Goal: Task Accomplishment & Management: Manage account settings

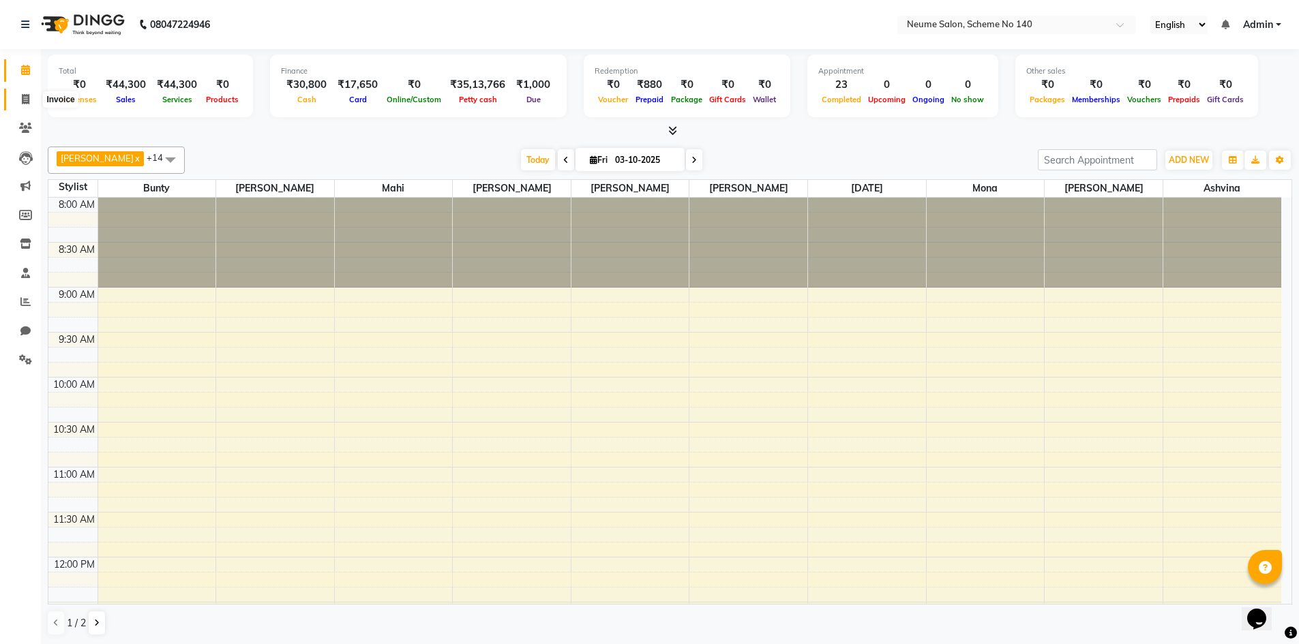
drag, startPoint x: 25, startPoint y: 93, endPoint x: 83, endPoint y: 102, distance: 57.9
click at [25, 94] on icon at bounding box center [26, 99] width 8 height 10
select select "service"
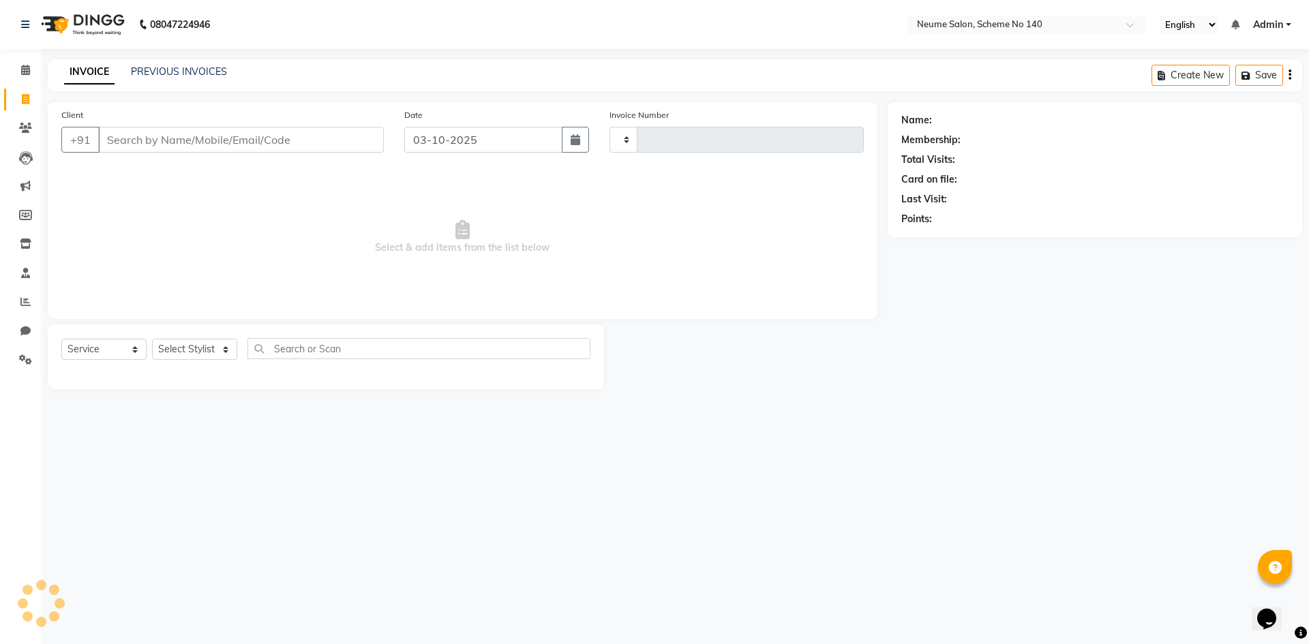
type input "3239"
select select "8098"
click at [128, 139] on input "Client" at bounding box center [241, 140] width 286 height 26
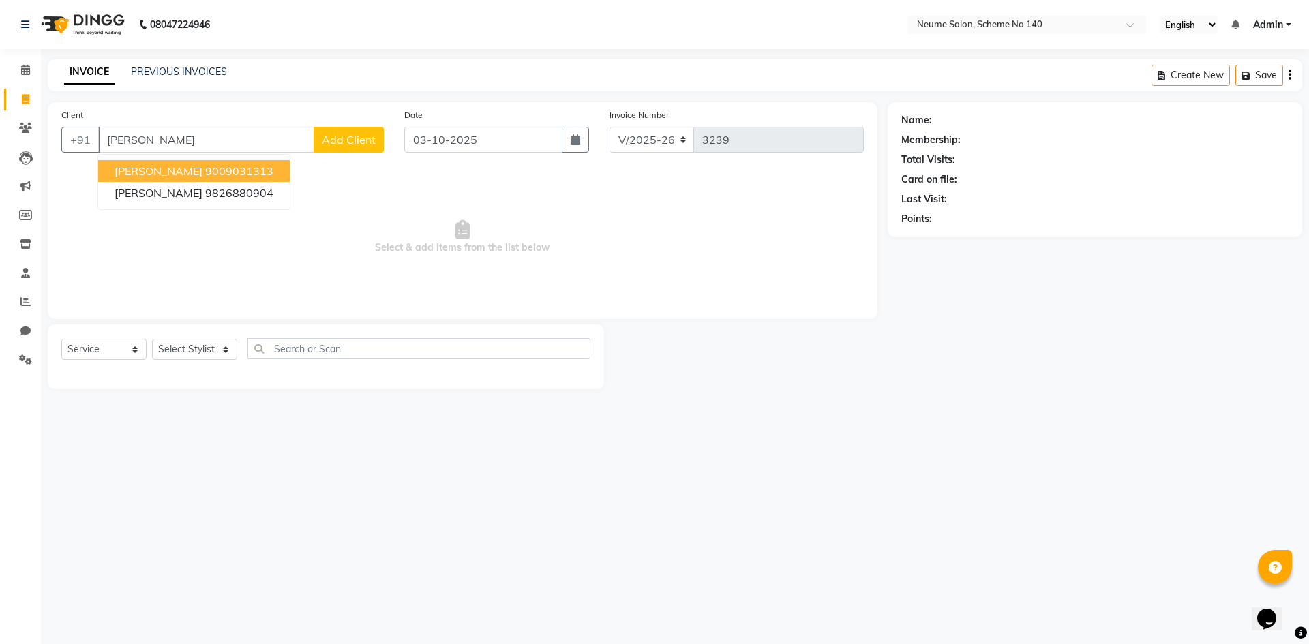
click at [144, 170] on span "[PERSON_NAME]" at bounding box center [159, 171] width 88 height 14
type input "9009031313"
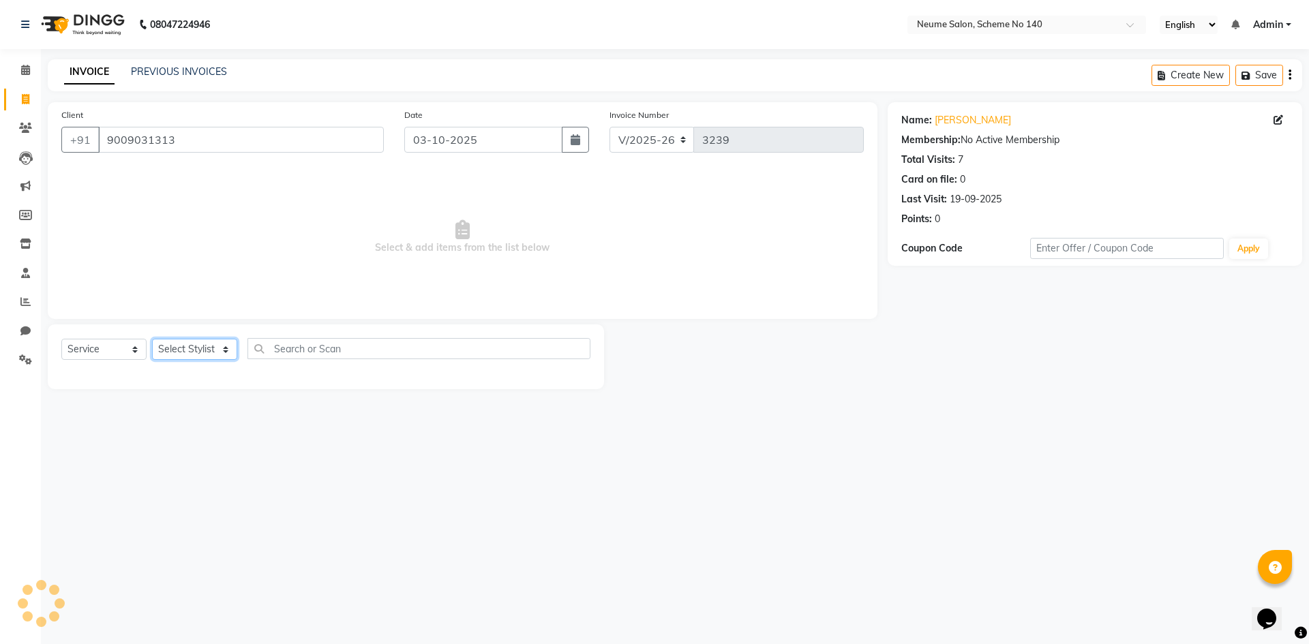
click at [190, 340] on select "Select Stylist [PERSON_NAME] Ashvina [PERSON_NAME] [DATE][PERSON_NAME] Mahi [PE…" at bounding box center [194, 349] width 85 height 21
select select "91525"
click at [152, 339] on select "Select Stylist [PERSON_NAME] Ashvina [PERSON_NAME] [DATE][PERSON_NAME] Mahi [PE…" at bounding box center [194, 349] width 85 height 21
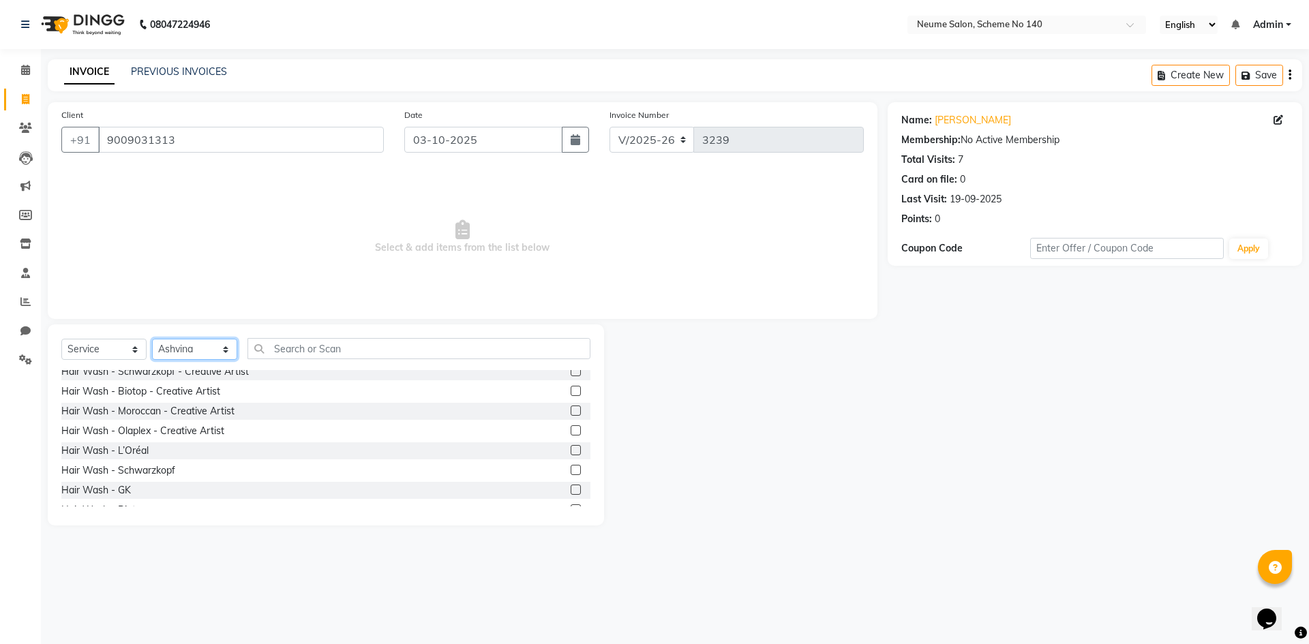
scroll to position [273, 0]
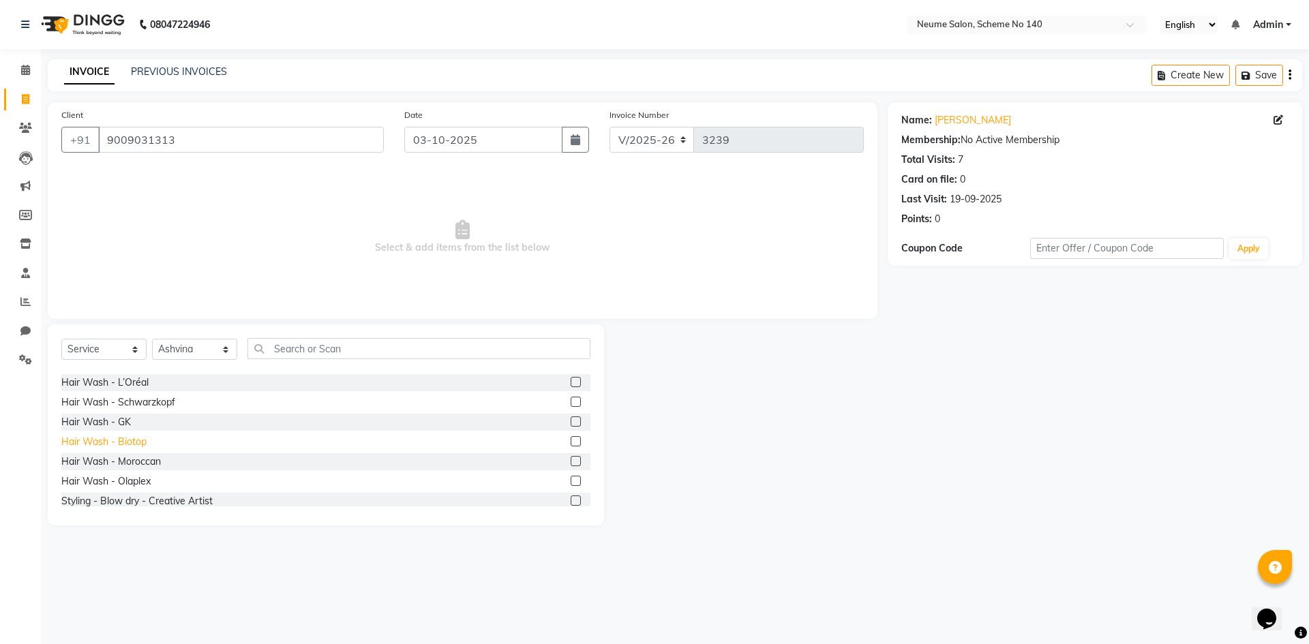
click at [126, 441] on div "Hair Wash - Biotop" at bounding box center [103, 442] width 85 height 14
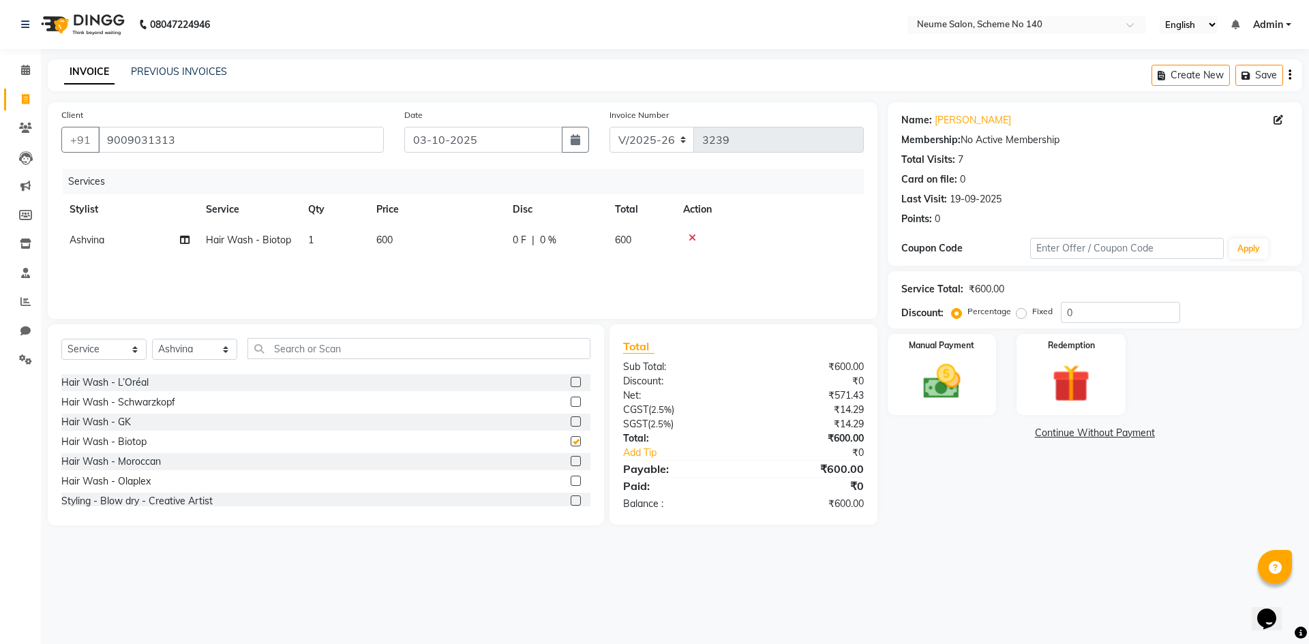
checkbox input "false"
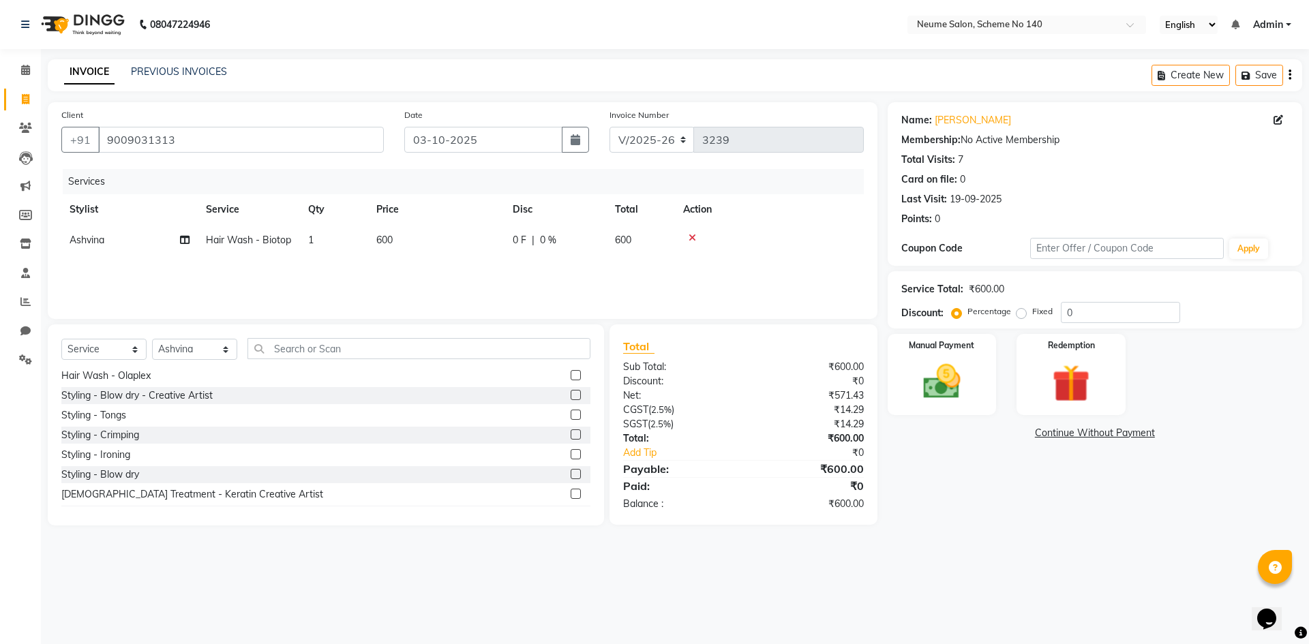
scroll to position [409, 0]
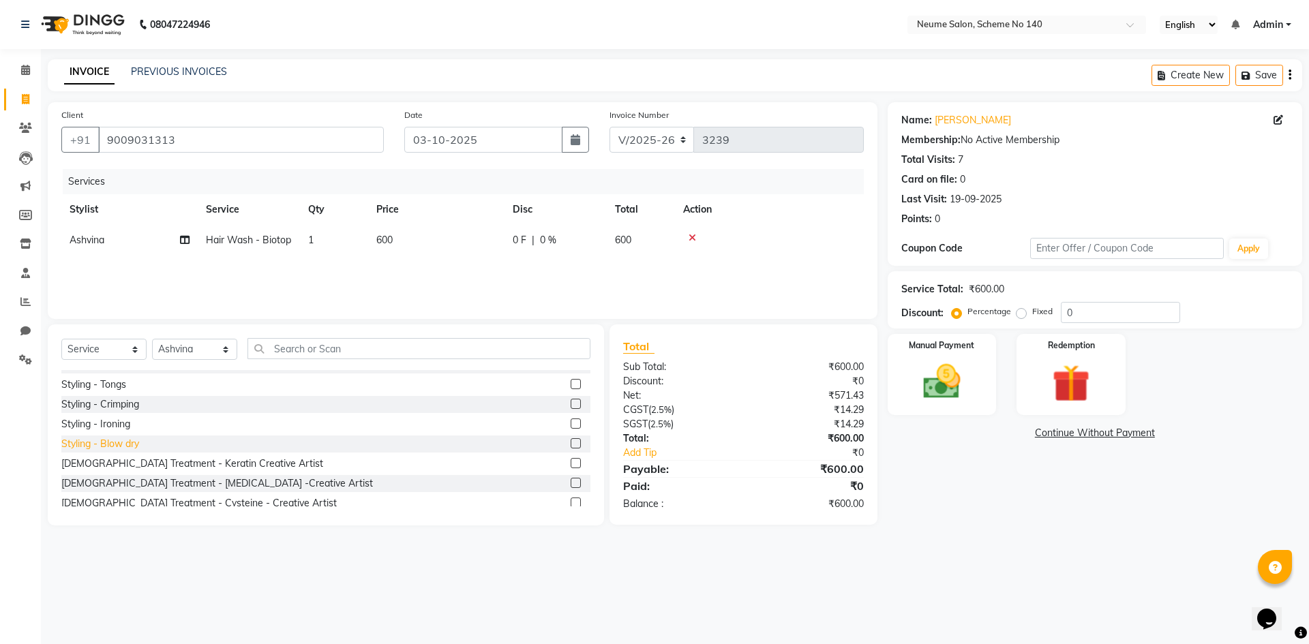
click at [121, 443] on div "Styling - Blow dry" at bounding box center [100, 444] width 78 height 14
checkbox input "false"
click at [952, 362] on img at bounding box center [941, 381] width 63 height 45
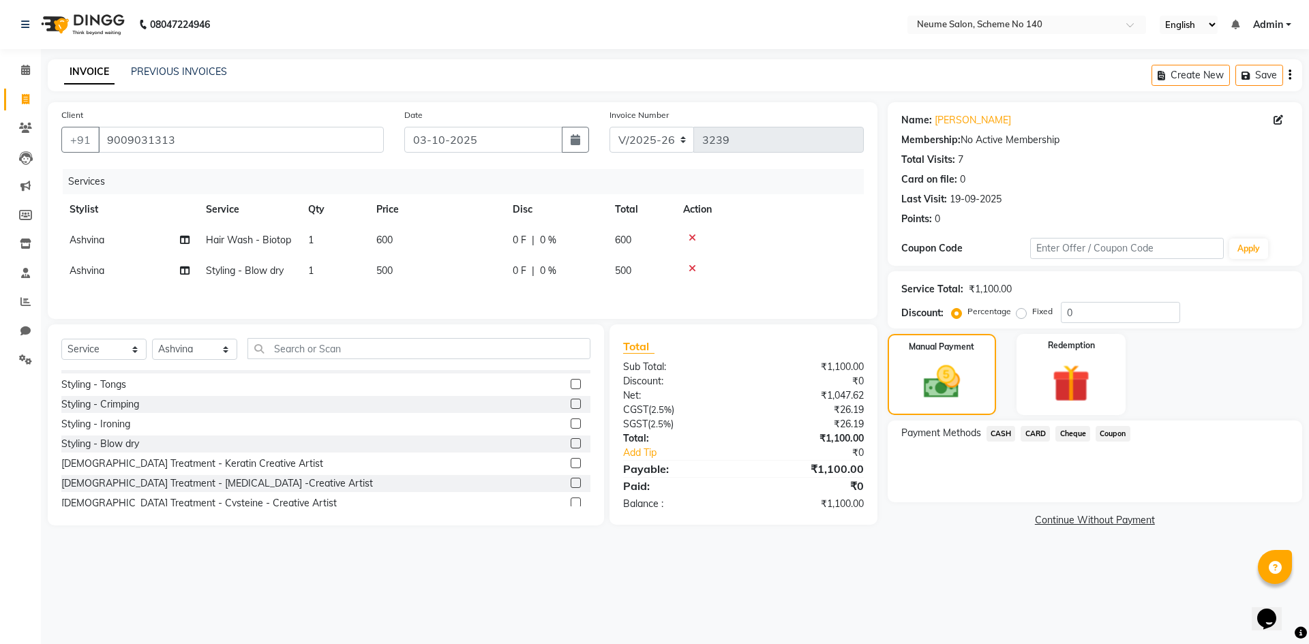
click at [1035, 436] on span "CARD" at bounding box center [1035, 434] width 29 height 16
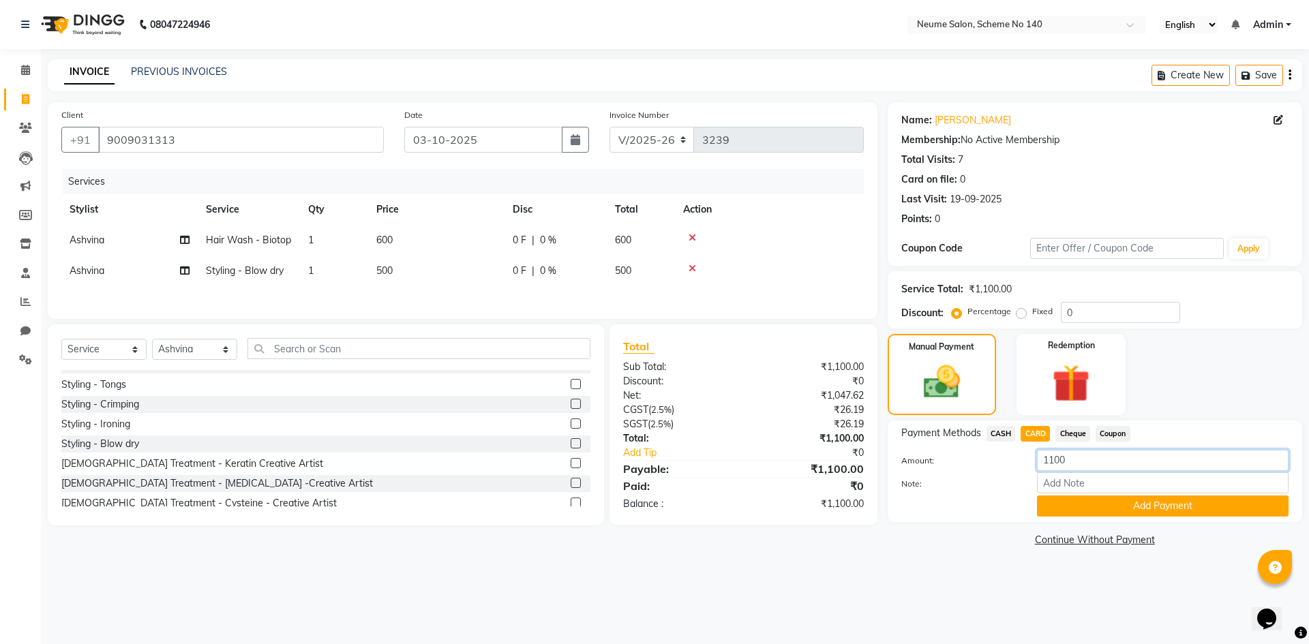
click at [1047, 460] on input "1100" at bounding box center [1163, 460] width 252 height 21
type input "100"
click at [1116, 511] on button "Add Payment" at bounding box center [1163, 506] width 252 height 21
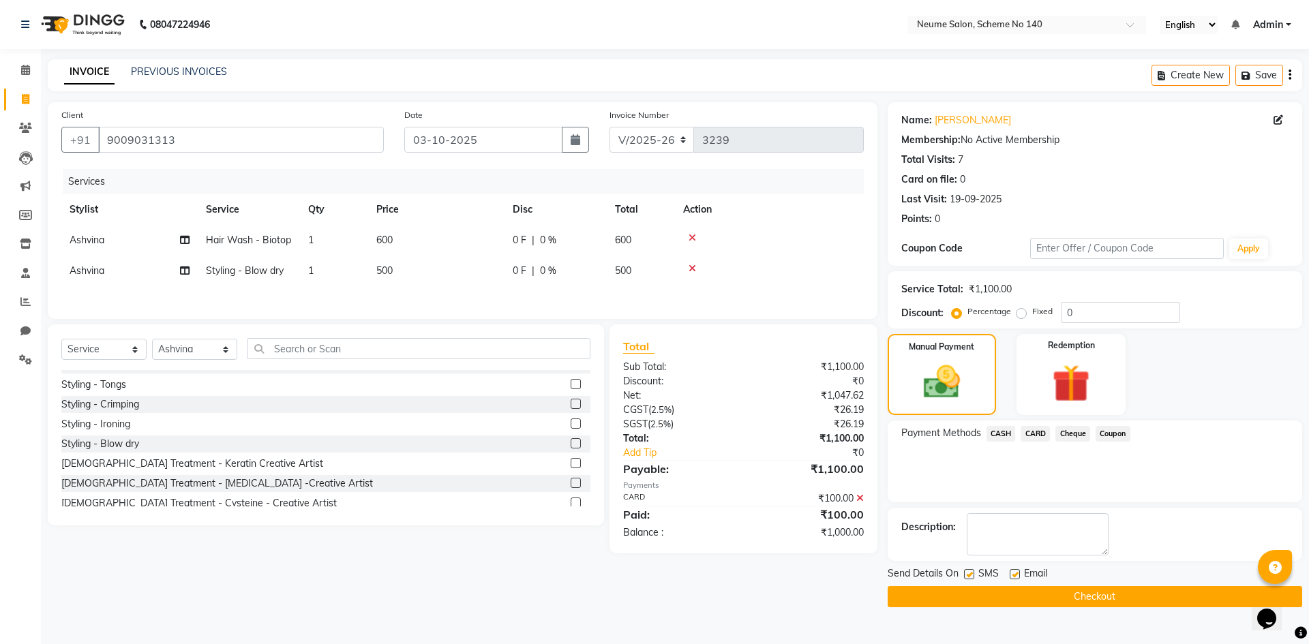
click at [998, 435] on span "CASH" at bounding box center [1001, 434] width 29 height 16
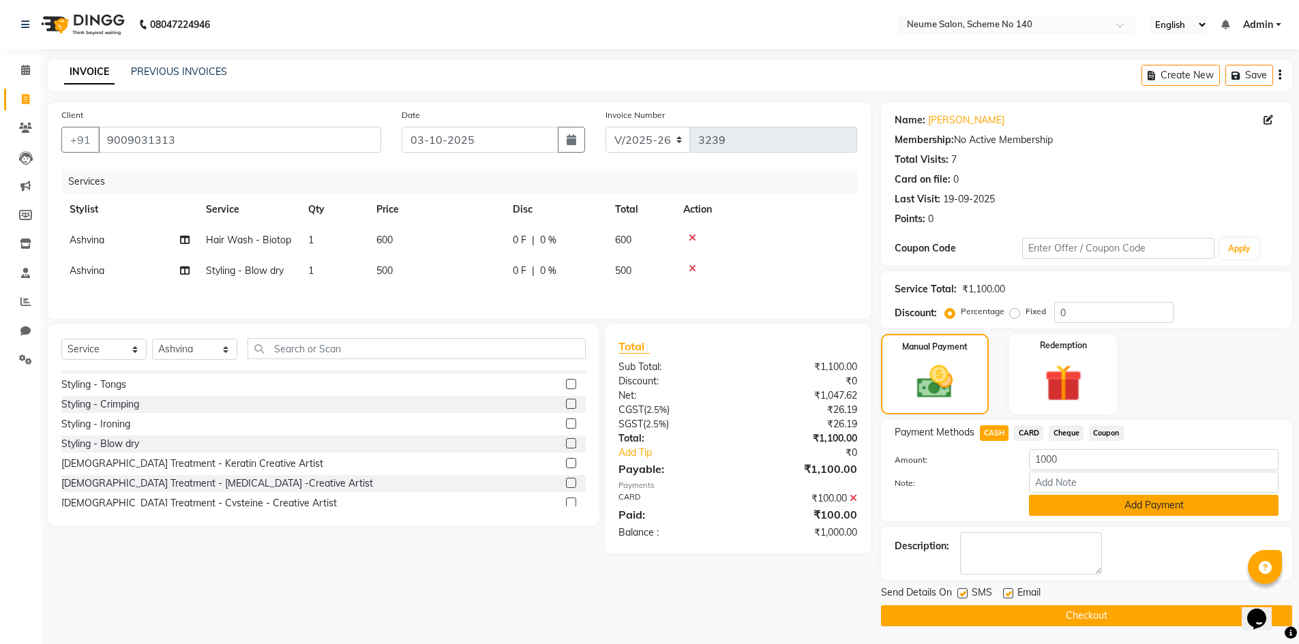
click at [1088, 499] on button "Add Payment" at bounding box center [1154, 505] width 250 height 21
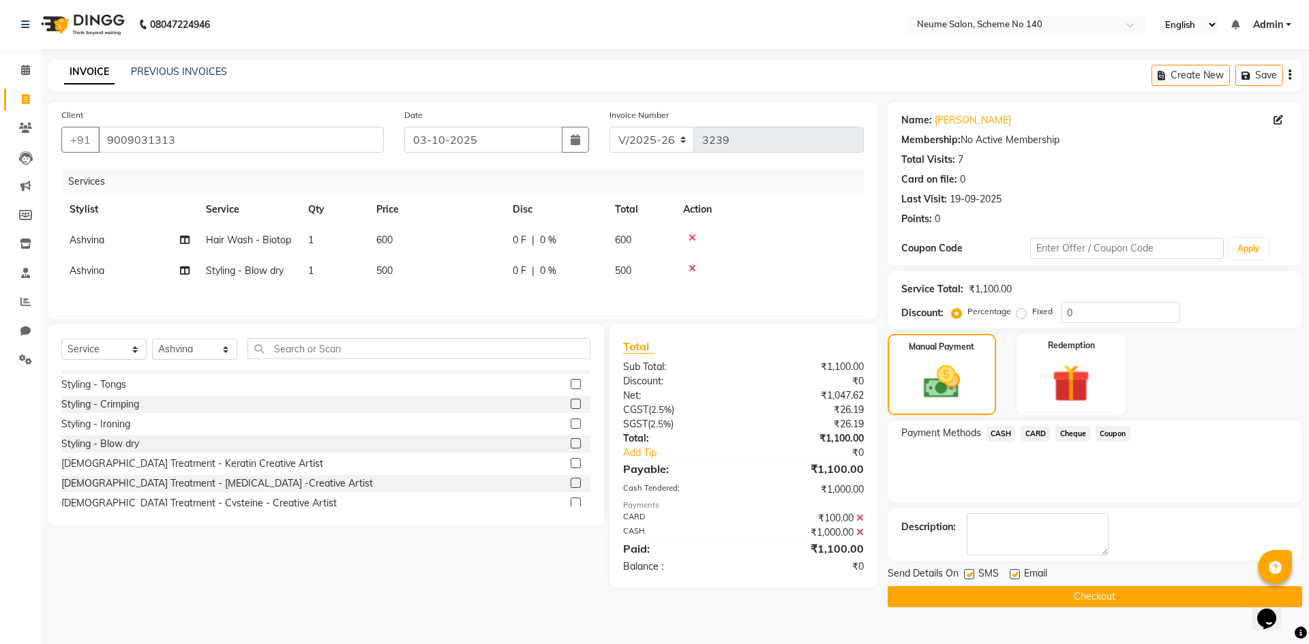
click at [1088, 595] on button "Checkout" at bounding box center [1095, 596] width 415 height 21
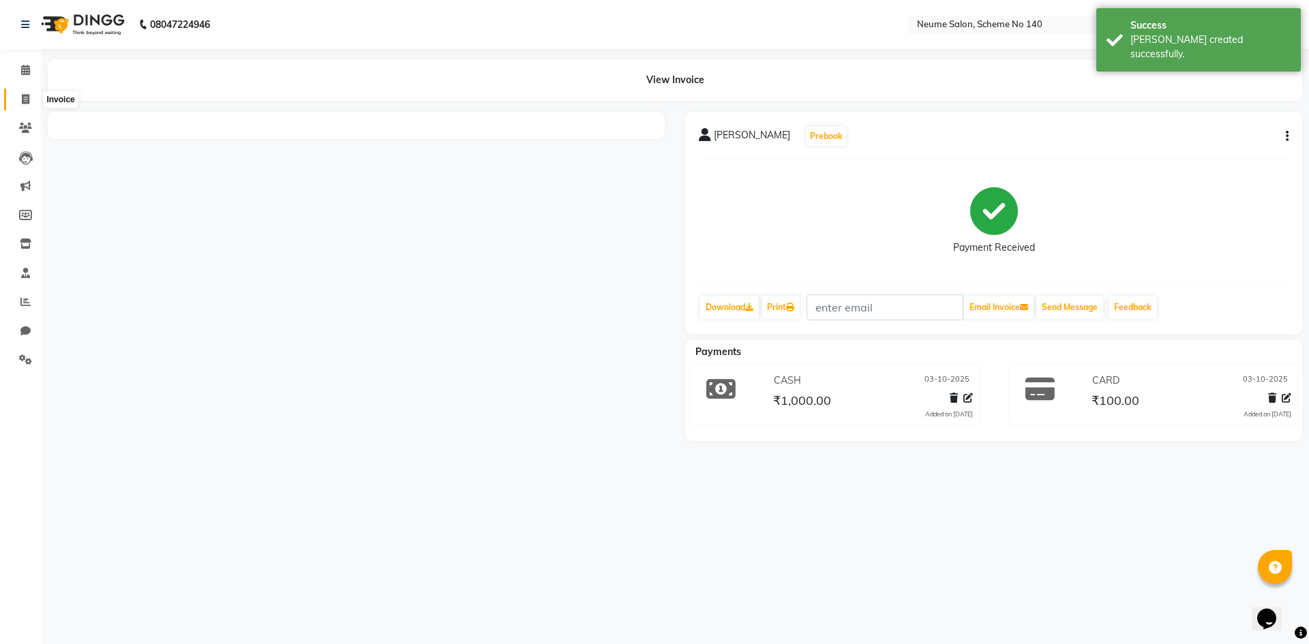
drag, startPoint x: 27, startPoint y: 95, endPoint x: 39, endPoint y: 95, distance: 11.6
click at [27, 95] on icon at bounding box center [26, 99] width 8 height 10
select select "service"
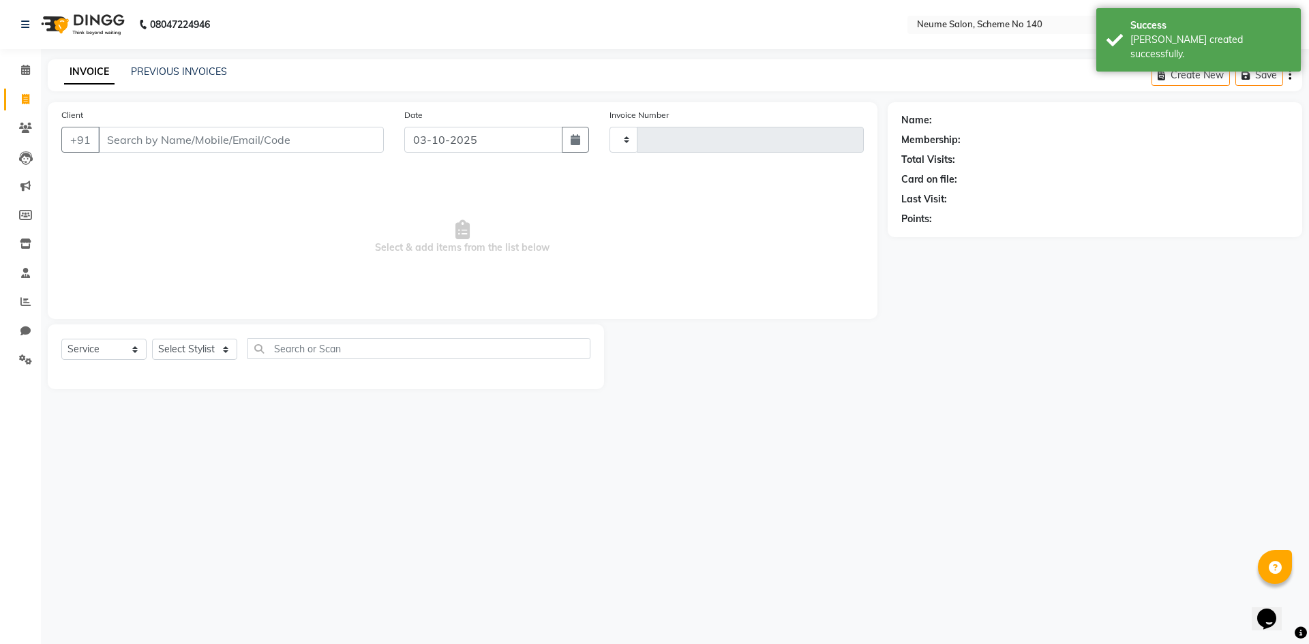
click at [147, 142] on input "Client" at bounding box center [241, 140] width 286 height 26
type input "3240"
select select "8098"
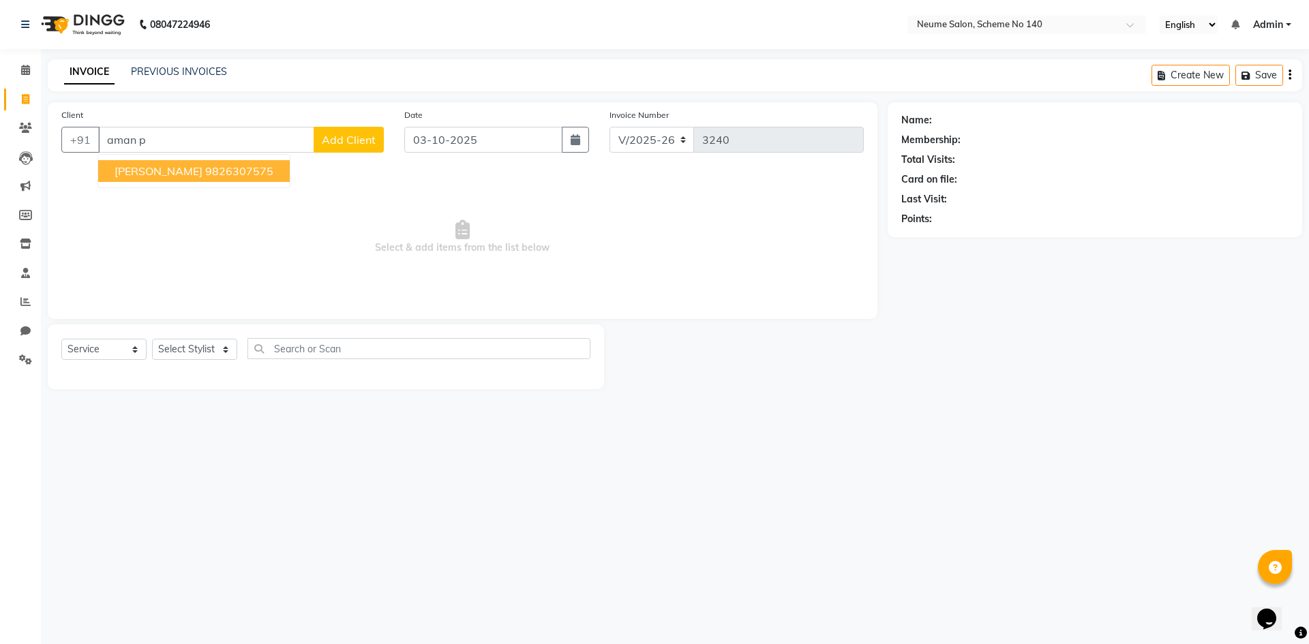
click at [235, 166] on ngb-highlight "9826307575" at bounding box center [239, 171] width 68 height 14
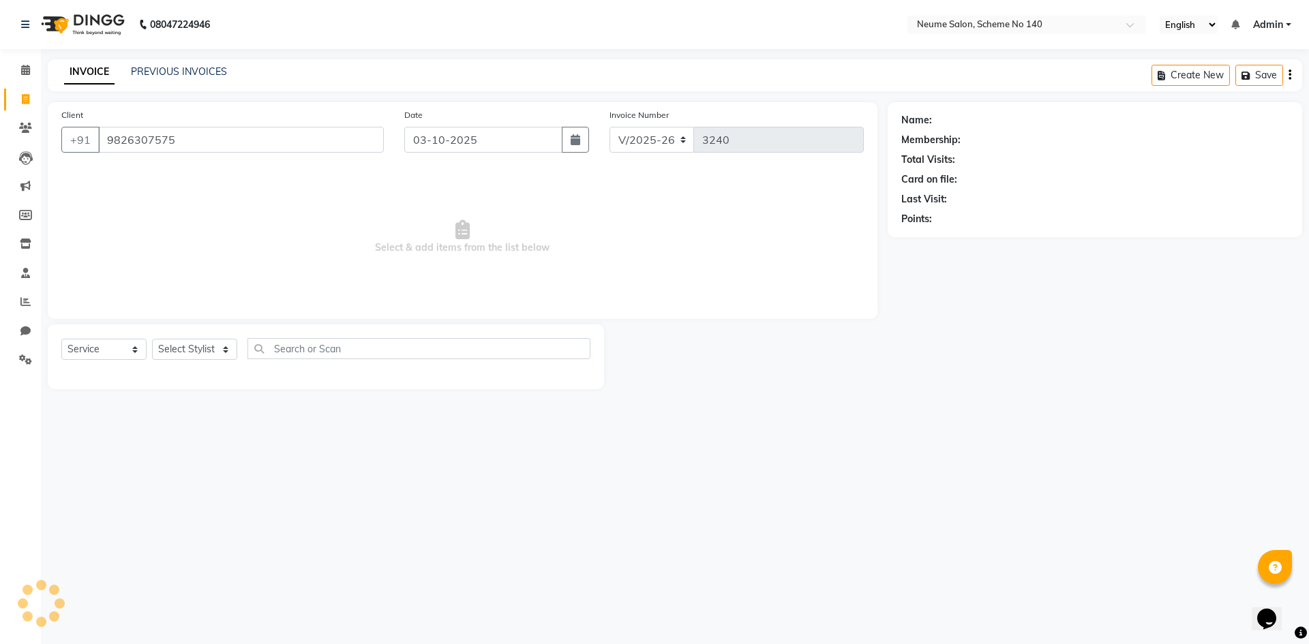
type input "9826307575"
drag, startPoint x: 205, startPoint y: 334, endPoint x: 204, endPoint y: 353, distance: 19.1
click at [204, 341] on div "Select Service Product Membership Package Voucher Prepaid Gift Card Select Styl…" at bounding box center [326, 357] width 556 height 65
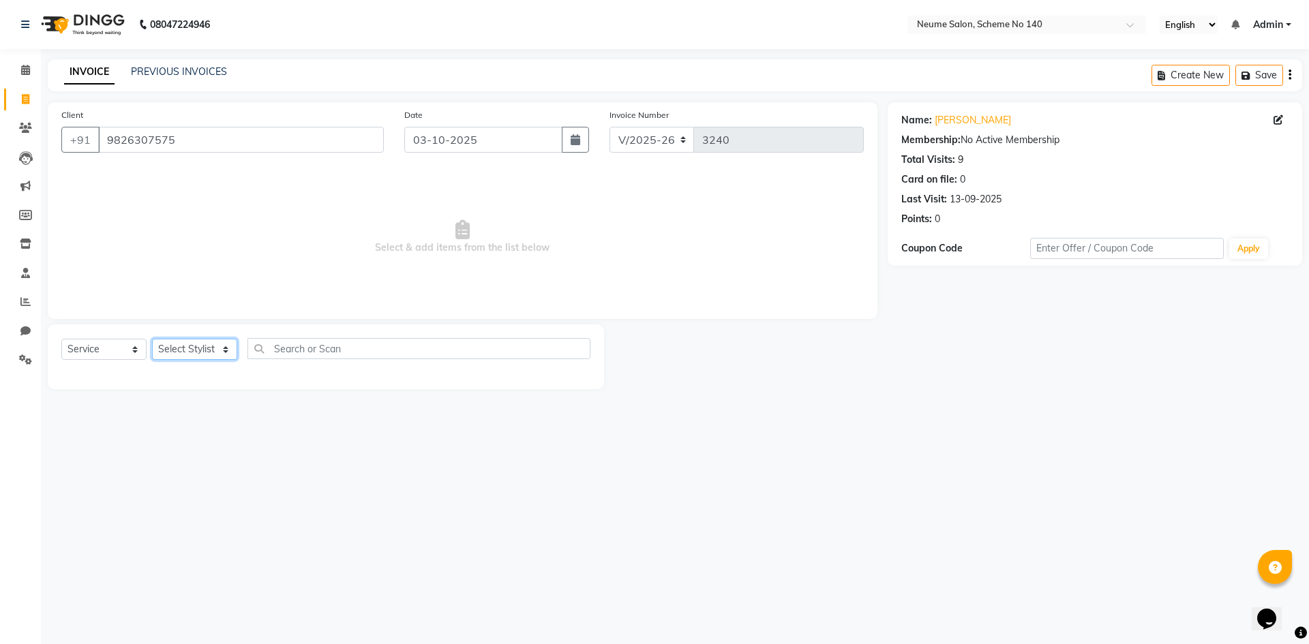
click at [204, 353] on select "Select Stylist [PERSON_NAME] Ashvina [PERSON_NAME] [DATE][PERSON_NAME] Mahi [PE…" at bounding box center [194, 349] width 85 height 21
select select "90991"
click at [152, 339] on select "Select Stylist [PERSON_NAME] Ashvina [PERSON_NAME] [DATE][PERSON_NAME] Mahi [PE…" at bounding box center [194, 349] width 85 height 21
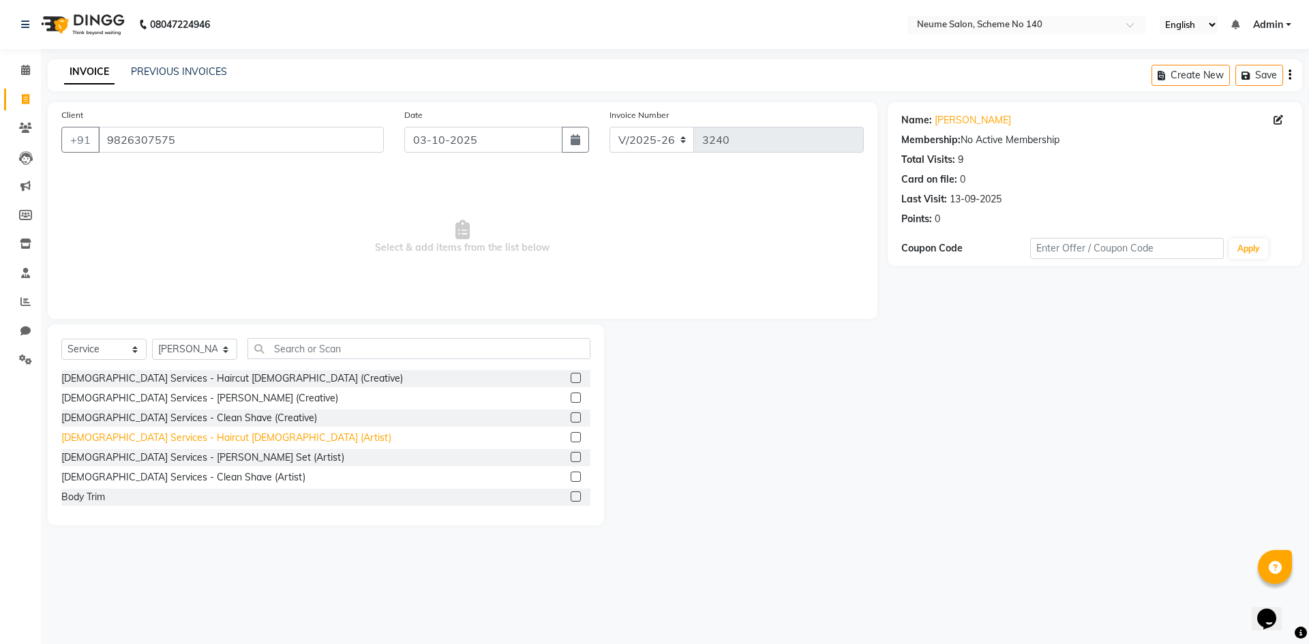
click at [170, 436] on div "[DEMOGRAPHIC_DATA] Services - Haircut [DEMOGRAPHIC_DATA] (Artist)" at bounding box center [226, 438] width 330 height 14
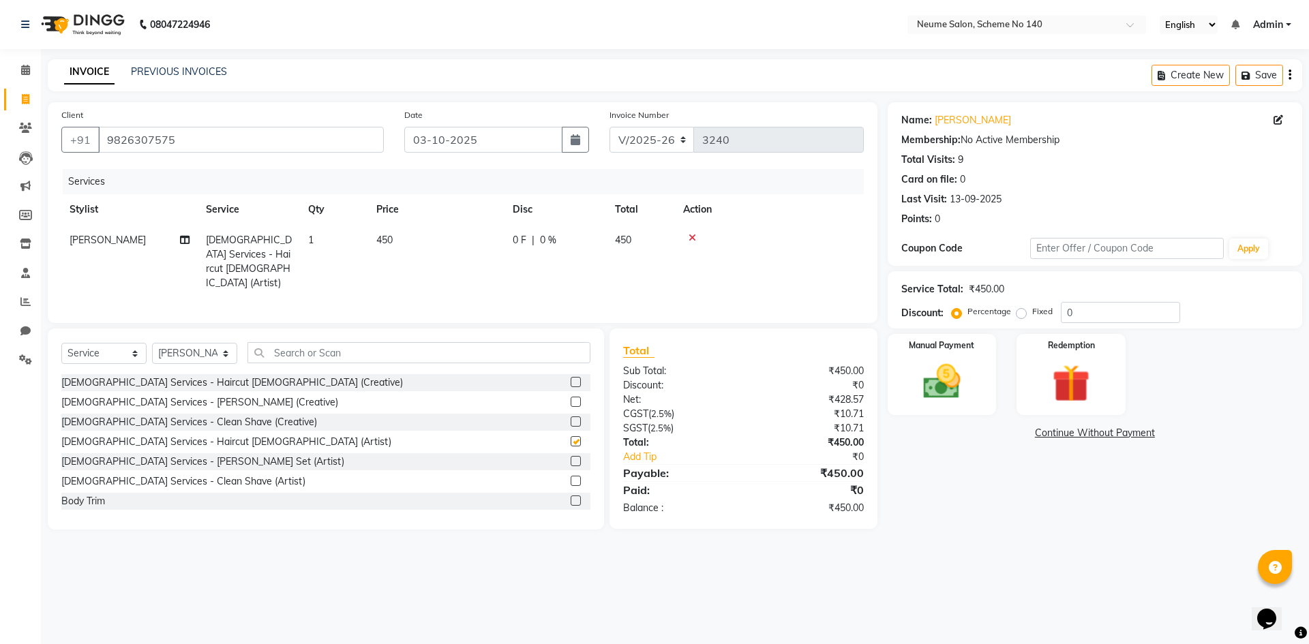
checkbox input "false"
click at [219, 353] on select "Select Stylist [PERSON_NAME] Ashvina [PERSON_NAME] [DATE][PERSON_NAME] Mahi [PE…" at bounding box center [194, 353] width 85 height 21
select select "75325"
click at [152, 343] on select "Select Stylist [PERSON_NAME] Ashvina [PERSON_NAME] [DATE][PERSON_NAME] Mahi [PE…" at bounding box center [194, 353] width 85 height 21
click at [184, 402] on div "[DEMOGRAPHIC_DATA] Services - [PERSON_NAME] (Creative)" at bounding box center [199, 403] width 277 height 14
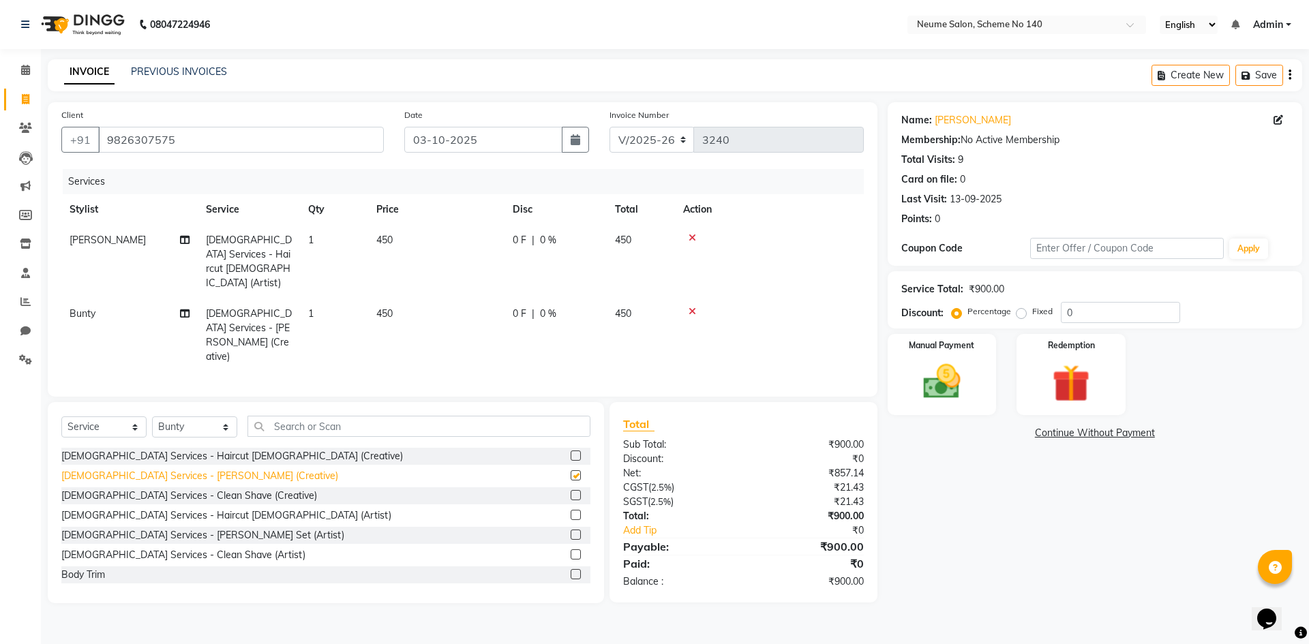
checkbox input "false"
click at [954, 383] on img at bounding box center [941, 381] width 63 height 45
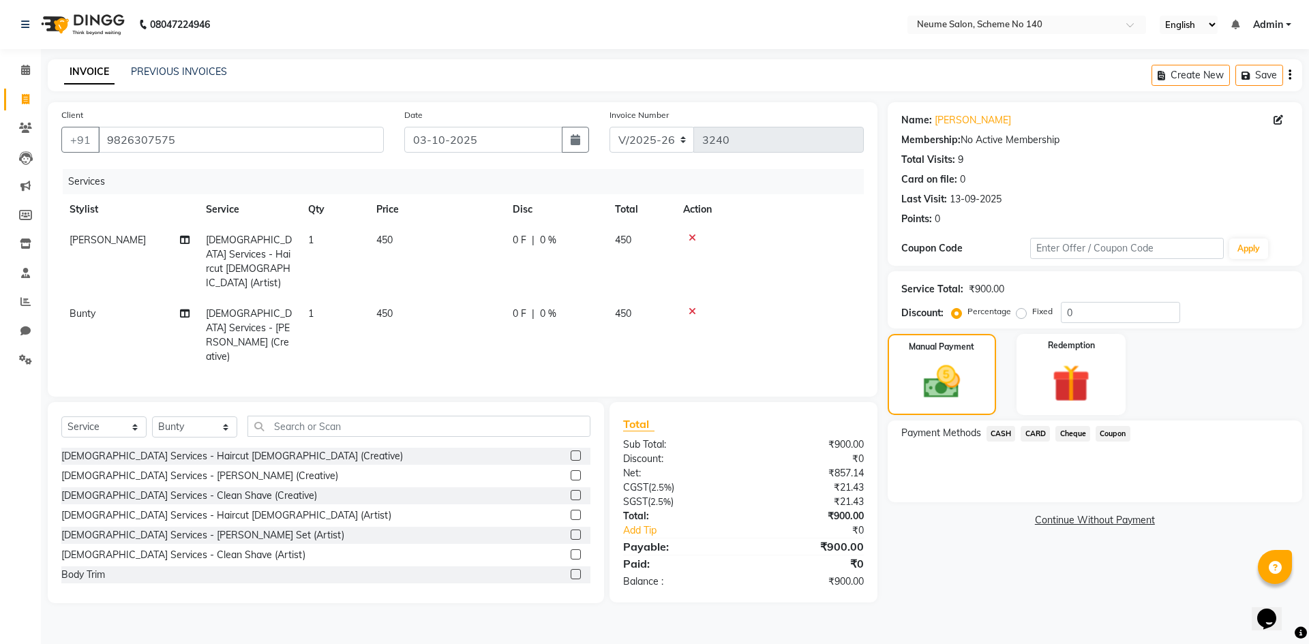
click at [996, 436] on span "CASH" at bounding box center [1001, 434] width 29 height 16
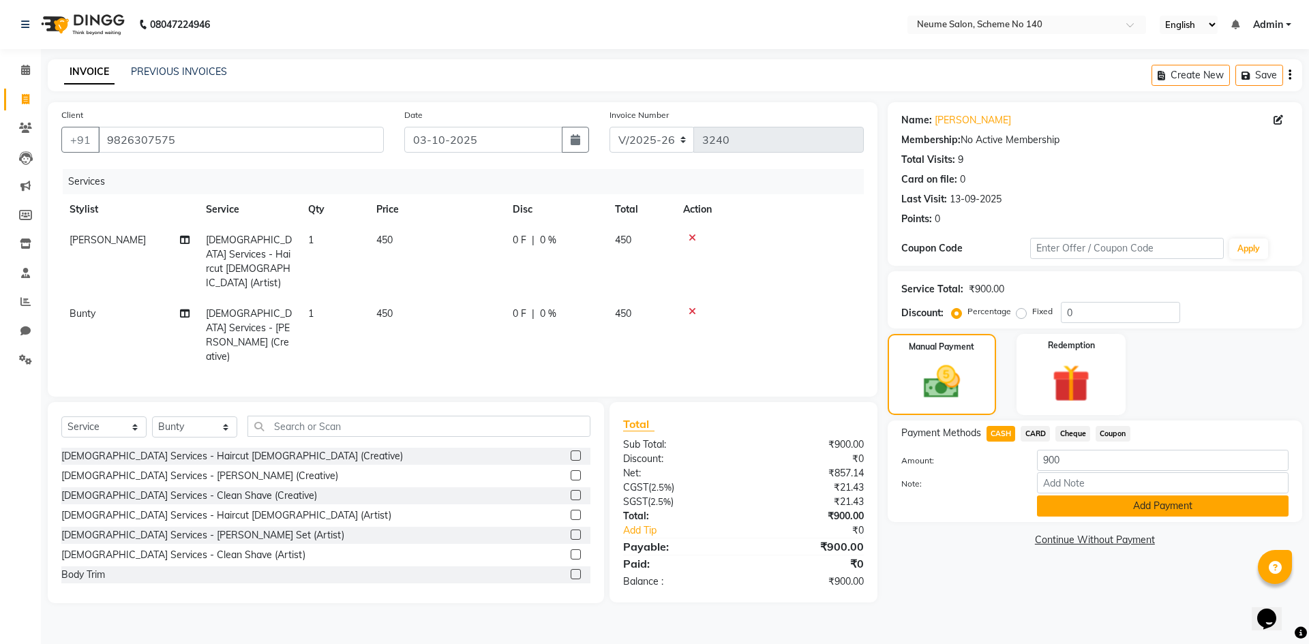
click at [1068, 507] on button "Add Payment" at bounding box center [1163, 506] width 252 height 21
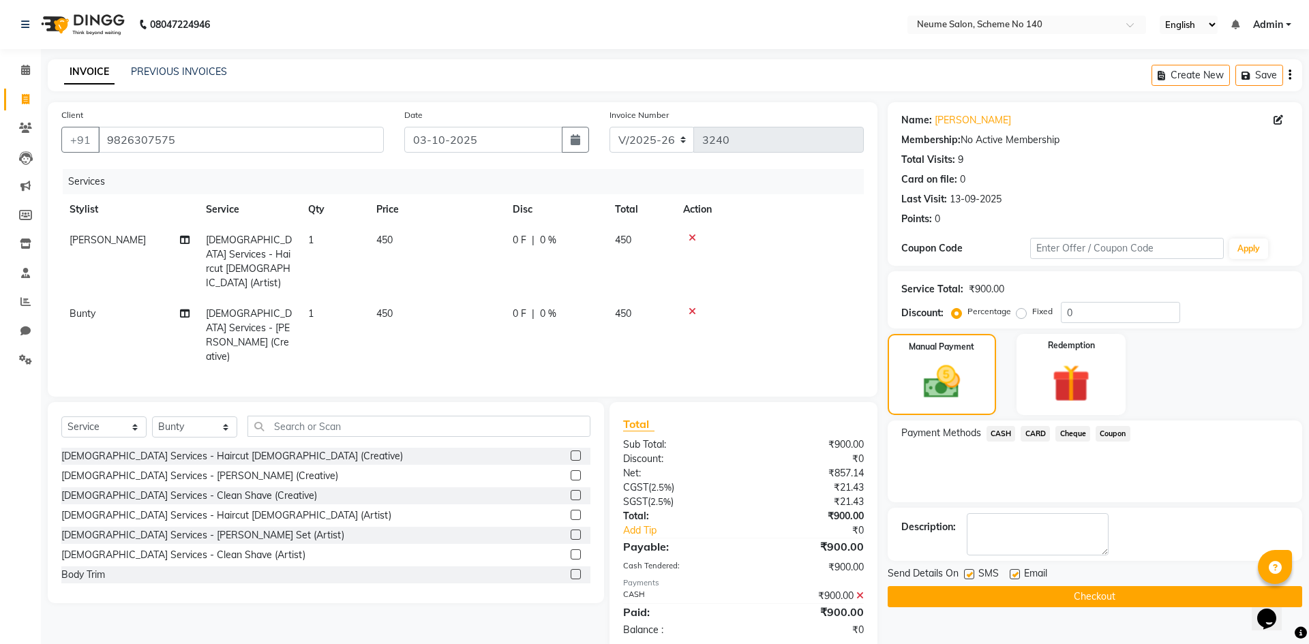
click at [1131, 598] on button "Checkout" at bounding box center [1095, 596] width 415 height 21
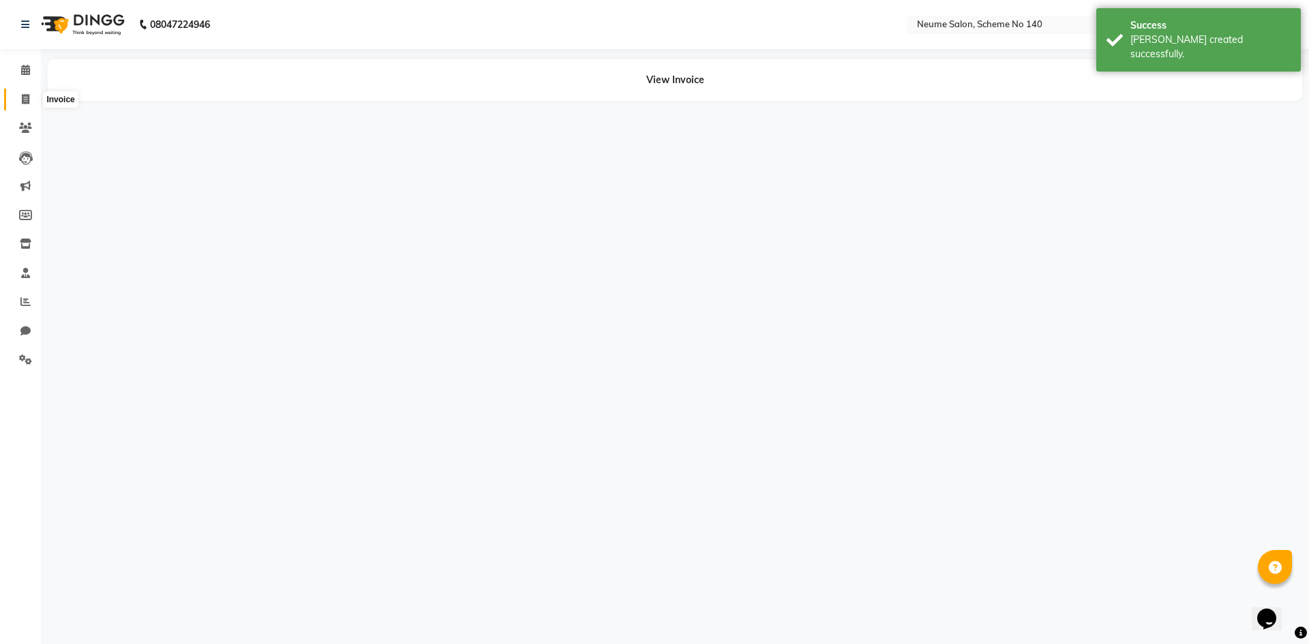
click at [25, 102] on icon at bounding box center [26, 99] width 8 height 10
select select "service"
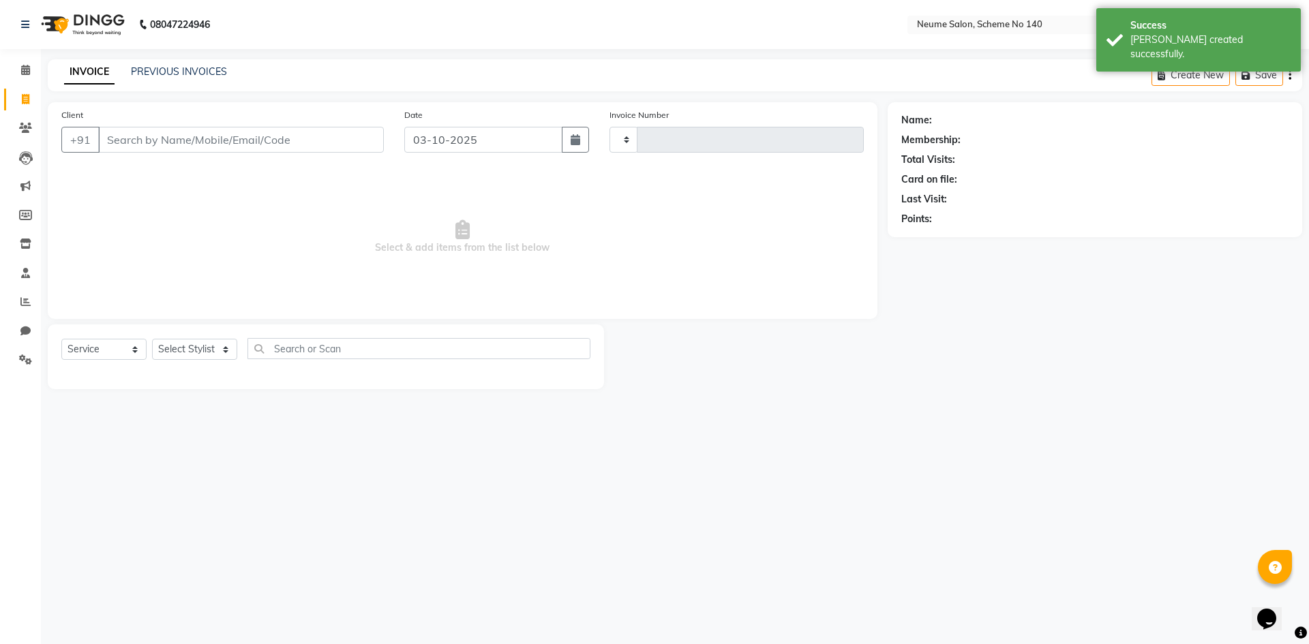
type input "3241"
select select "8098"
click at [207, 148] on input "Client" at bounding box center [241, 140] width 286 height 26
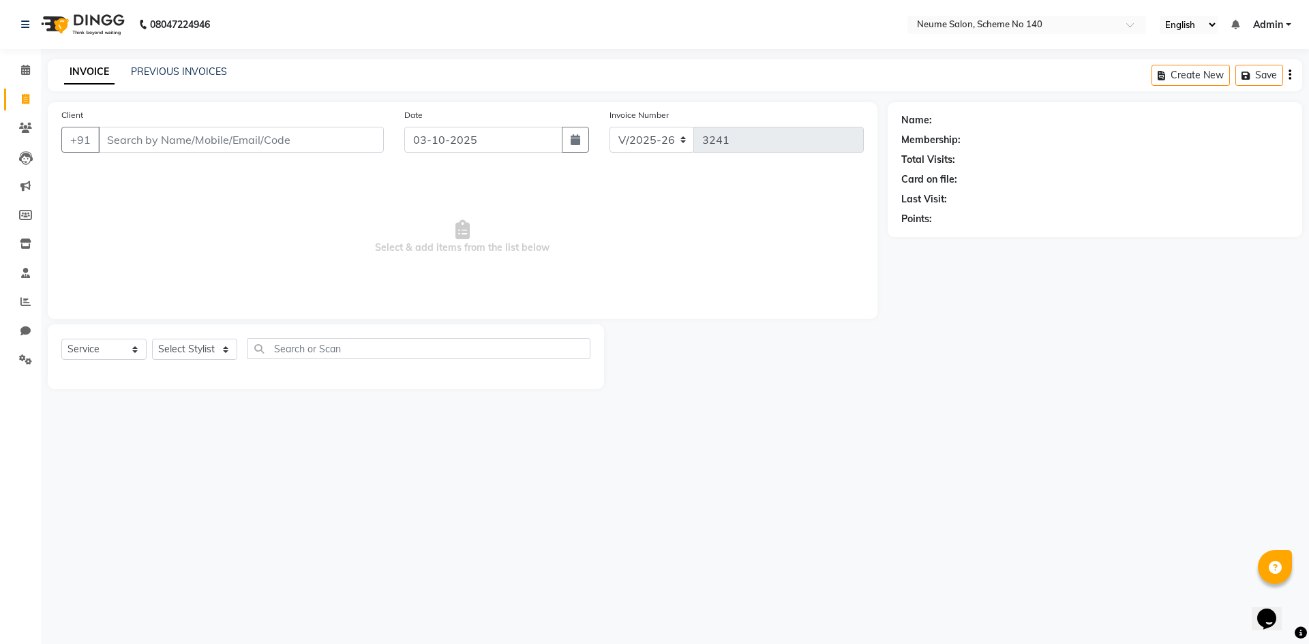
click at [169, 149] on input "Client" at bounding box center [241, 140] width 286 height 26
click at [261, 136] on input "Client" at bounding box center [241, 140] width 286 height 26
click at [253, 142] on input "Client" at bounding box center [241, 140] width 286 height 26
click at [252, 141] on input "Client" at bounding box center [241, 140] width 286 height 26
click at [254, 138] on input "Client" at bounding box center [241, 140] width 286 height 26
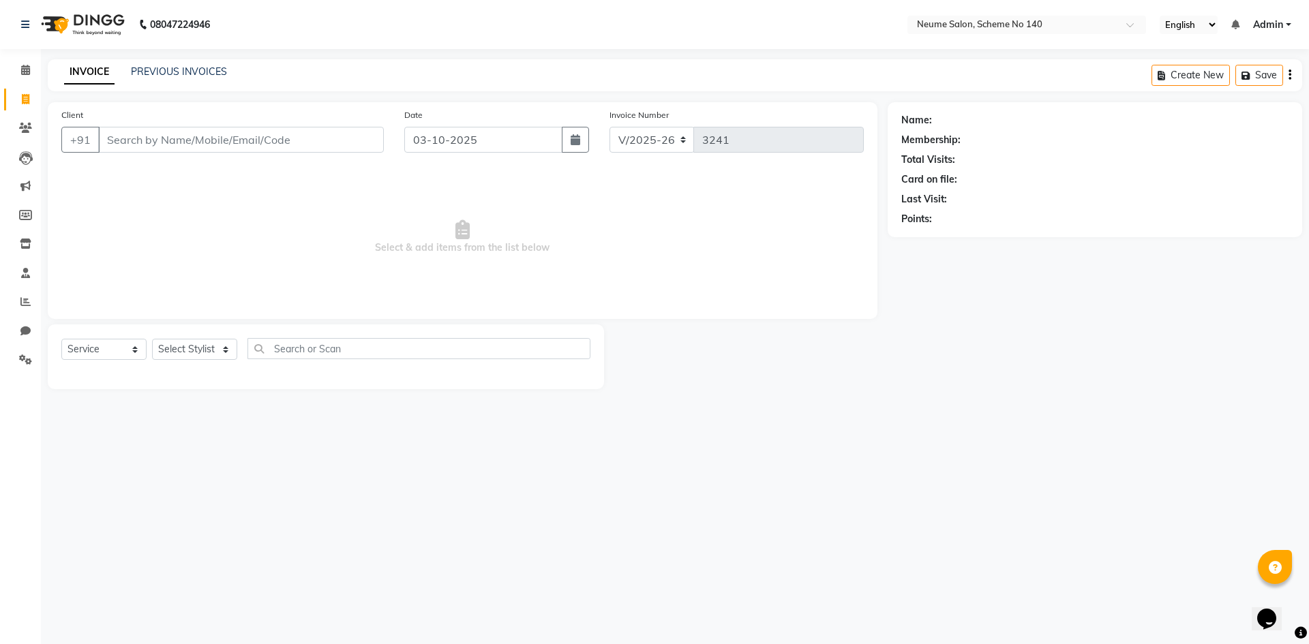
click at [182, 143] on input "Client" at bounding box center [241, 140] width 286 height 26
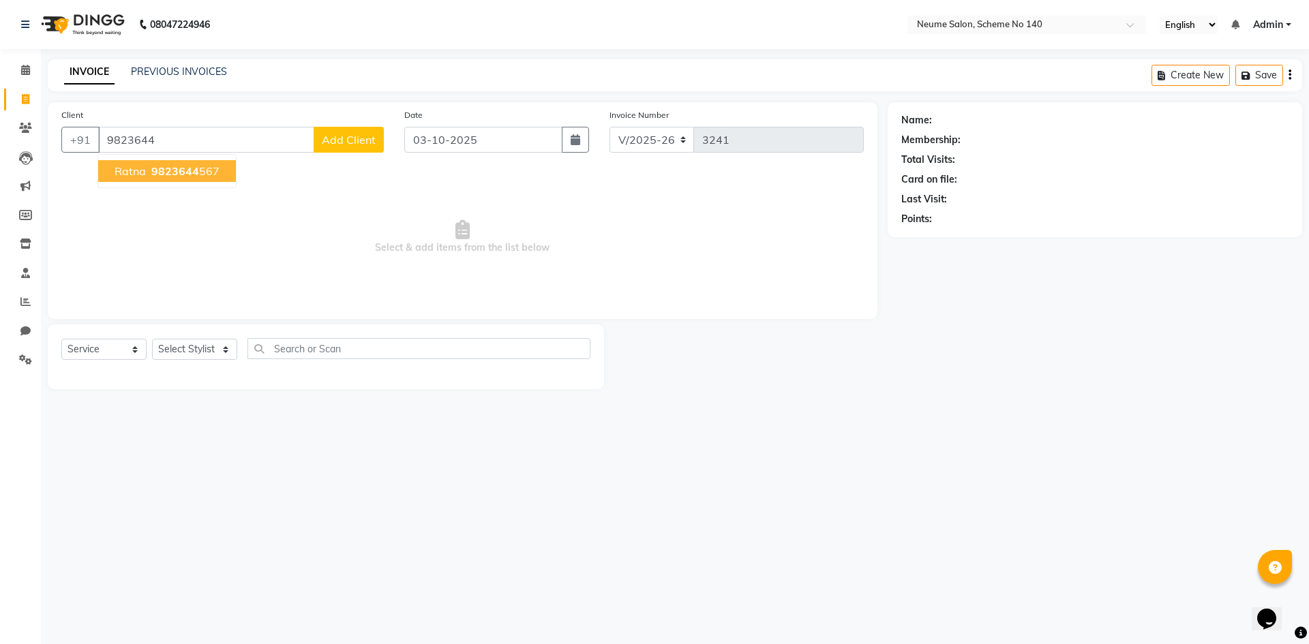
click at [182, 173] on span "9823644" at bounding box center [175, 171] width 48 height 14
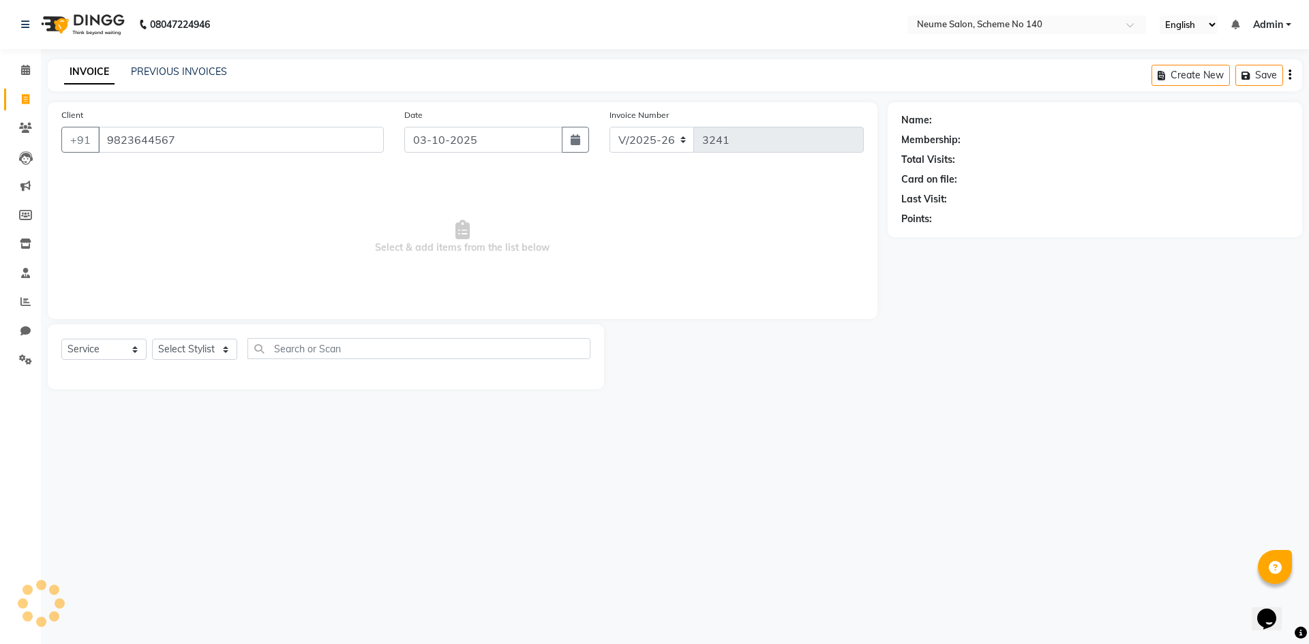
type input "9823644567"
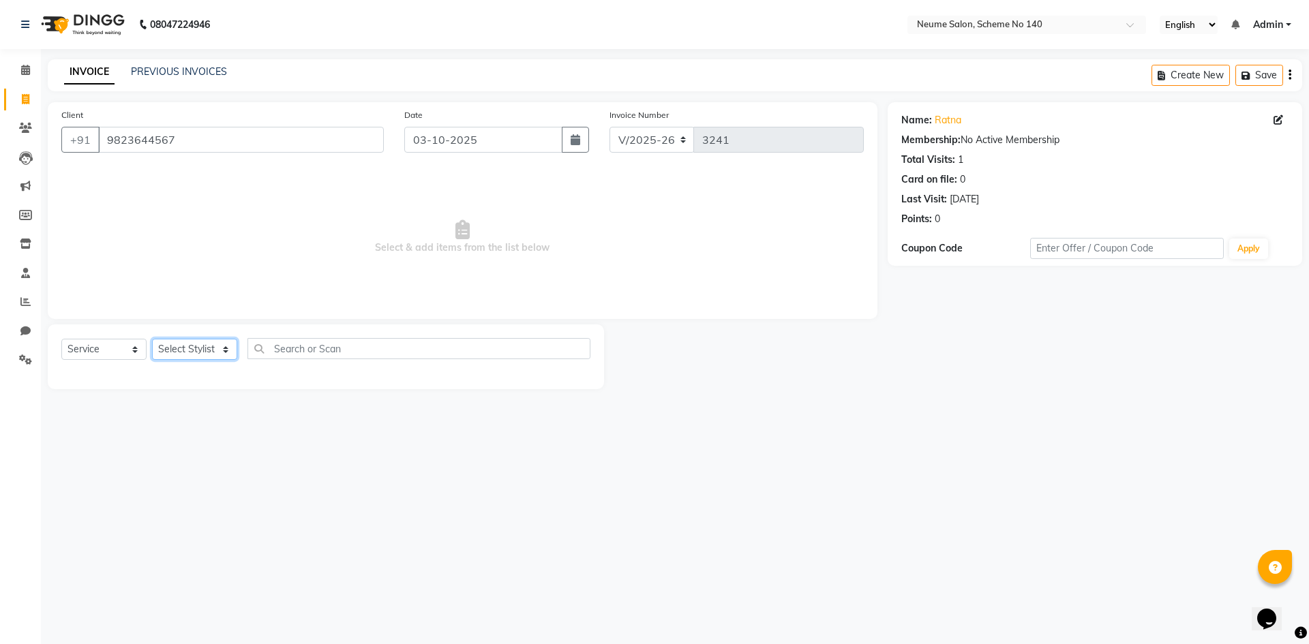
click at [210, 347] on select "Select Stylist [PERSON_NAME] Ashvina [PERSON_NAME] [DATE][PERSON_NAME] Mahi [PE…" at bounding box center [194, 349] width 85 height 21
select select "75325"
click at [152, 339] on select "Select Stylist [PERSON_NAME] Ashvina [PERSON_NAME] [DATE][PERSON_NAME] Mahi [PE…" at bounding box center [194, 349] width 85 height 21
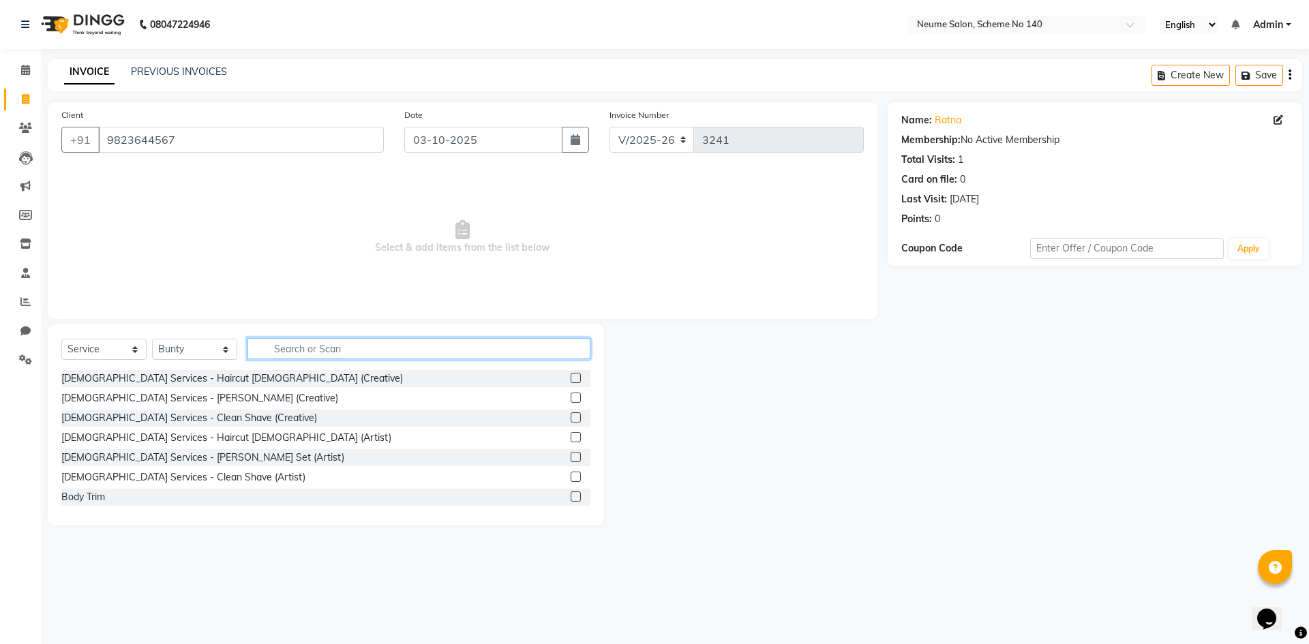
click at [276, 342] on input "text" at bounding box center [419, 348] width 343 height 21
click at [352, 349] on input "text" at bounding box center [419, 348] width 343 height 21
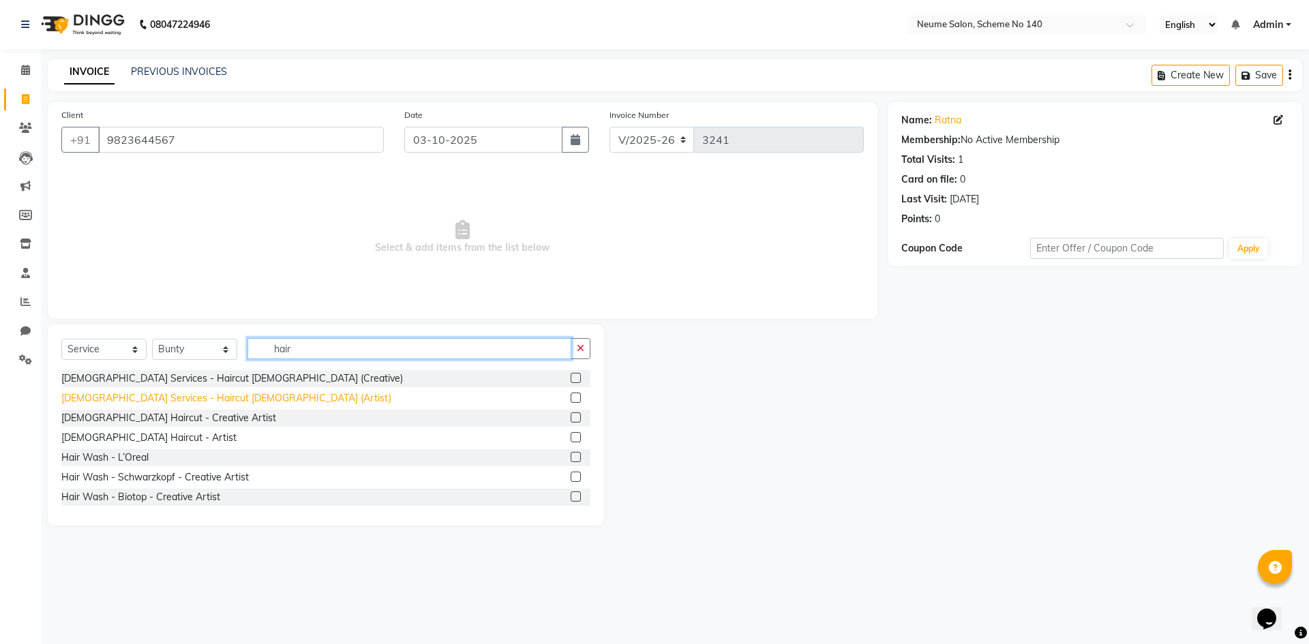
type input "hair"
click at [134, 394] on div "[DEMOGRAPHIC_DATA] Services - Haircut [DEMOGRAPHIC_DATA] (Artist)" at bounding box center [226, 398] width 330 height 14
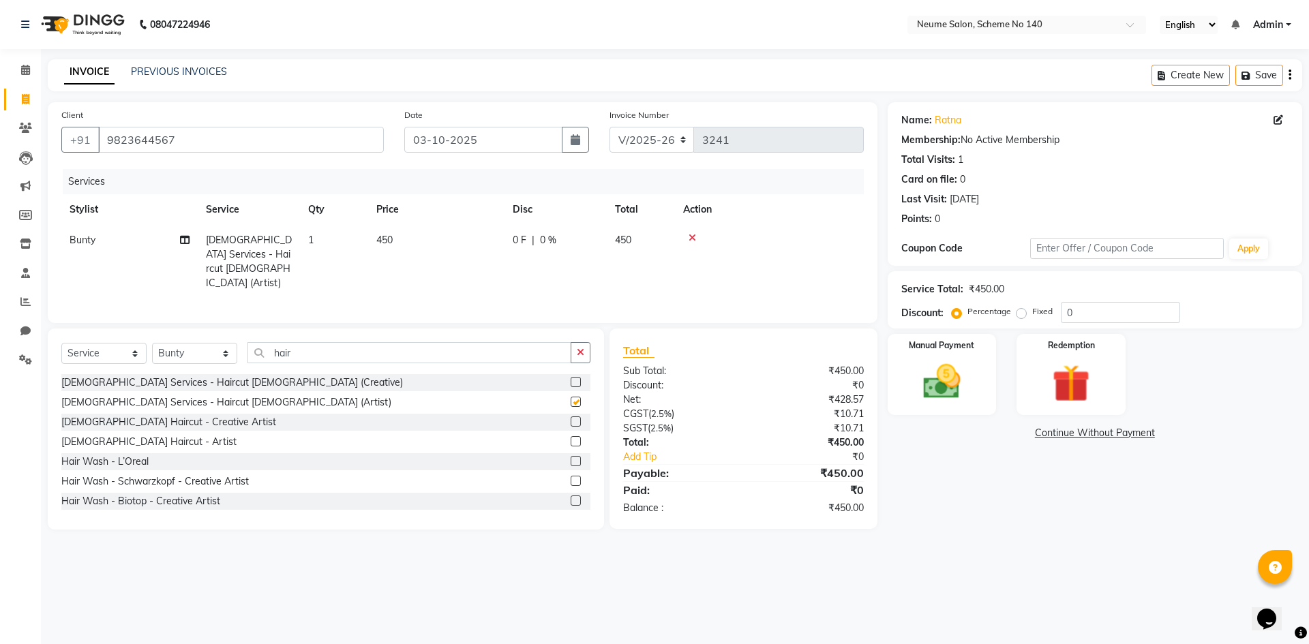
checkbox input "false"
click at [186, 374] on div "[DEMOGRAPHIC_DATA] Services - Haircut [DEMOGRAPHIC_DATA] (Creative)" at bounding box center [325, 382] width 529 height 17
click at [184, 376] on div "[DEMOGRAPHIC_DATA] Services - Haircut [DEMOGRAPHIC_DATA] (Creative)" at bounding box center [232, 383] width 342 height 14
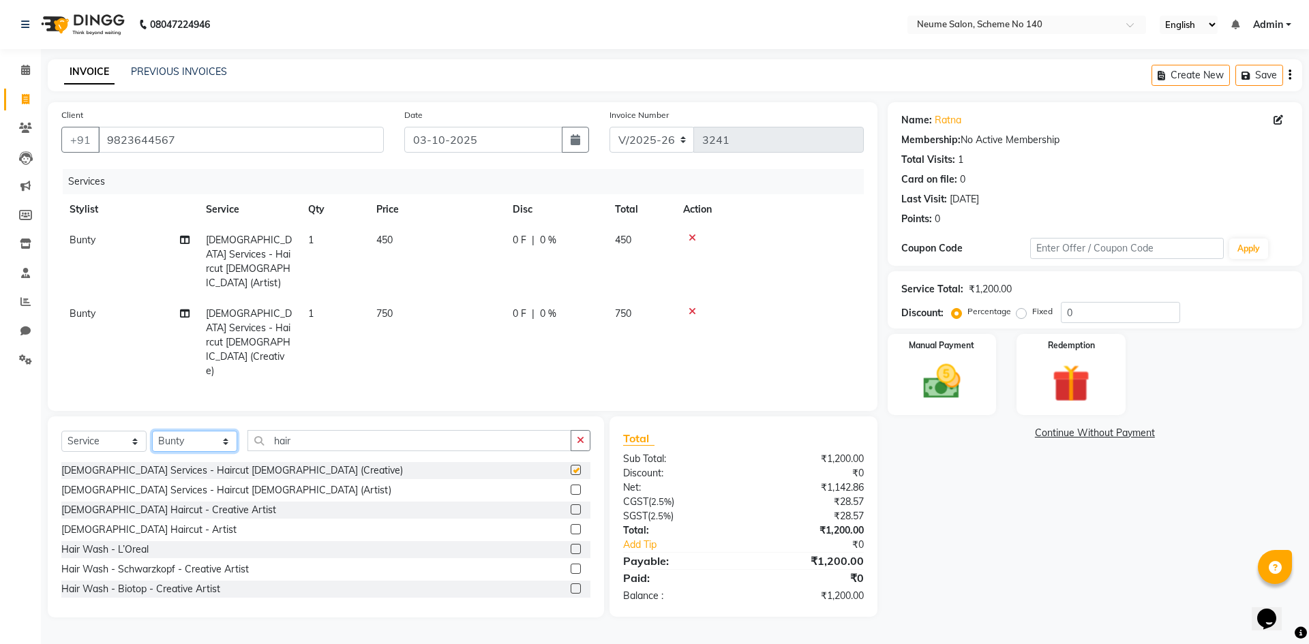
click at [184, 431] on select "Select Stylist [PERSON_NAME] Ashvina [PERSON_NAME] [DATE][PERSON_NAME] Mahi [PE…" at bounding box center [194, 441] width 85 height 21
checkbox input "false"
click at [693, 239] on icon at bounding box center [693, 238] width 8 height 10
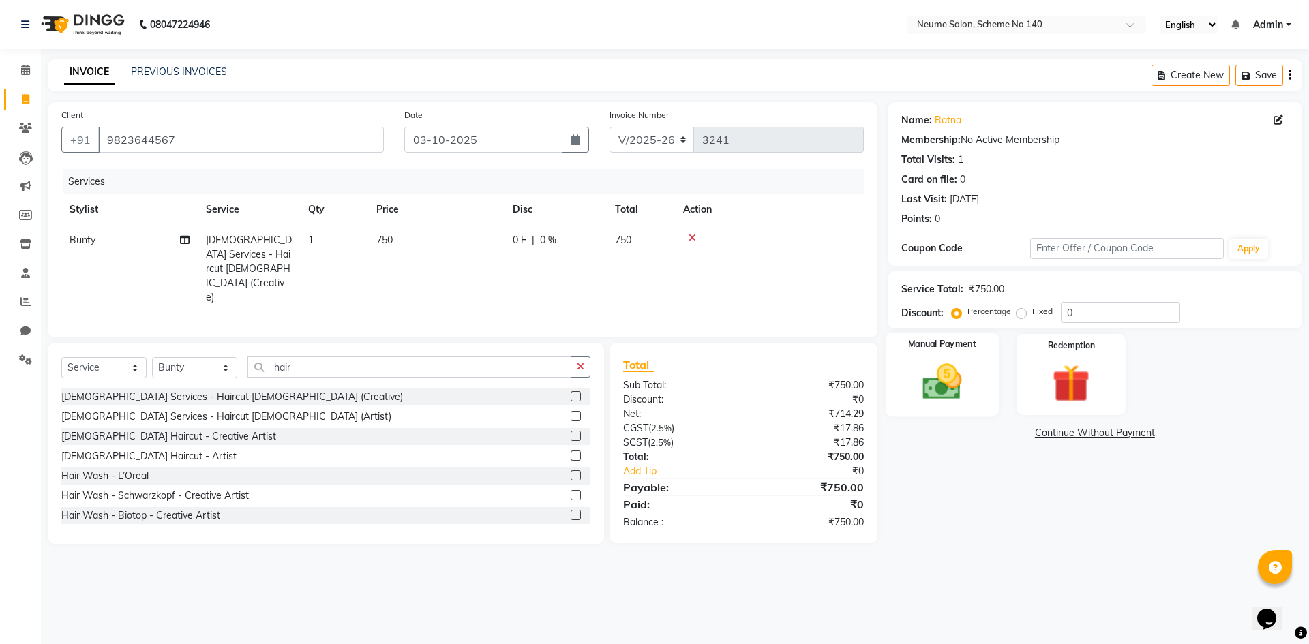
click at [968, 347] on label "Manual Payment" at bounding box center [942, 344] width 68 height 13
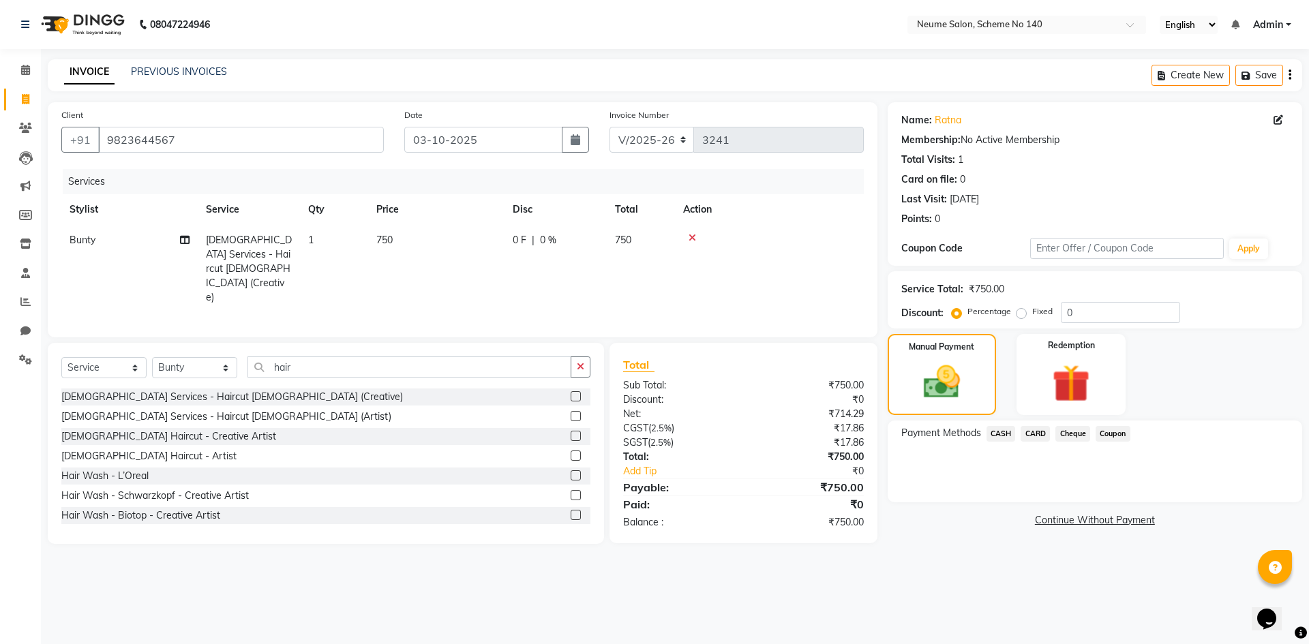
click at [1039, 436] on span "CARD" at bounding box center [1035, 434] width 29 height 16
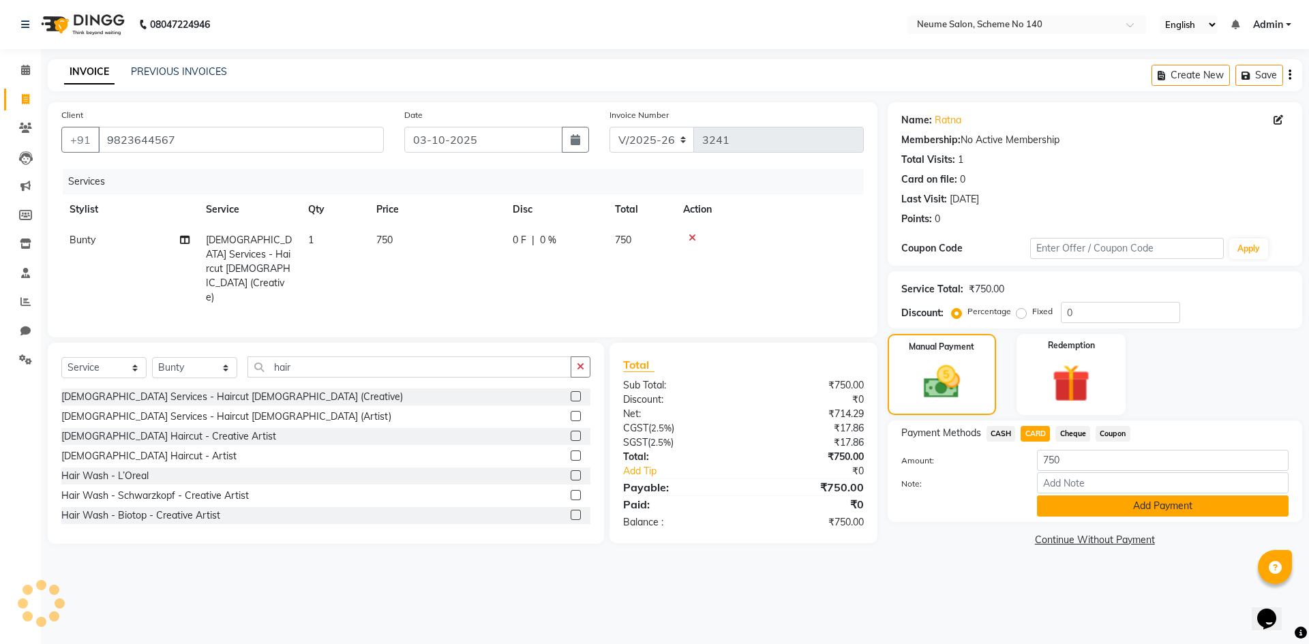
click at [1076, 503] on button "Add Payment" at bounding box center [1163, 506] width 252 height 21
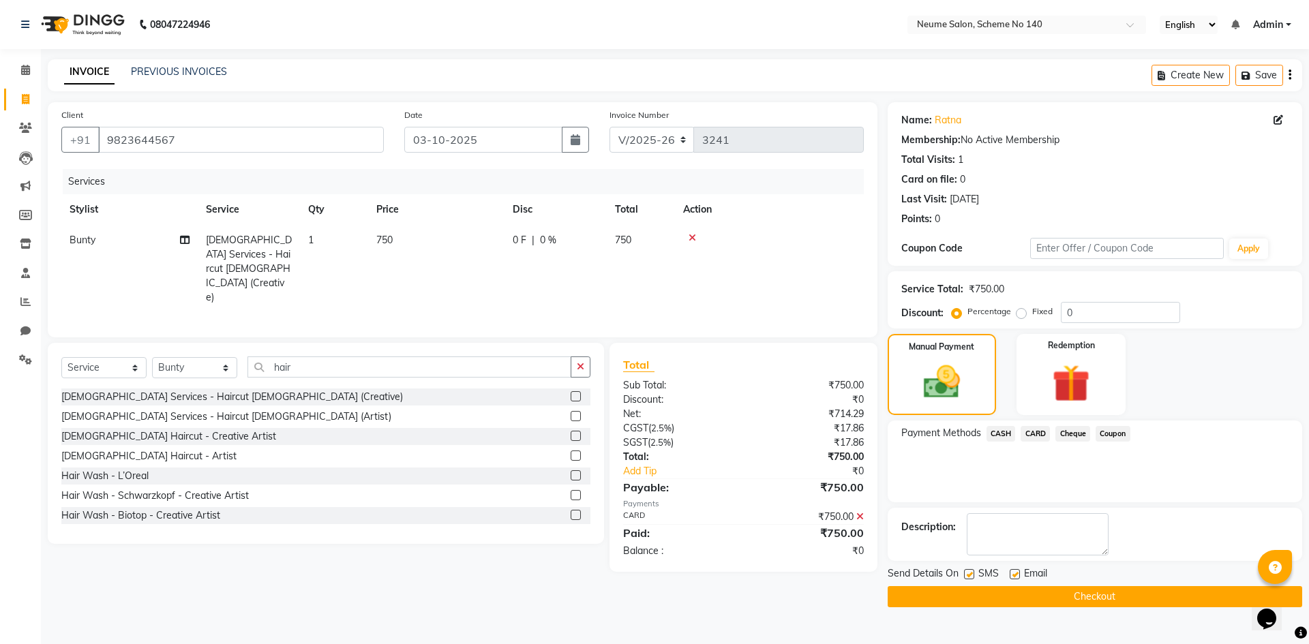
click at [1070, 595] on button "Checkout" at bounding box center [1095, 596] width 415 height 21
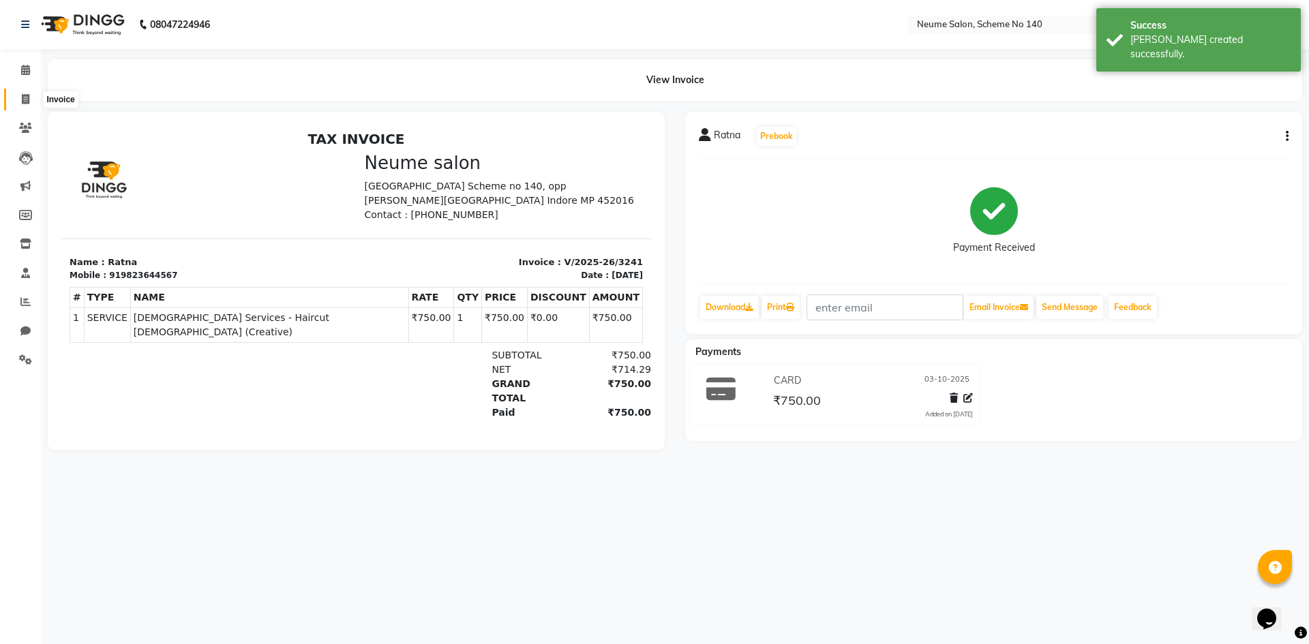
click at [33, 96] on span at bounding box center [26, 100] width 24 height 16
select select "8098"
select select "service"
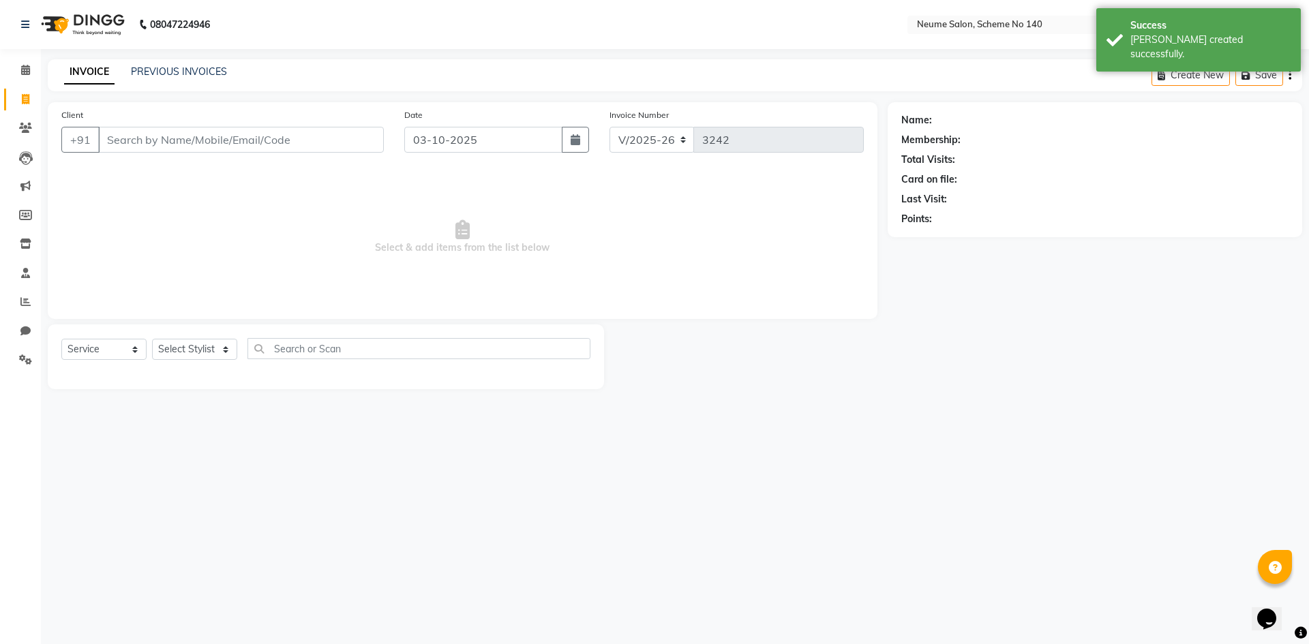
click at [151, 137] on input "Client" at bounding box center [241, 140] width 286 height 26
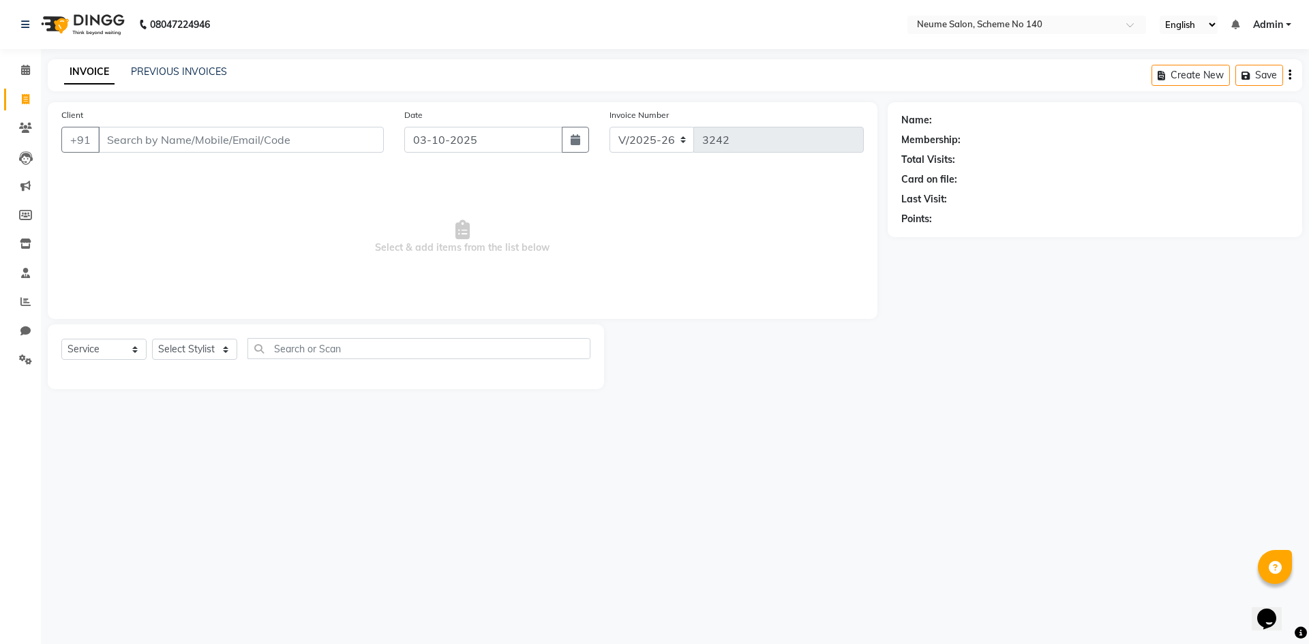
click at [134, 145] on input "Client" at bounding box center [241, 140] width 286 height 26
click at [130, 134] on input "Client" at bounding box center [241, 140] width 286 height 26
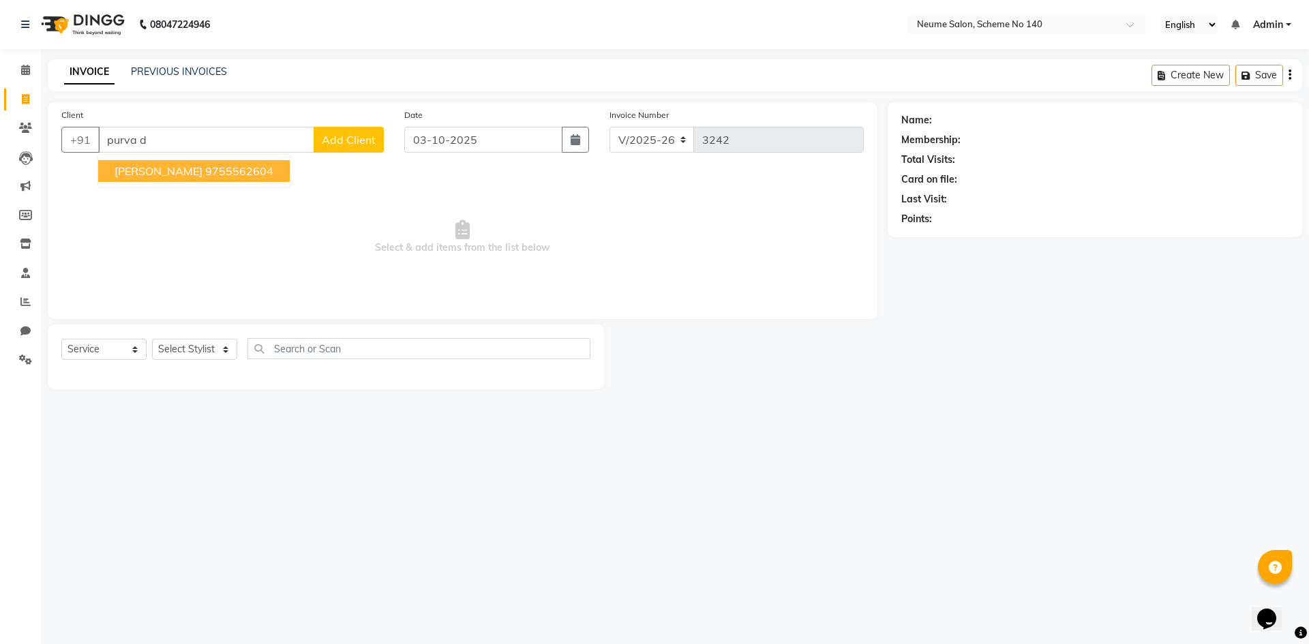
click at [164, 176] on span "[PERSON_NAME]" at bounding box center [159, 171] width 88 height 14
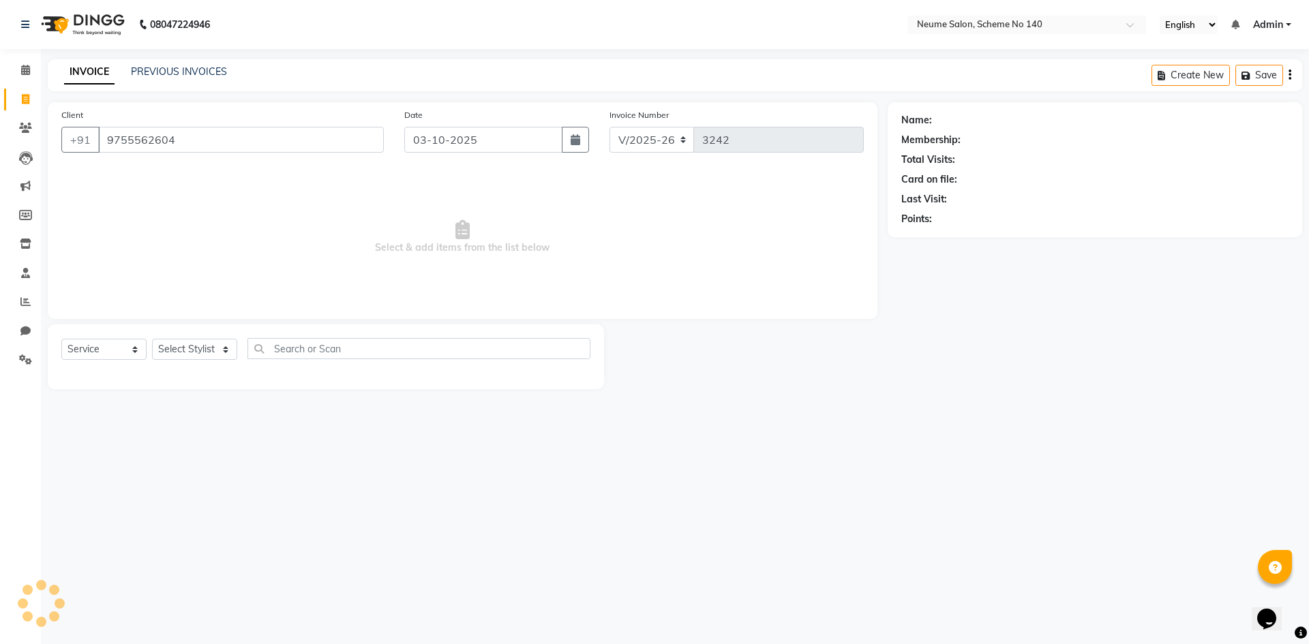
type input "9755562604"
click at [182, 340] on select "Select Stylist [PERSON_NAME] Ashvina [PERSON_NAME] [DATE][PERSON_NAME] Mahi [PE…" at bounding box center [194, 349] width 85 height 21
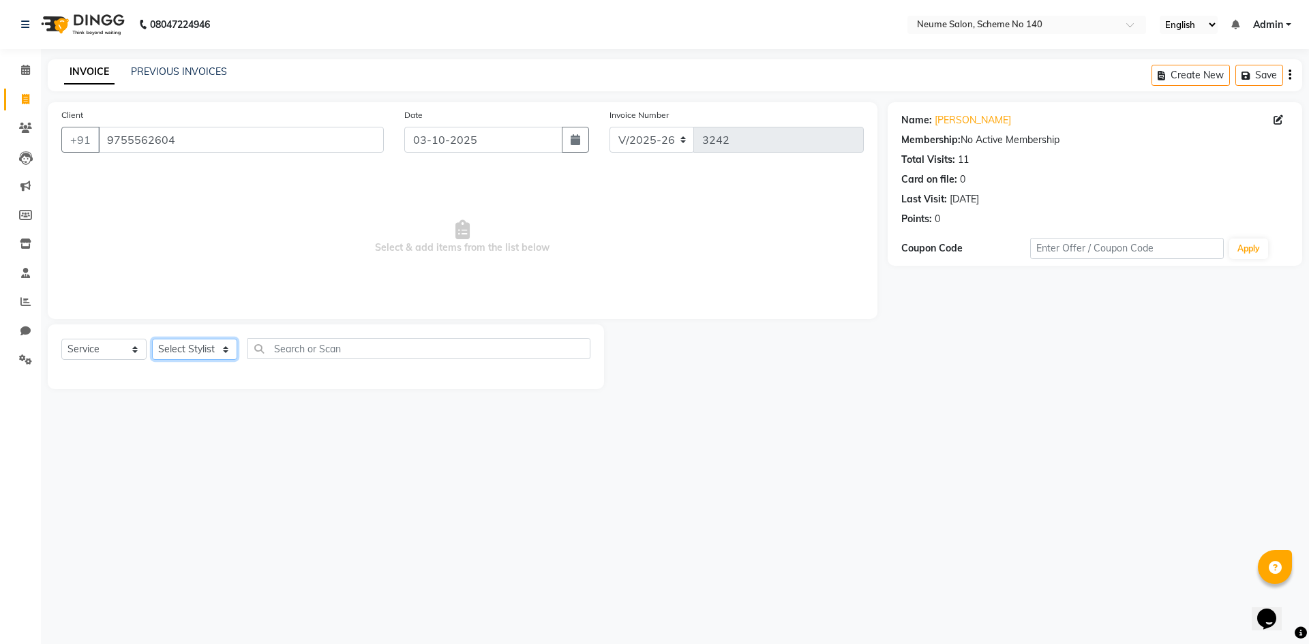
select select "75332"
click at [152, 339] on select "Select Stylist [PERSON_NAME] Ashvina [PERSON_NAME] [DATE][PERSON_NAME] Mahi [PE…" at bounding box center [194, 349] width 85 height 21
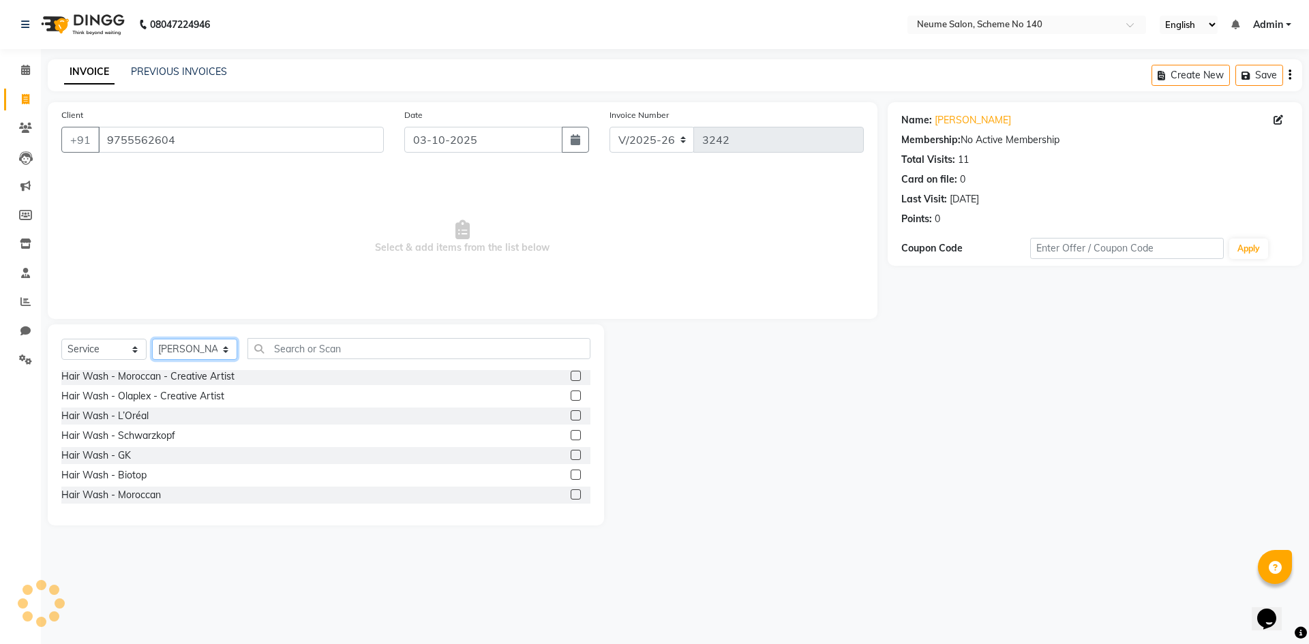
scroll to position [273, 0]
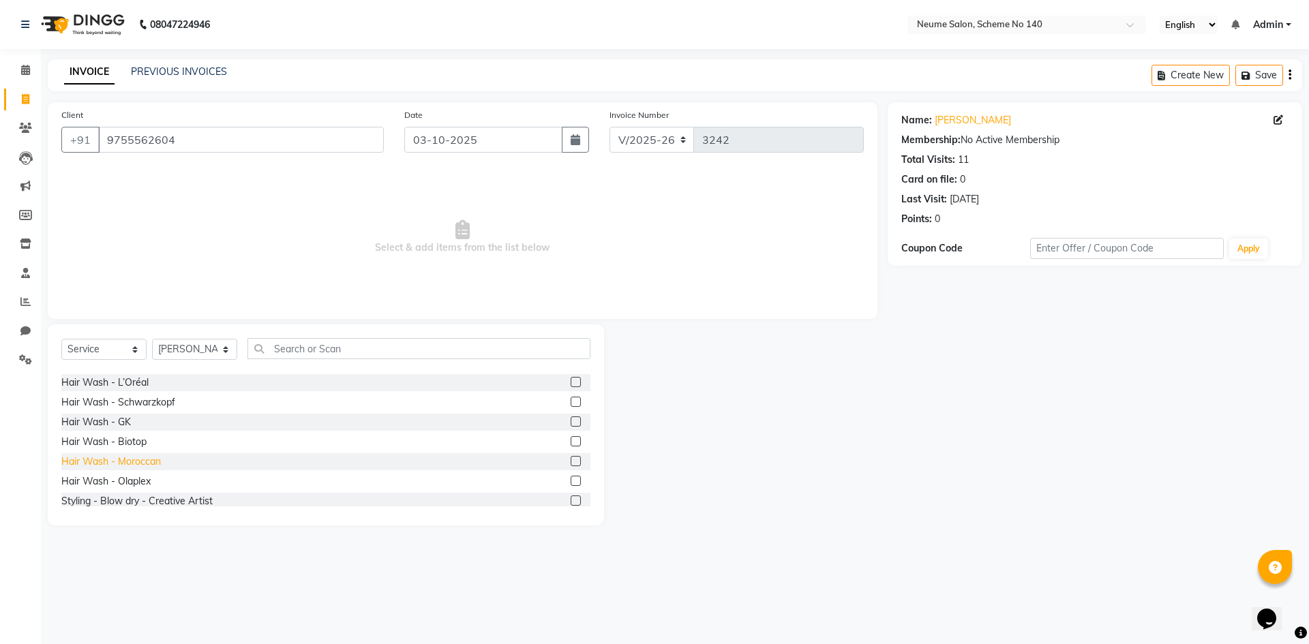
click at [140, 467] on div "Hair Wash - Moroccan" at bounding box center [111, 462] width 100 height 14
checkbox input "false"
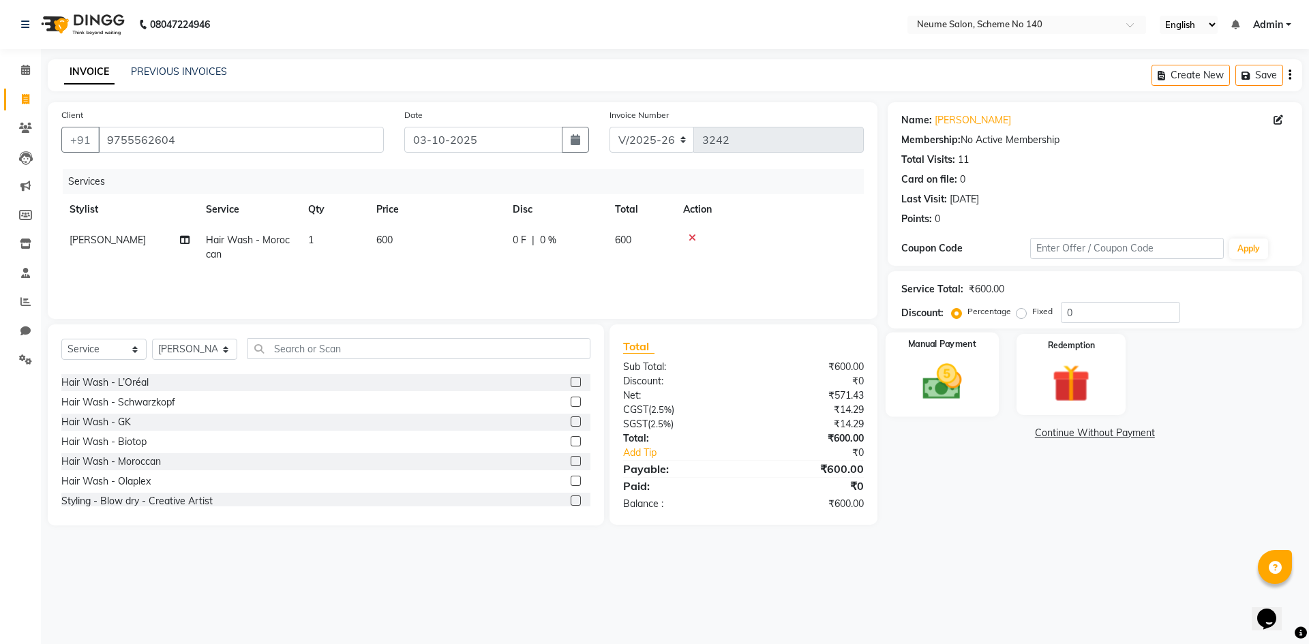
drag, startPoint x: 923, startPoint y: 327, endPoint x: 994, endPoint y: 378, distance: 87.0
click at [924, 327] on div "Service Total: ₹600.00 Discount: Percentage Fixed 0" at bounding box center [1095, 299] width 415 height 57
click at [970, 407] on div "Manual Payment" at bounding box center [941, 375] width 113 height 84
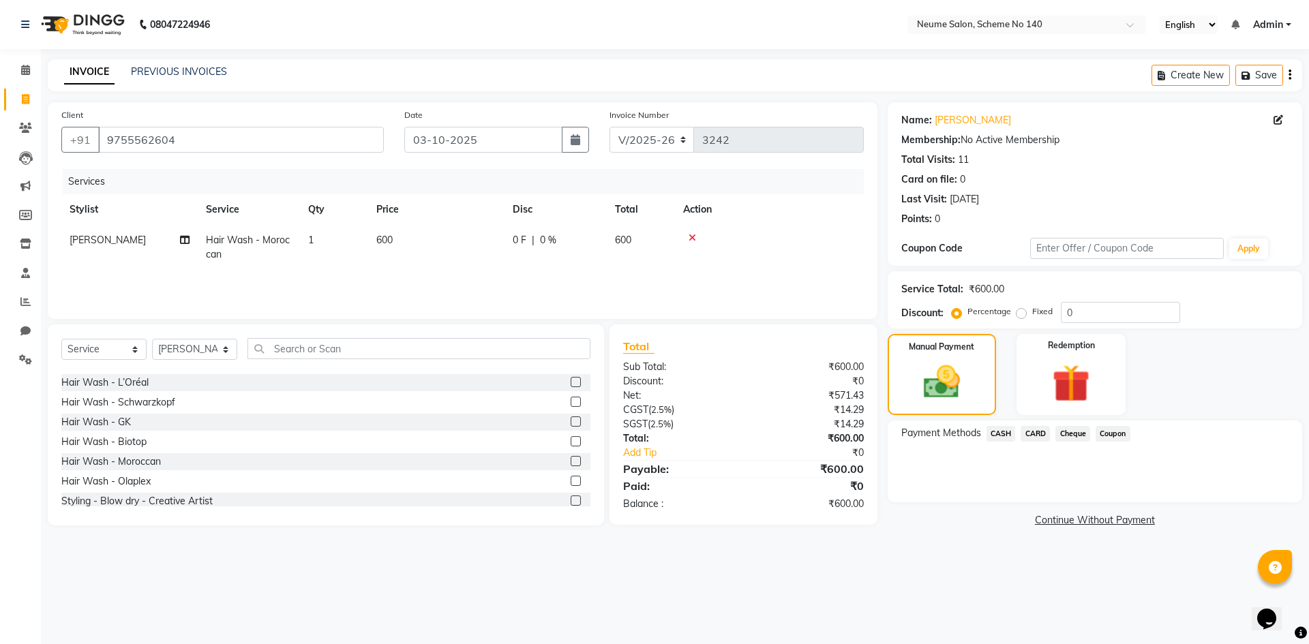
click at [1035, 432] on span "CARD" at bounding box center [1035, 434] width 29 height 16
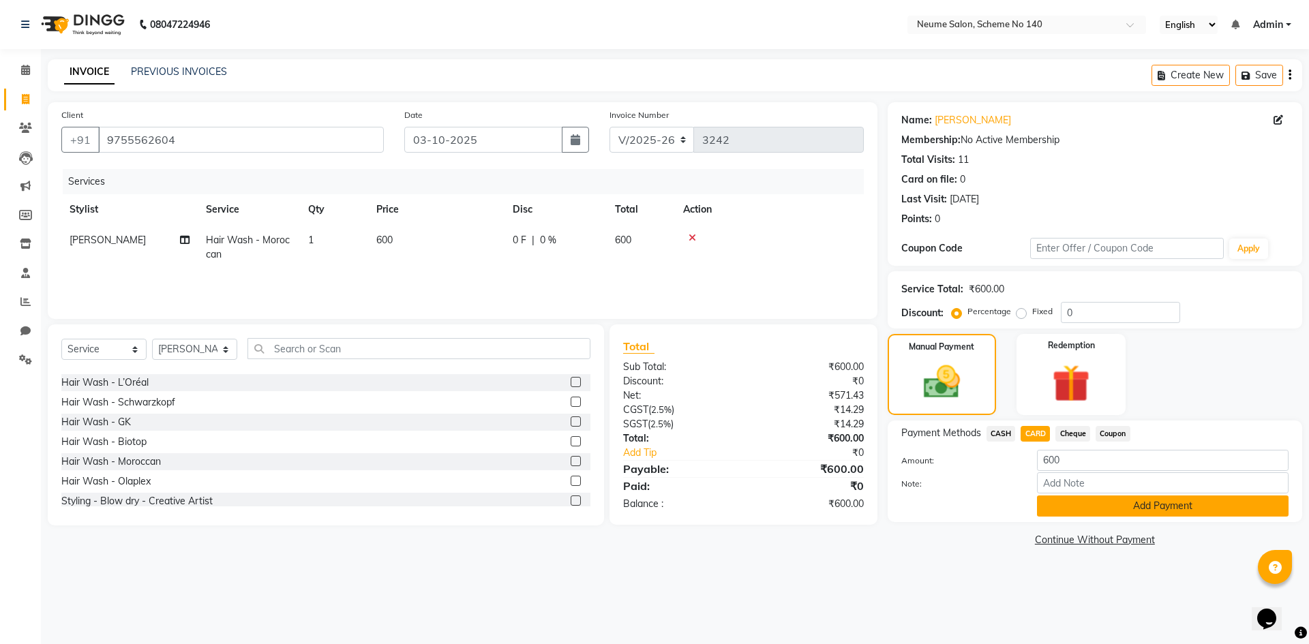
click at [1067, 513] on button "Add Payment" at bounding box center [1163, 506] width 252 height 21
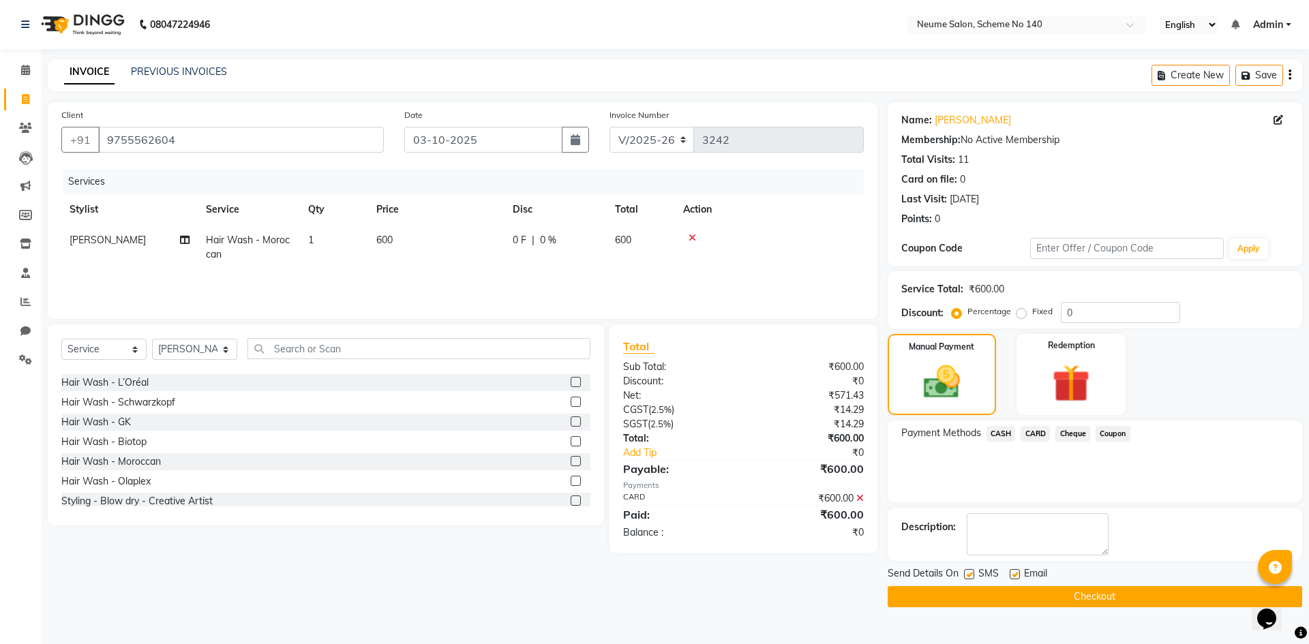
click at [1071, 595] on button "Checkout" at bounding box center [1095, 596] width 415 height 21
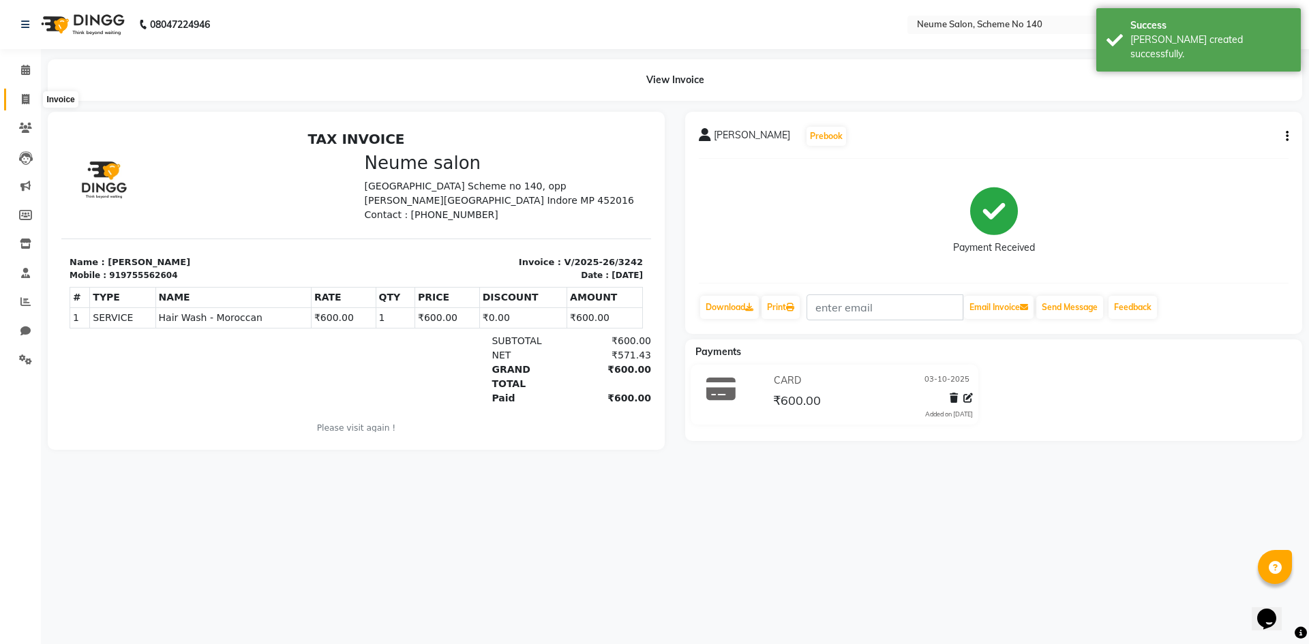
click at [27, 97] on icon at bounding box center [26, 99] width 8 height 10
select select "service"
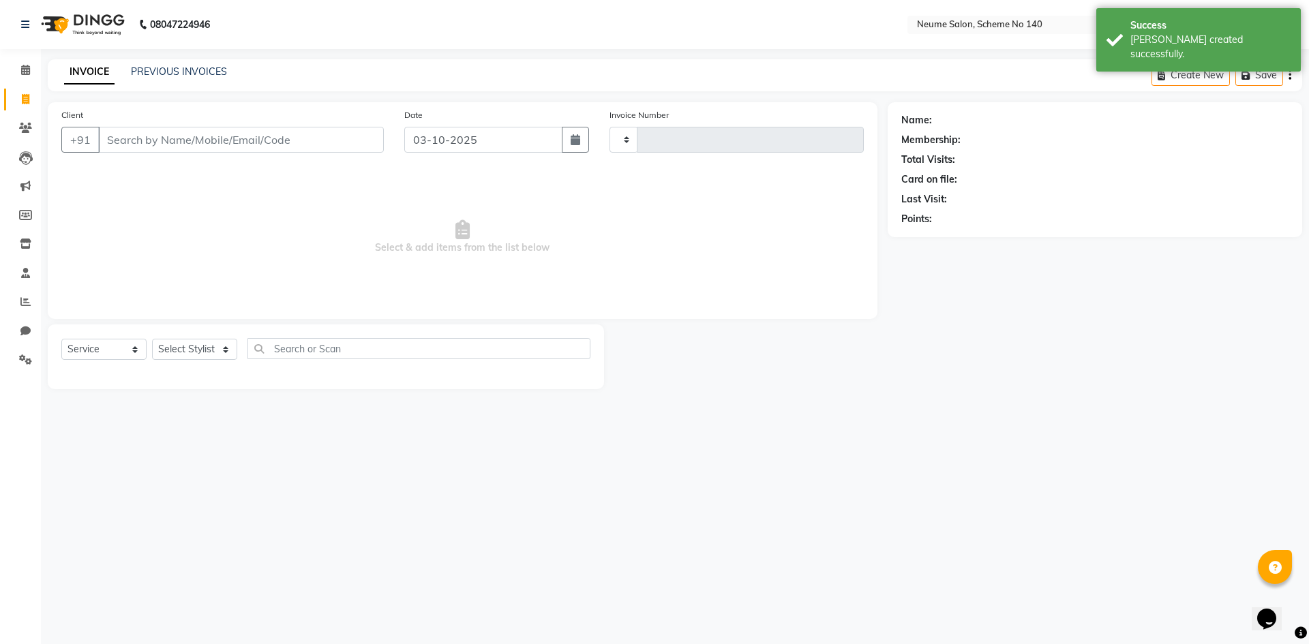
type input "3243"
select select "8098"
click at [121, 147] on input "Client" at bounding box center [241, 140] width 286 height 26
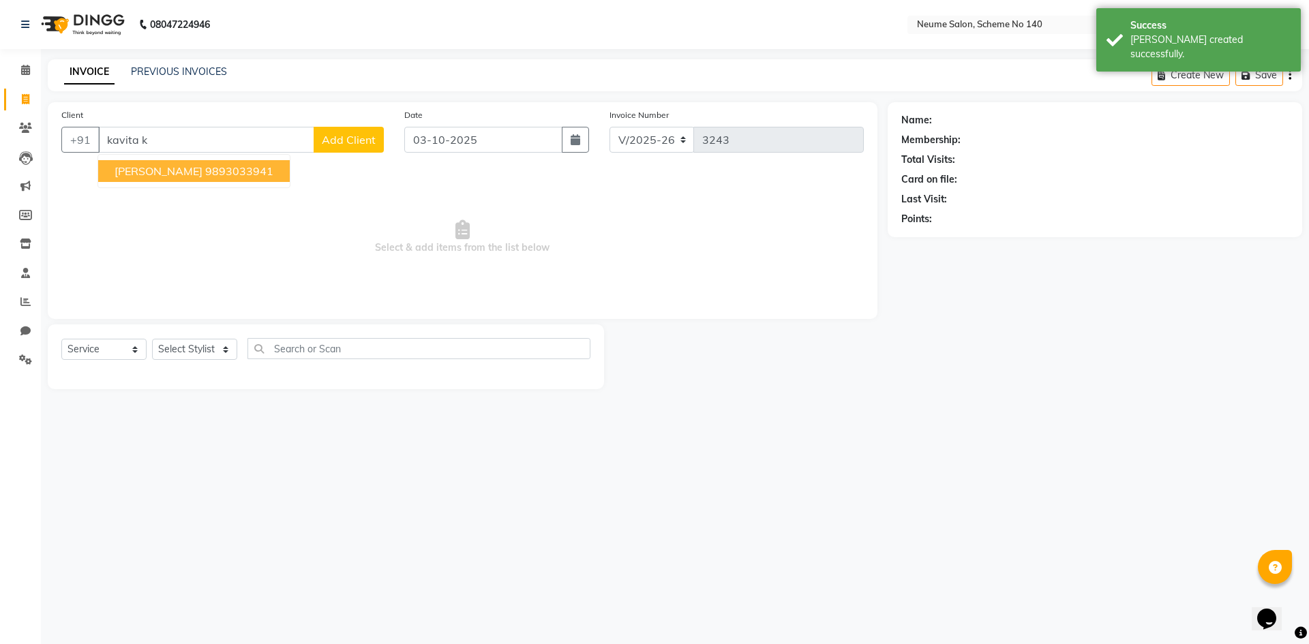
click at [155, 166] on span "[PERSON_NAME]" at bounding box center [159, 171] width 88 height 14
type input "9893033941"
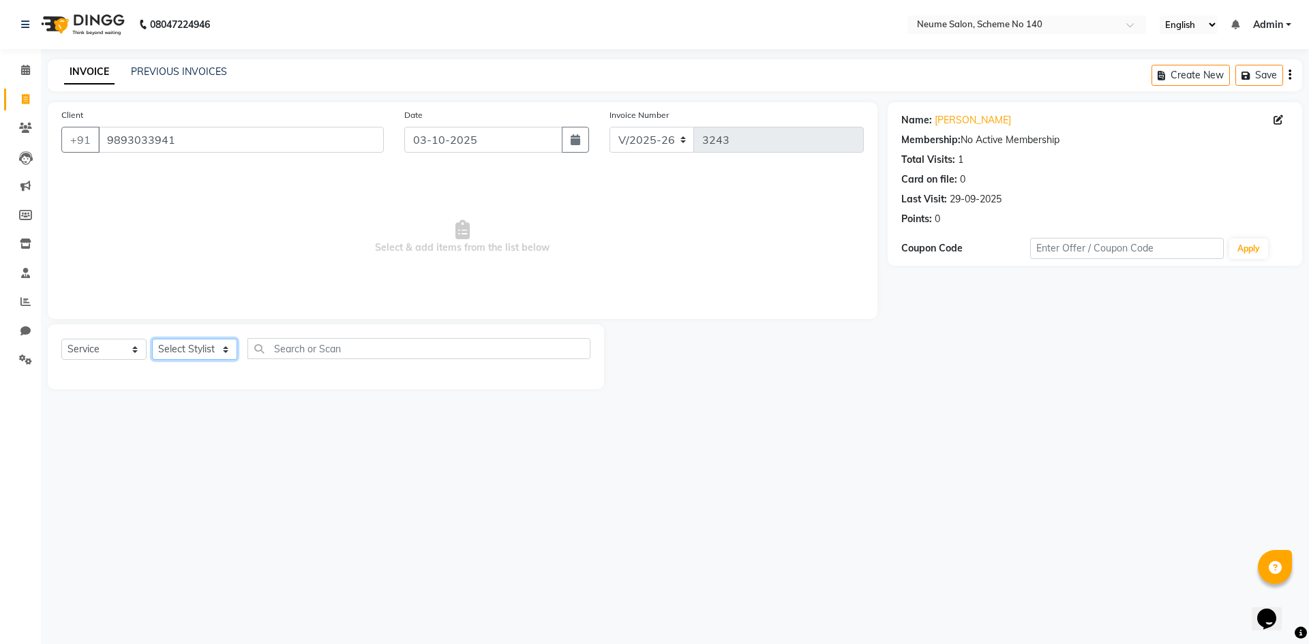
click at [175, 347] on select "Select Stylist [PERSON_NAME] Ashvina [PERSON_NAME] [DATE][PERSON_NAME] Mahi [PE…" at bounding box center [194, 349] width 85 height 21
select select "75325"
click at [152, 339] on select "Select Stylist [PERSON_NAME] Ashvina [PERSON_NAME] [DATE][PERSON_NAME] Mahi [PE…" at bounding box center [194, 349] width 85 height 21
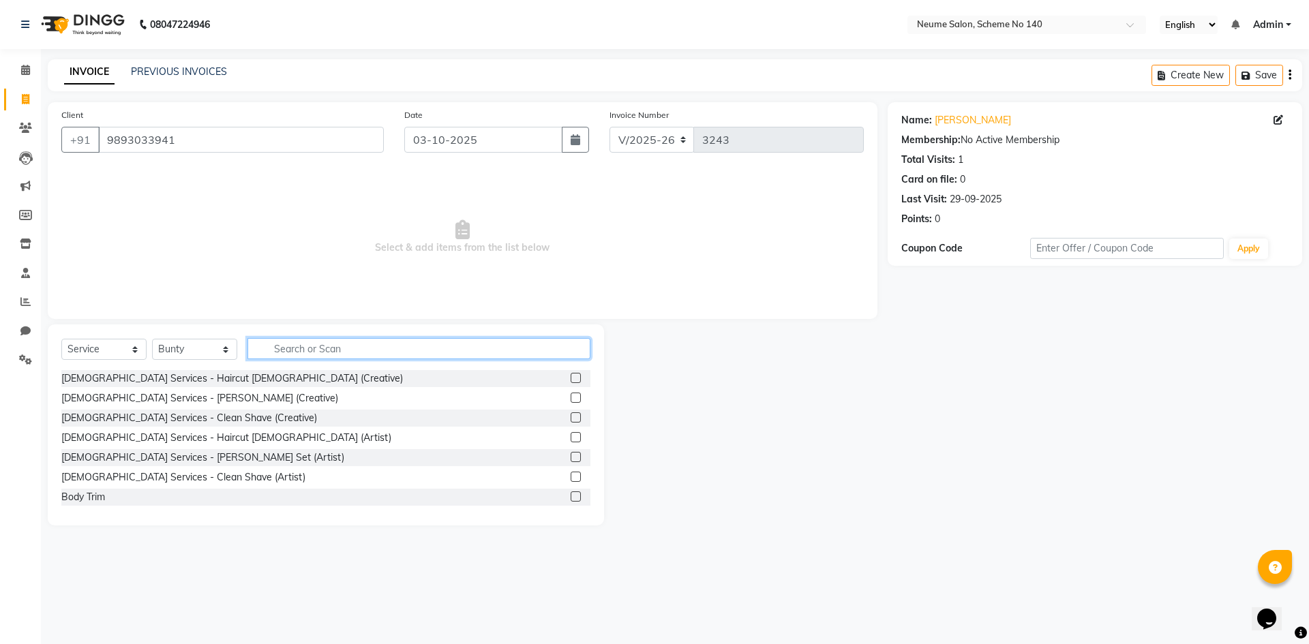
click at [300, 340] on input "text" at bounding box center [419, 348] width 343 height 21
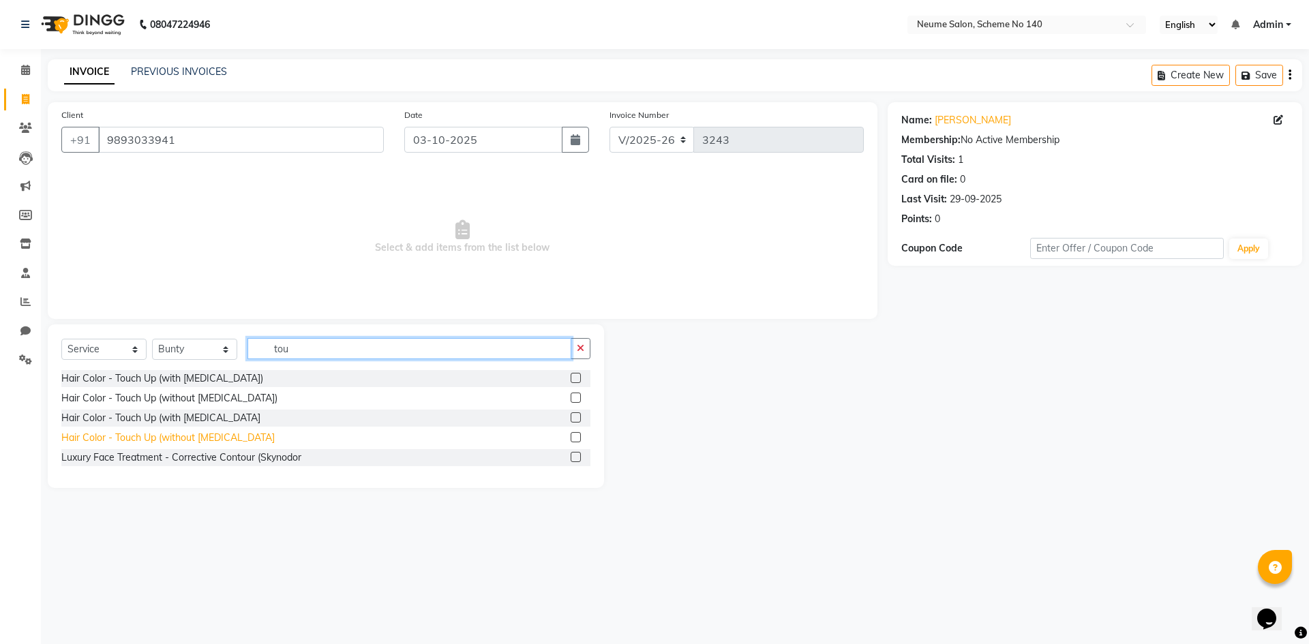
type input "tou"
click at [206, 436] on div "Hair Color - Touch Up (without [MEDICAL_DATA]" at bounding box center [167, 438] width 213 height 14
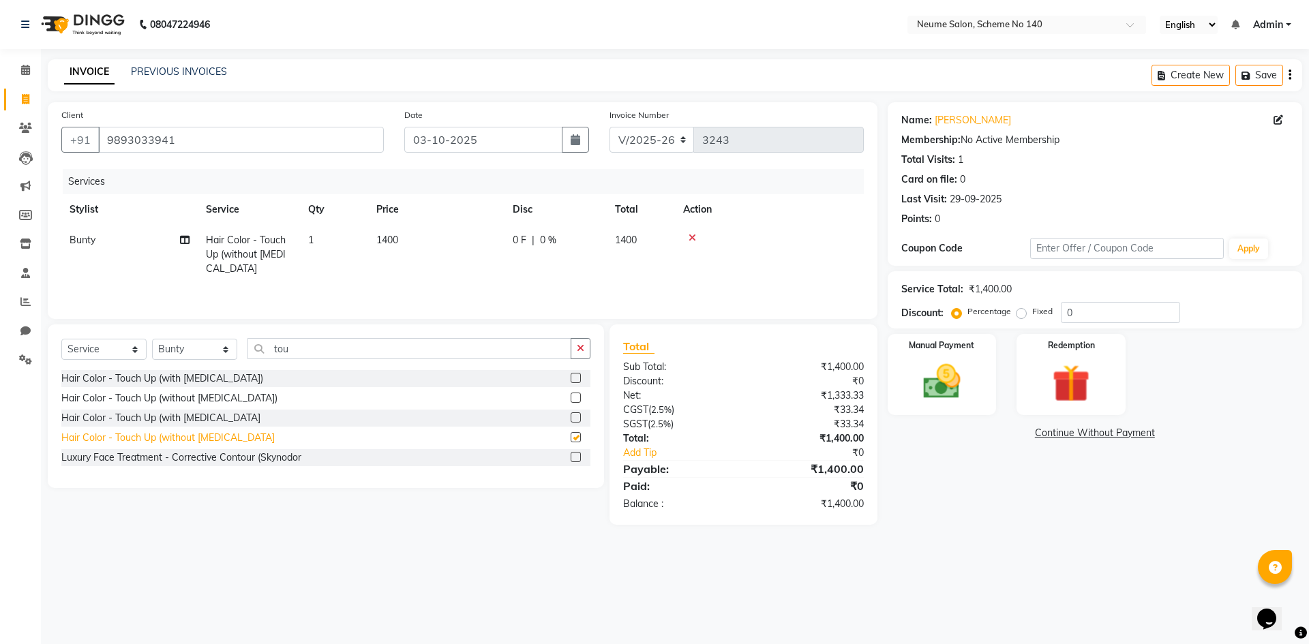
checkbox input "false"
click at [196, 378] on div "Hair Color - Touch Up (with [MEDICAL_DATA])" at bounding box center [162, 379] width 202 height 14
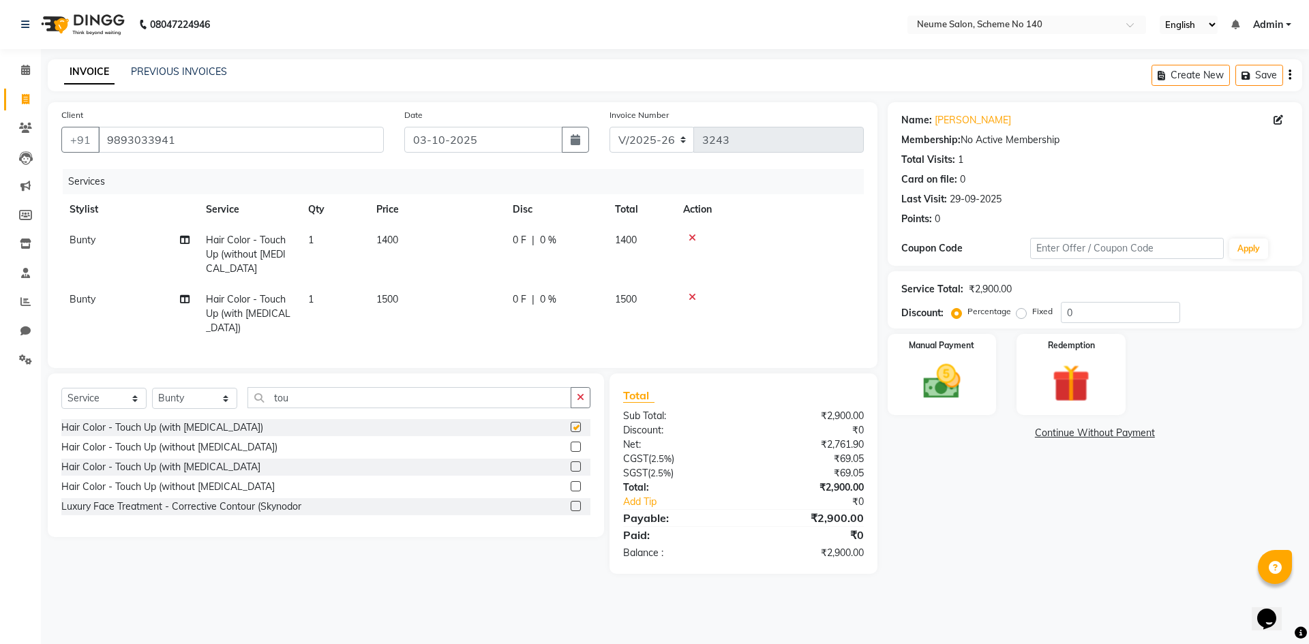
checkbox input "false"
click at [689, 237] on icon at bounding box center [693, 238] width 8 height 10
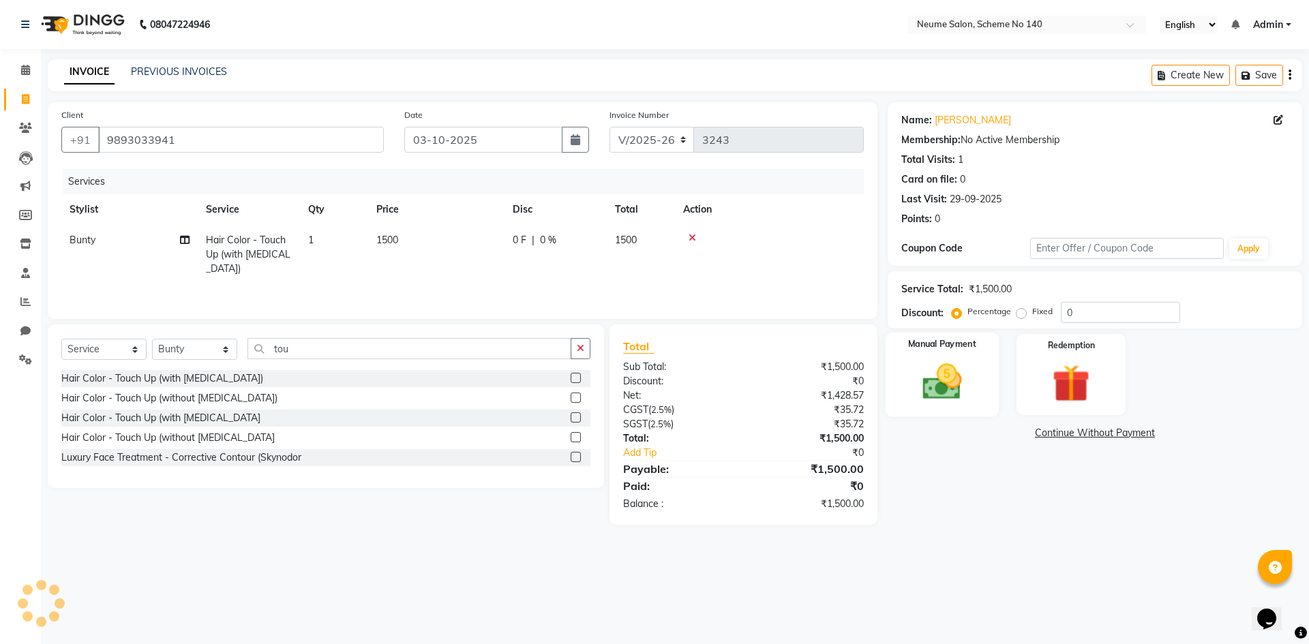
click at [923, 357] on div "Manual Payment" at bounding box center [941, 375] width 113 height 84
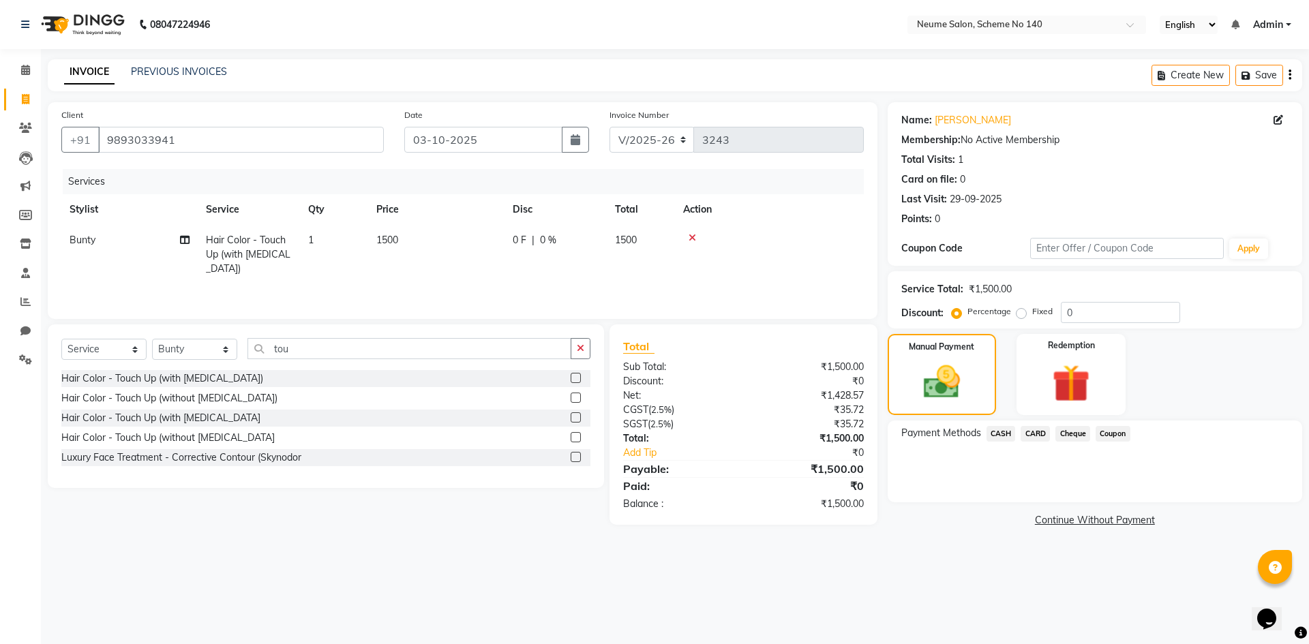
click at [998, 431] on span "CASH" at bounding box center [1001, 434] width 29 height 16
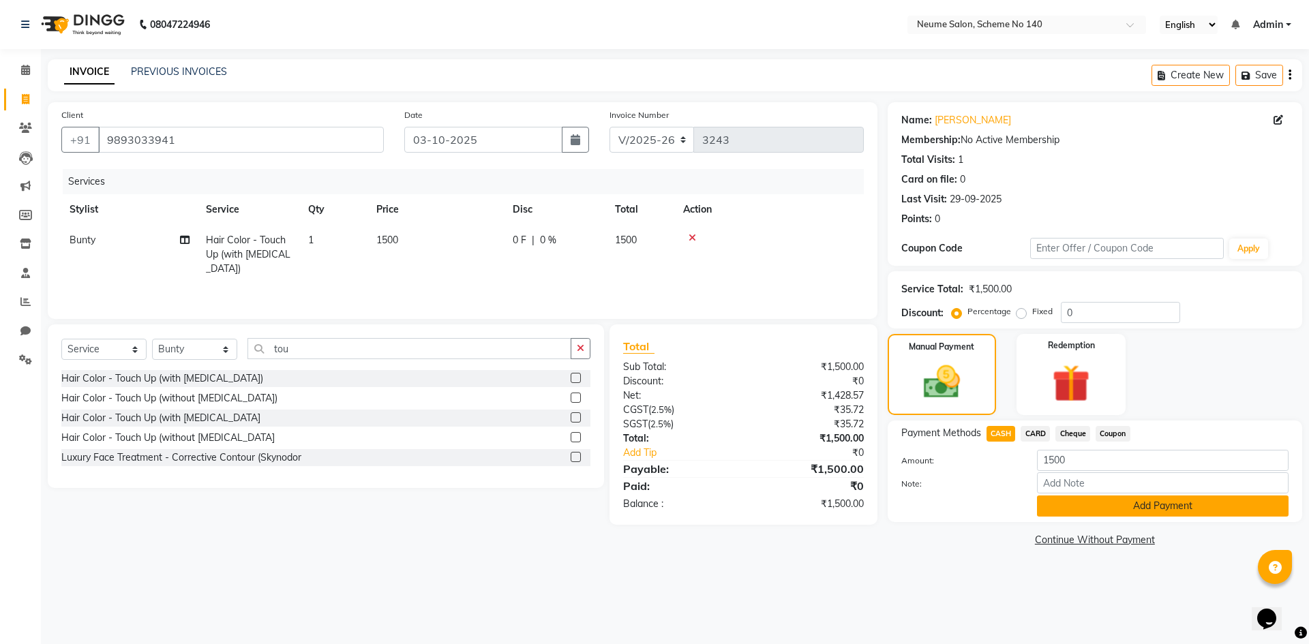
click at [1053, 507] on button "Add Payment" at bounding box center [1163, 506] width 252 height 21
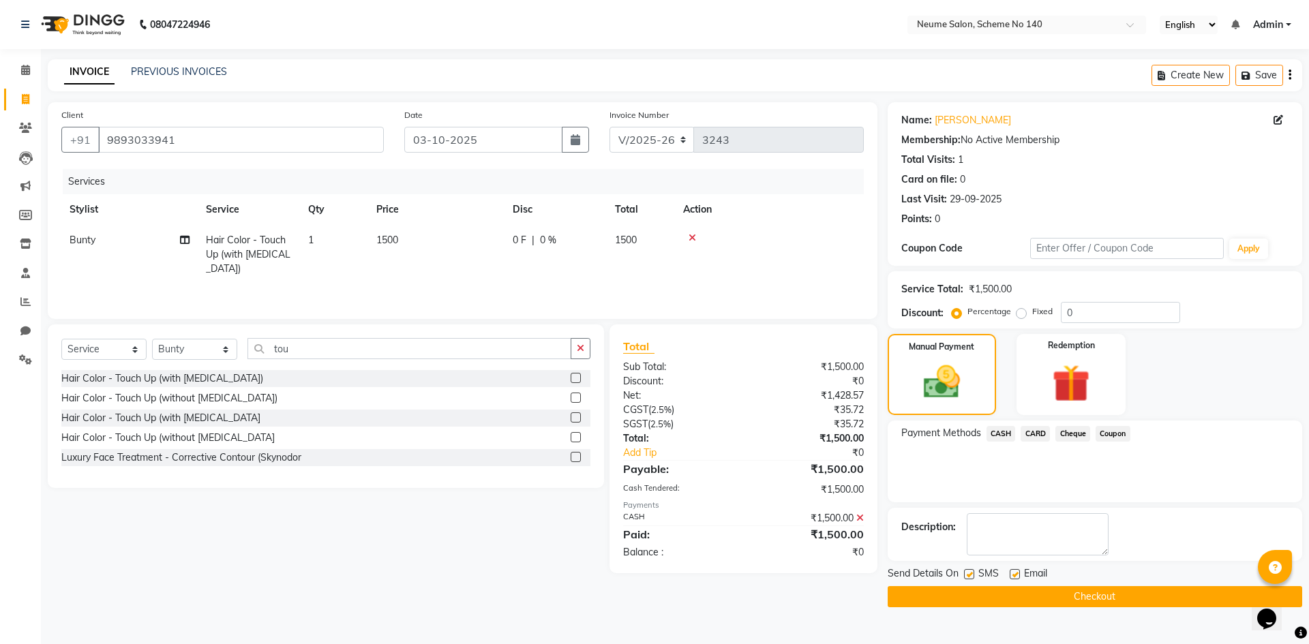
click at [1061, 604] on button "Checkout" at bounding box center [1095, 596] width 415 height 21
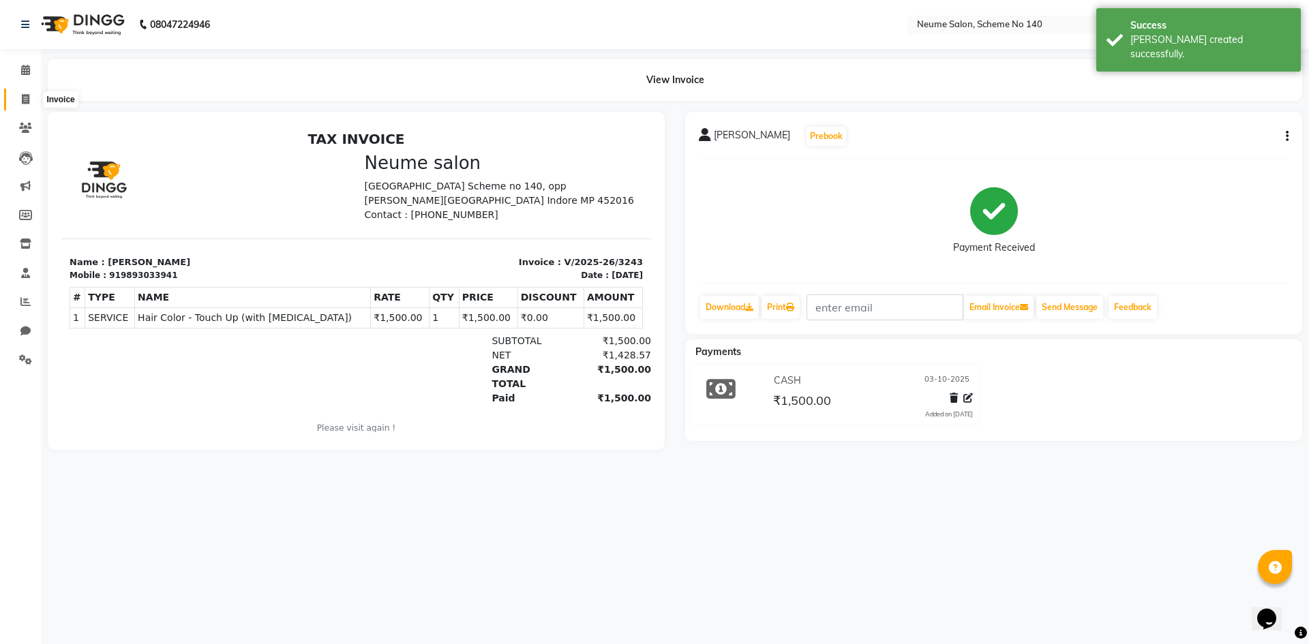
click at [27, 98] on icon at bounding box center [26, 99] width 8 height 10
select select "service"
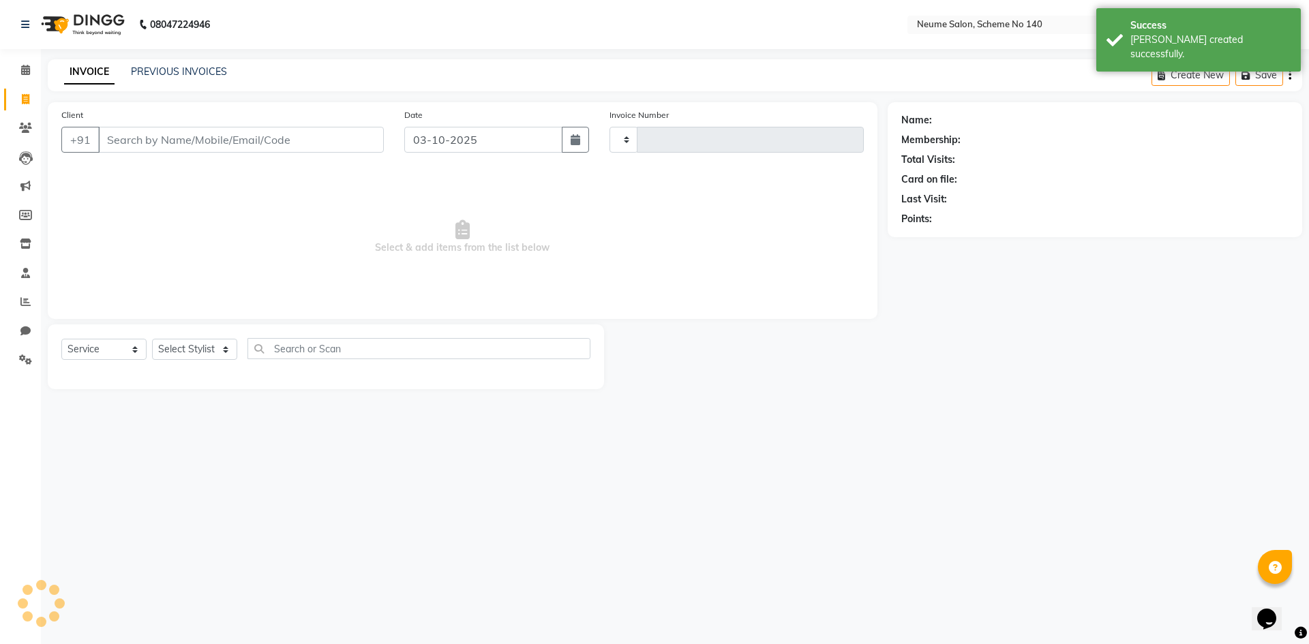
type input "3244"
select select "8098"
click at [160, 70] on link "PREVIOUS INVOICES" at bounding box center [179, 71] width 96 height 12
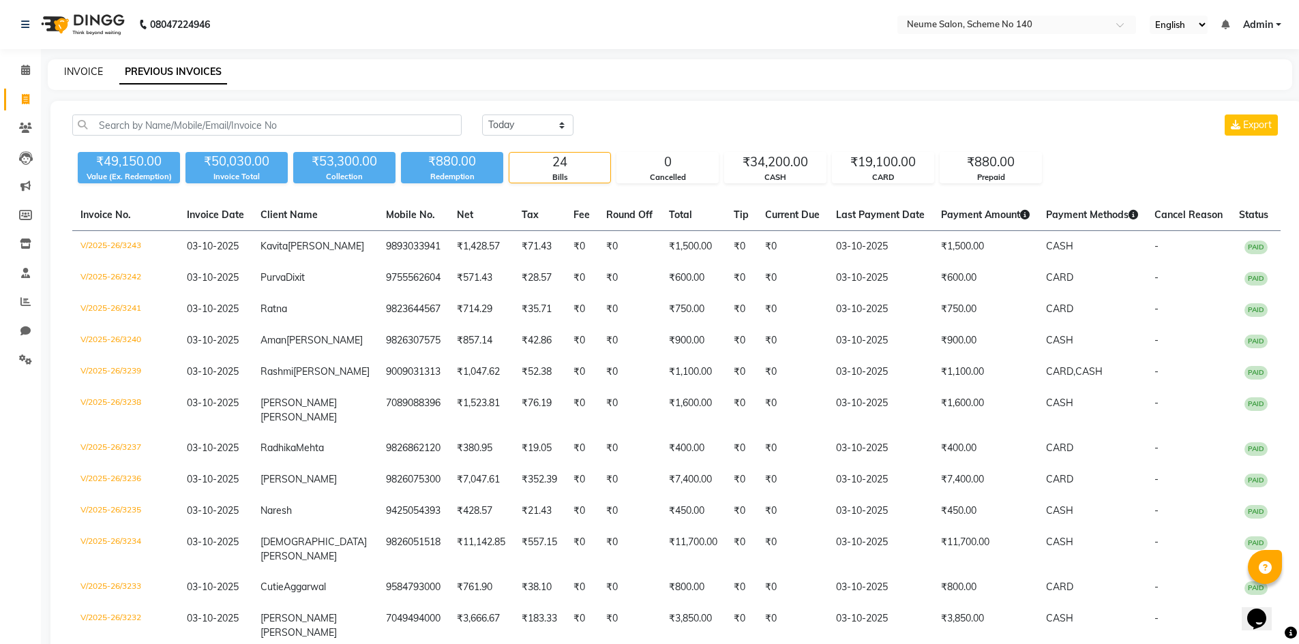
click at [88, 71] on link "INVOICE" at bounding box center [83, 71] width 39 height 12
select select "service"
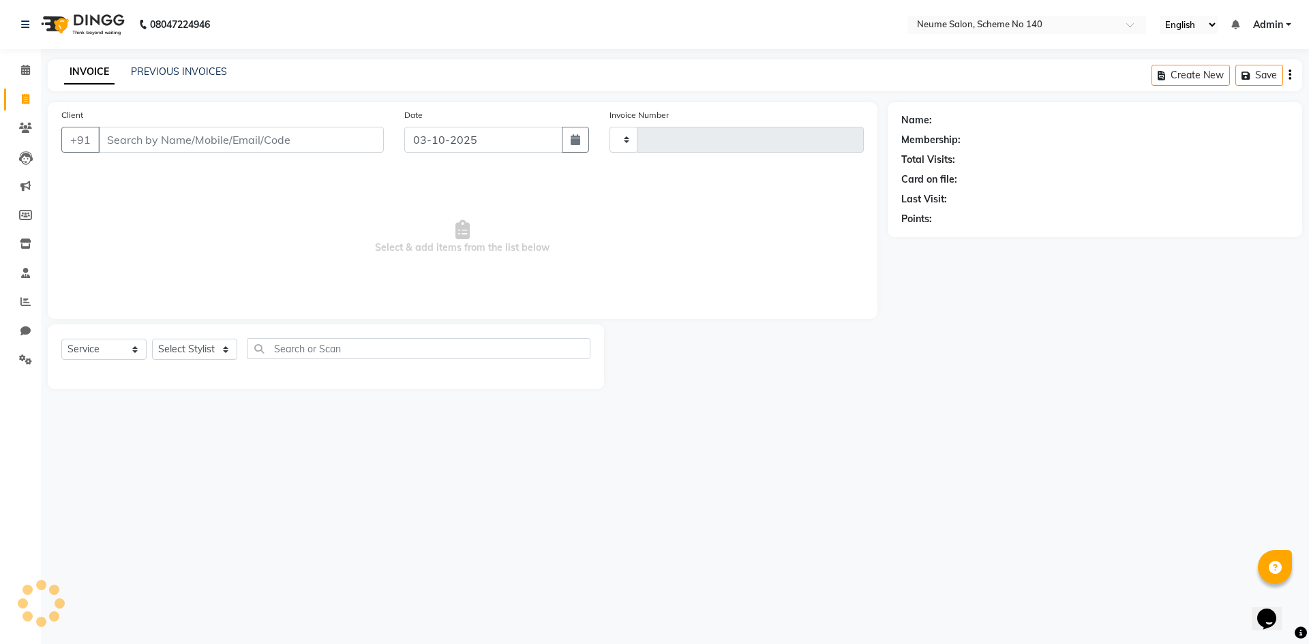
click at [159, 131] on input "Client" at bounding box center [241, 140] width 286 height 26
type input "3244"
select select "8098"
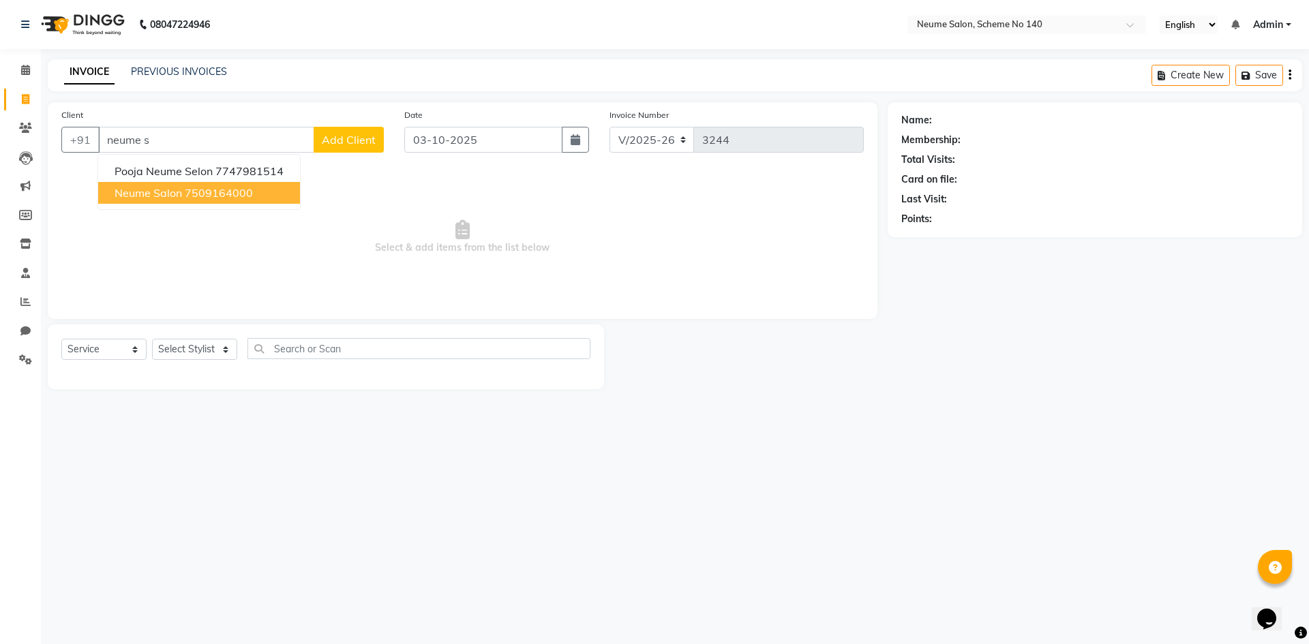
click at [203, 194] on ngb-highlight "7509164000" at bounding box center [219, 193] width 68 height 14
type input "7509164000"
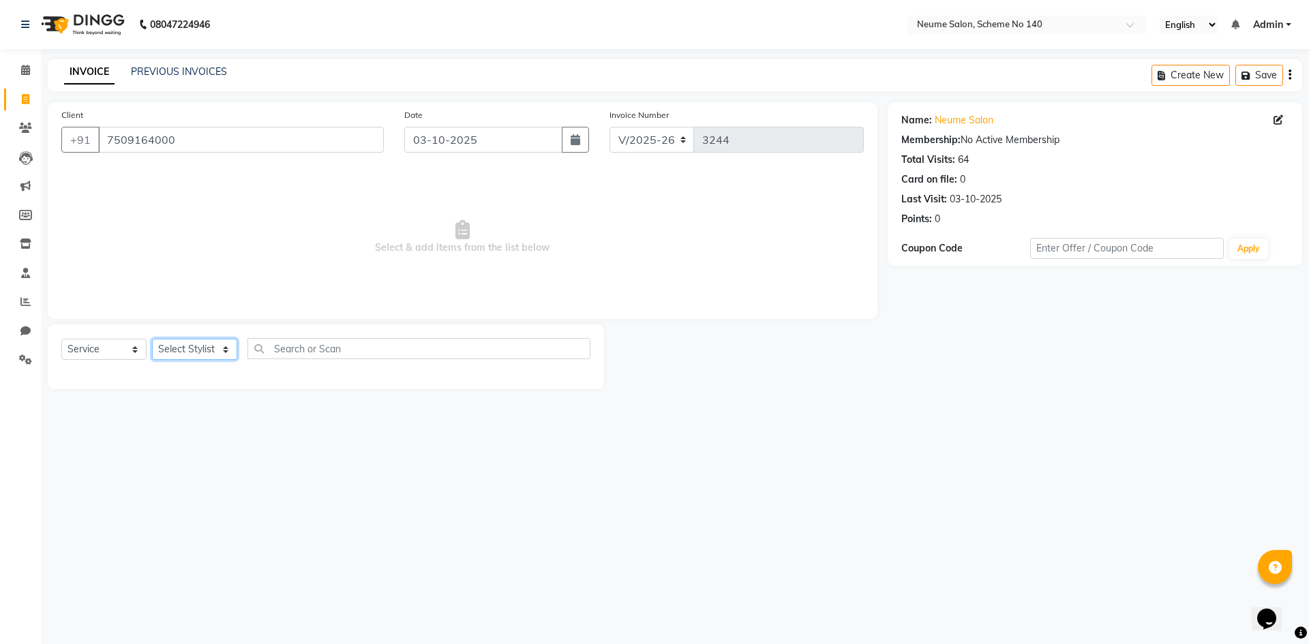
click at [173, 353] on select "Select Stylist [PERSON_NAME] Ashvina [PERSON_NAME] [DATE][PERSON_NAME] Mahi [PE…" at bounding box center [194, 349] width 85 height 21
select select "81118"
click at [152, 339] on select "Select Stylist [PERSON_NAME] Ashvina [PERSON_NAME] [DATE][PERSON_NAME] Mahi [PE…" at bounding box center [194, 349] width 85 height 21
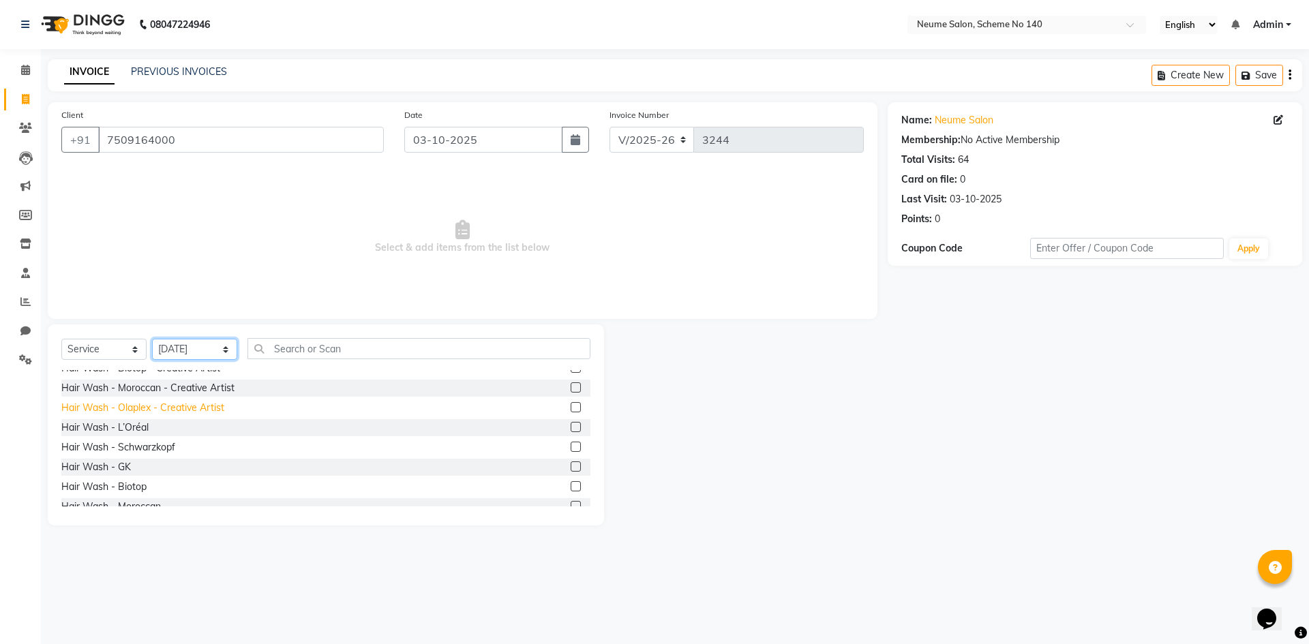
scroll to position [205, 0]
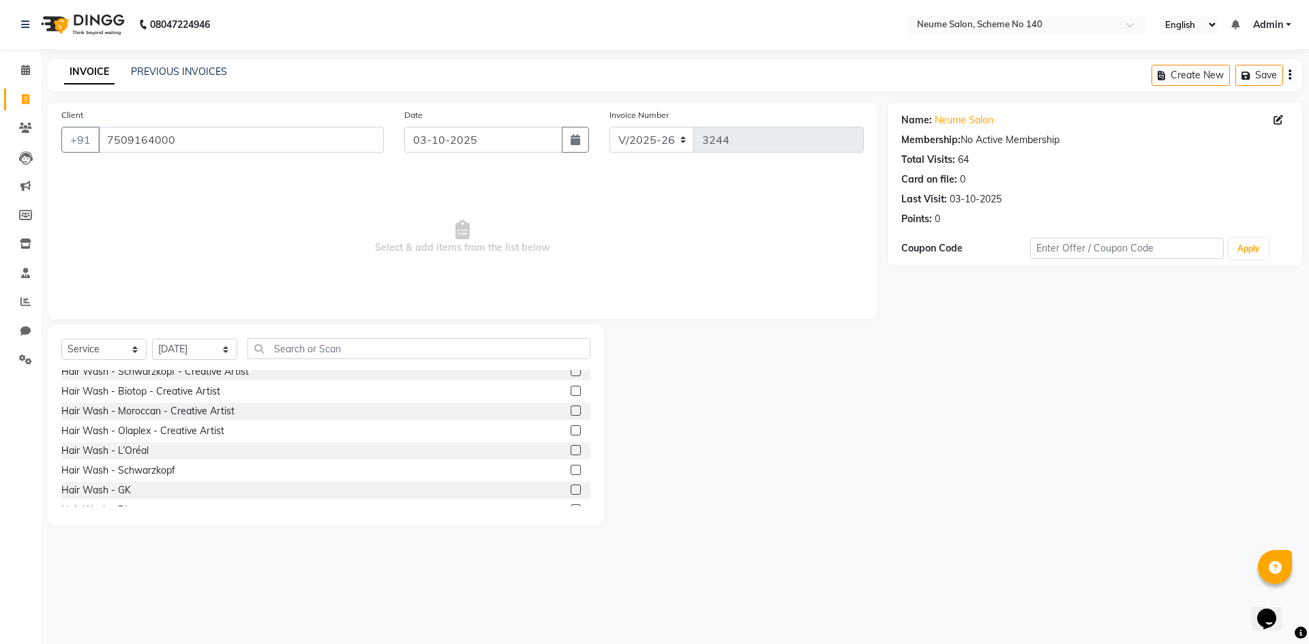
click at [135, 443] on div "Hair Wash - L’Oréal" at bounding box center [325, 451] width 529 height 17
click at [137, 445] on div "Hair Wash - L’Oréal" at bounding box center [104, 451] width 87 height 14
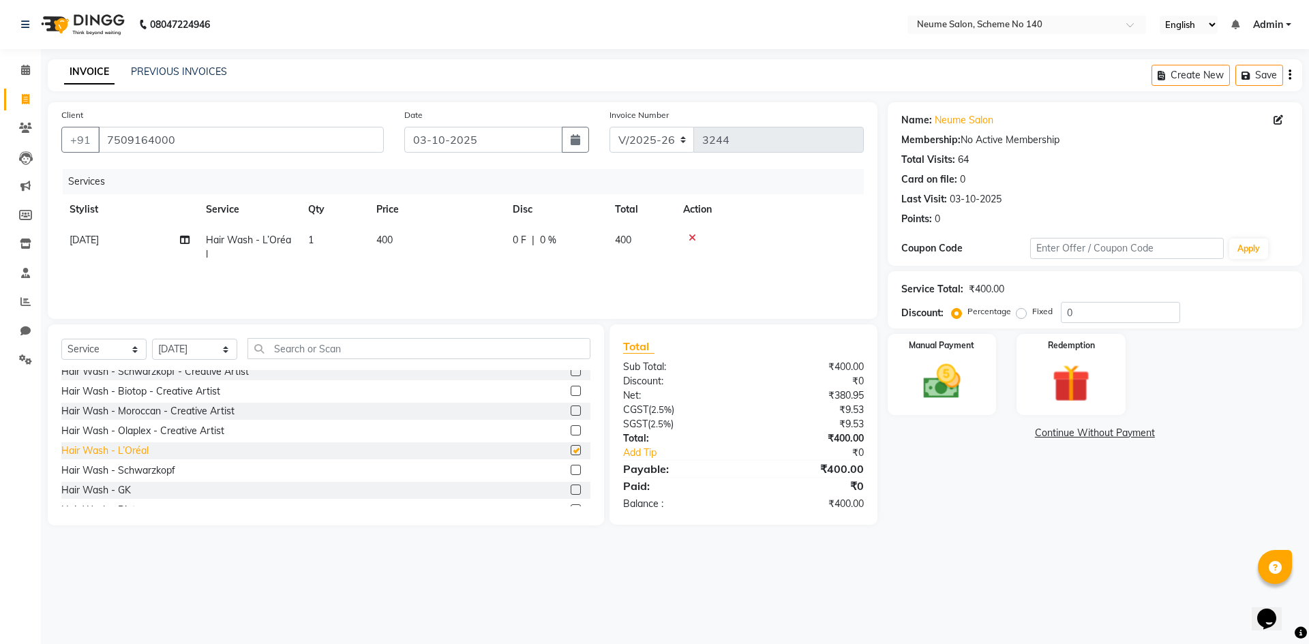
checkbox input "false"
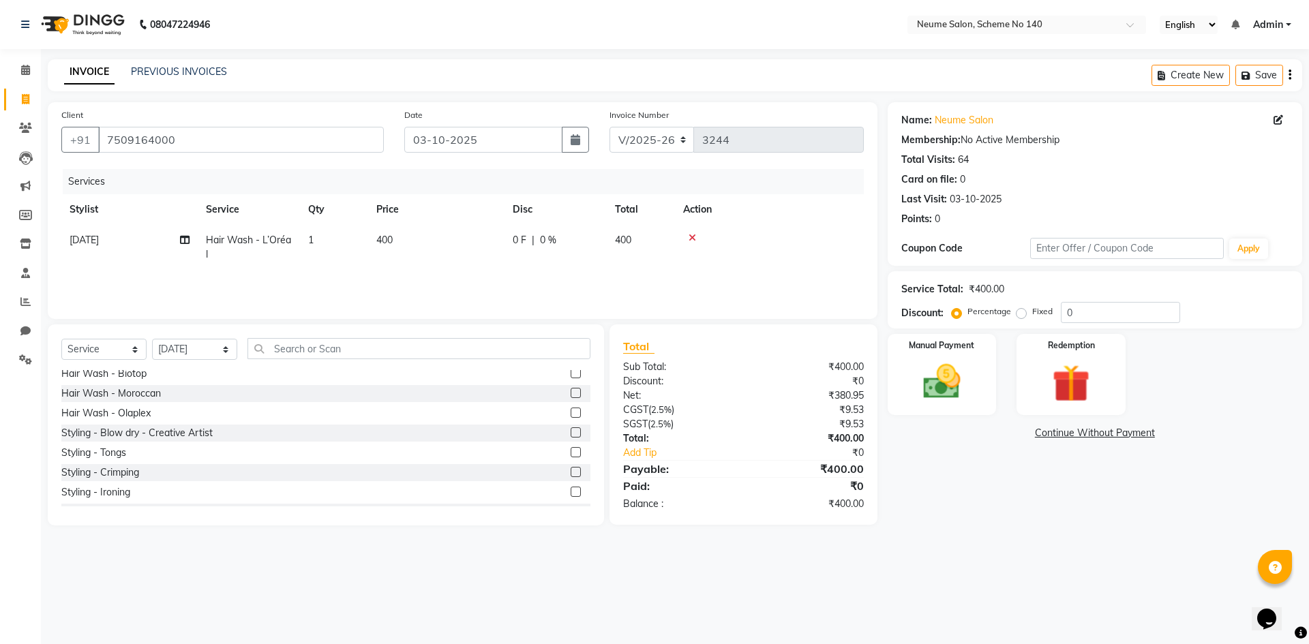
scroll to position [409, 0]
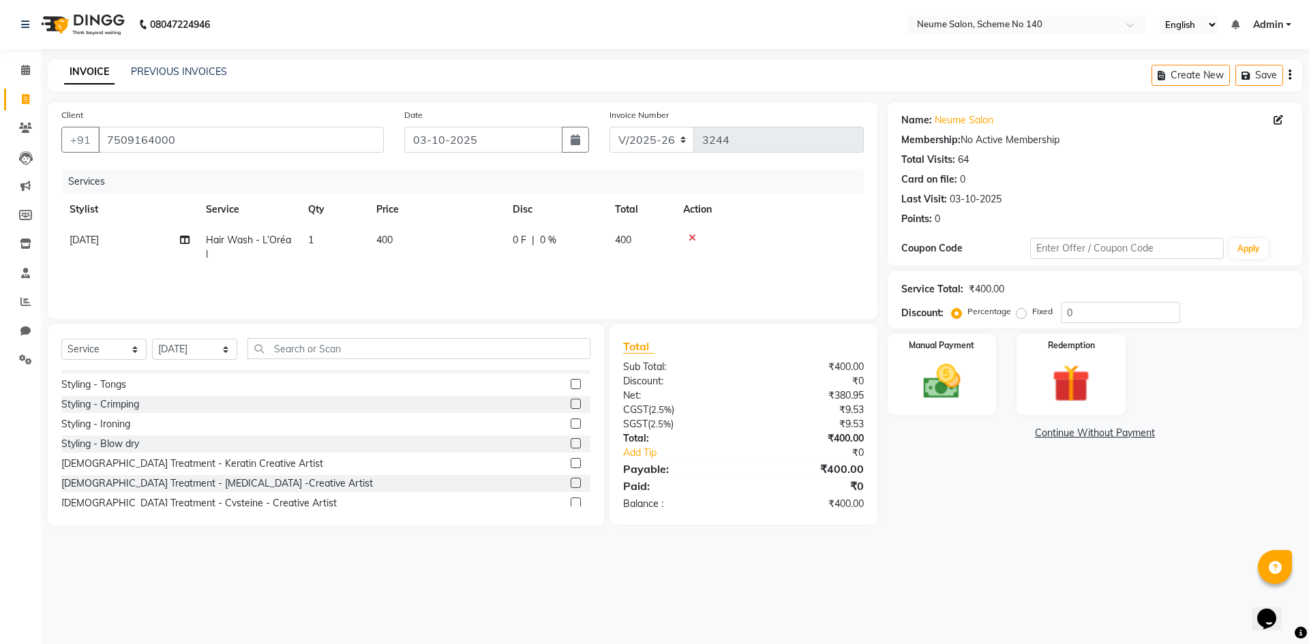
drag, startPoint x: 126, startPoint y: 443, endPoint x: 134, endPoint y: 438, distance: 9.8
click at [126, 442] on div "Styling - Blow dry" at bounding box center [100, 444] width 78 height 14
checkbox input "false"
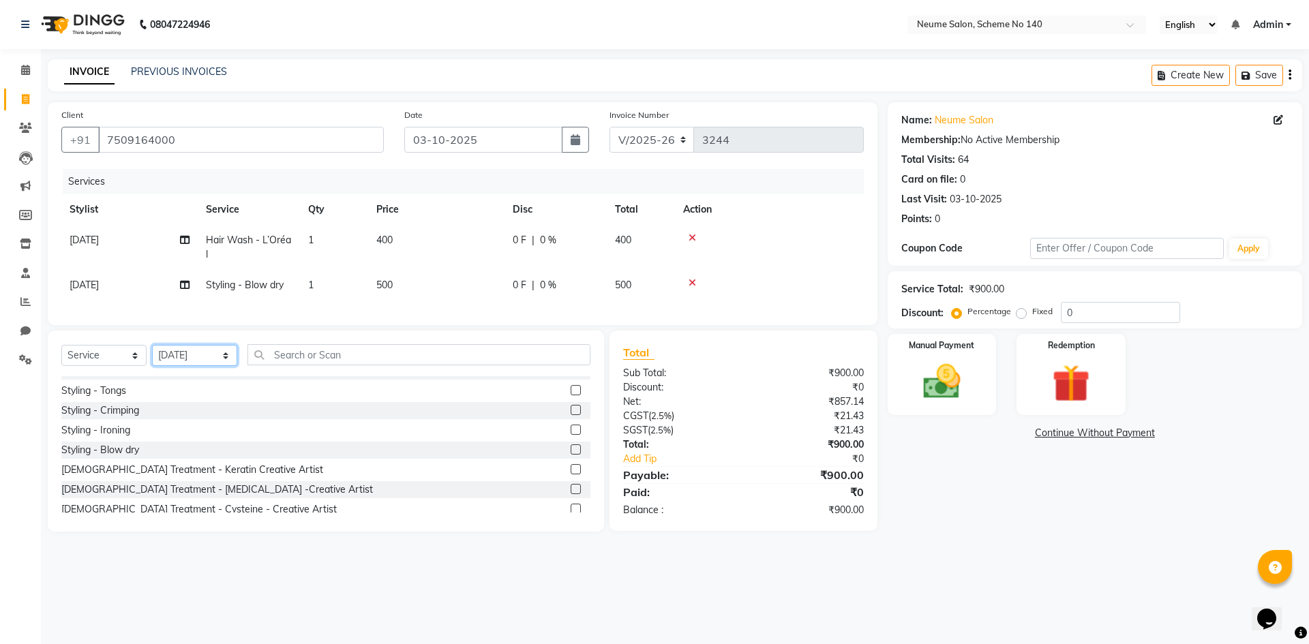
click at [184, 364] on select "Select Stylist [PERSON_NAME] Ashvina [PERSON_NAME] [DATE][PERSON_NAME] Mahi [PE…" at bounding box center [194, 355] width 85 height 21
select select "75330"
click at [152, 355] on select "Select Stylist [PERSON_NAME] Ashvina [PERSON_NAME] [DATE][PERSON_NAME] Mahi [PE…" at bounding box center [194, 355] width 85 height 21
click at [265, 357] on input "text" at bounding box center [419, 354] width 343 height 21
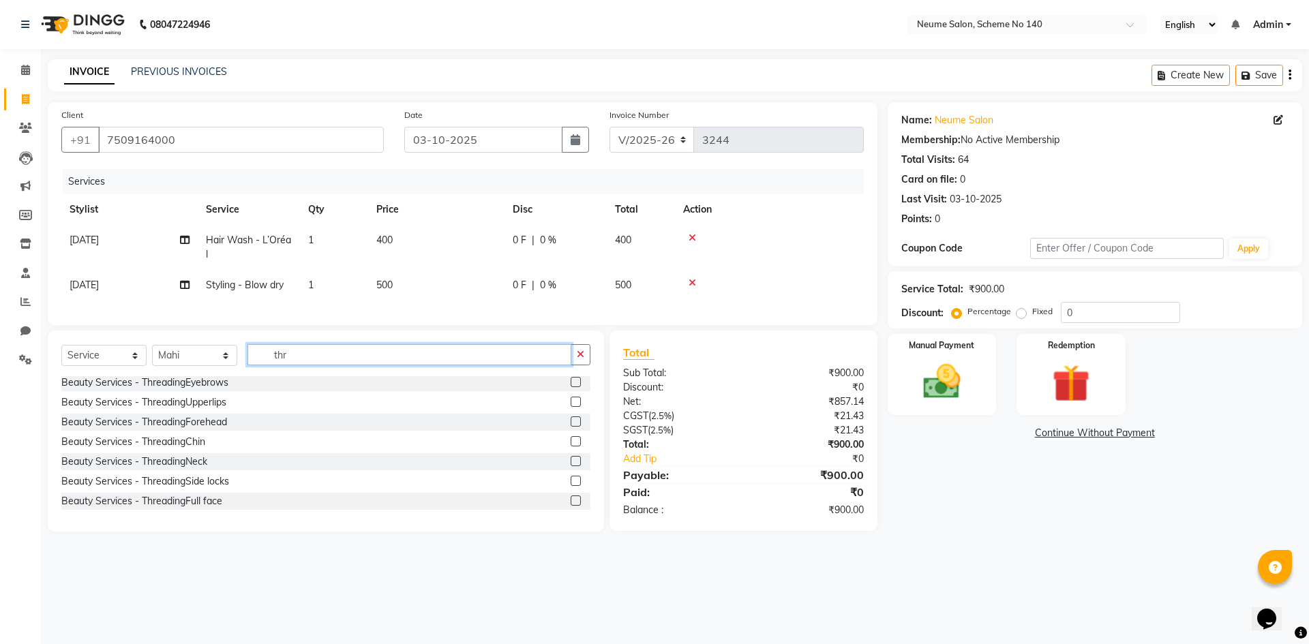
scroll to position [2, 0]
type input "thr"
click at [150, 410] on div "Beauty Services - ThreadingUpperlips" at bounding box center [143, 403] width 165 height 14
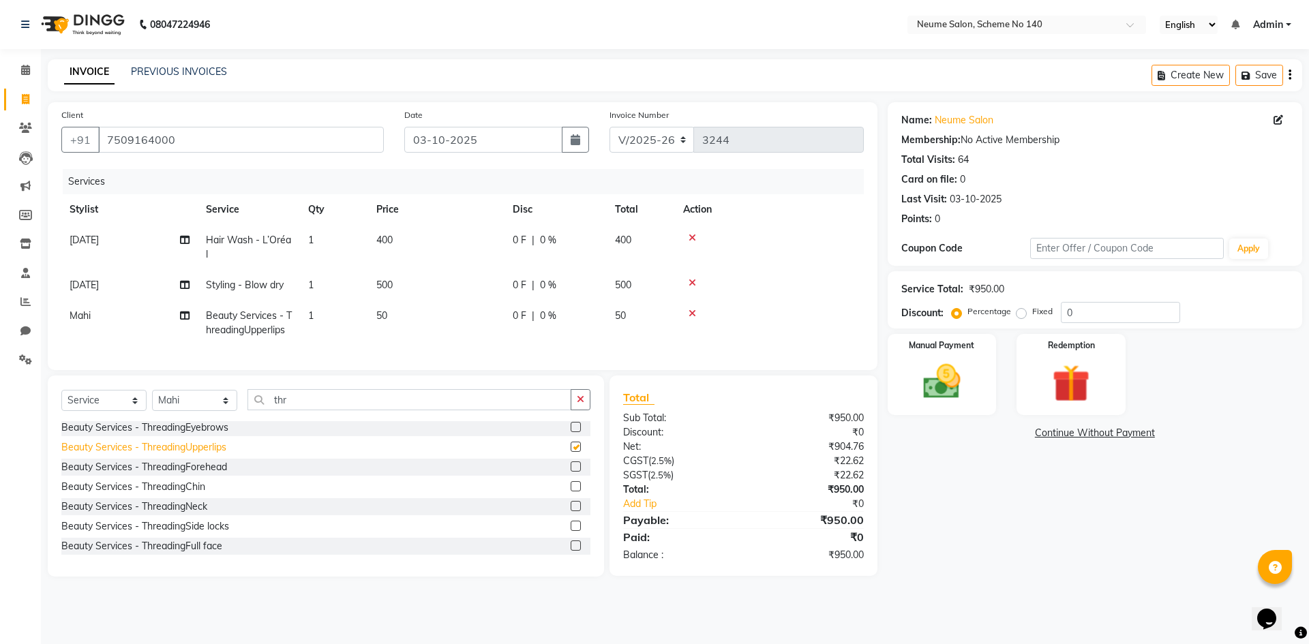
checkbox input "false"
click at [930, 402] on img at bounding box center [941, 381] width 63 height 45
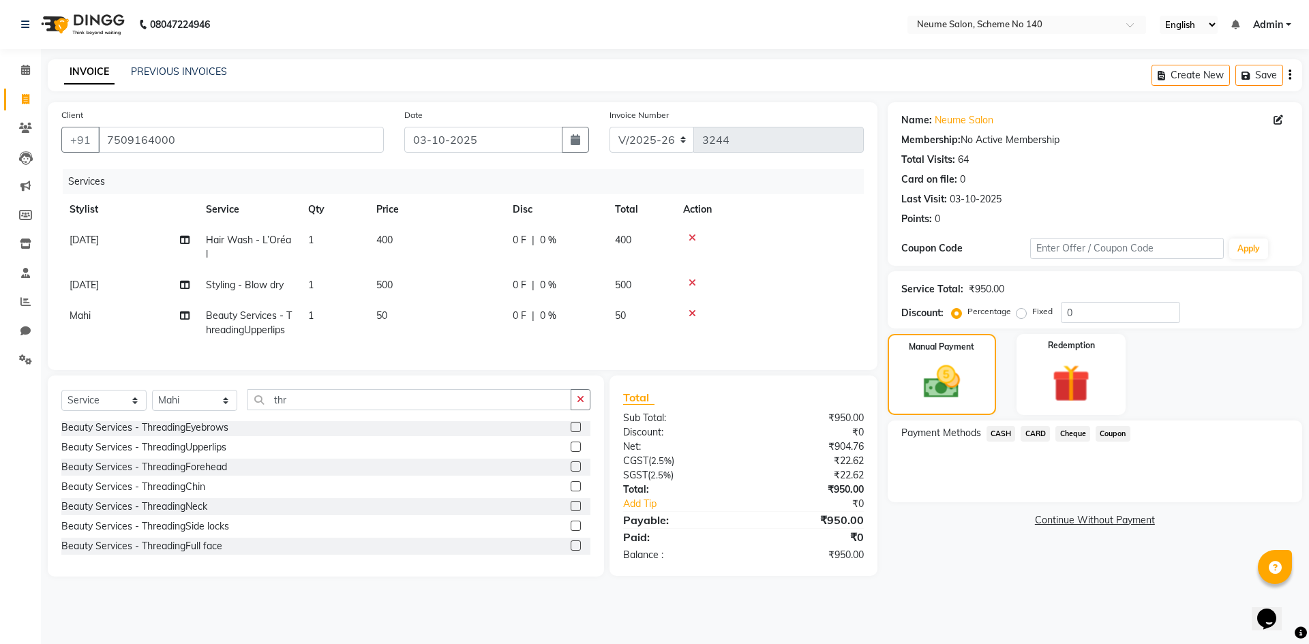
click at [998, 436] on span "CASH" at bounding box center [1001, 434] width 29 height 16
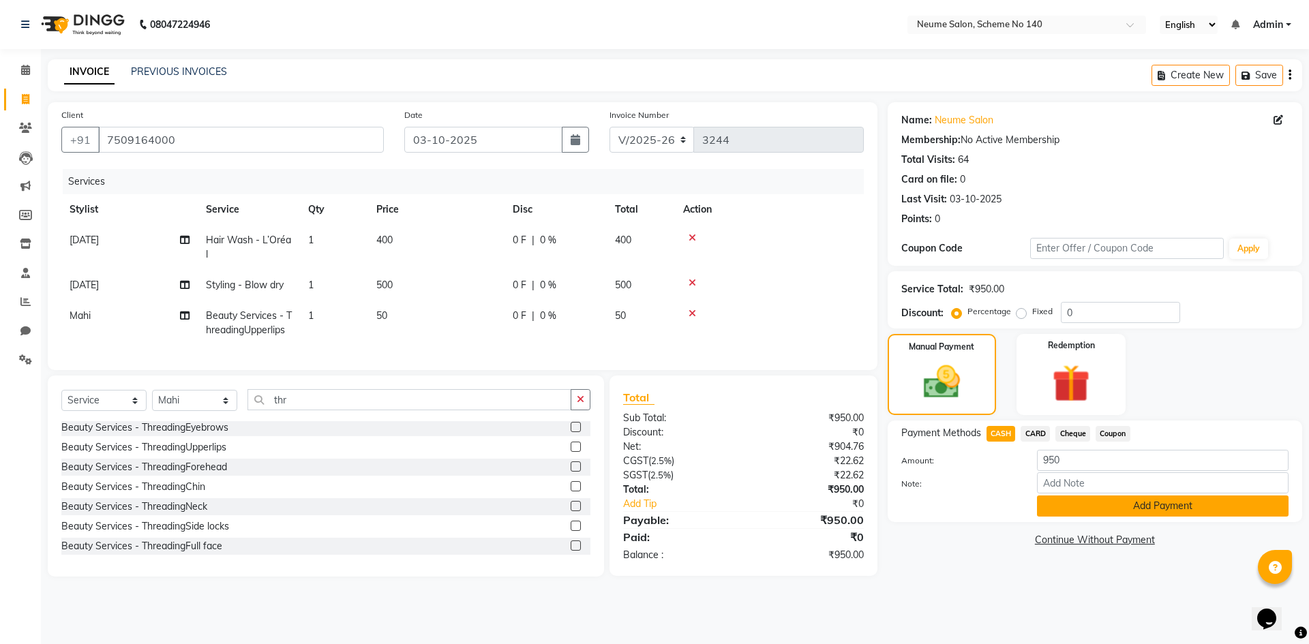
click at [1071, 508] on button "Add Payment" at bounding box center [1163, 506] width 252 height 21
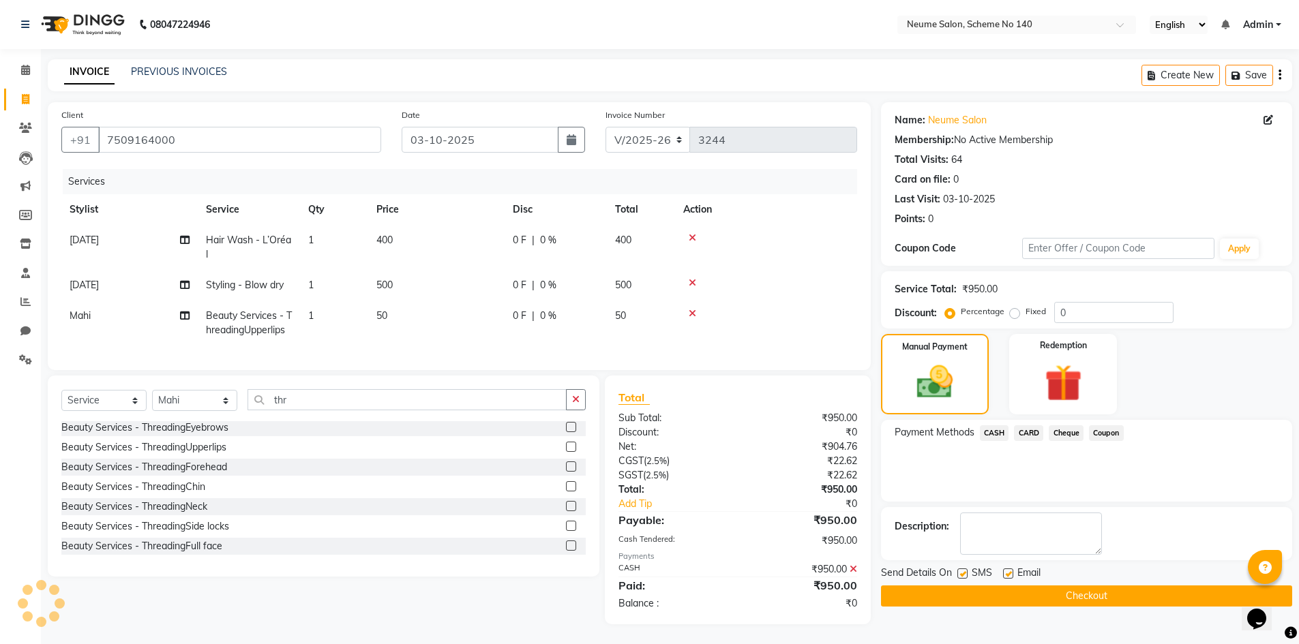
click at [1084, 610] on div "Name: Neume Salon Membership: No Active Membership Total Visits: 64 Card on fil…" at bounding box center [1091, 363] width 421 height 522
click at [1084, 599] on button "Checkout" at bounding box center [1086, 596] width 411 height 21
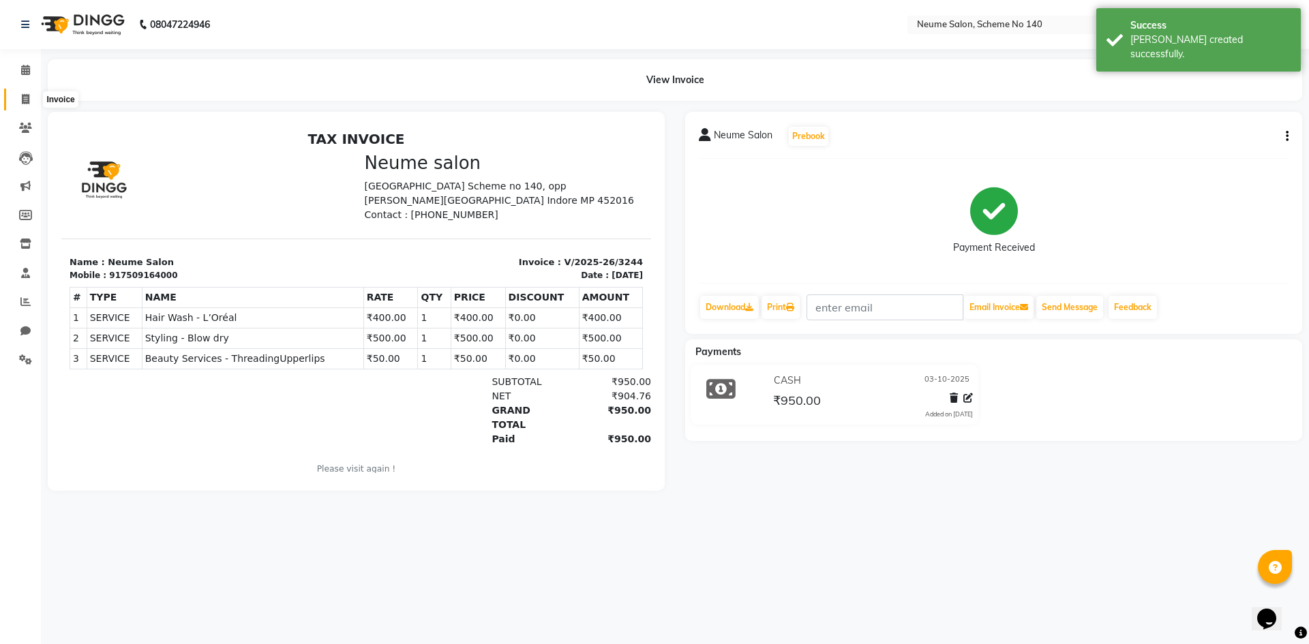
drag, startPoint x: 17, startPoint y: 97, endPoint x: 52, endPoint y: 97, distance: 34.8
click at [17, 97] on span at bounding box center [26, 100] width 24 height 16
select select "service"
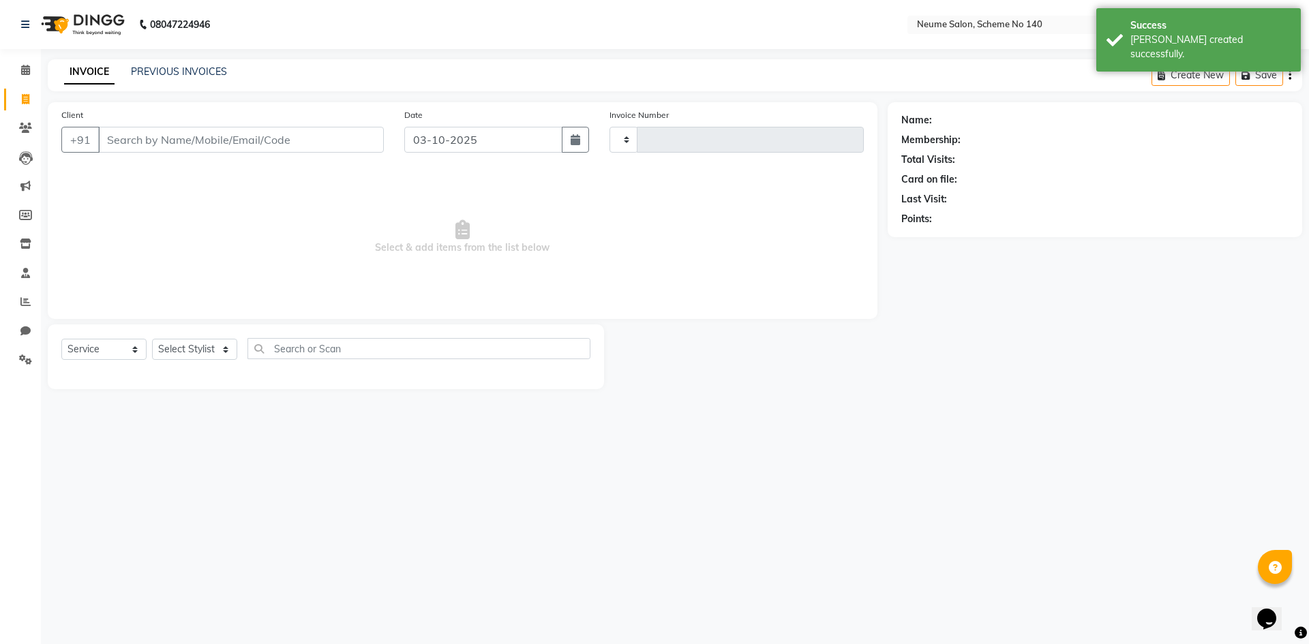
type input "3245"
select select "8098"
click at [160, 73] on link "PREVIOUS INVOICES" at bounding box center [179, 71] width 96 height 12
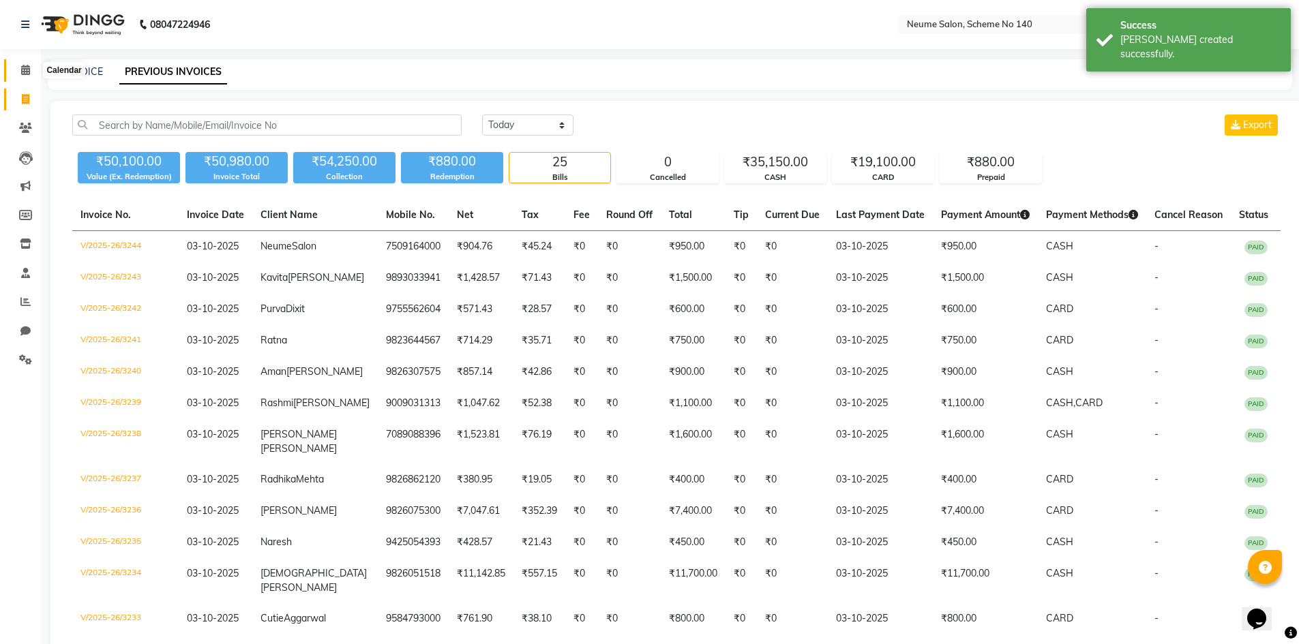
click at [29, 72] on icon at bounding box center [25, 70] width 9 height 10
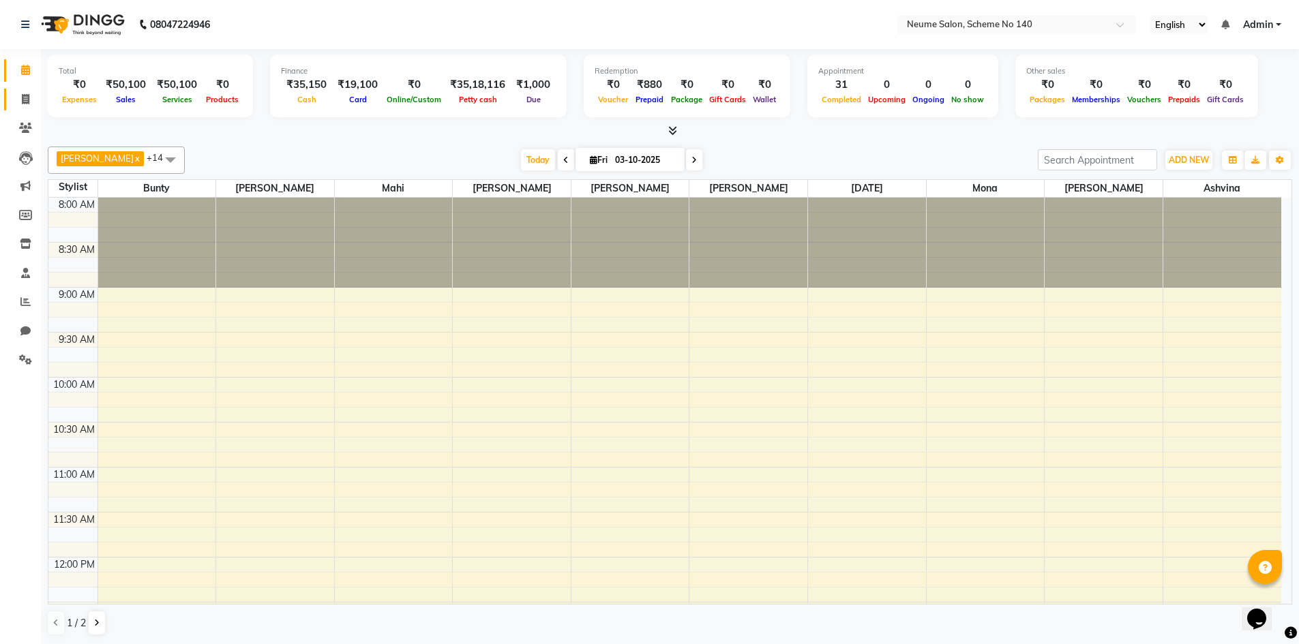
drag, startPoint x: 25, startPoint y: 95, endPoint x: 40, endPoint y: 96, distance: 15.0
click at [25, 95] on icon at bounding box center [26, 99] width 8 height 10
select select "8098"
select select "service"
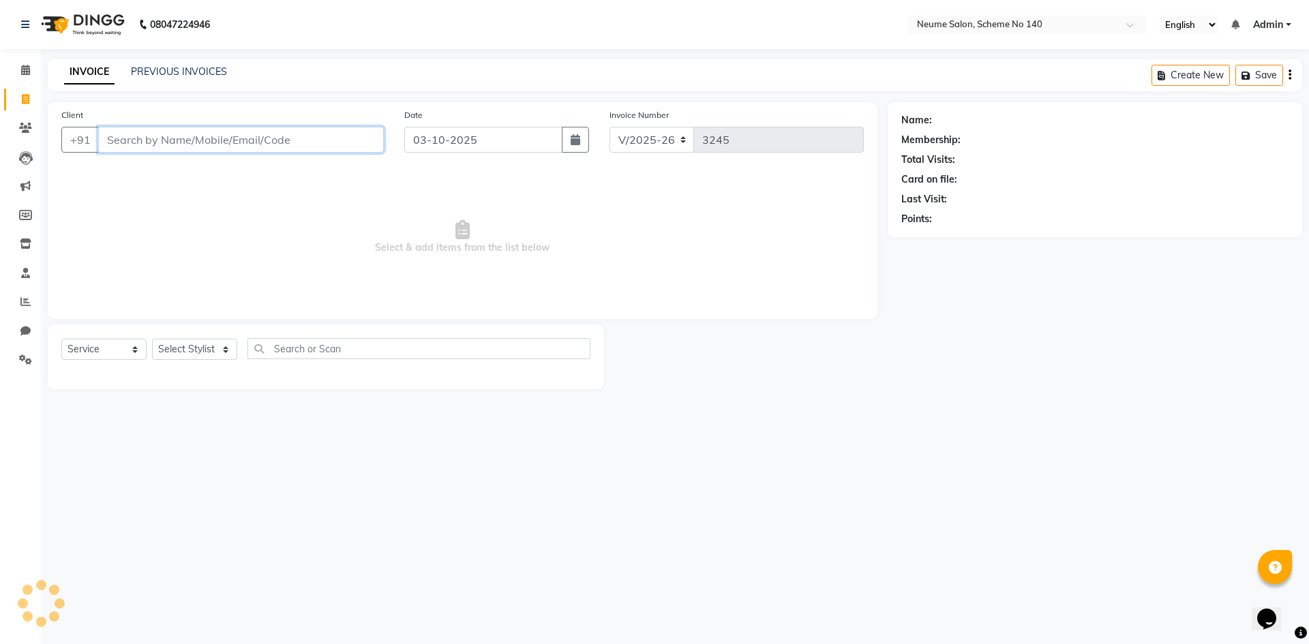
click at [157, 132] on input "Client" at bounding box center [241, 140] width 286 height 26
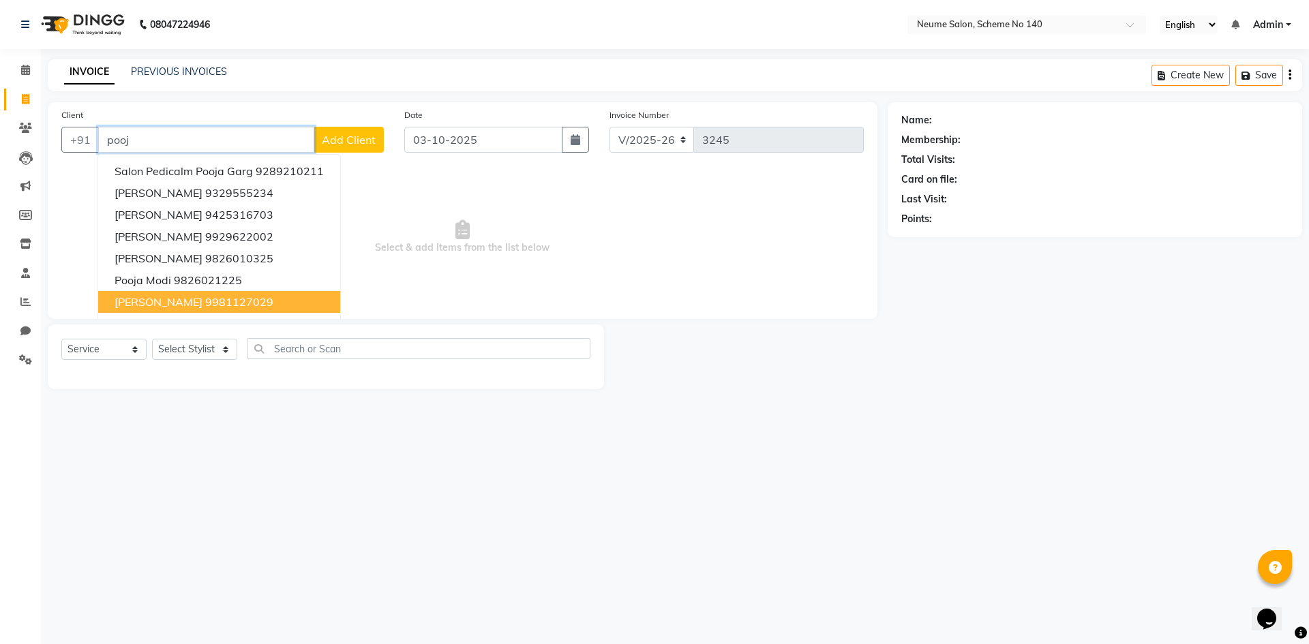
click at [205, 308] on ngb-highlight "9981127029" at bounding box center [239, 302] width 68 height 14
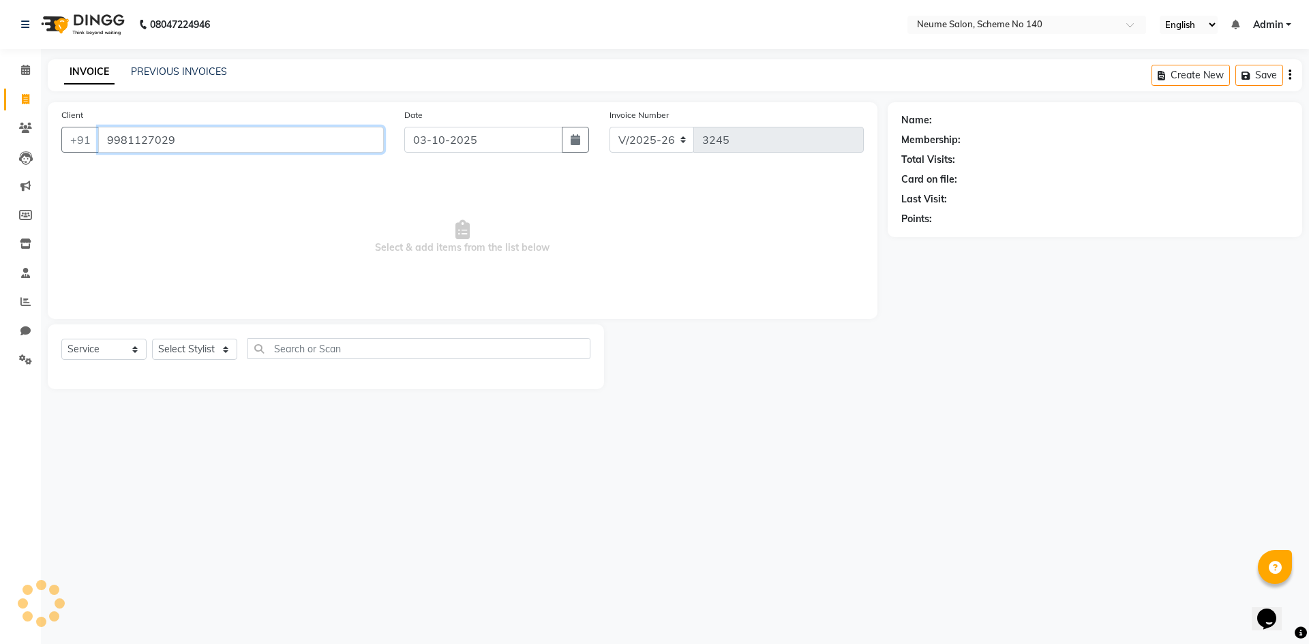
type input "9981127029"
click at [191, 361] on div "Select Service Product Membership Package Voucher Prepaid Gift Card Select Styl…" at bounding box center [325, 354] width 529 height 32
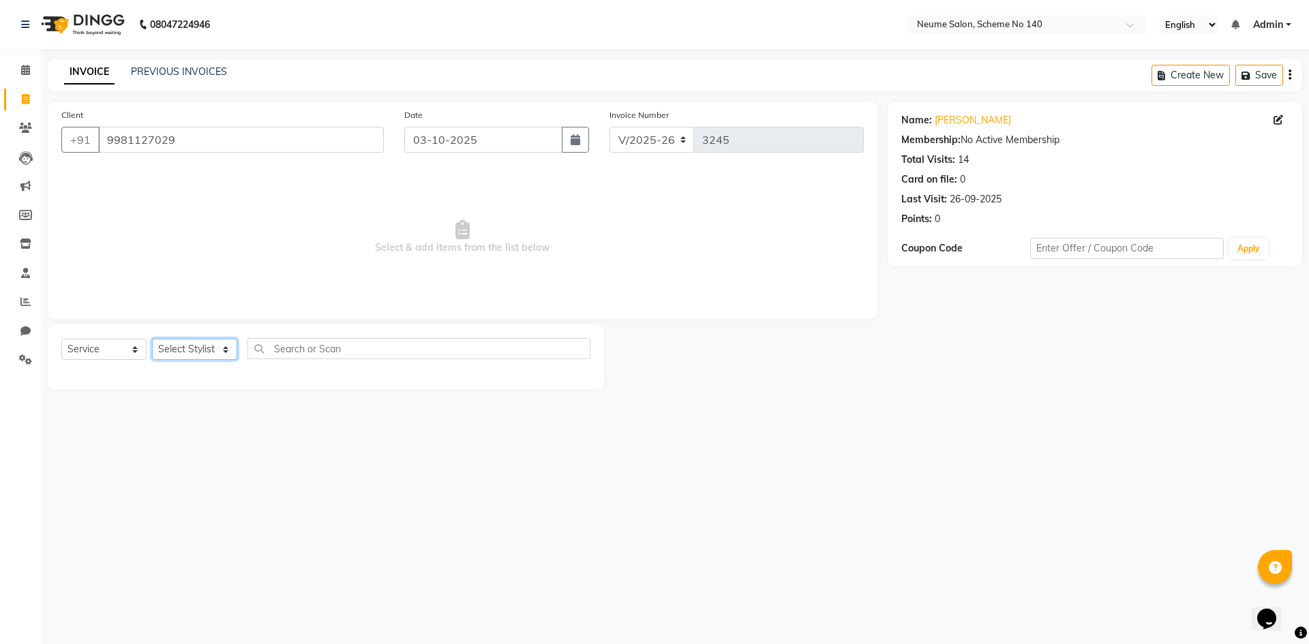
drag, startPoint x: 188, startPoint y: 353, endPoint x: 183, endPoint y: 340, distance: 14.1
click at [188, 353] on select "Select Stylist [PERSON_NAME] Ashvina [PERSON_NAME] [DATE][PERSON_NAME] Mahi [PE…" at bounding box center [194, 349] width 85 height 21
select select "90991"
click at [152, 339] on select "Select Stylist [PERSON_NAME] Ashvina [PERSON_NAME] [DATE][PERSON_NAME] Mahi [PE…" at bounding box center [194, 349] width 85 height 21
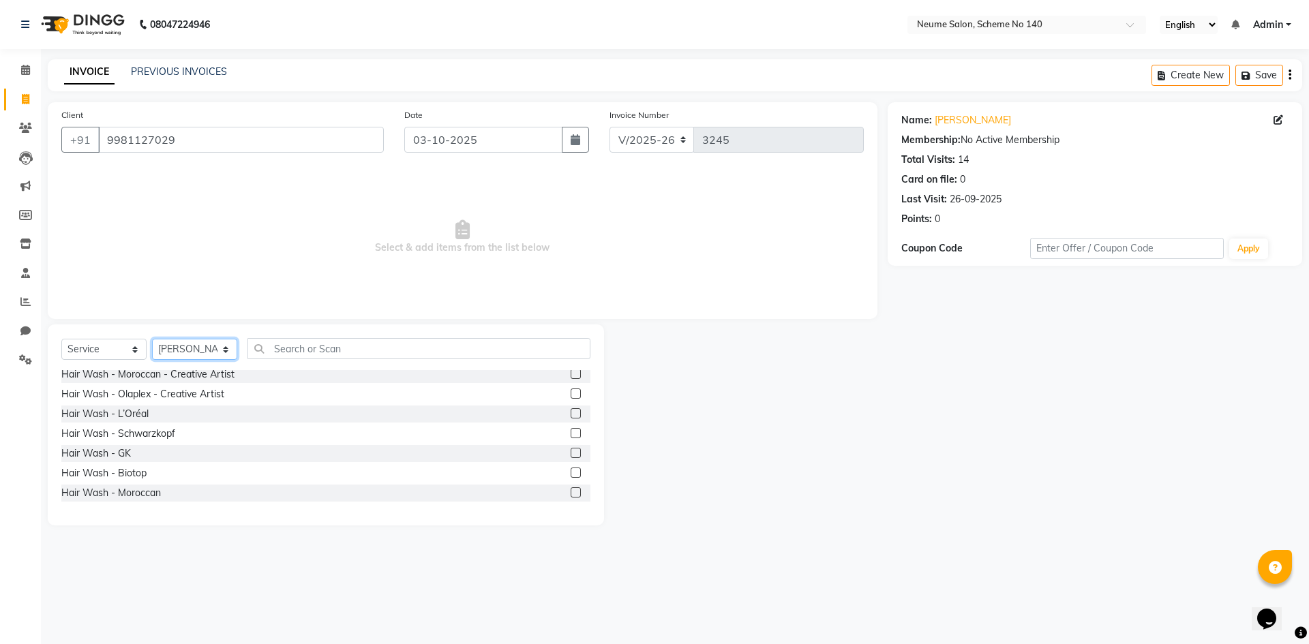
scroll to position [273, 0]
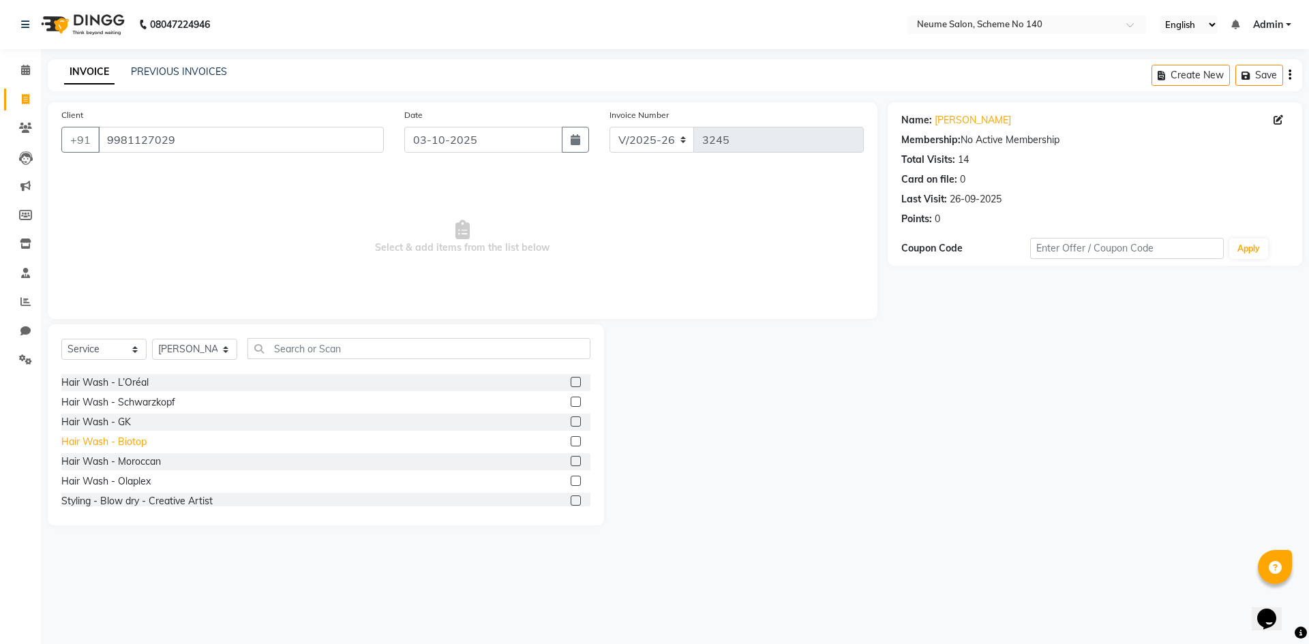
click at [137, 445] on div "Hair Wash - Biotop" at bounding box center [103, 442] width 85 height 14
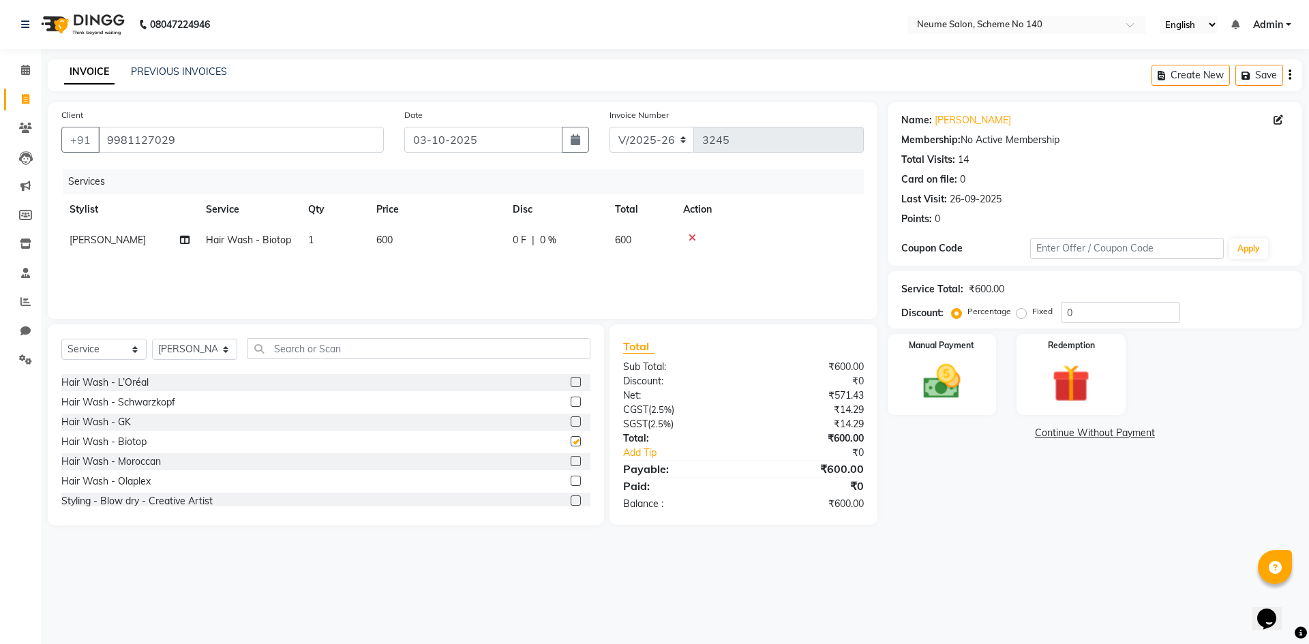
checkbox input "false"
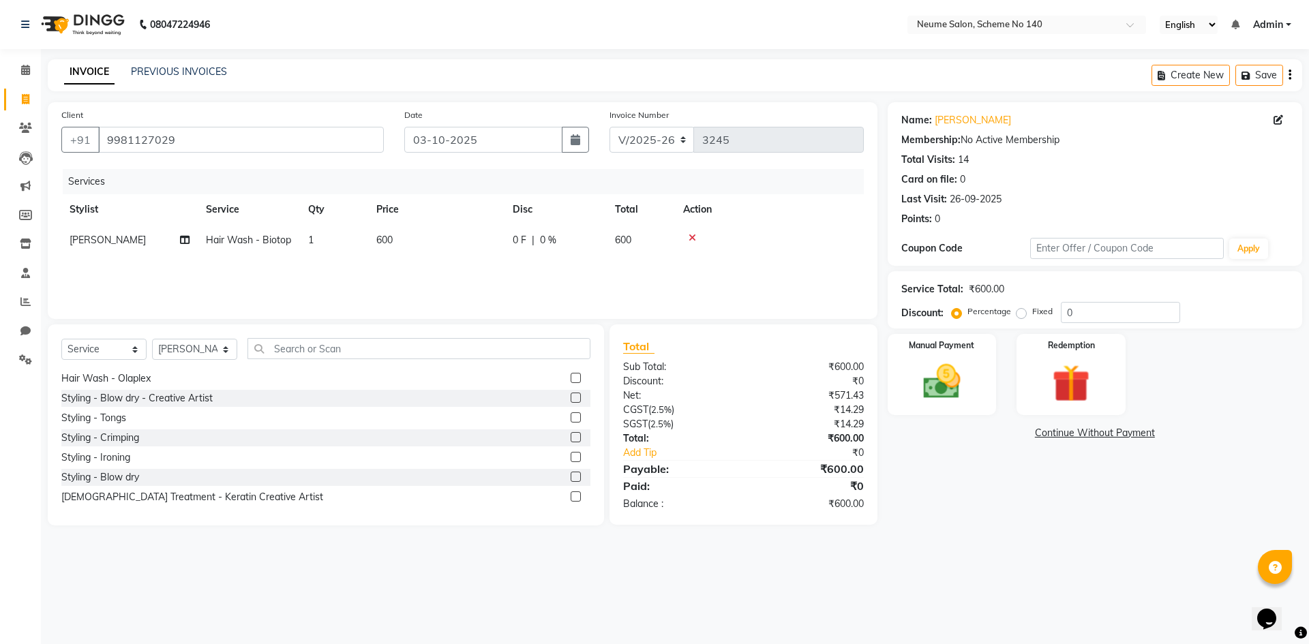
scroll to position [409, 0]
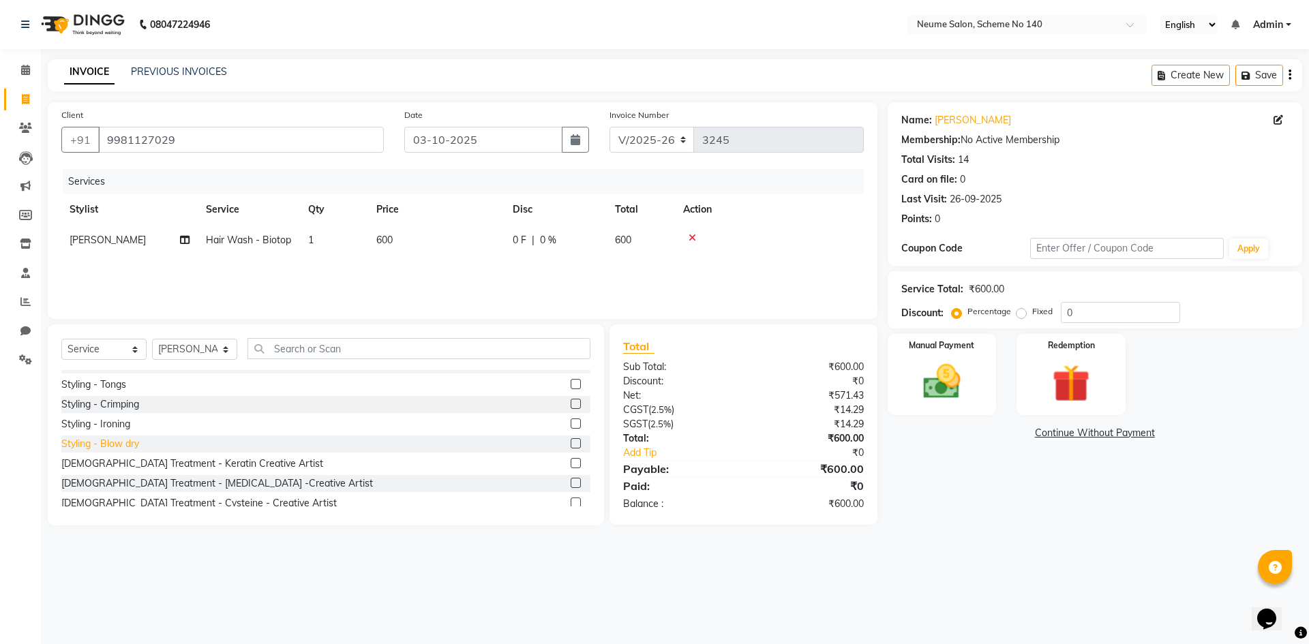
click at [134, 447] on div "Styling - Blow dry" at bounding box center [100, 444] width 78 height 14
checkbox input "false"
click at [986, 393] on div "Manual Payment" at bounding box center [941, 375] width 113 height 84
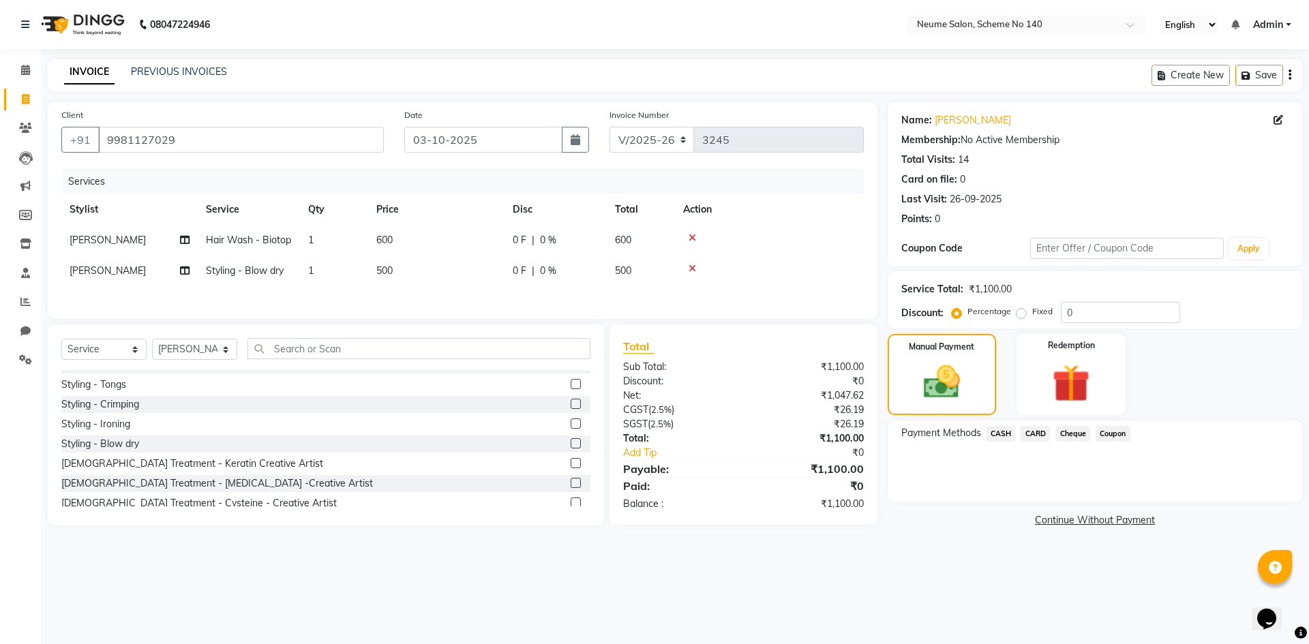
click at [1030, 440] on span "CARD" at bounding box center [1035, 434] width 29 height 16
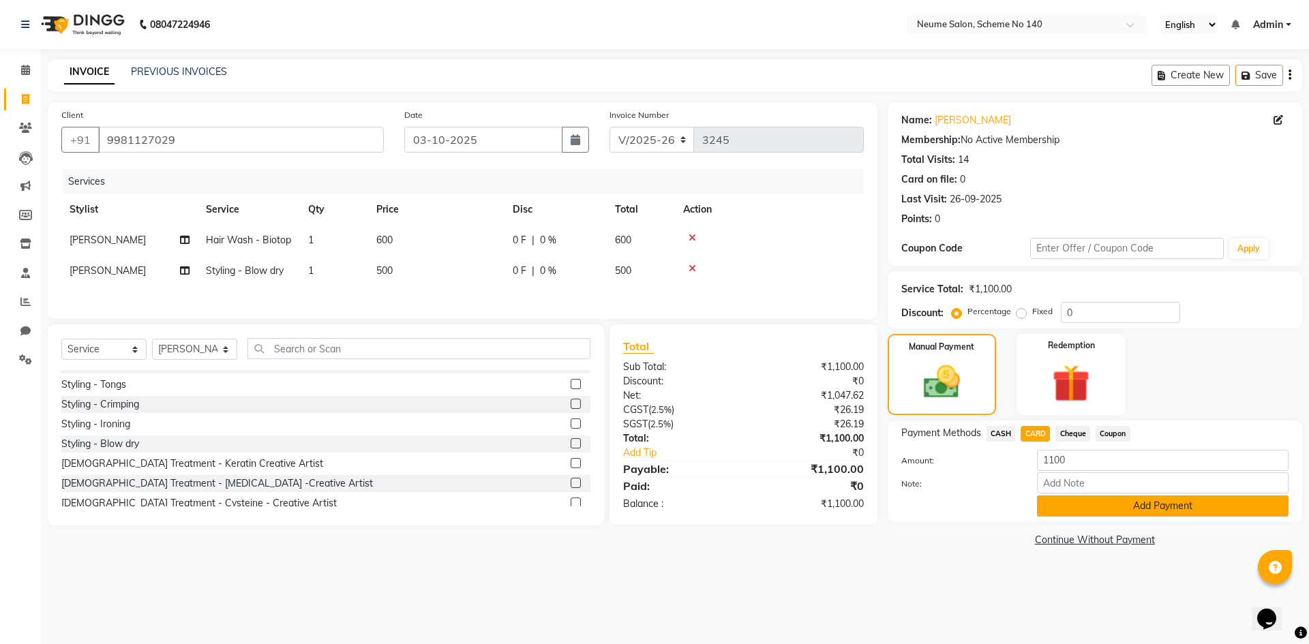
click at [1056, 501] on button "Add Payment" at bounding box center [1163, 506] width 252 height 21
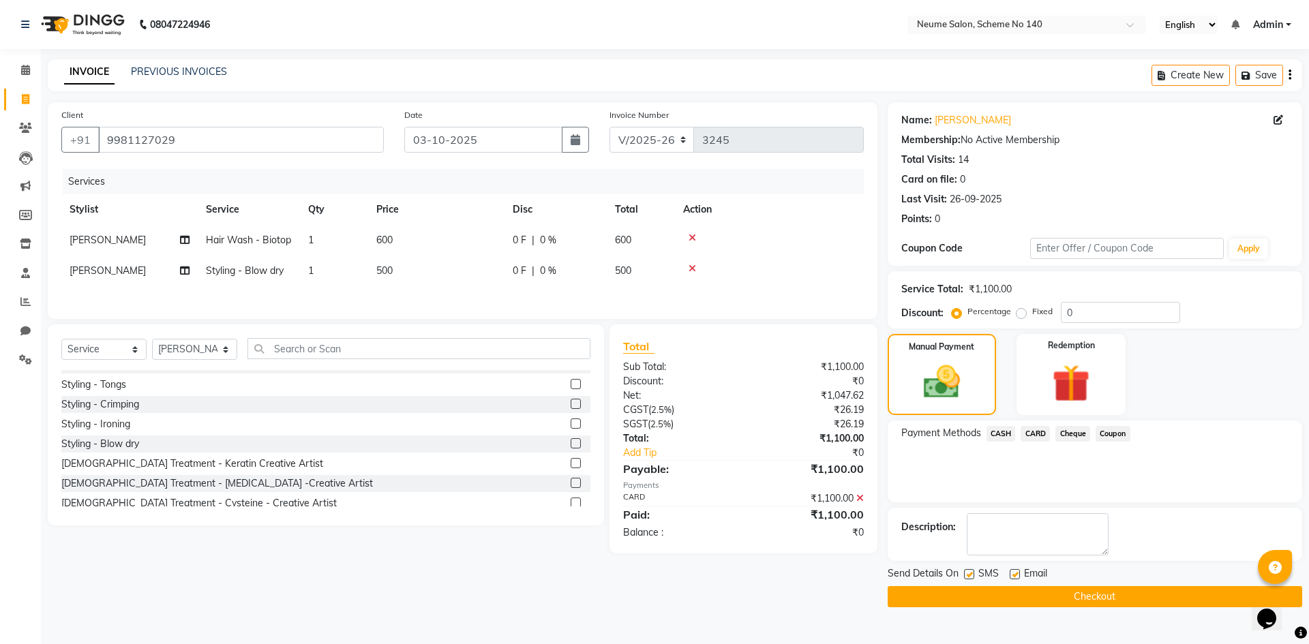
click at [1079, 592] on button "Checkout" at bounding box center [1095, 596] width 415 height 21
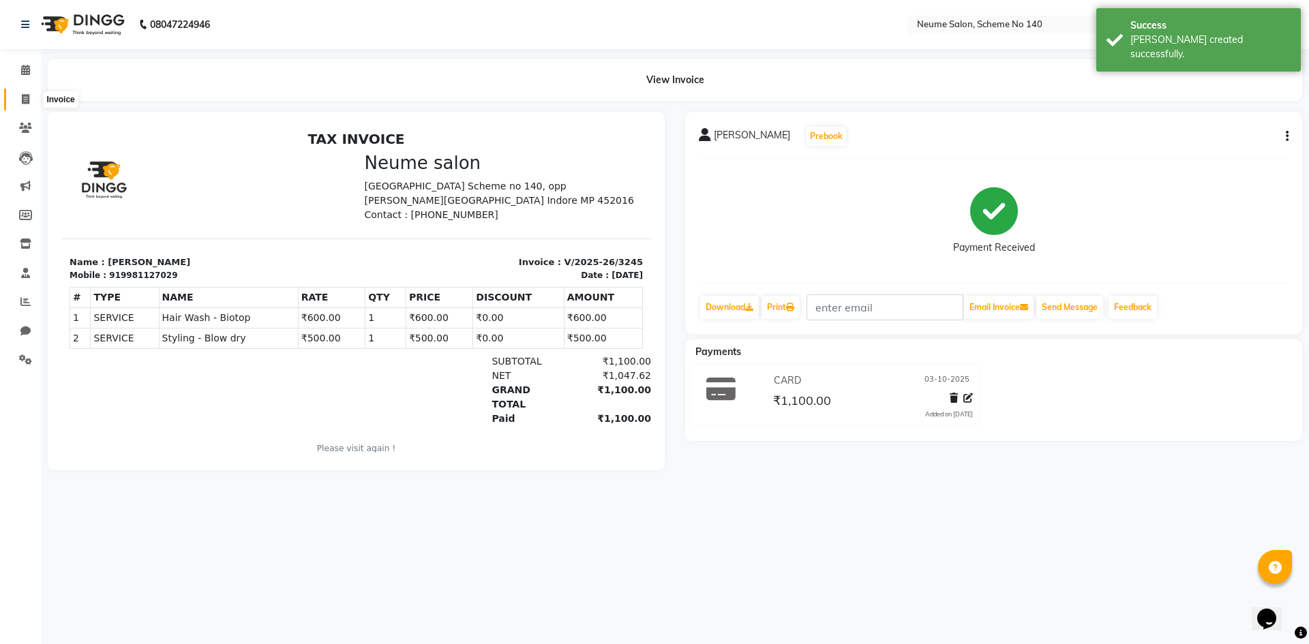
drag, startPoint x: 32, startPoint y: 96, endPoint x: 41, endPoint y: 98, distance: 9.1
click at [32, 96] on span at bounding box center [26, 100] width 24 height 16
select select "service"
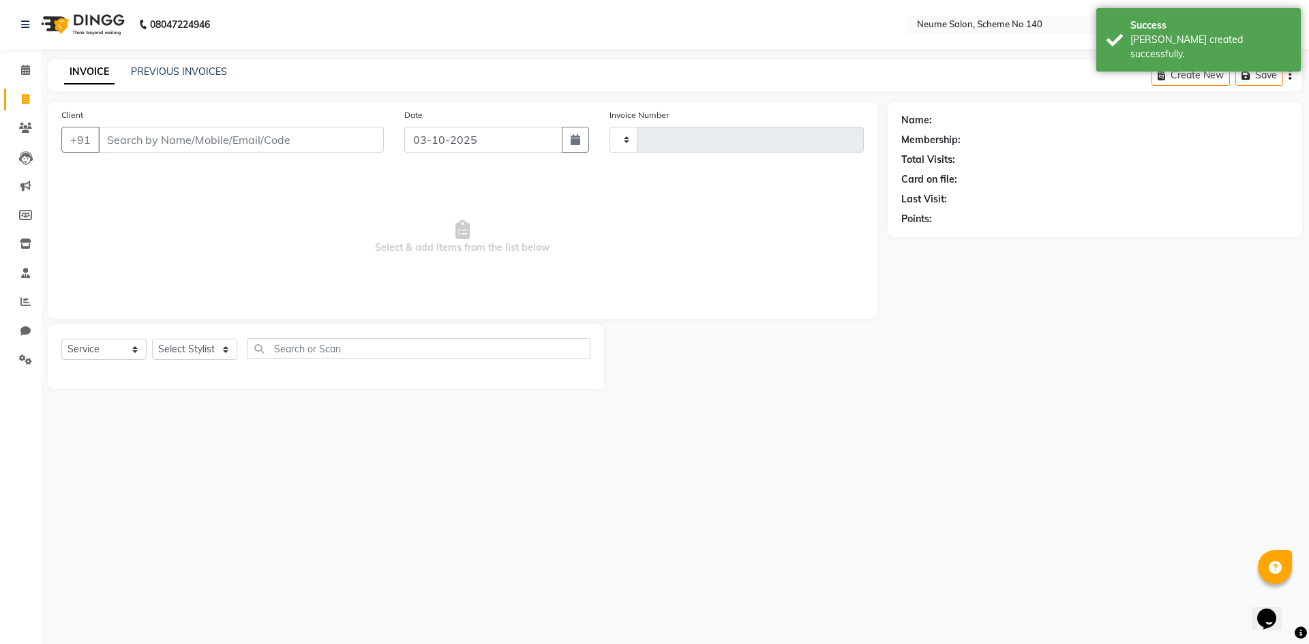
type input "3246"
select select "8098"
click at [132, 137] on input "Client" at bounding box center [241, 140] width 286 height 26
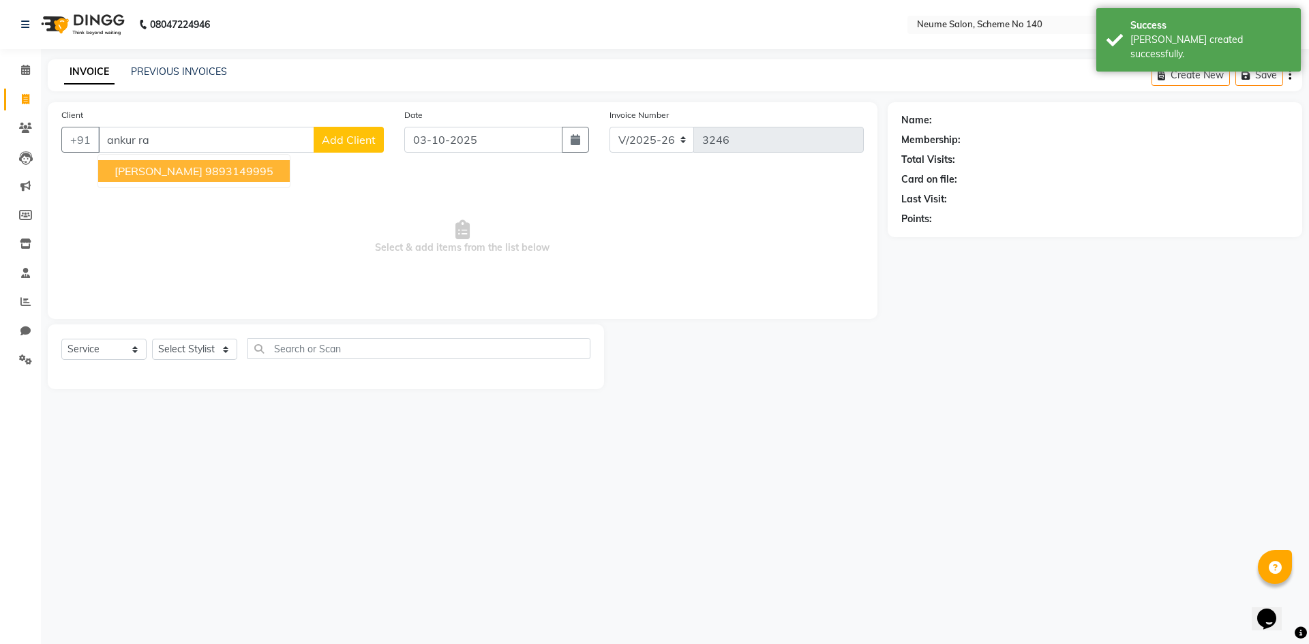
click at [160, 168] on span "[PERSON_NAME]" at bounding box center [159, 171] width 88 height 14
type input "9893149995"
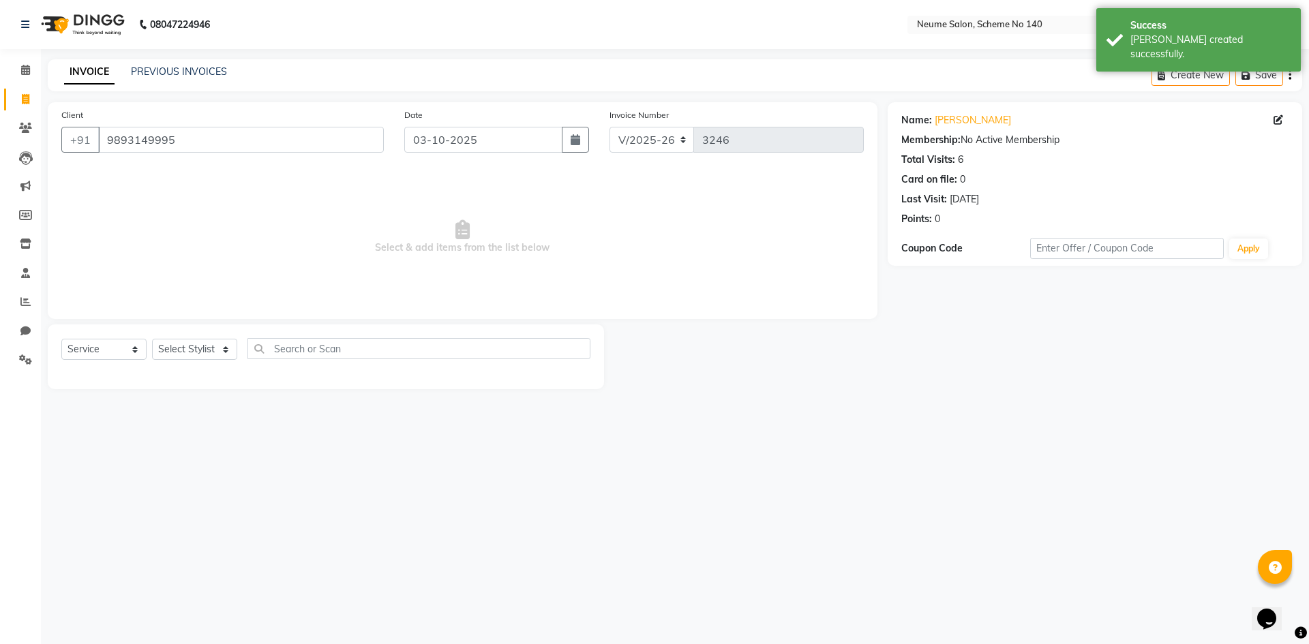
click at [175, 362] on div "Select Service Product Membership Package Voucher Prepaid Gift Card Select Styl…" at bounding box center [325, 354] width 529 height 32
click at [173, 353] on select "Select Stylist [PERSON_NAME] Ashvina [PERSON_NAME] [DATE][PERSON_NAME] Mahi [PE…" at bounding box center [194, 349] width 85 height 21
select select "75325"
click at [152, 339] on select "Select Stylist [PERSON_NAME] Ashvina [PERSON_NAME] [DATE][PERSON_NAME] Mahi [PE…" at bounding box center [194, 349] width 85 height 21
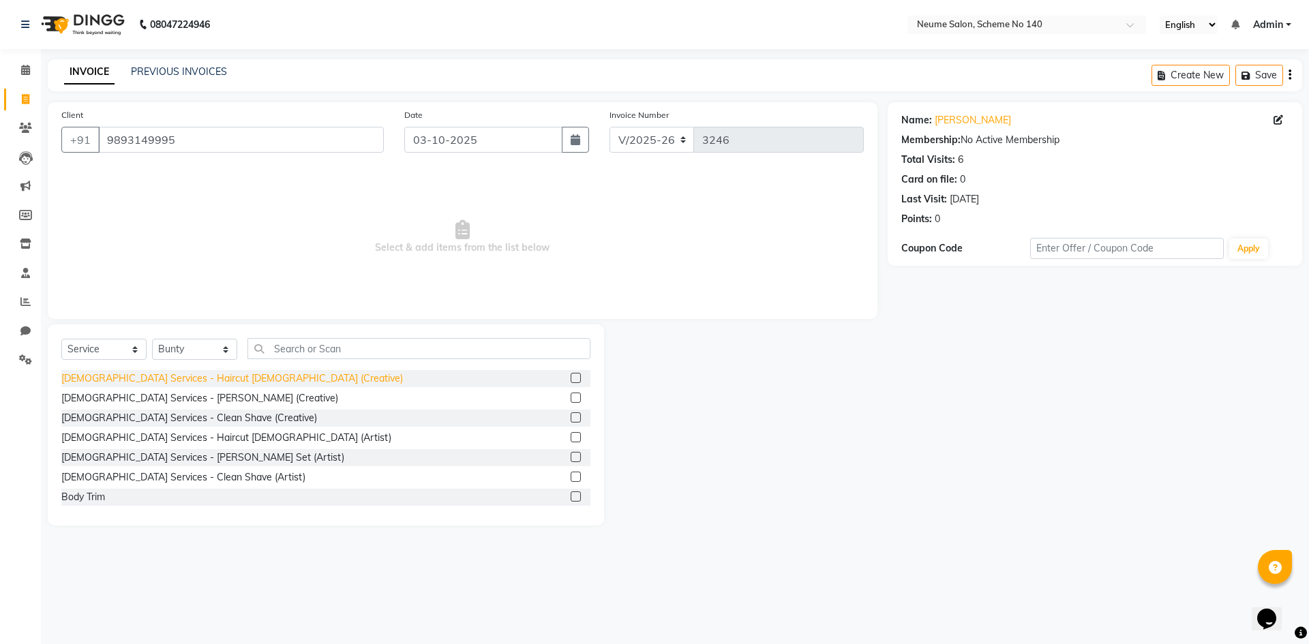
click at [188, 385] on div "[DEMOGRAPHIC_DATA] Services - Haircut [DEMOGRAPHIC_DATA] (Creative)" at bounding box center [232, 379] width 342 height 14
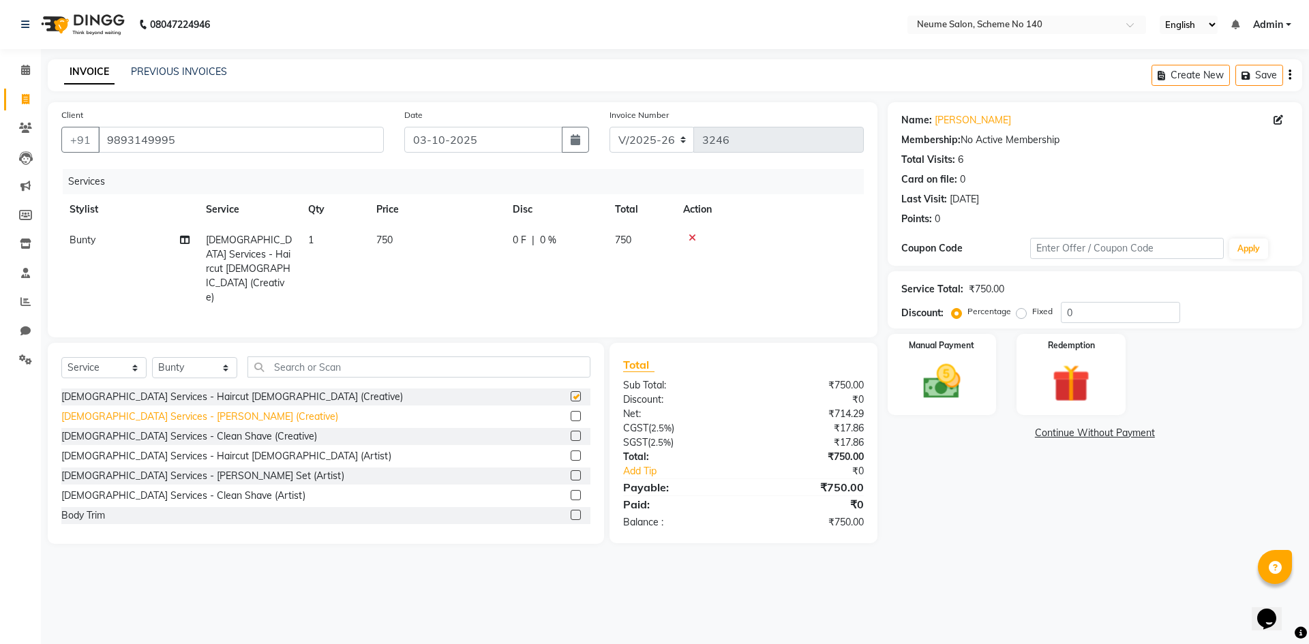
checkbox input "false"
click at [192, 410] on div "[DEMOGRAPHIC_DATA] Services - [PERSON_NAME] (Creative)" at bounding box center [199, 417] width 277 height 14
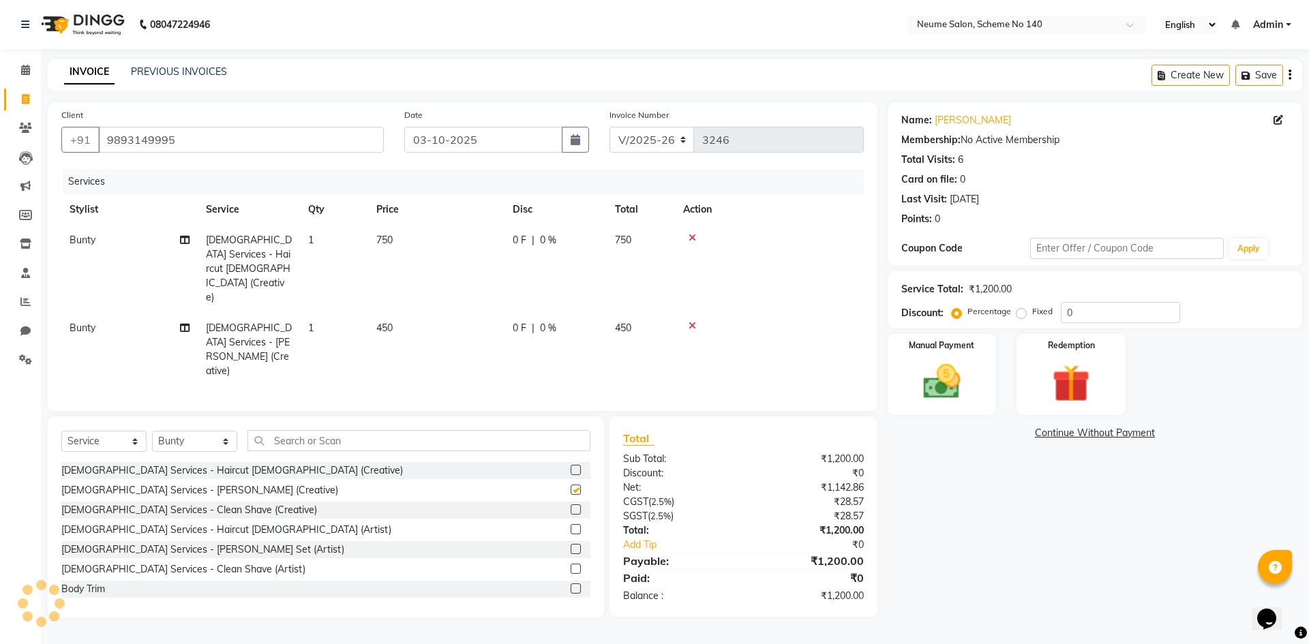
checkbox input "false"
click at [682, 233] on td at bounding box center [769, 269] width 189 height 88
click at [695, 234] on icon at bounding box center [693, 238] width 8 height 10
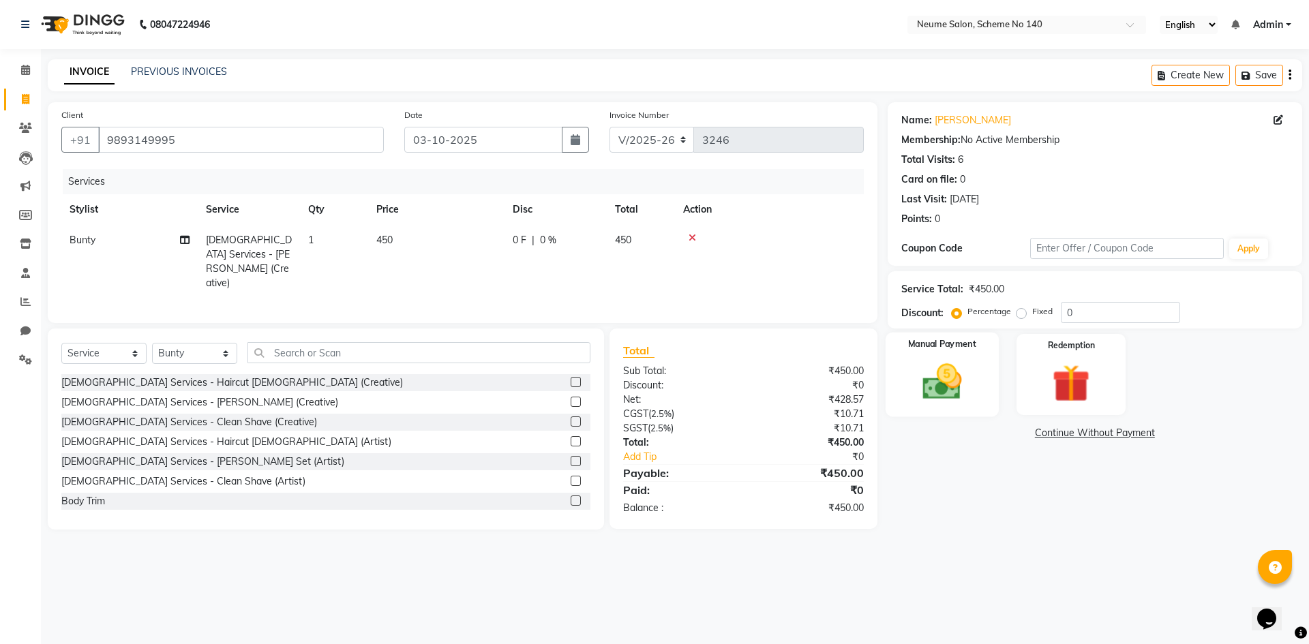
drag, startPoint x: 907, startPoint y: 344, endPoint x: 958, endPoint y: 387, distance: 67.2
click at [908, 346] on div "Manual Payment" at bounding box center [941, 375] width 113 height 84
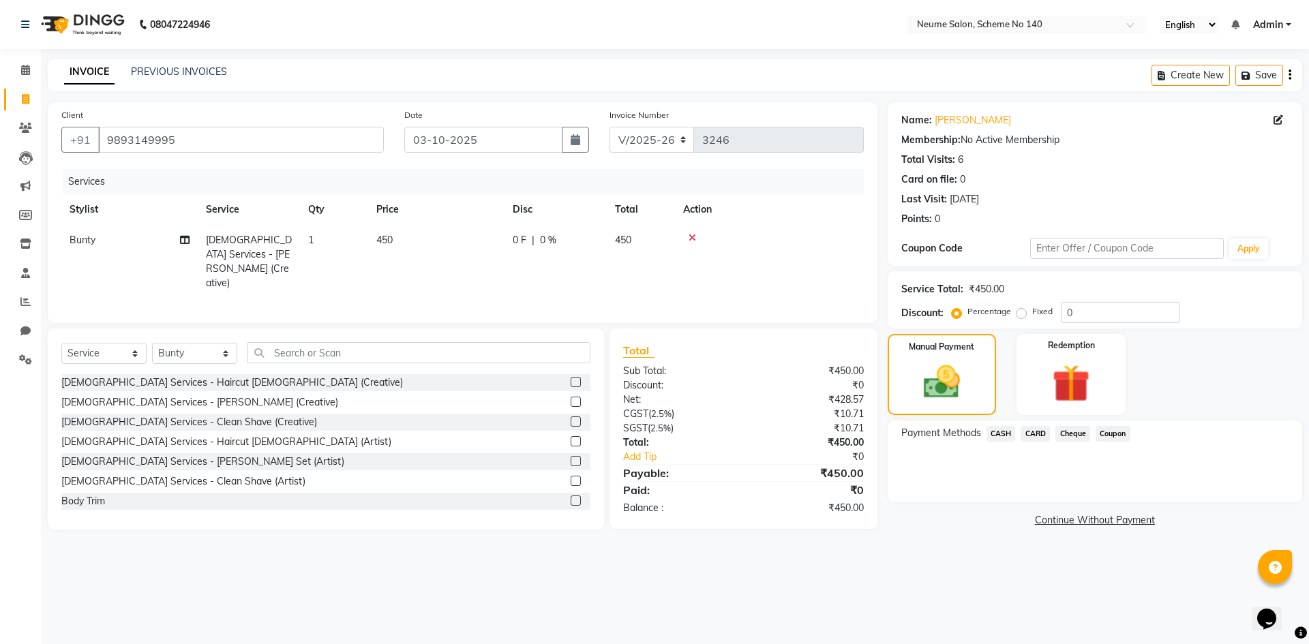
drag, startPoint x: 1028, startPoint y: 432, endPoint x: 1036, endPoint y: 441, distance: 12.1
click at [1032, 434] on span "CARD" at bounding box center [1035, 434] width 29 height 16
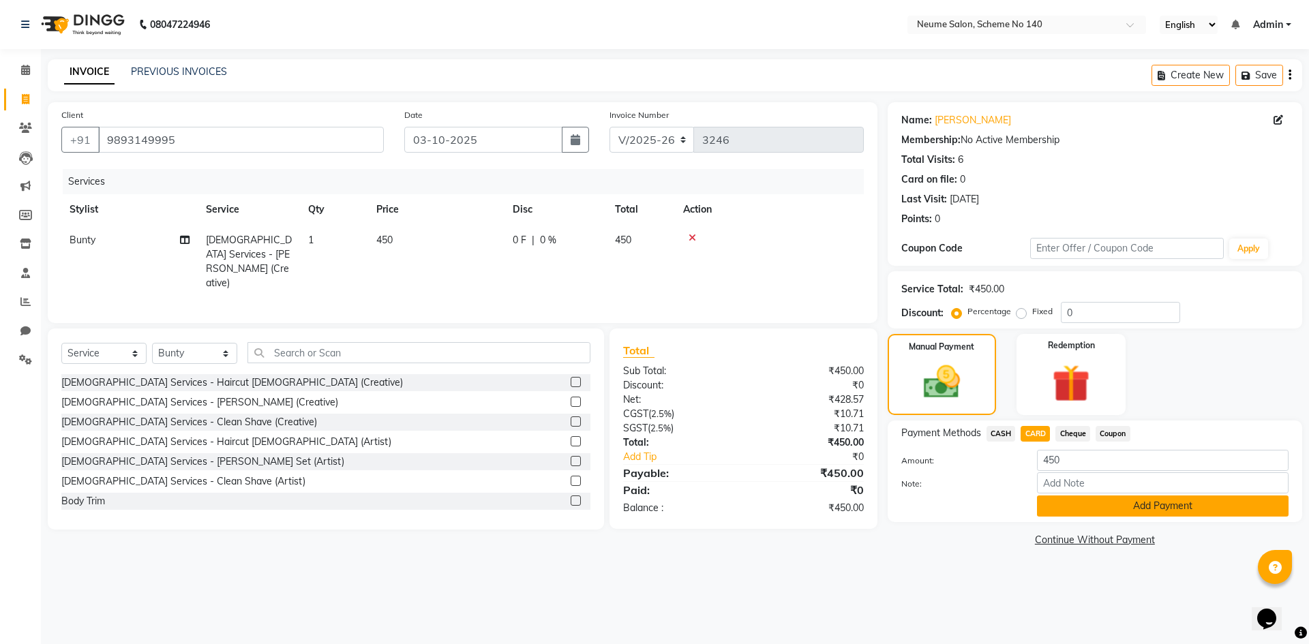
click at [1071, 506] on button "Add Payment" at bounding box center [1163, 506] width 252 height 21
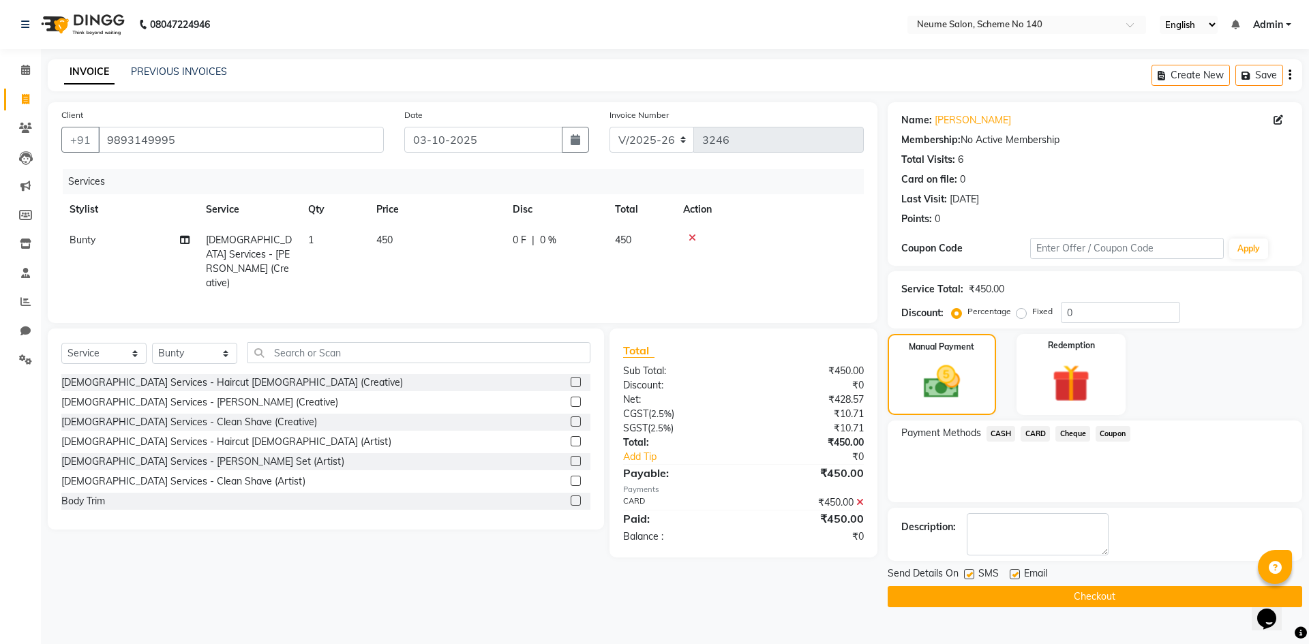
click at [1091, 601] on button "Checkout" at bounding box center [1095, 596] width 415 height 21
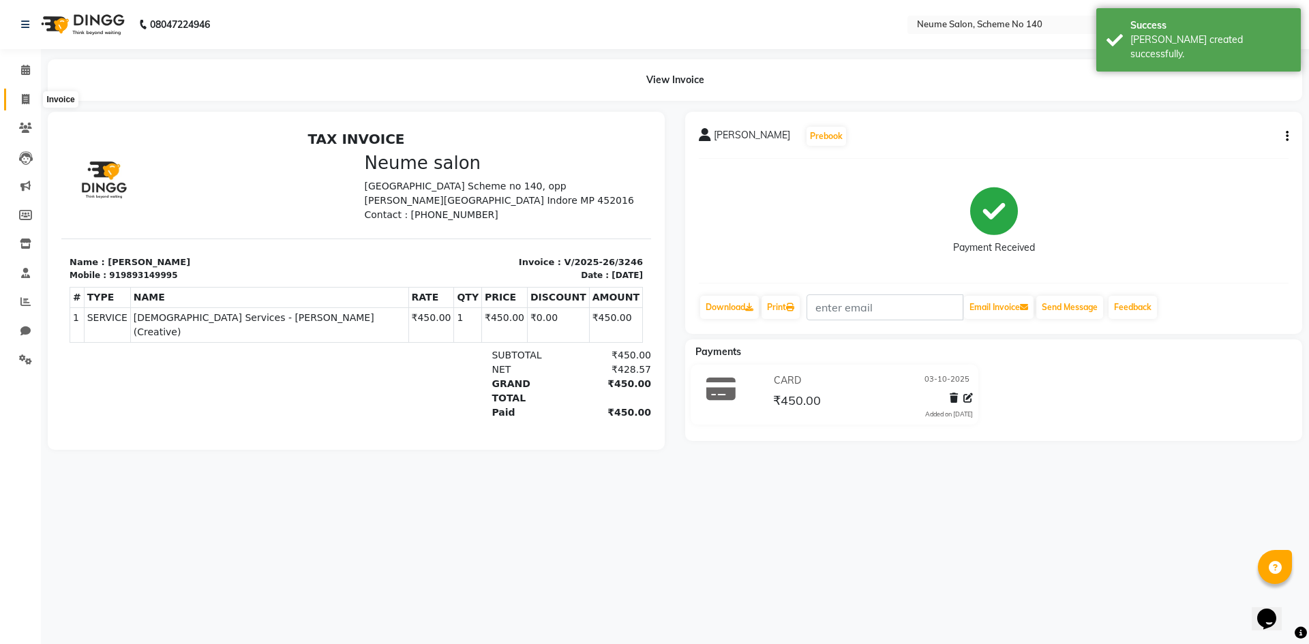
drag, startPoint x: 29, startPoint y: 91, endPoint x: 58, endPoint y: 108, distance: 33.0
click at [29, 92] on span at bounding box center [26, 100] width 24 height 16
select select "8098"
select select "service"
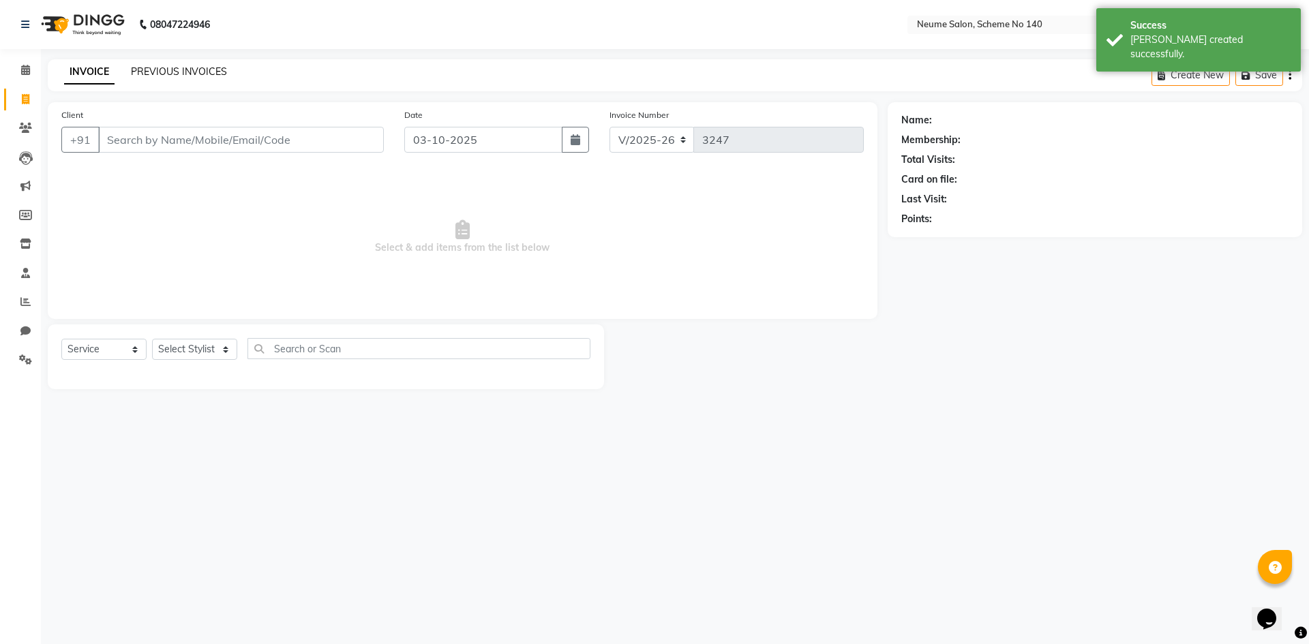
click at [163, 72] on link "PREVIOUS INVOICES" at bounding box center [179, 71] width 96 height 12
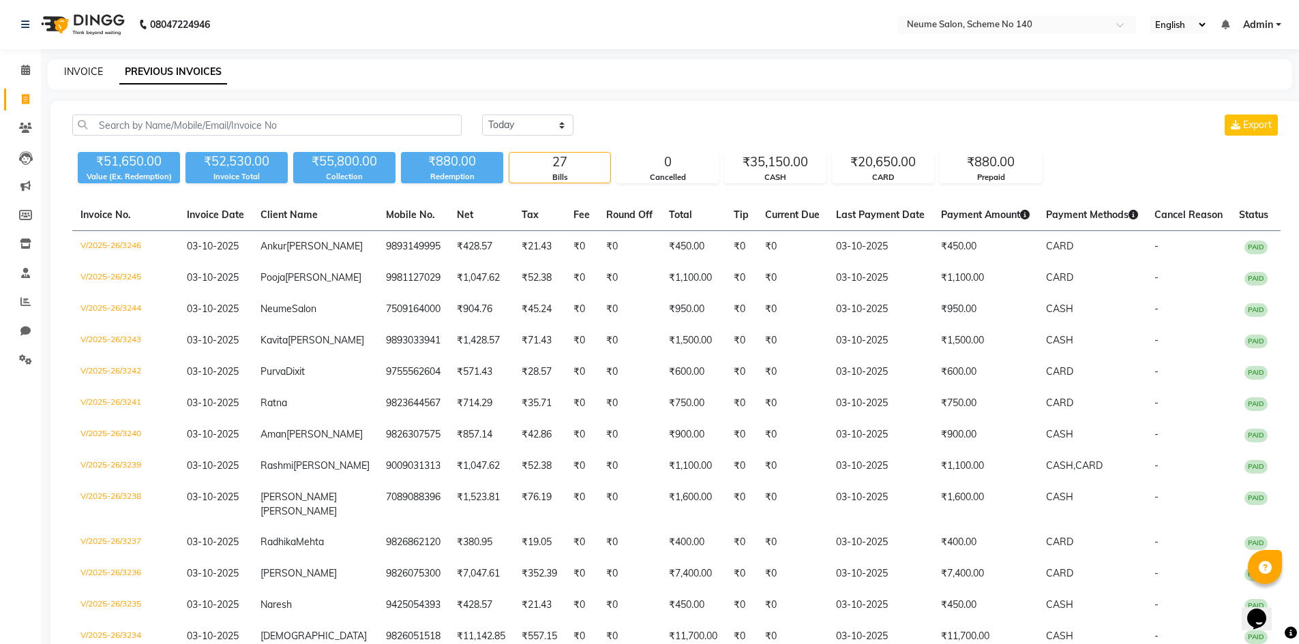
click at [89, 72] on link "INVOICE" at bounding box center [83, 71] width 39 height 12
select select "service"
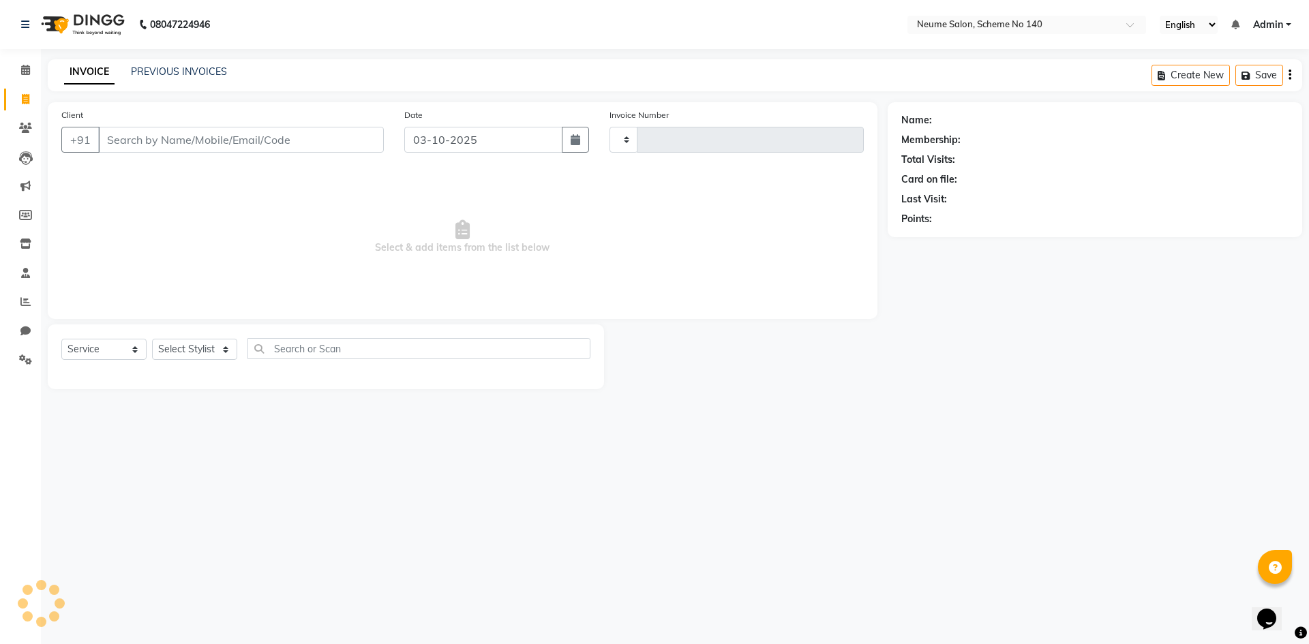
type input "3247"
select select "8098"
click at [151, 142] on input "Client" at bounding box center [241, 140] width 286 height 26
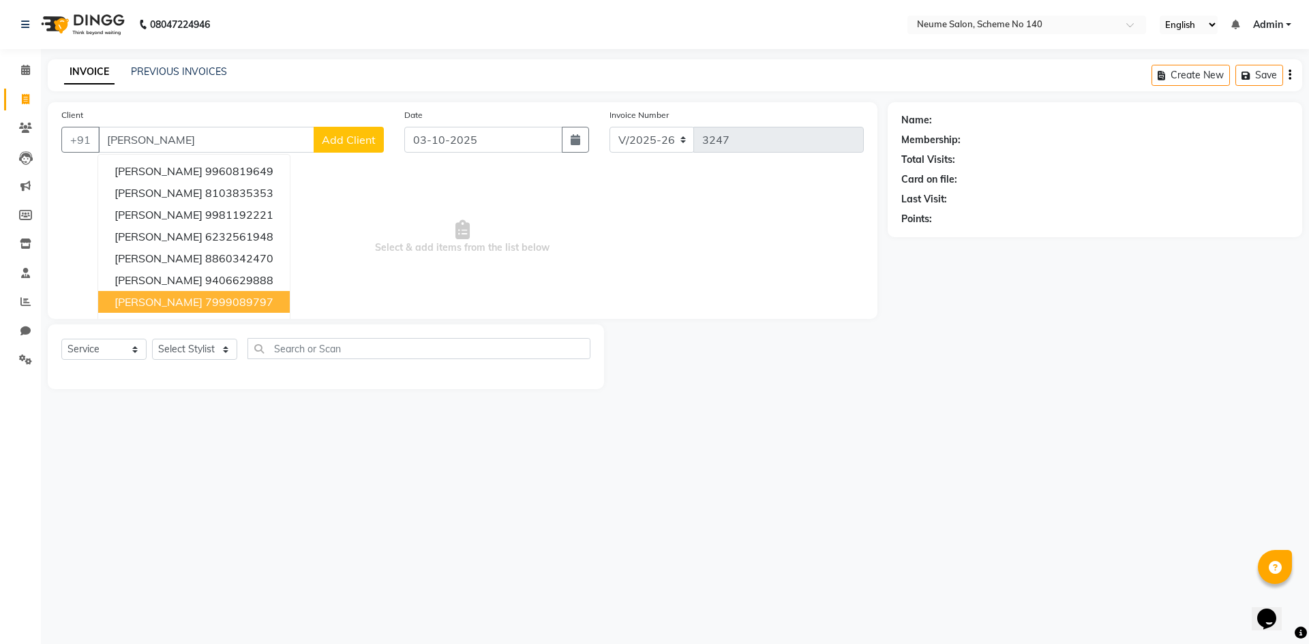
click at [190, 303] on span "[PERSON_NAME]" at bounding box center [159, 302] width 88 height 14
type input "7999089797"
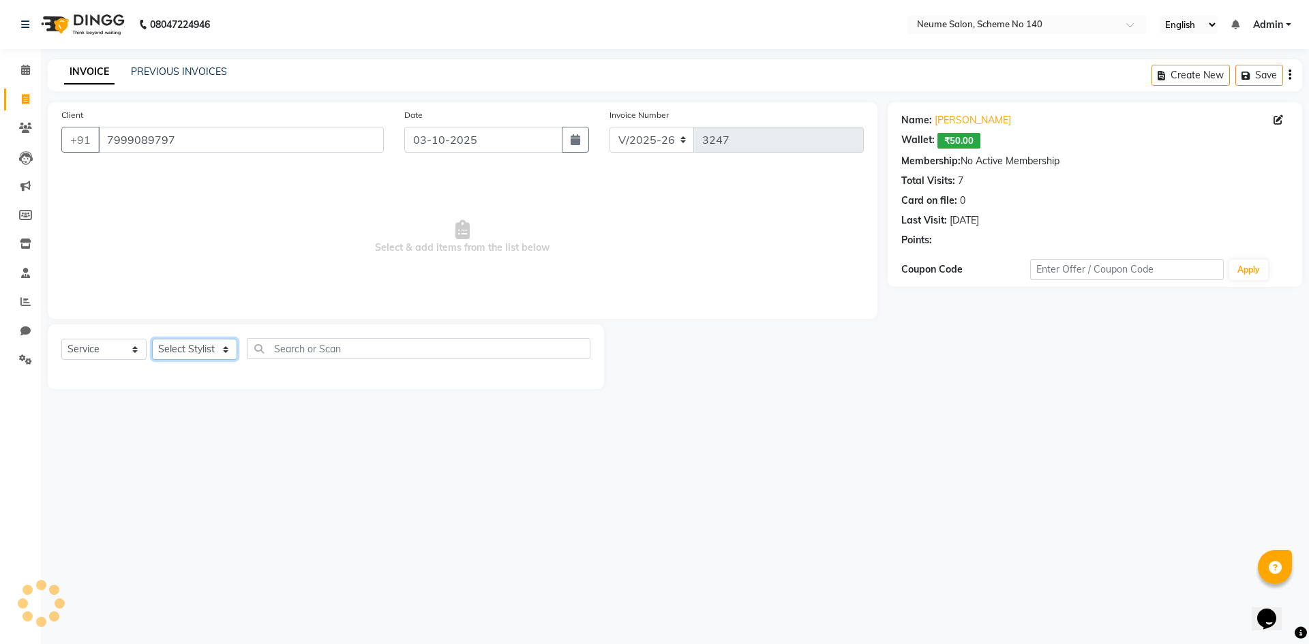
click at [190, 353] on select "Select Stylist [PERSON_NAME] Ashvina [PERSON_NAME] [DATE][PERSON_NAME] Mahi [PE…" at bounding box center [194, 349] width 85 height 21
select select "75325"
click at [152, 339] on select "Select Stylist [PERSON_NAME] Ashvina [PERSON_NAME] [DATE][PERSON_NAME] Mahi [PE…" at bounding box center [194, 349] width 85 height 21
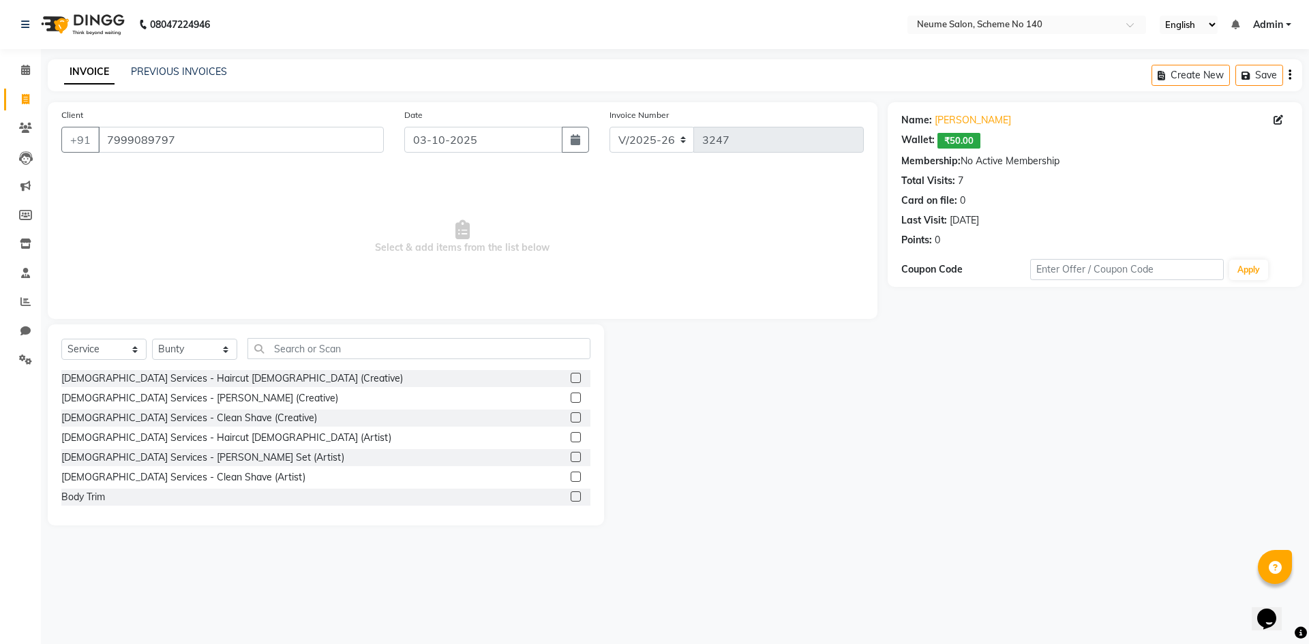
drag, startPoint x: 205, startPoint y: 381, endPoint x: 470, endPoint y: 418, distance: 267.9
click at [206, 382] on div "[DEMOGRAPHIC_DATA] Services - Haircut [DEMOGRAPHIC_DATA] (Creative)" at bounding box center [232, 379] width 342 height 14
checkbox input "false"
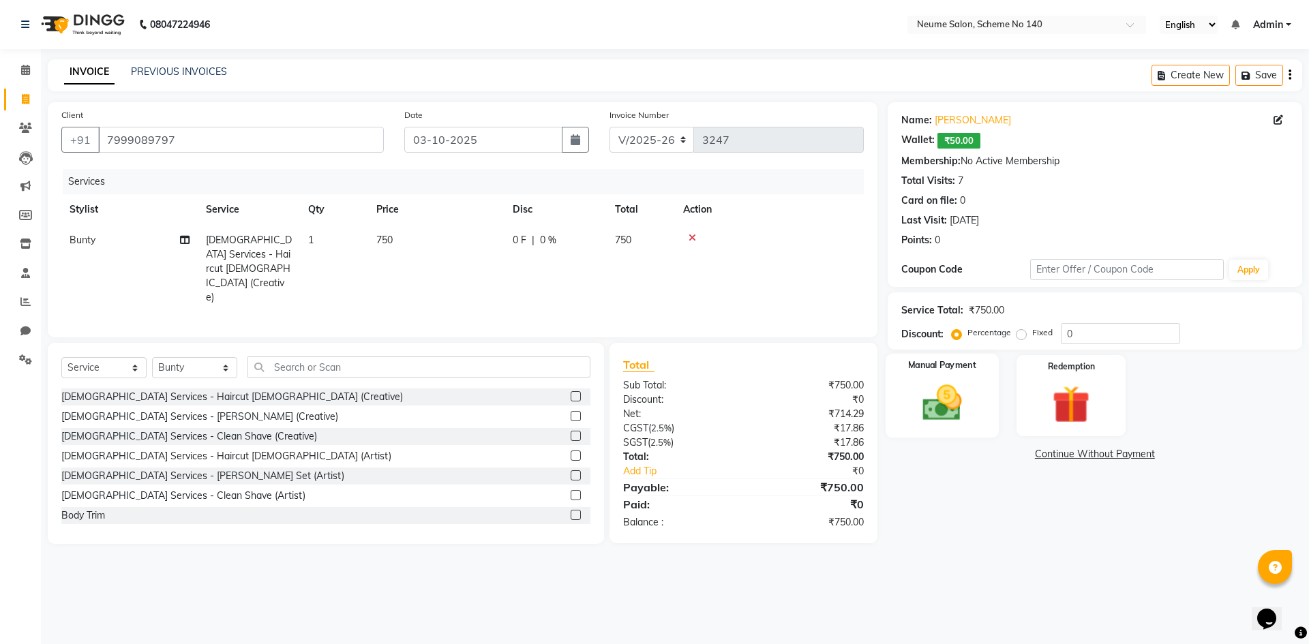
click at [894, 411] on div "Manual Payment" at bounding box center [941, 396] width 113 height 84
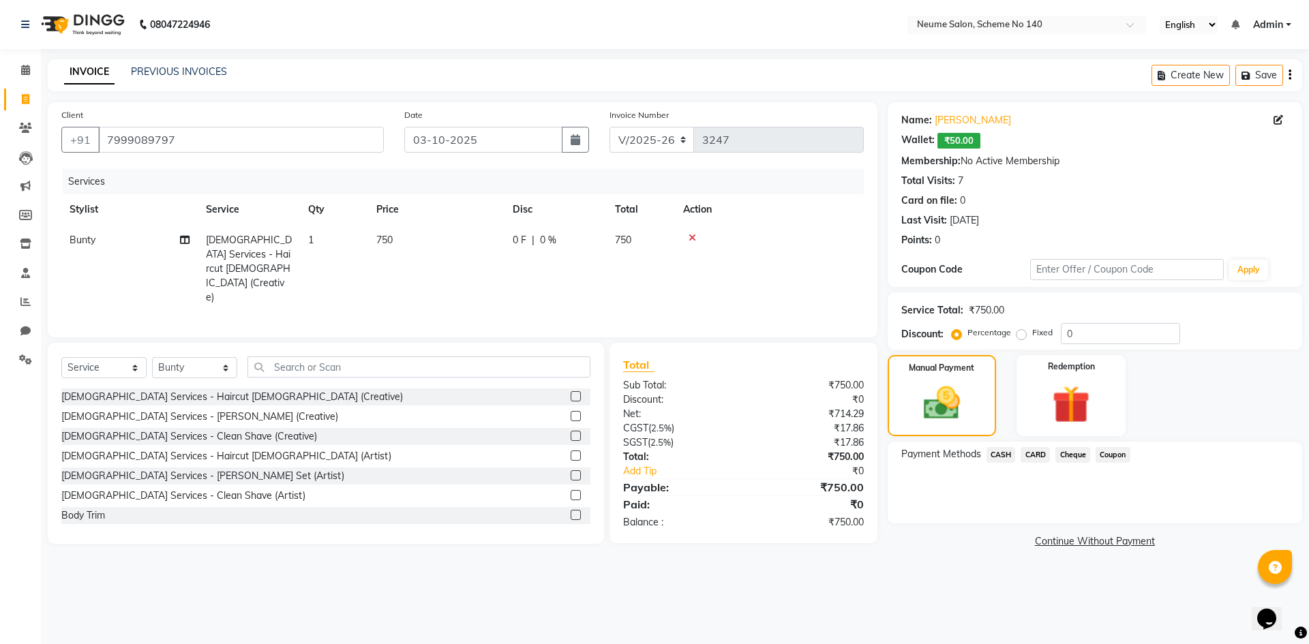
click at [1002, 456] on span "CASH" at bounding box center [1001, 455] width 29 height 16
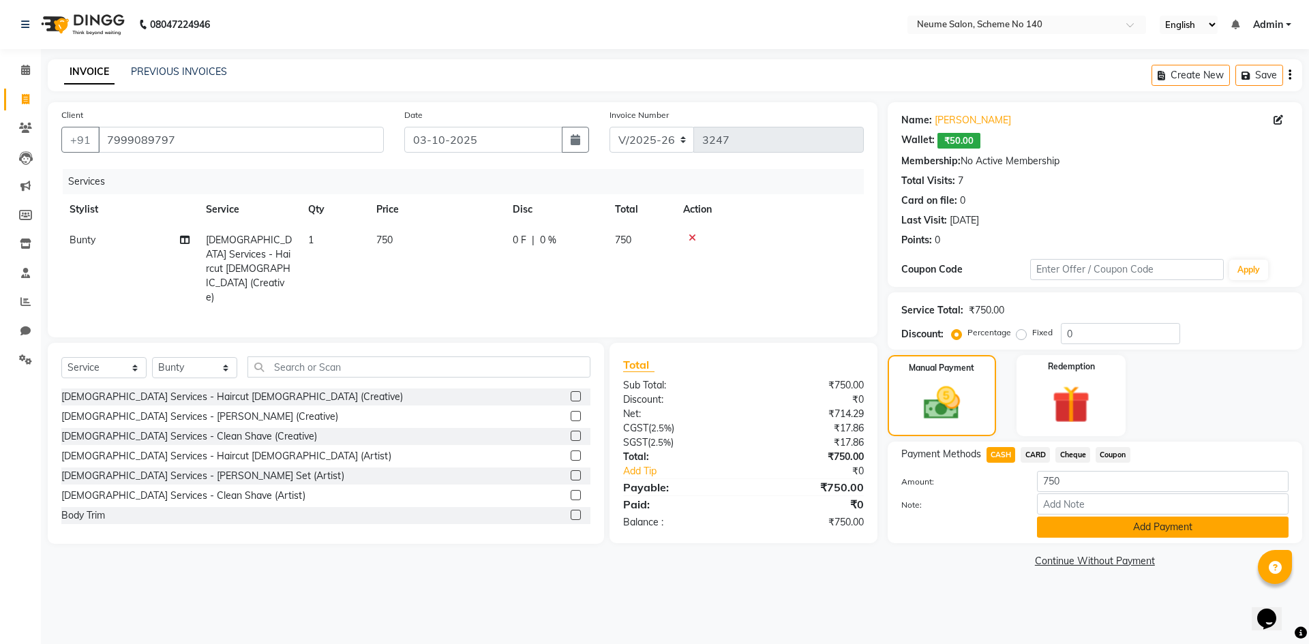
click at [1062, 522] on button "Add Payment" at bounding box center [1163, 527] width 252 height 21
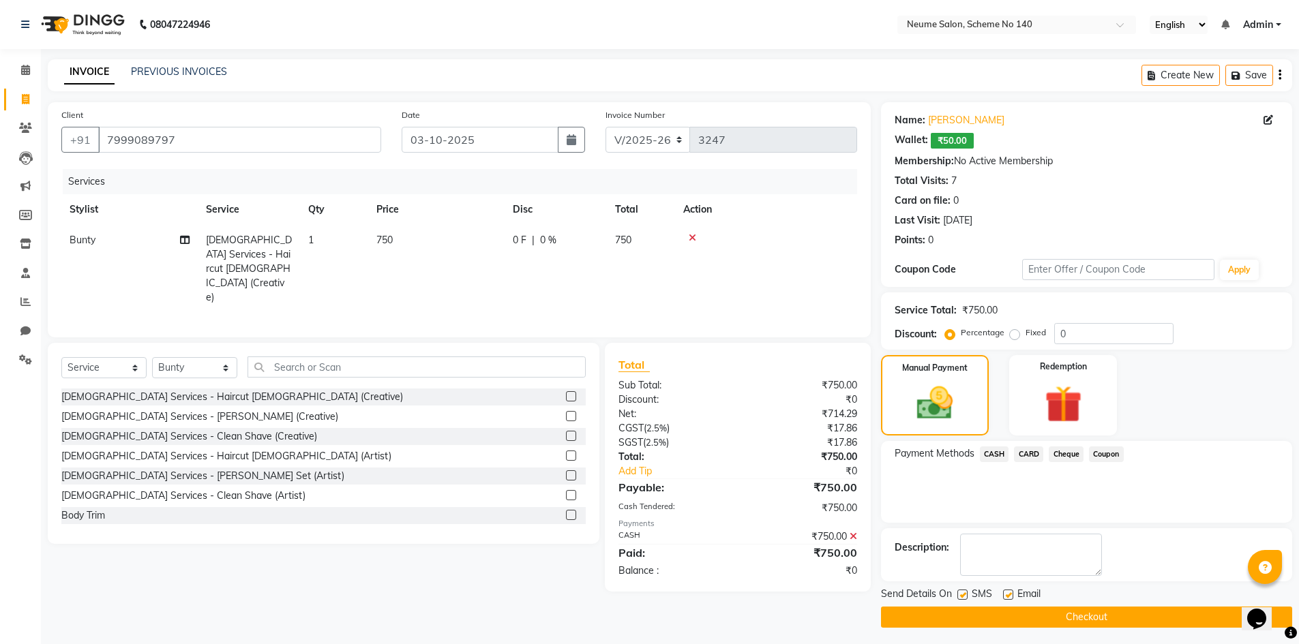
click at [1057, 614] on button "Checkout" at bounding box center [1086, 617] width 411 height 21
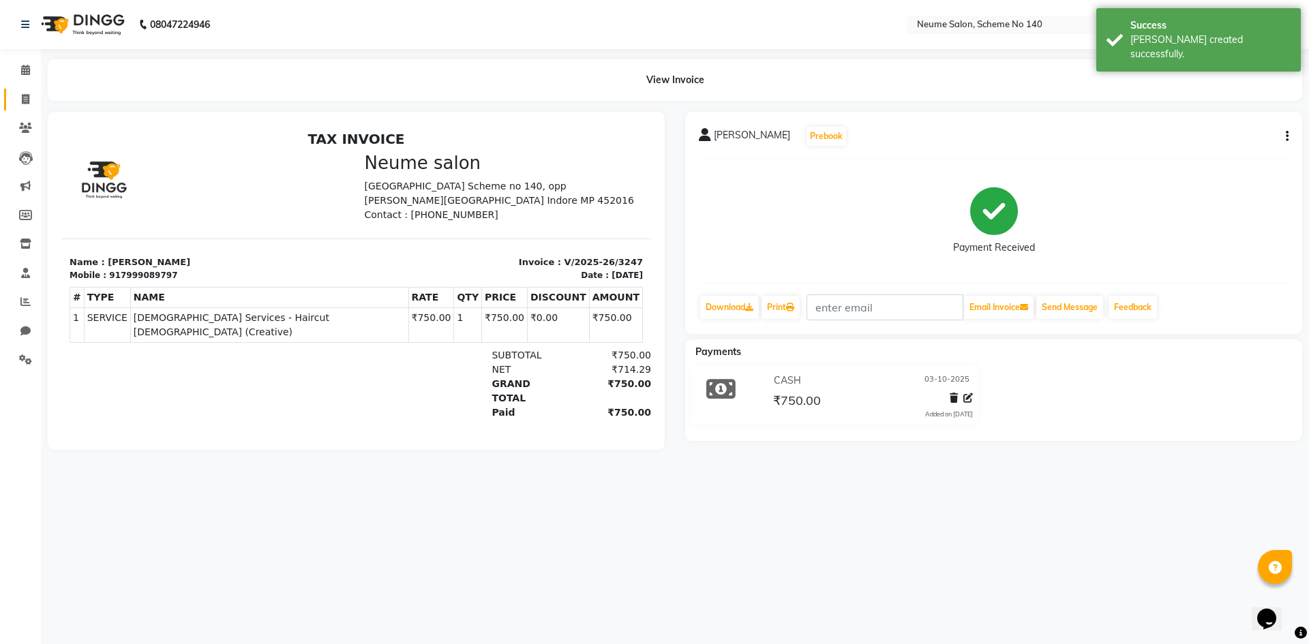
click at [20, 91] on link "Invoice" at bounding box center [20, 100] width 33 height 23
select select "service"
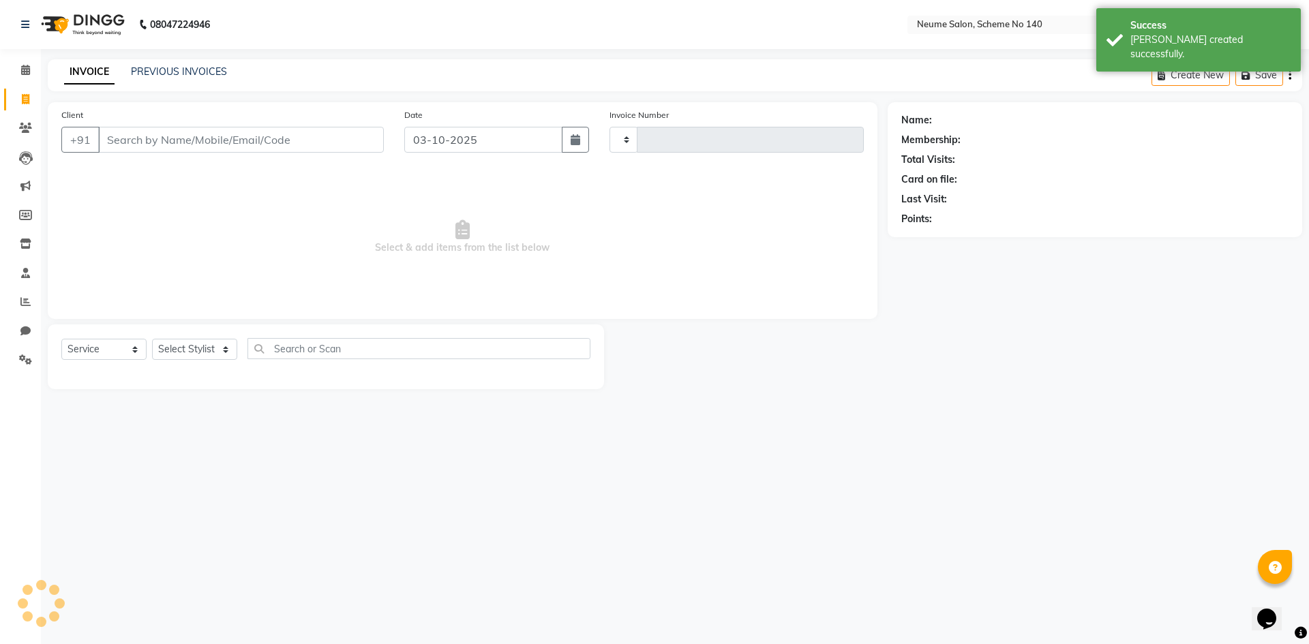
type input "3248"
select select "8098"
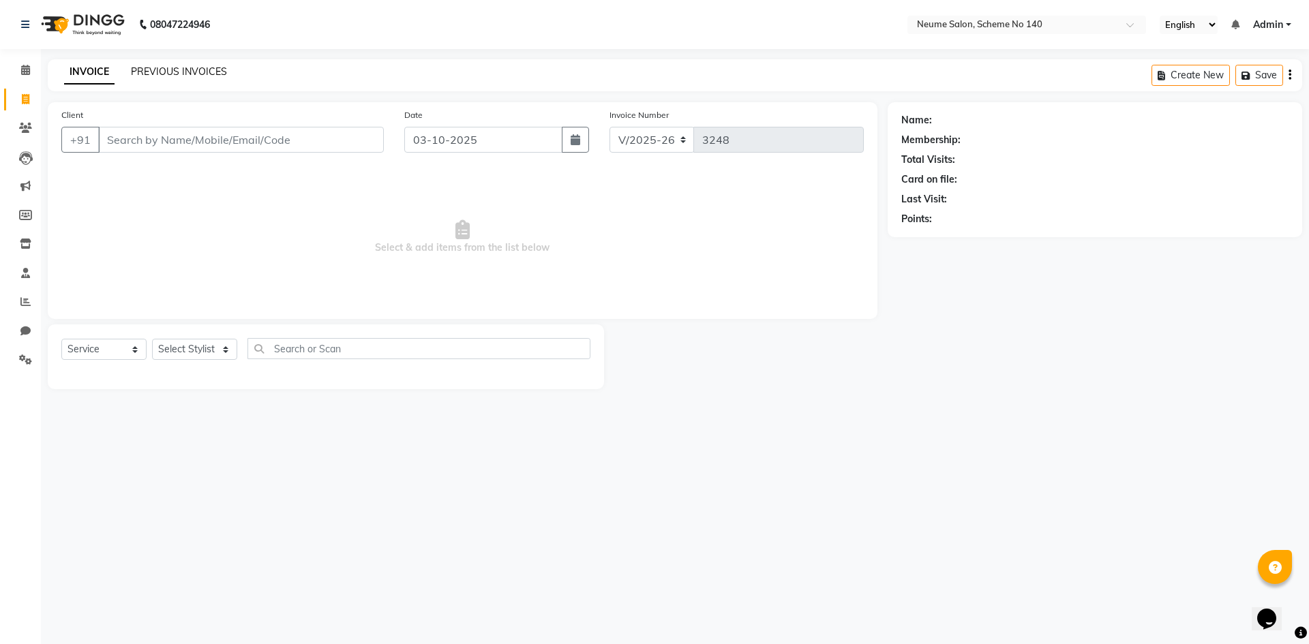
click at [173, 77] on link "PREVIOUS INVOICES" at bounding box center [179, 71] width 96 height 12
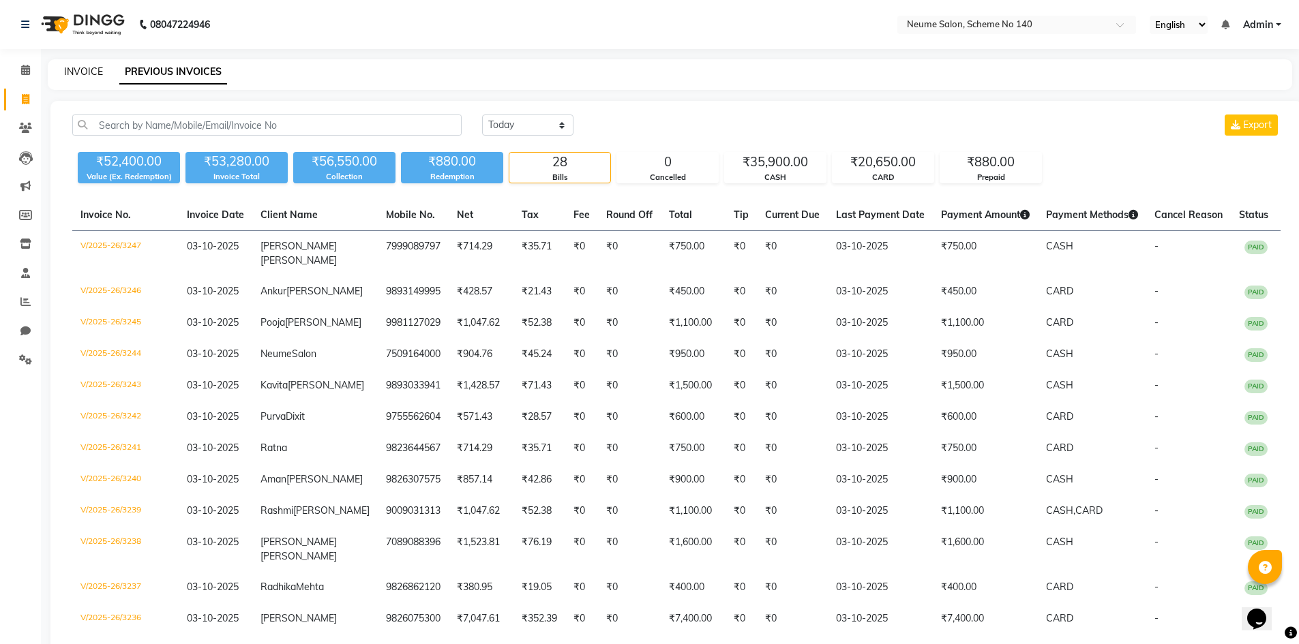
click at [94, 69] on link "INVOICE" at bounding box center [83, 71] width 39 height 12
select select "service"
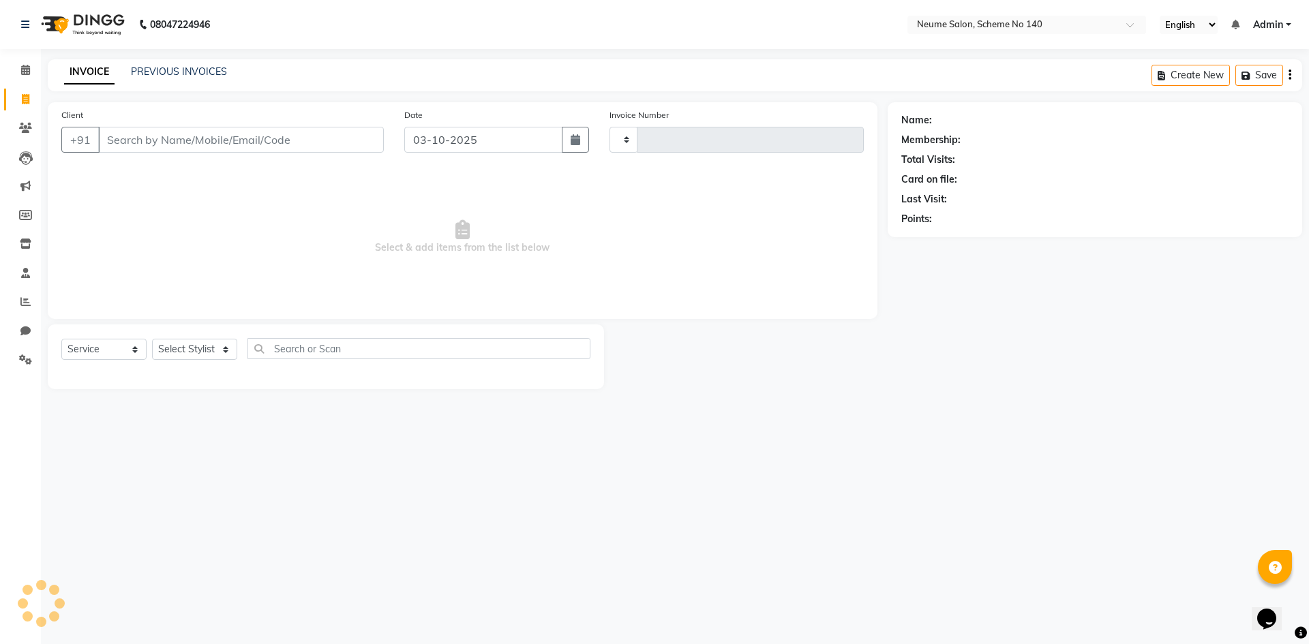
type input "3248"
select select "8098"
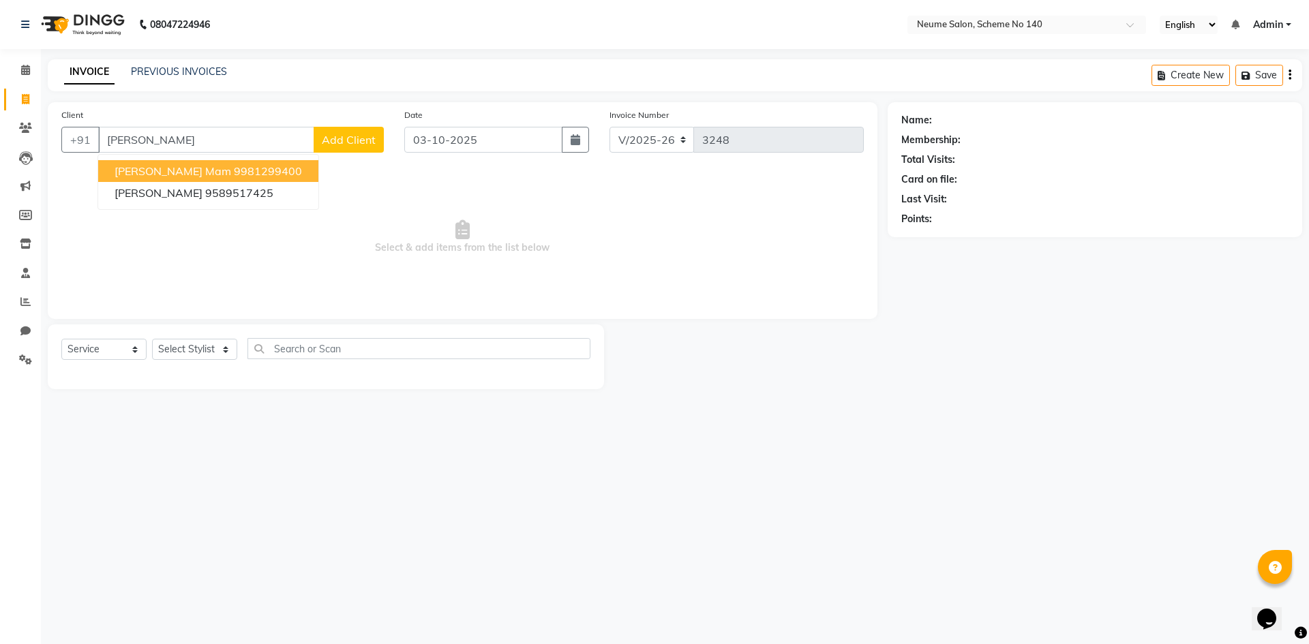
click at [177, 175] on span "[PERSON_NAME] Mam" at bounding box center [173, 171] width 117 height 14
type input "9981299400"
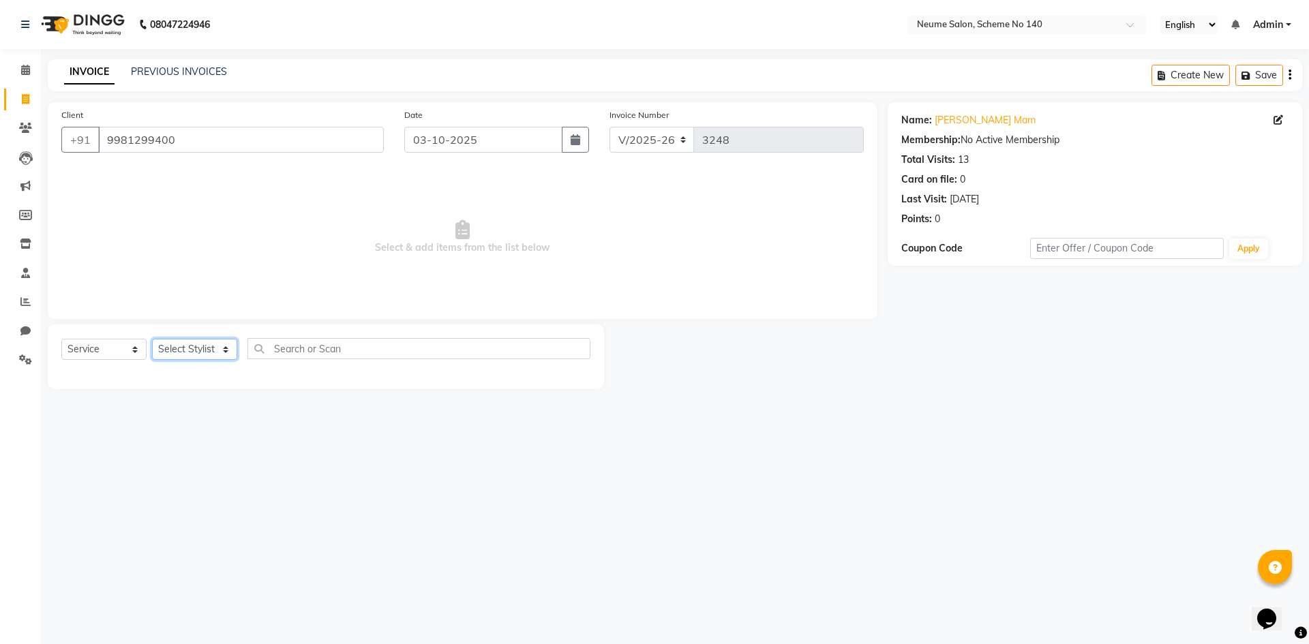
click at [194, 353] on select "Select Stylist [PERSON_NAME] Ashvina [PERSON_NAME] [DATE][PERSON_NAME] Mahi [PE…" at bounding box center [194, 349] width 85 height 21
select select "75326"
click at [152, 339] on select "Select Stylist [PERSON_NAME] Ashvina [PERSON_NAME] [DATE][PERSON_NAME] Mahi [PE…" at bounding box center [194, 349] width 85 height 21
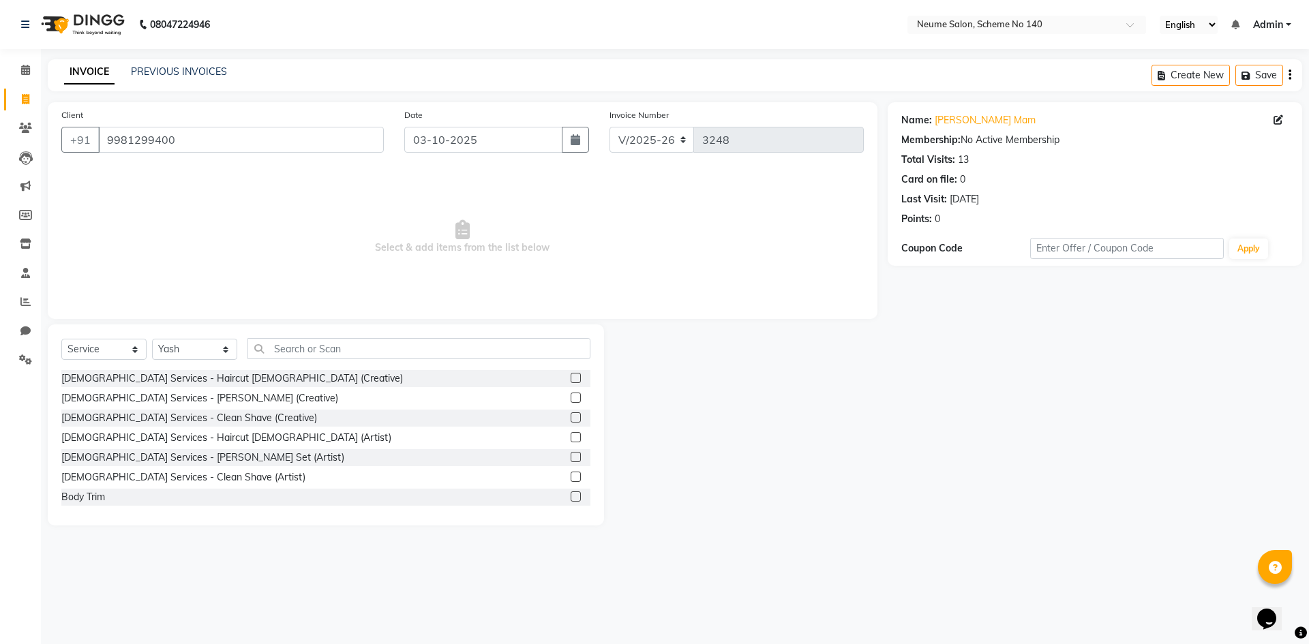
click at [281, 359] on div "Select Service Product Membership Package Voucher Prepaid Gift Card Select Styl…" at bounding box center [325, 354] width 529 height 32
click at [282, 351] on input "text" at bounding box center [419, 348] width 343 height 21
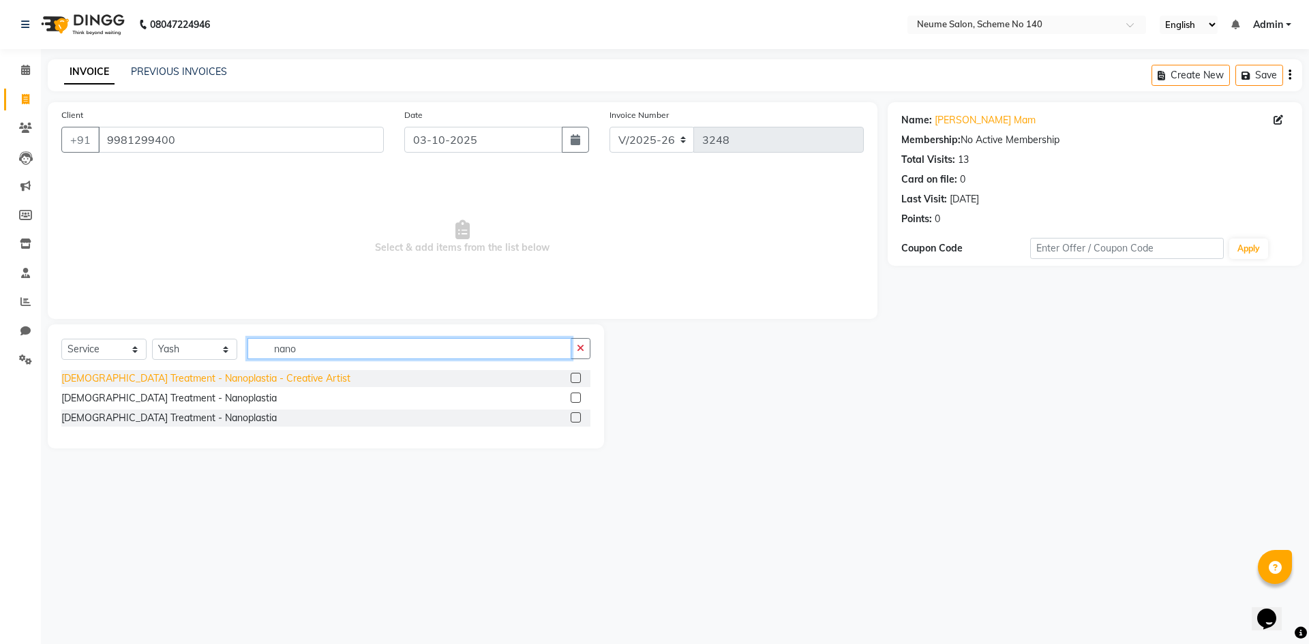
type input "nano"
click at [197, 382] on div "[DEMOGRAPHIC_DATA] Treatment - Nanoplastia - Creative Artist" at bounding box center [205, 379] width 289 height 14
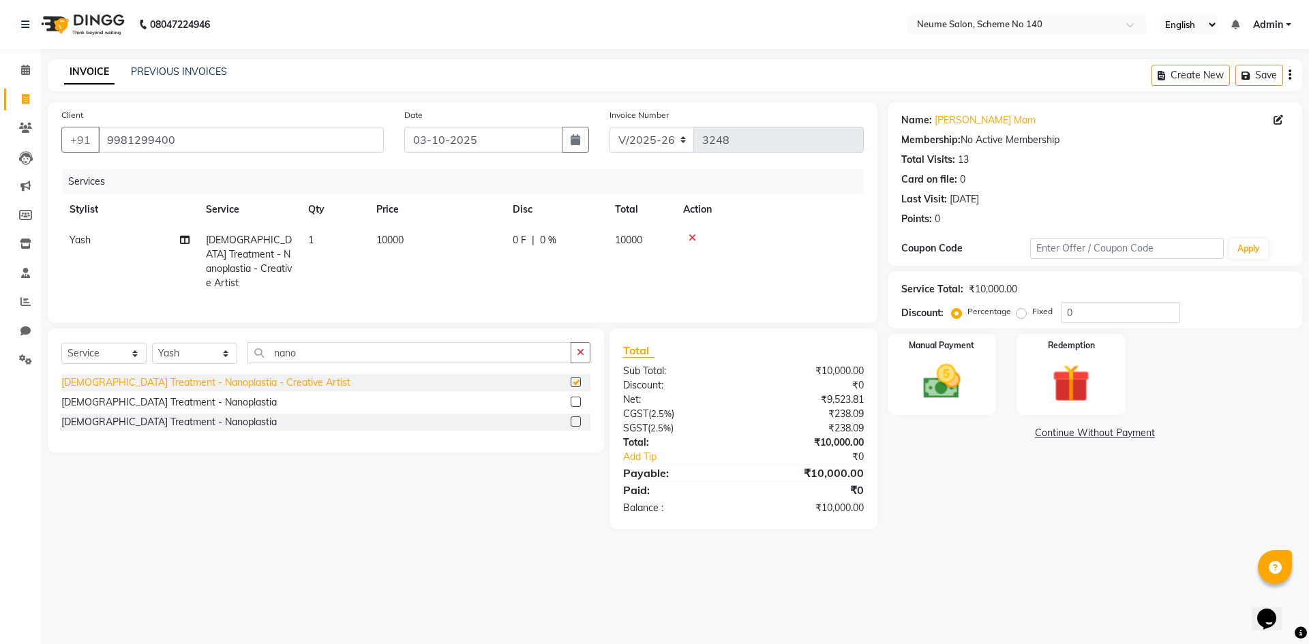
checkbox input "false"
click at [398, 230] on td "10000" at bounding box center [436, 262] width 136 height 74
select select "75326"
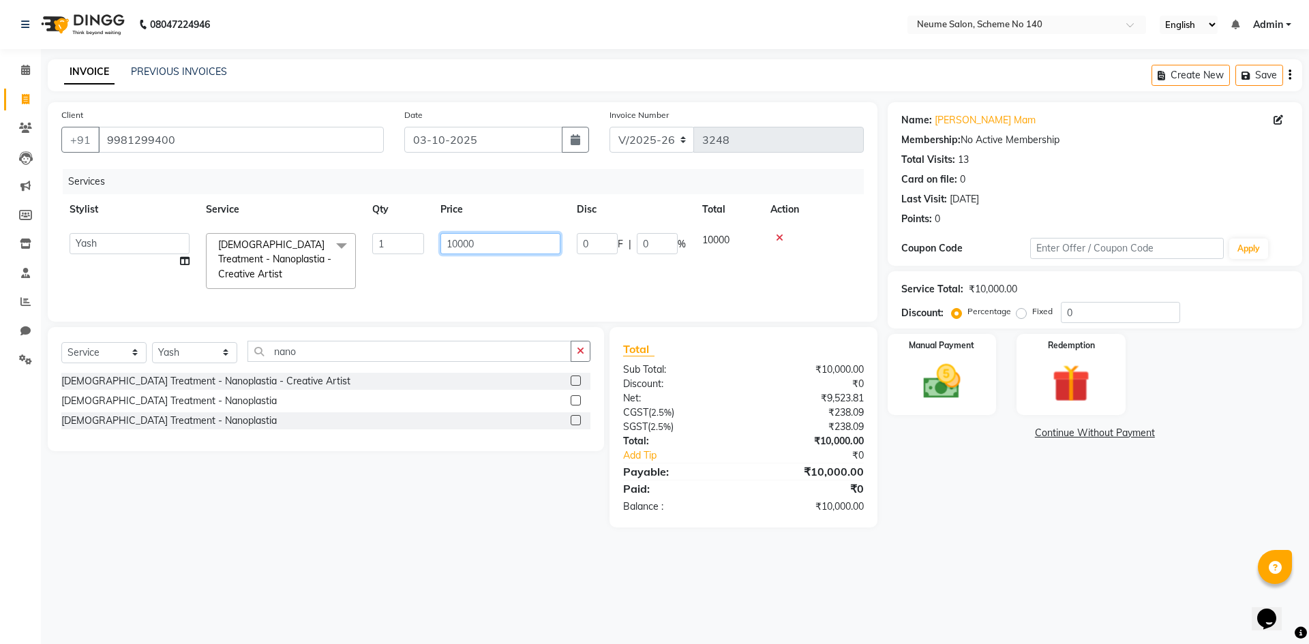
click at [457, 244] on input "10000" at bounding box center [501, 243] width 120 height 21
type input "17000"
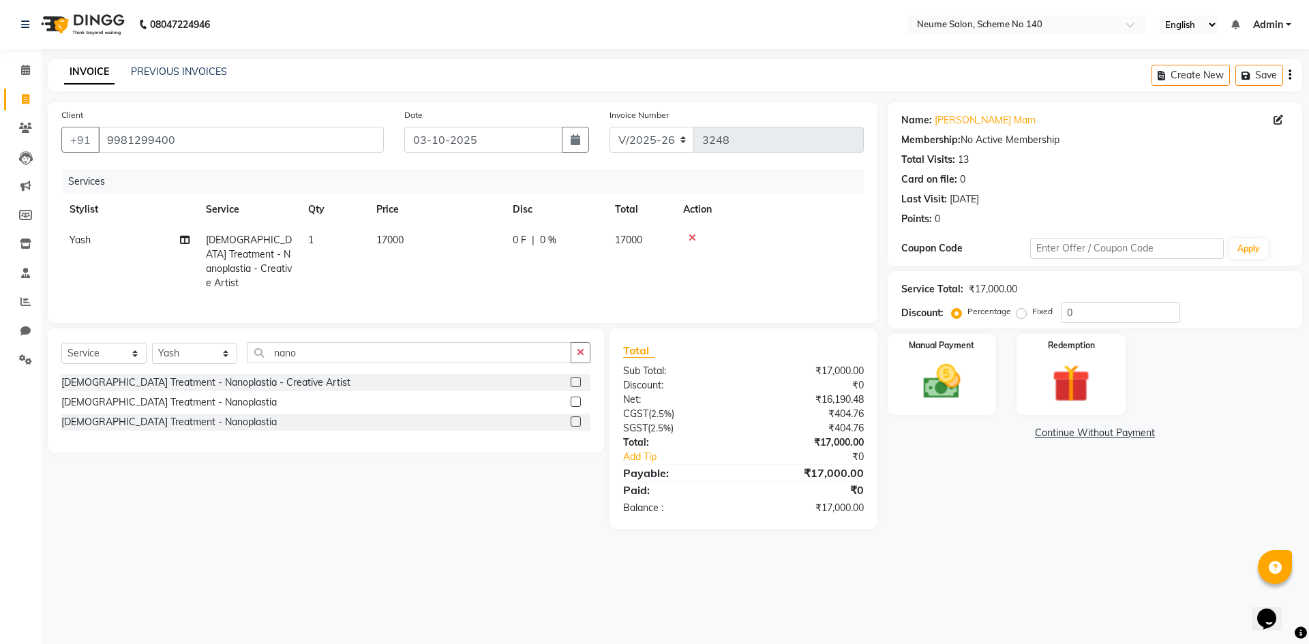
click at [552, 239] on span "0 %" at bounding box center [548, 240] width 16 height 14
select select "75326"
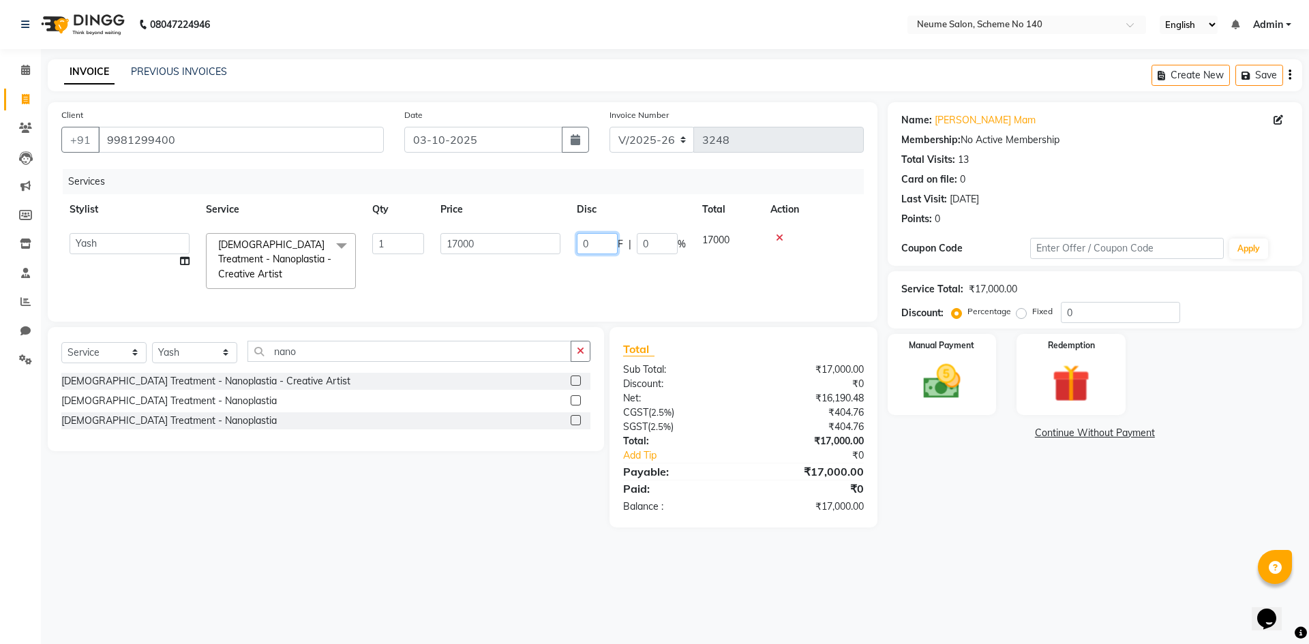
click at [583, 242] on input "0" at bounding box center [597, 243] width 41 height 21
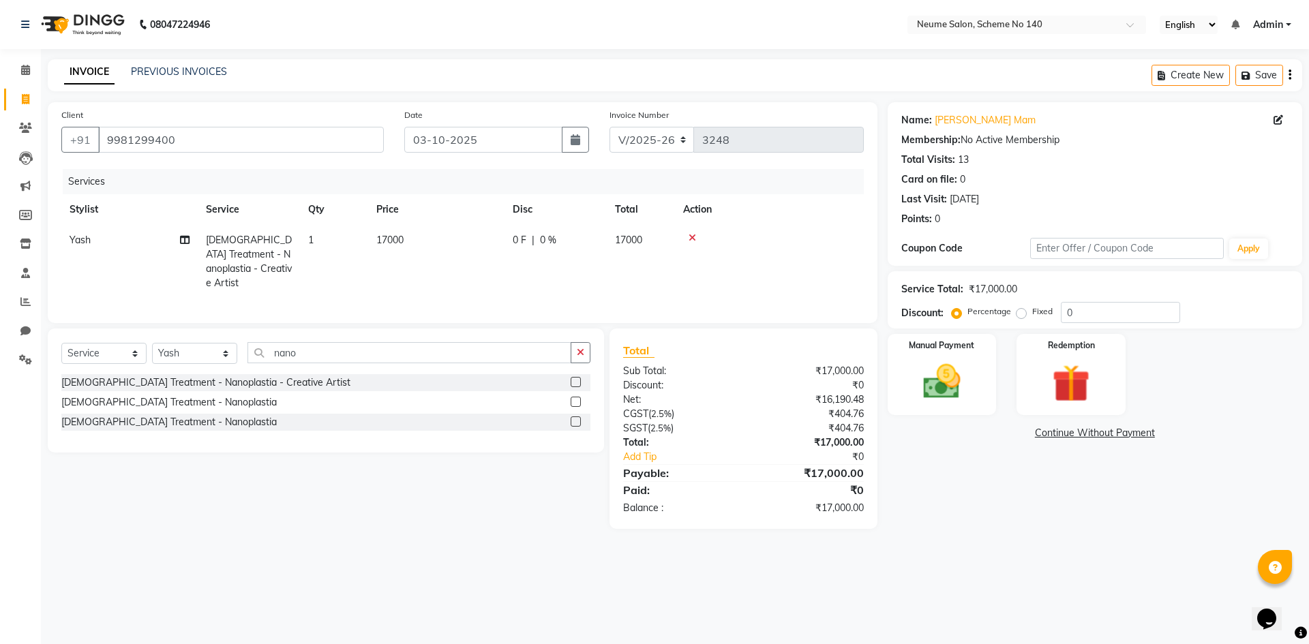
click at [558, 243] on div "0 F | 0 %" at bounding box center [556, 240] width 86 height 14
select select "75326"
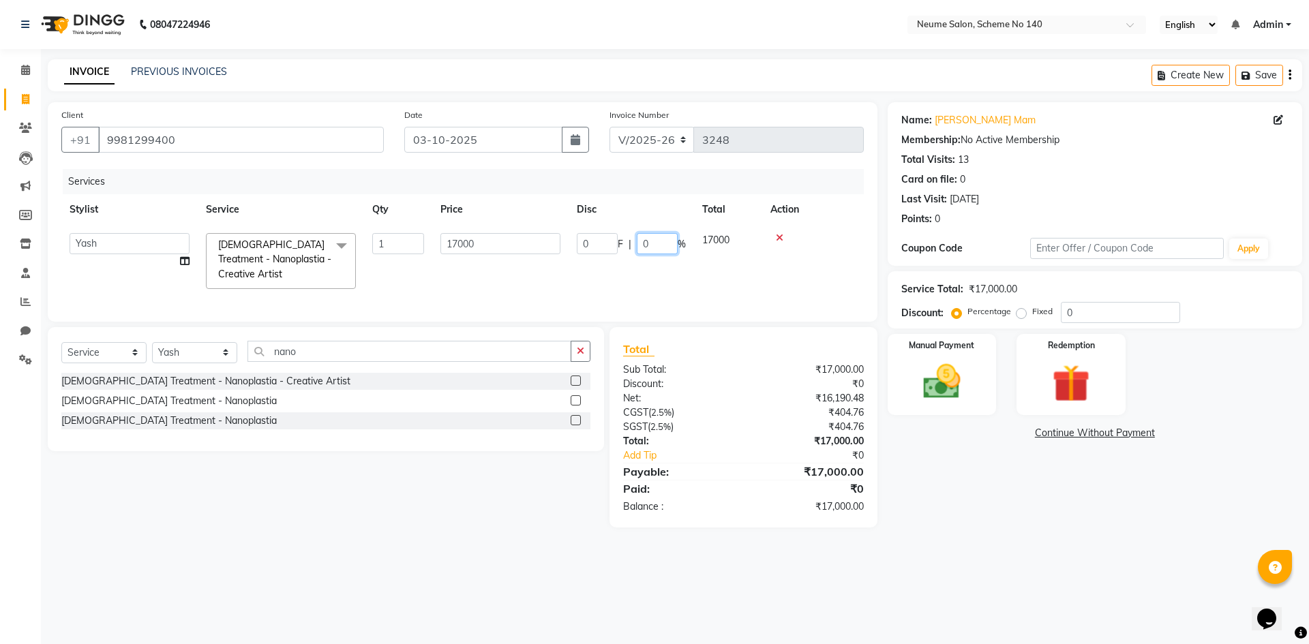
click at [638, 242] on input "0" at bounding box center [657, 243] width 41 height 21
type input "10"
click at [486, 282] on td "17000" at bounding box center [500, 261] width 136 height 72
select select "75326"
click at [115, 363] on select "Select Service Product Membership Package Voucher Prepaid Gift Card" at bounding box center [103, 352] width 85 height 21
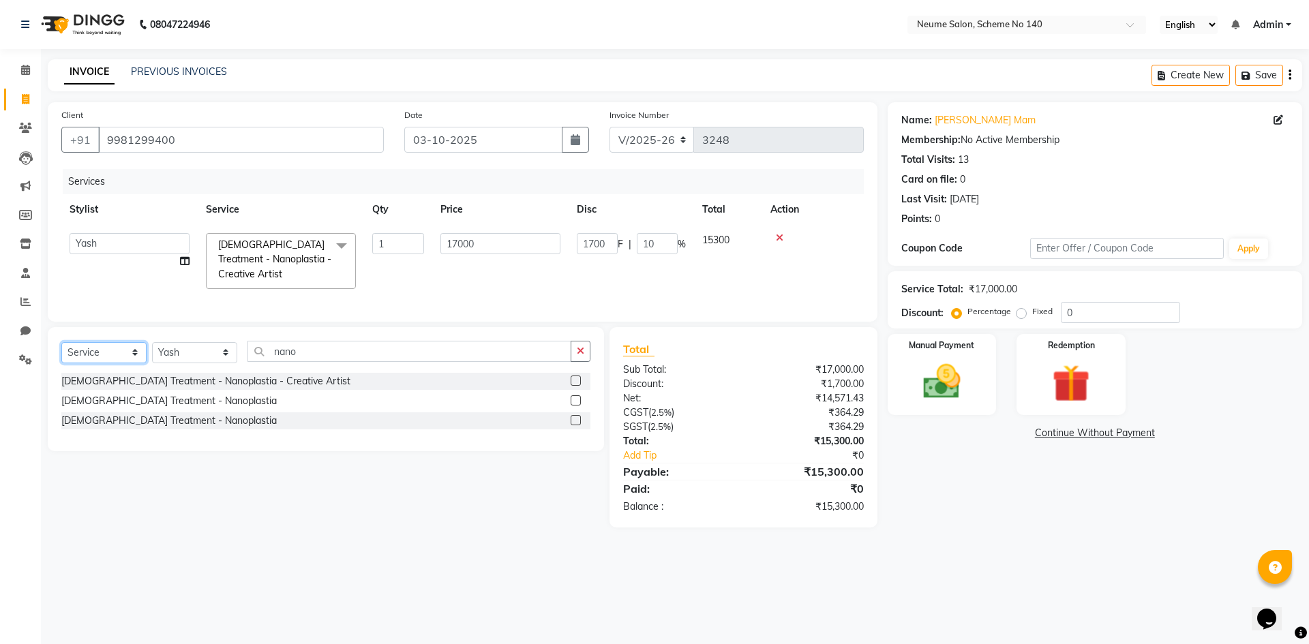
select select "product"
click at [61, 352] on select "Select Service Product Membership Package Voucher Prepaid Gift Card" at bounding box center [103, 352] width 85 height 21
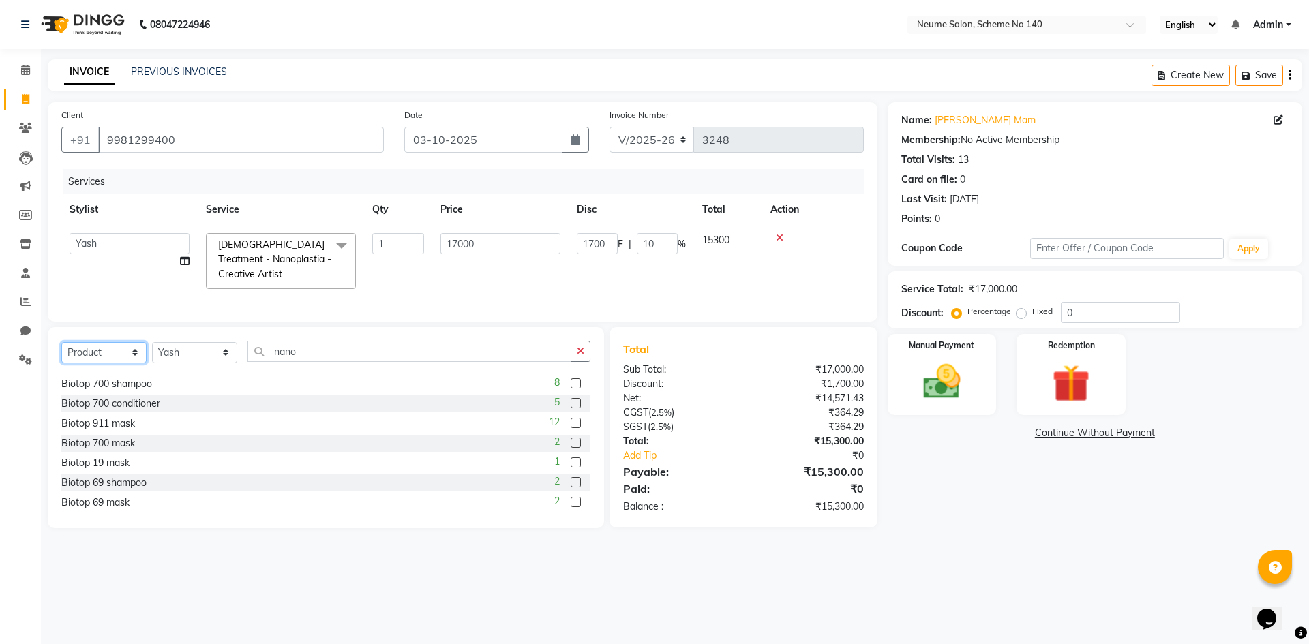
scroll to position [323, 0]
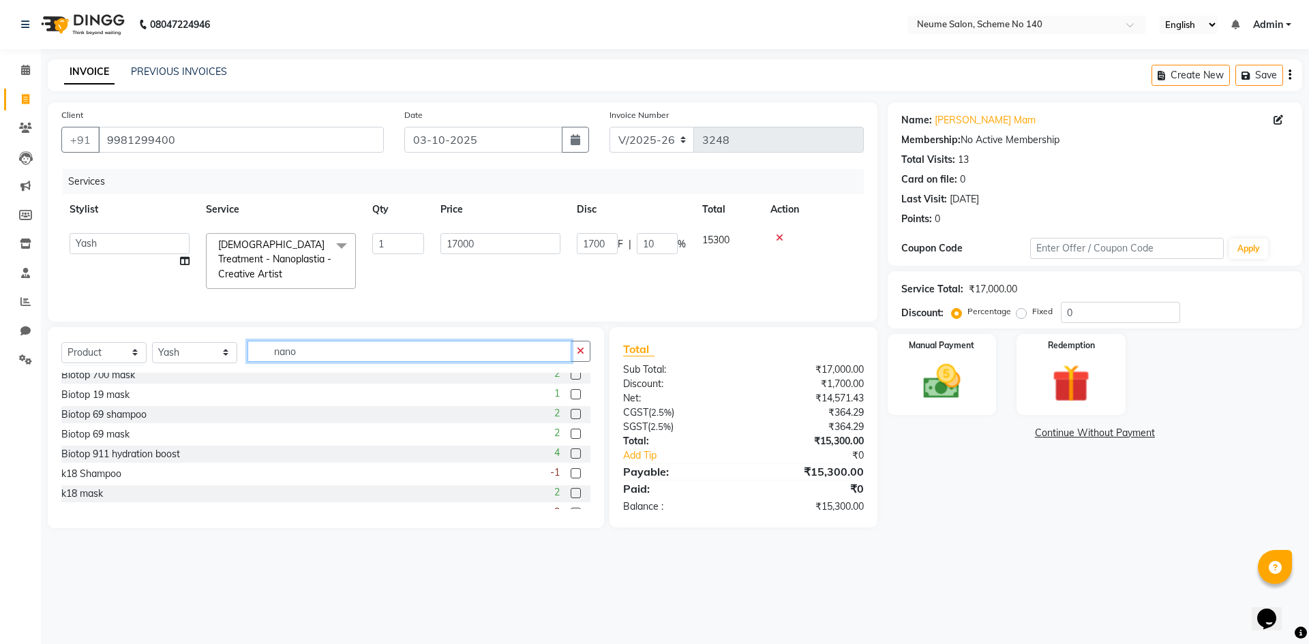
drag, startPoint x: 303, startPoint y: 362, endPoint x: 267, endPoint y: 362, distance: 36.1
click at [267, 362] on input "nano" at bounding box center [410, 351] width 324 height 21
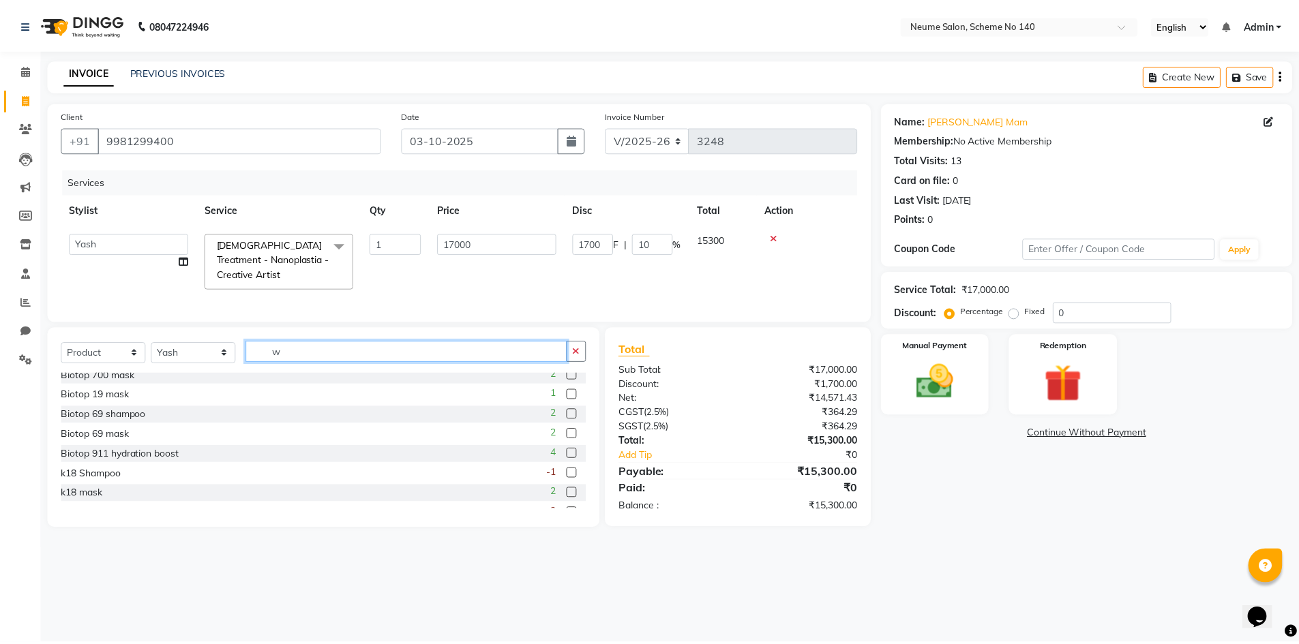
scroll to position [0, 0]
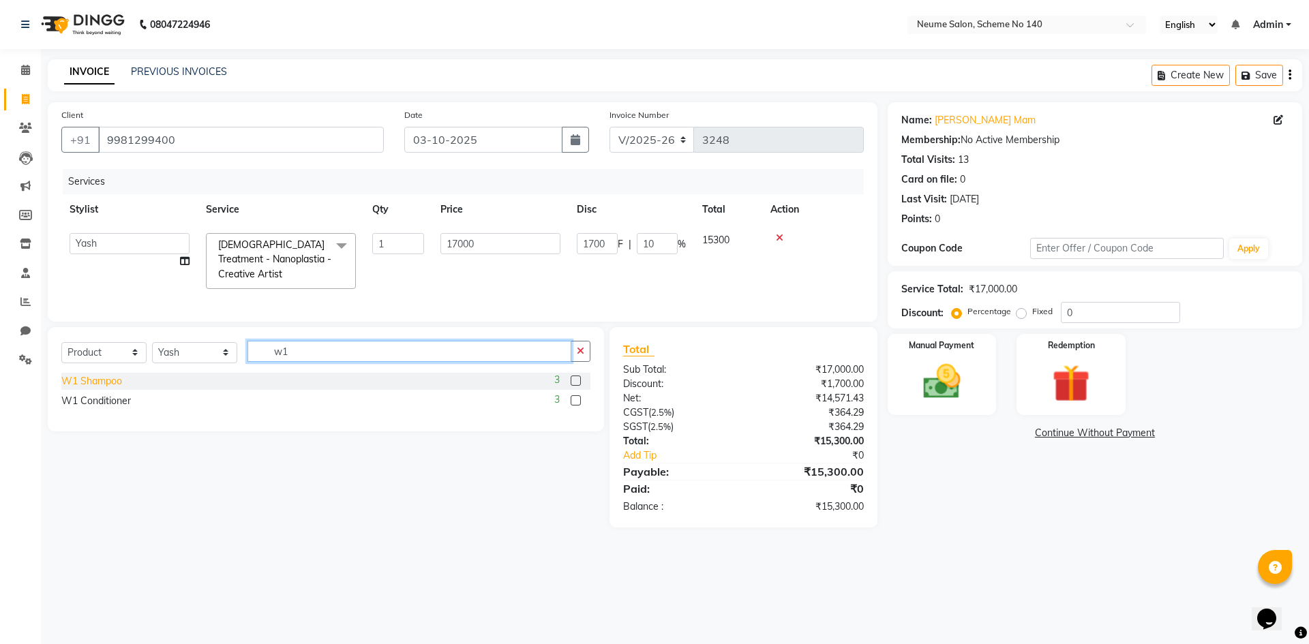
type input "w1"
click at [112, 387] on div "W1 Shampoo" at bounding box center [91, 381] width 61 height 14
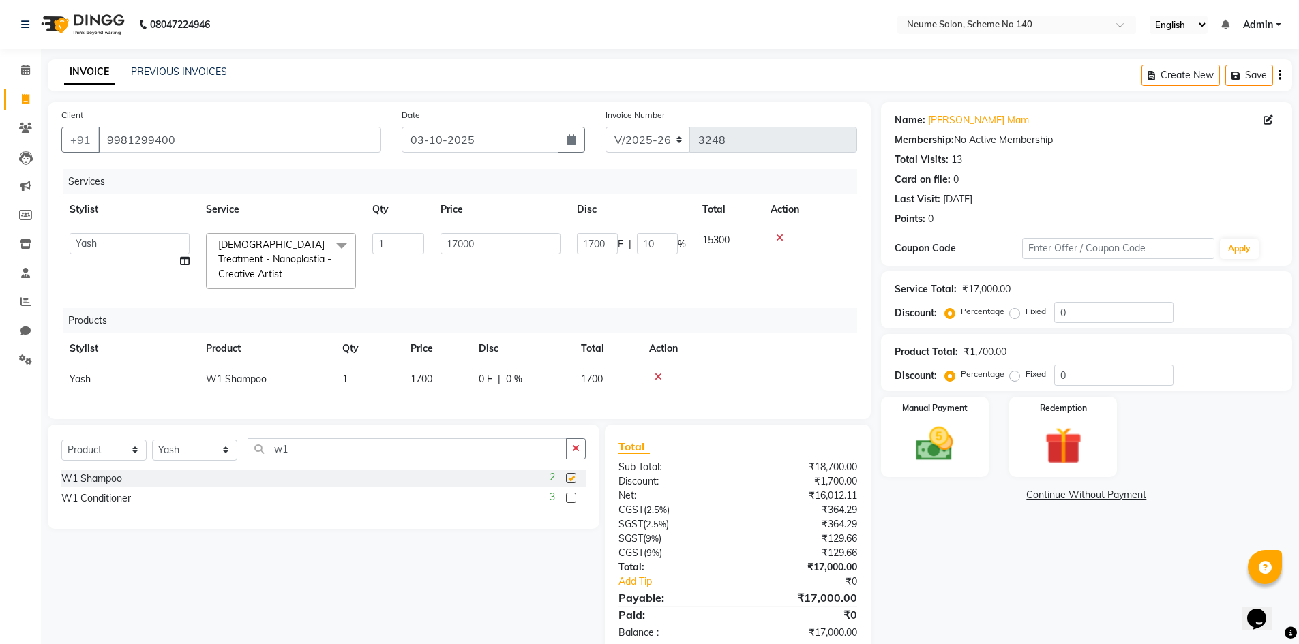
checkbox input "false"
click at [106, 499] on div "W1 Shampoo 2 W1 Conditioner 3" at bounding box center [323, 491] width 524 height 40
click at [105, 506] on div "W1 Conditioner" at bounding box center [96, 499] width 70 height 14
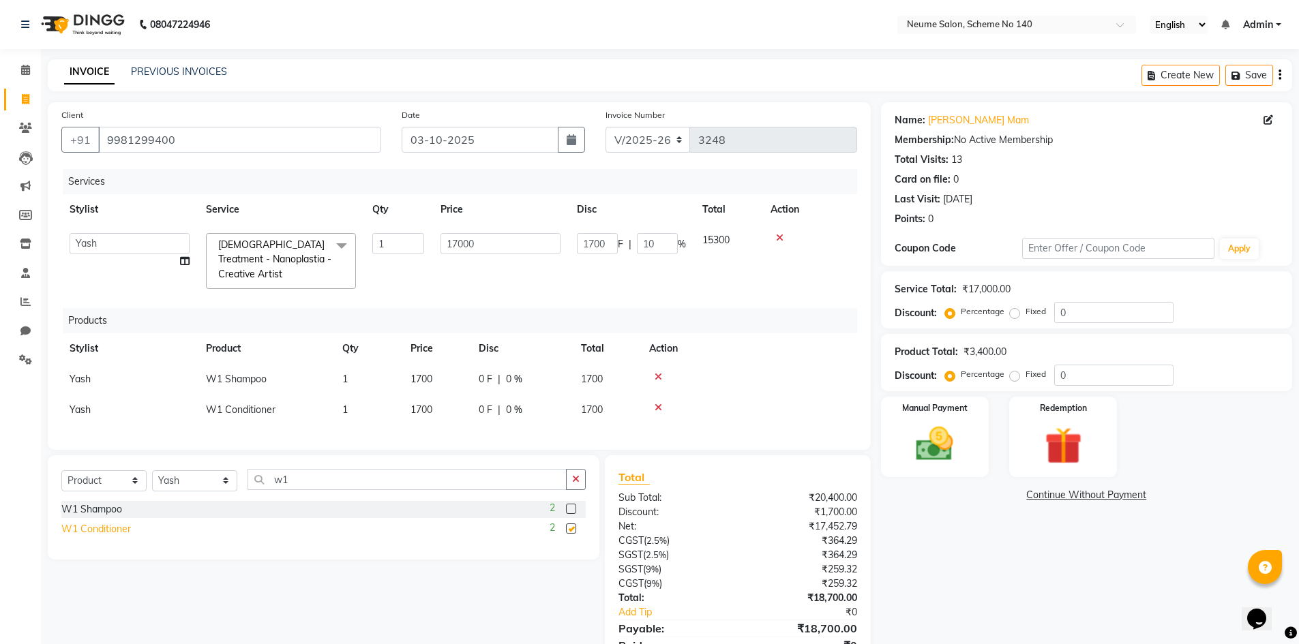
checkbox input "false"
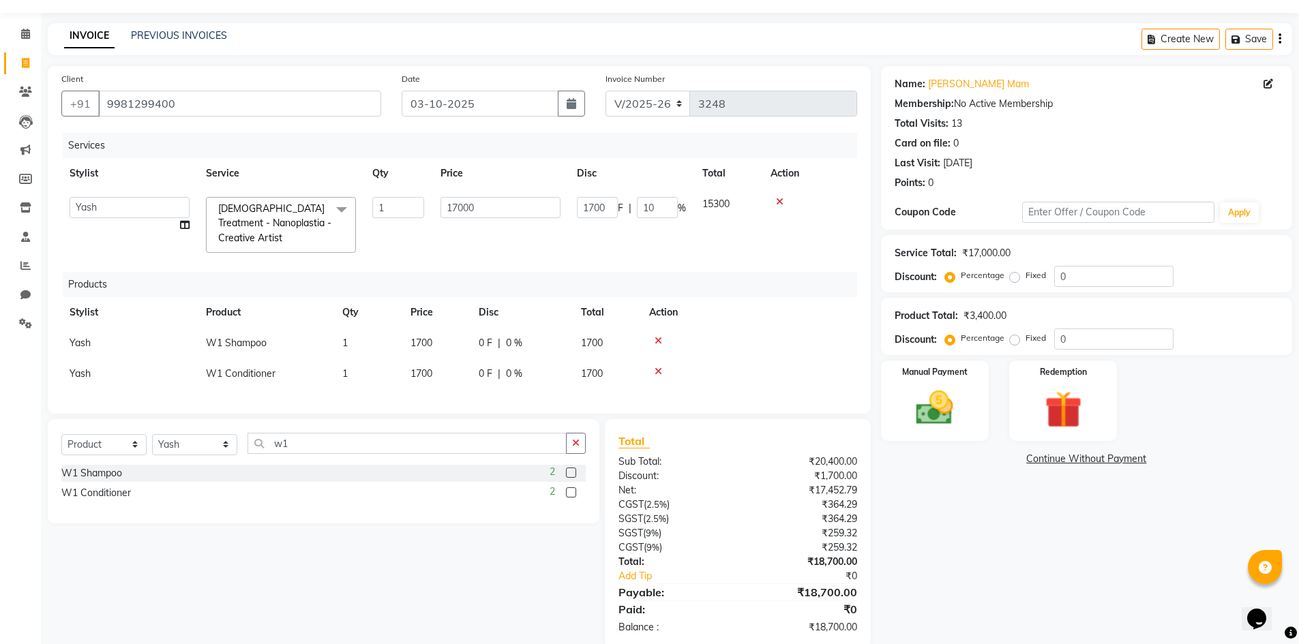
scroll to position [71, 0]
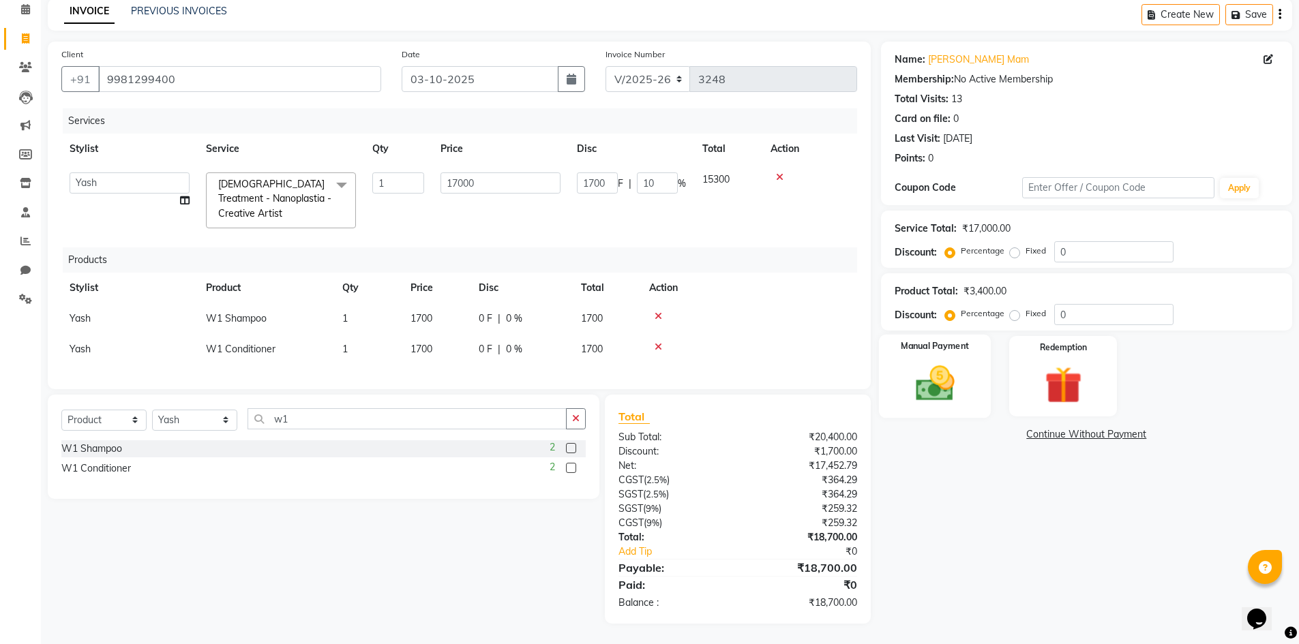
click at [923, 371] on img at bounding box center [935, 383] width 63 height 44
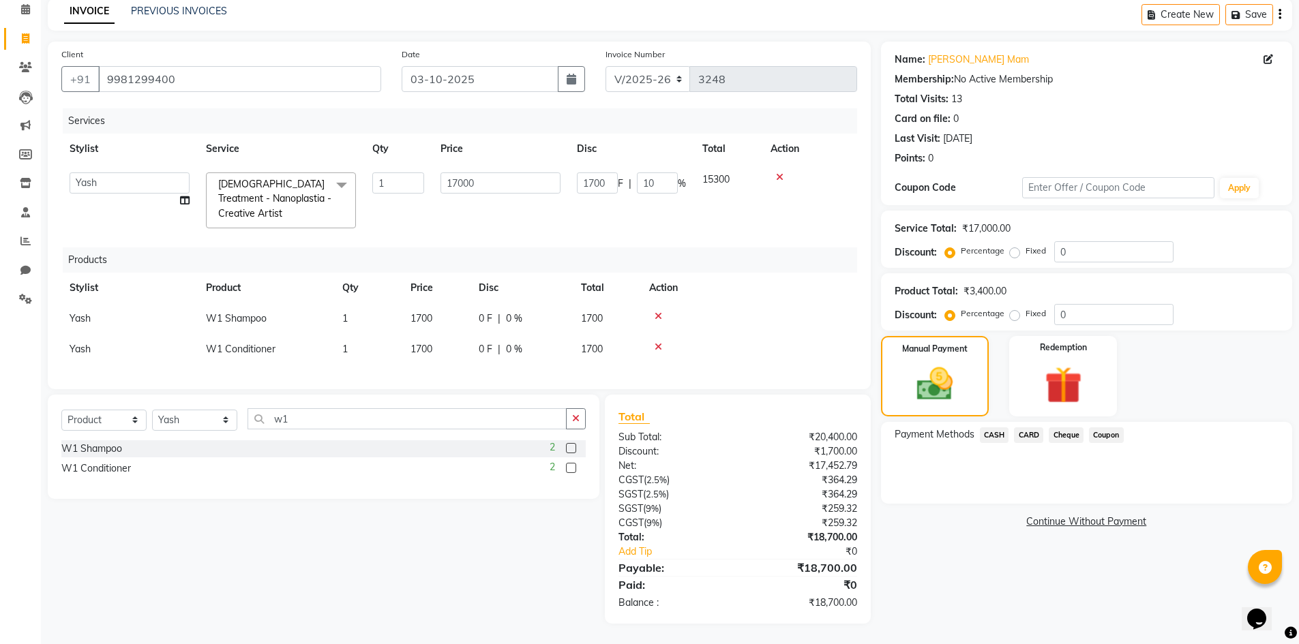
click at [991, 428] on span "CASH" at bounding box center [994, 436] width 29 height 16
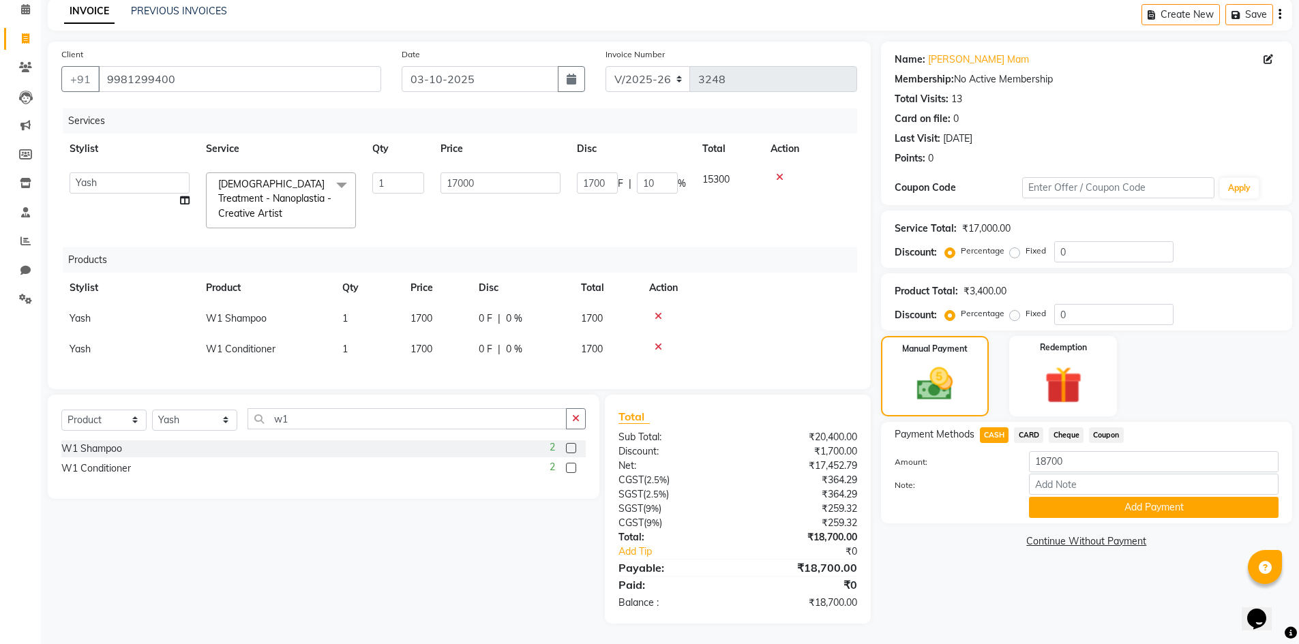
drag, startPoint x: 1026, startPoint y: 423, endPoint x: 1048, endPoint y: 439, distance: 27.8
click at [1026, 428] on span "CARD" at bounding box center [1028, 436] width 29 height 16
click at [1045, 453] on input "18700" at bounding box center [1154, 461] width 250 height 21
type input "5700"
click at [1150, 501] on button "Add Payment" at bounding box center [1154, 507] width 250 height 21
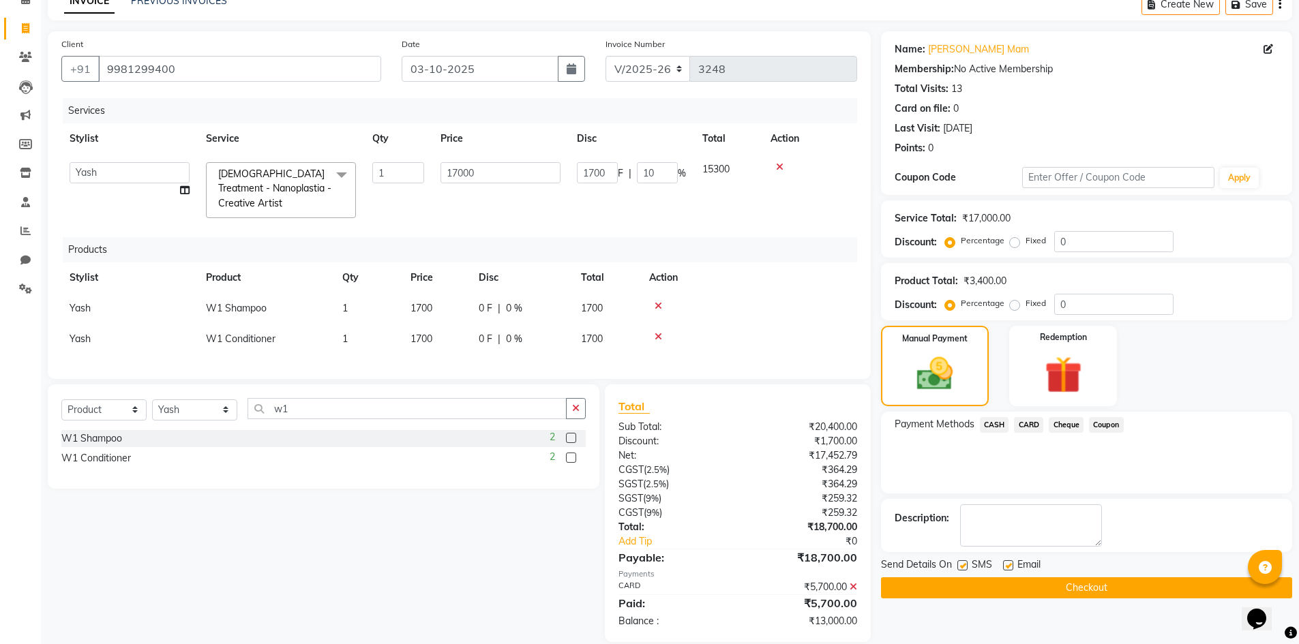
click at [992, 424] on span "CASH" at bounding box center [994, 425] width 29 height 16
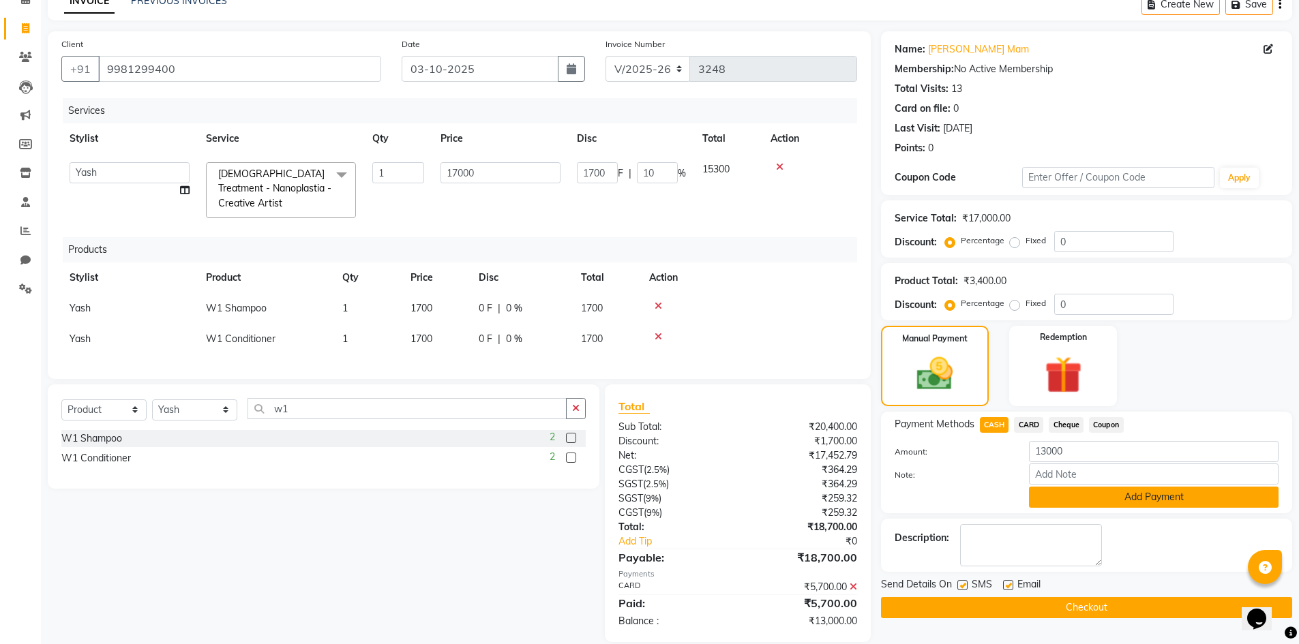
click at [1074, 496] on button "Add Payment" at bounding box center [1154, 497] width 250 height 21
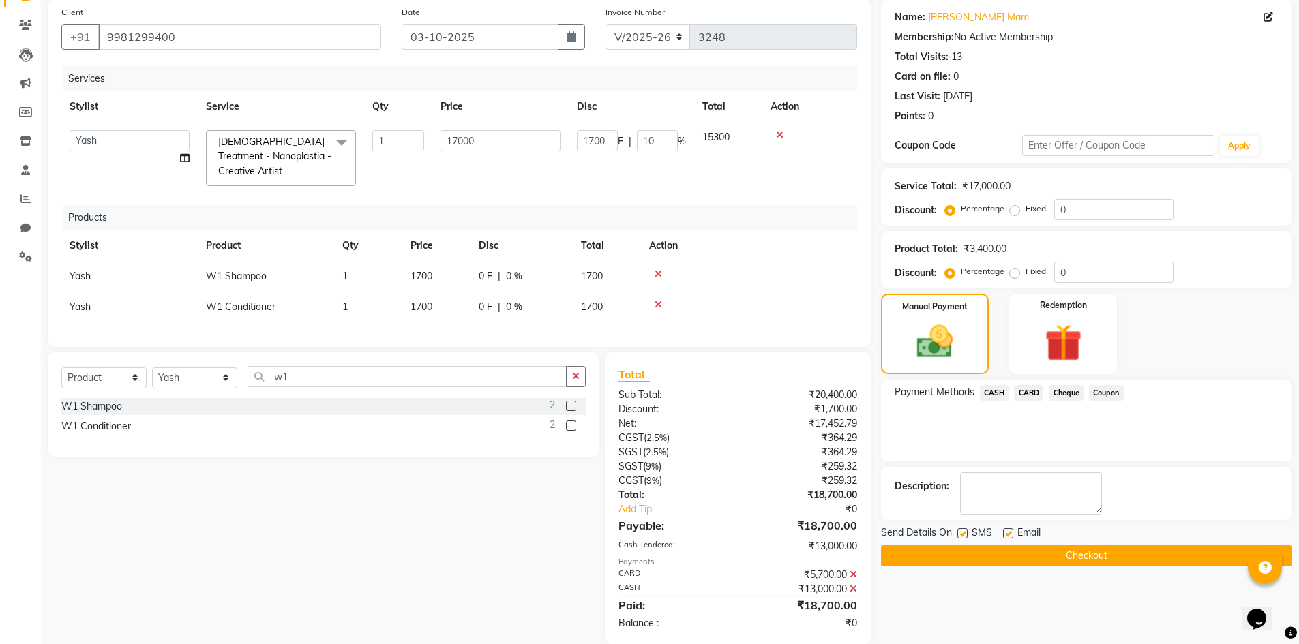
scroll to position [134, 0]
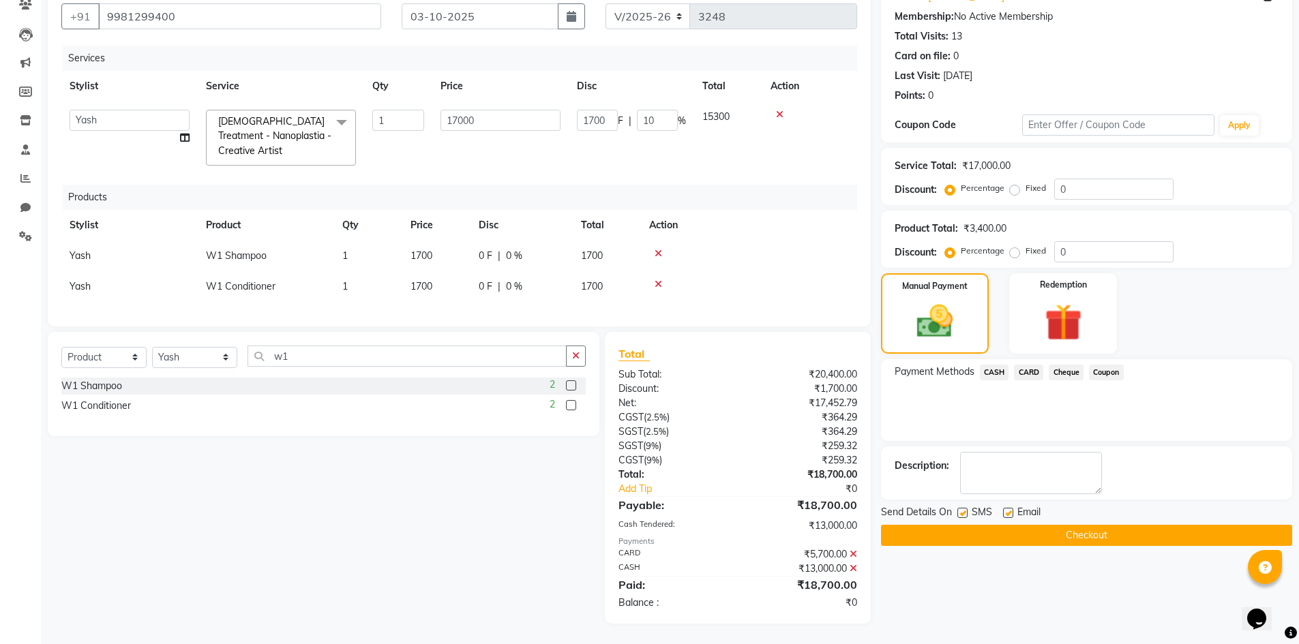
click at [982, 529] on button "Checkout" at bounding box center [1086, 535] width 411 height 21
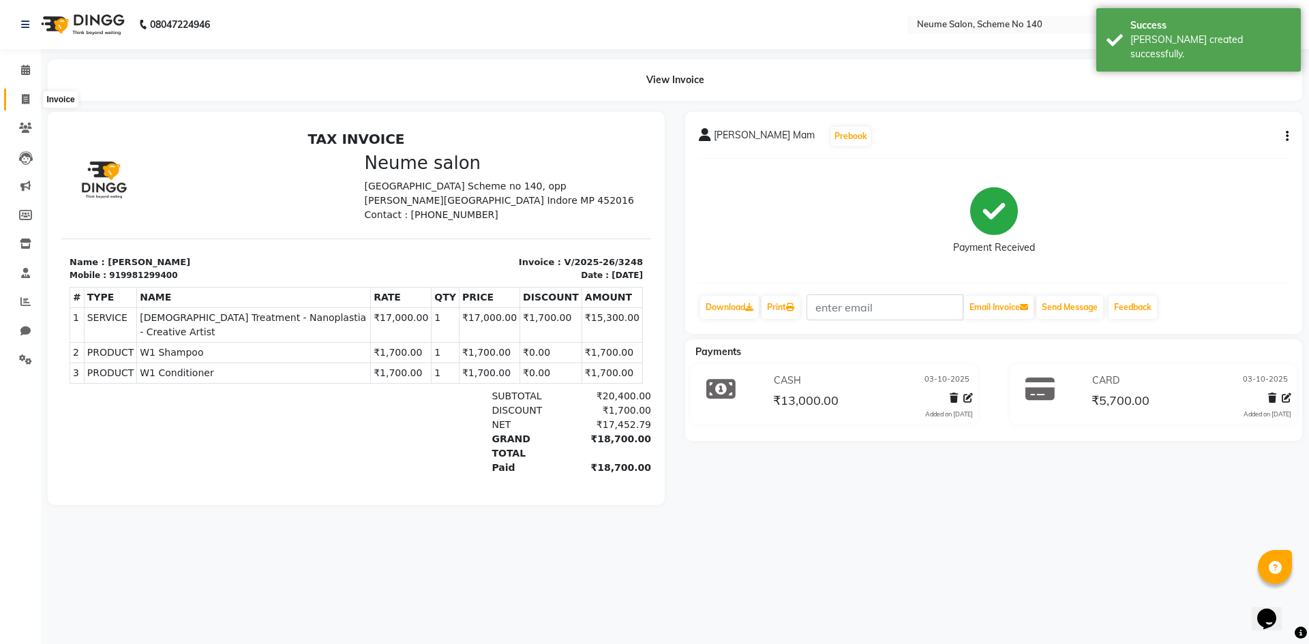
click at [24, 98] on icon at bounding box center [26, 99] width 8 height 10
select select "service"
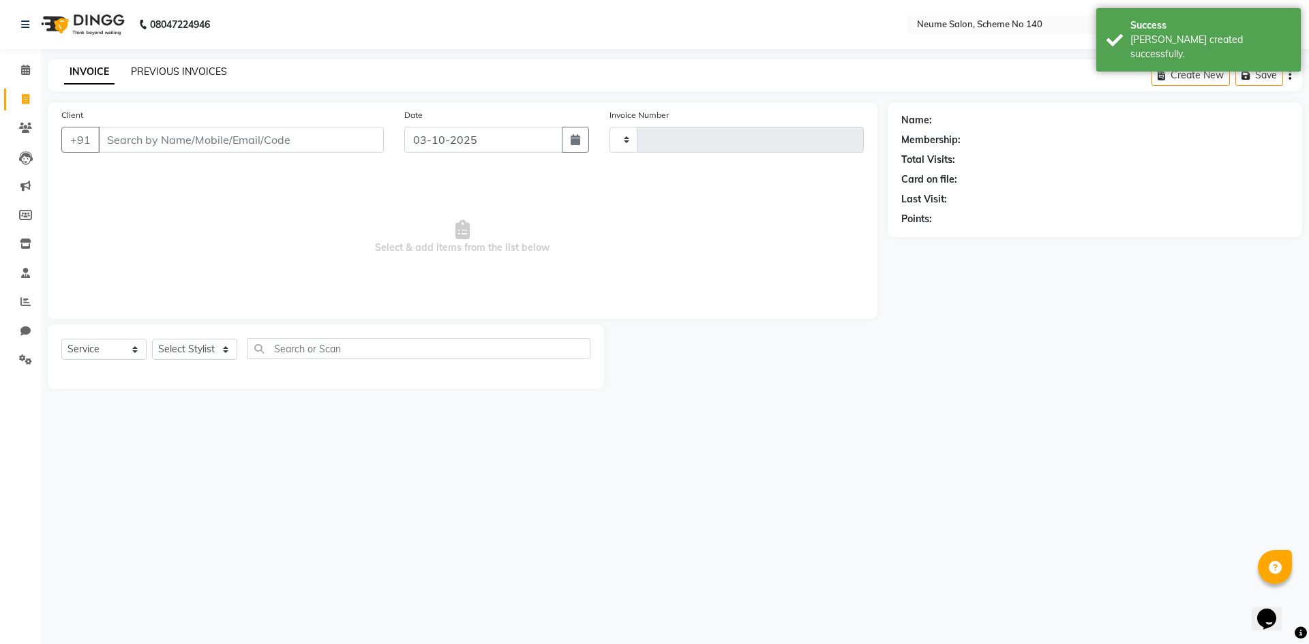
type input "3249"
select select "8098"
click at [215, 67] on link "PREVIOUS INVOICES" at bounding box center [179, 71] width 96 height 12
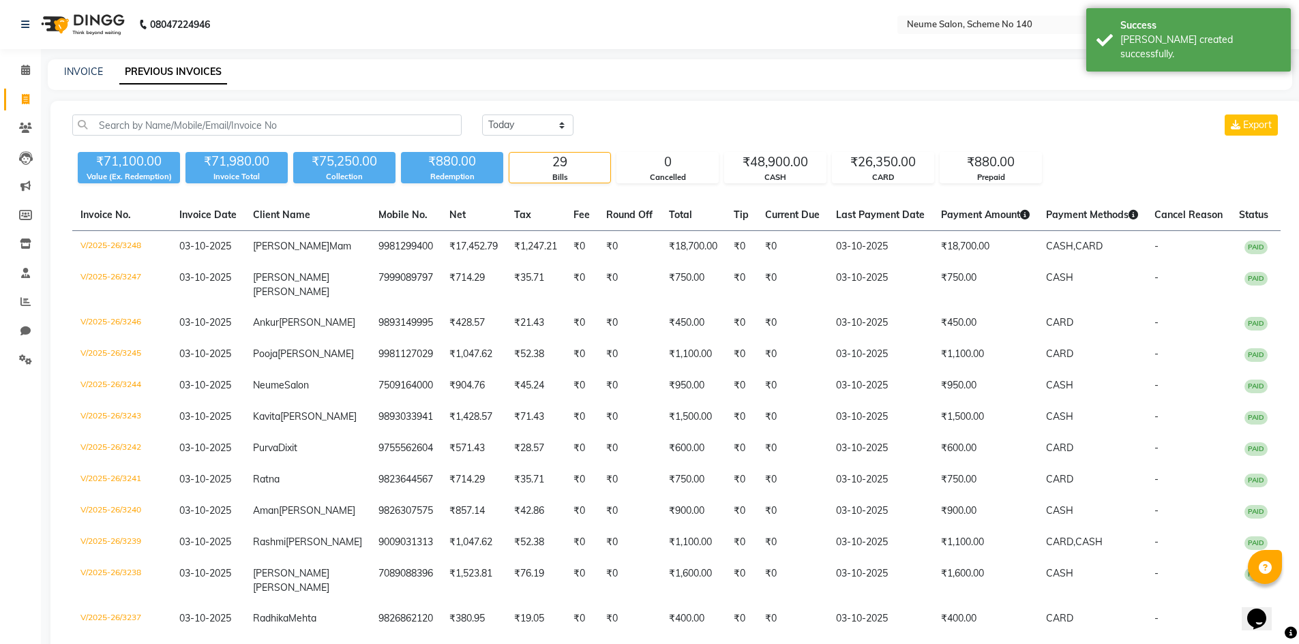
click at [89, 65] on div "INVOICE" at bounding box center [83, 72] width 39 height 14
click at [88, 76] on link "INVOICE" at bounding box center [83, 71] width 39 height 12
select select "service"
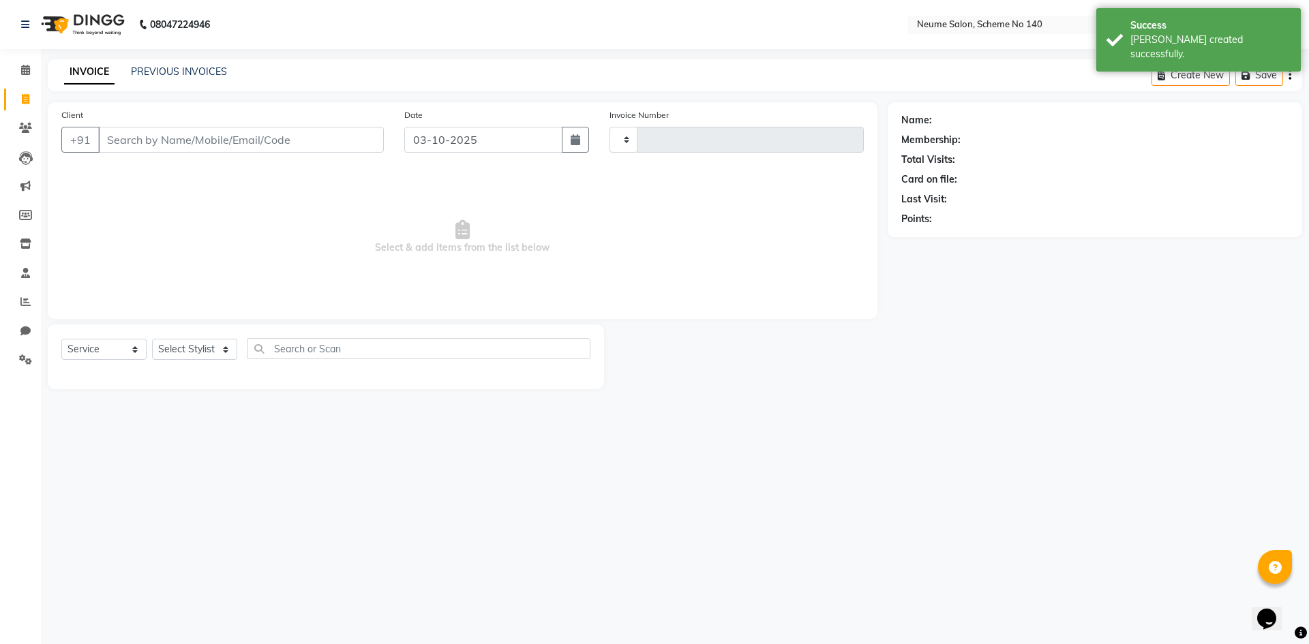
type input "3249"
select select "8098"
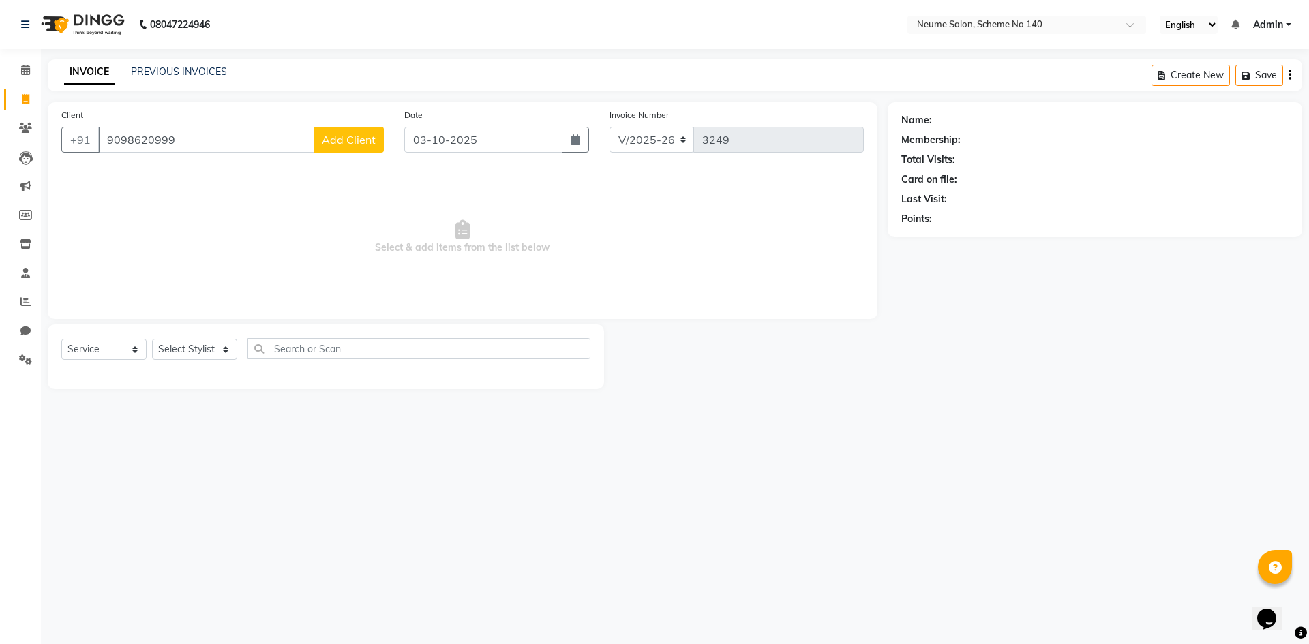
type input "9098620999"
click at [366, 151] on button "Add Client" at bounding box center [349, 140] width 70 height 26
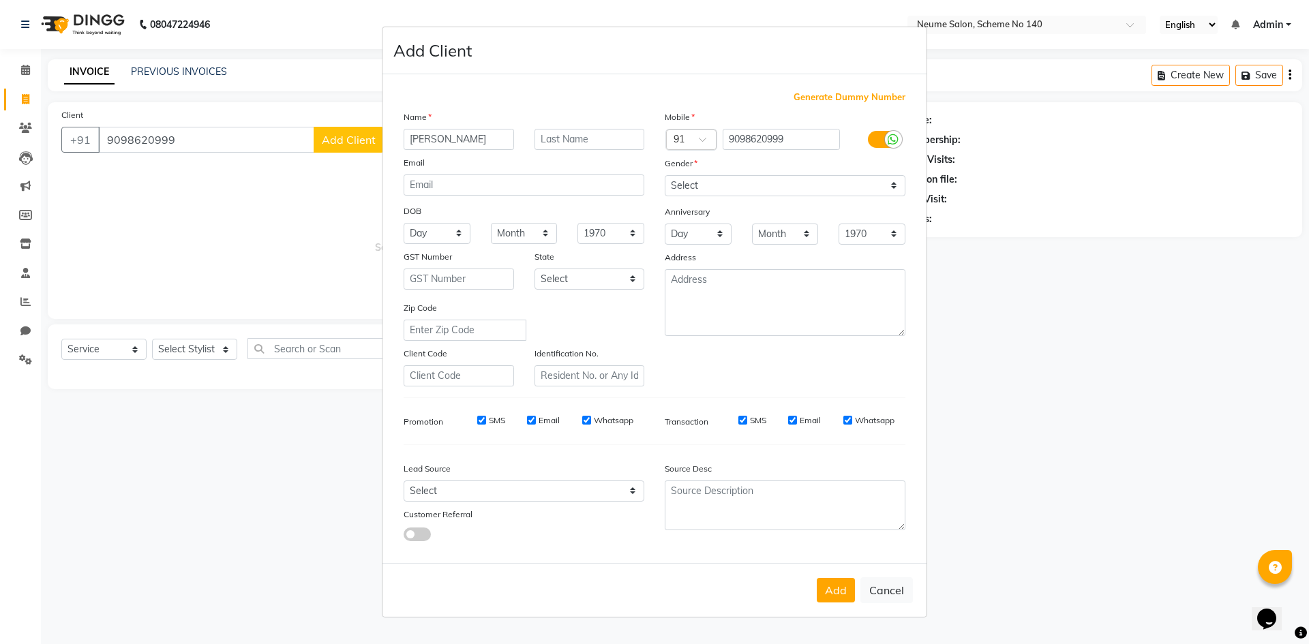
type input "[PERSON_NAME]"
click at [706, 181] on select "Select [DEMOGRAPHIC_DATA] [DEMOGRAPHIC_DATA] Other Prefer Not To Say" at bounding box center [785, 185] width 241 height 21
select select "[DEMOGRAPHIC_DATA]"
click at [665, 175] on select "Select [DEMOGRAPHIC_DATA] [DEMOGRAPHIC_DATA] Other Prefer Not To Say" at bounding box center [785, 185] width 241 height 21
click at [832, 589] on button "Add" at bounding box center [836, 590] width 38 height 25
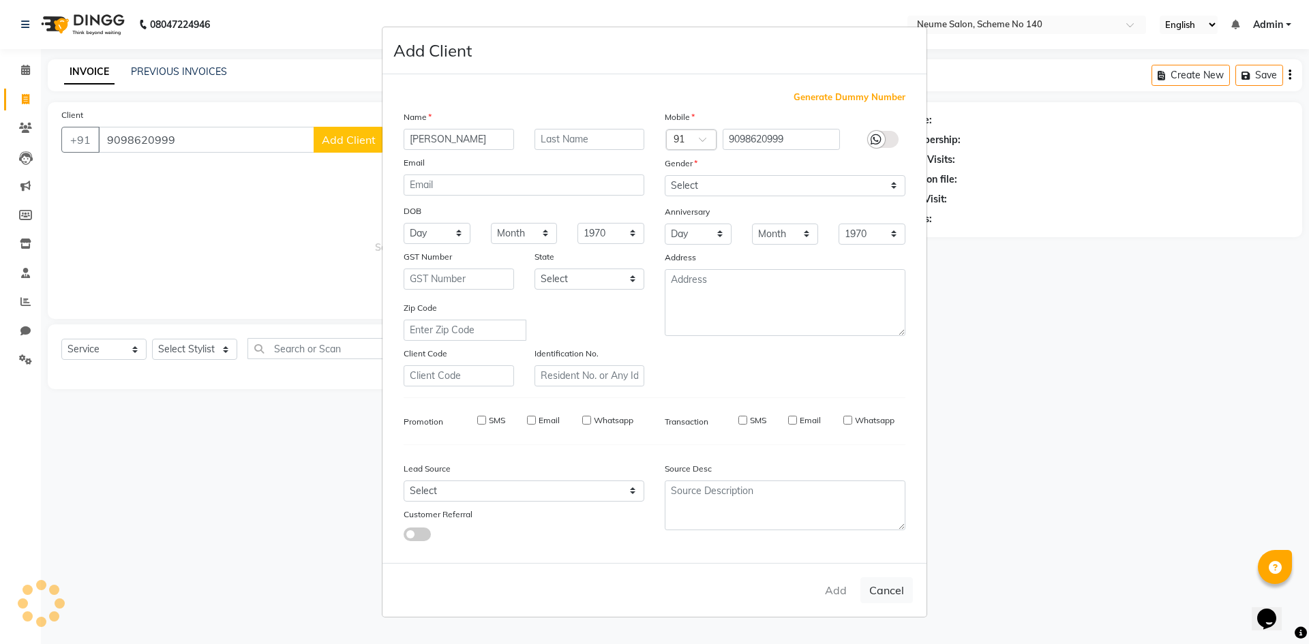
select select
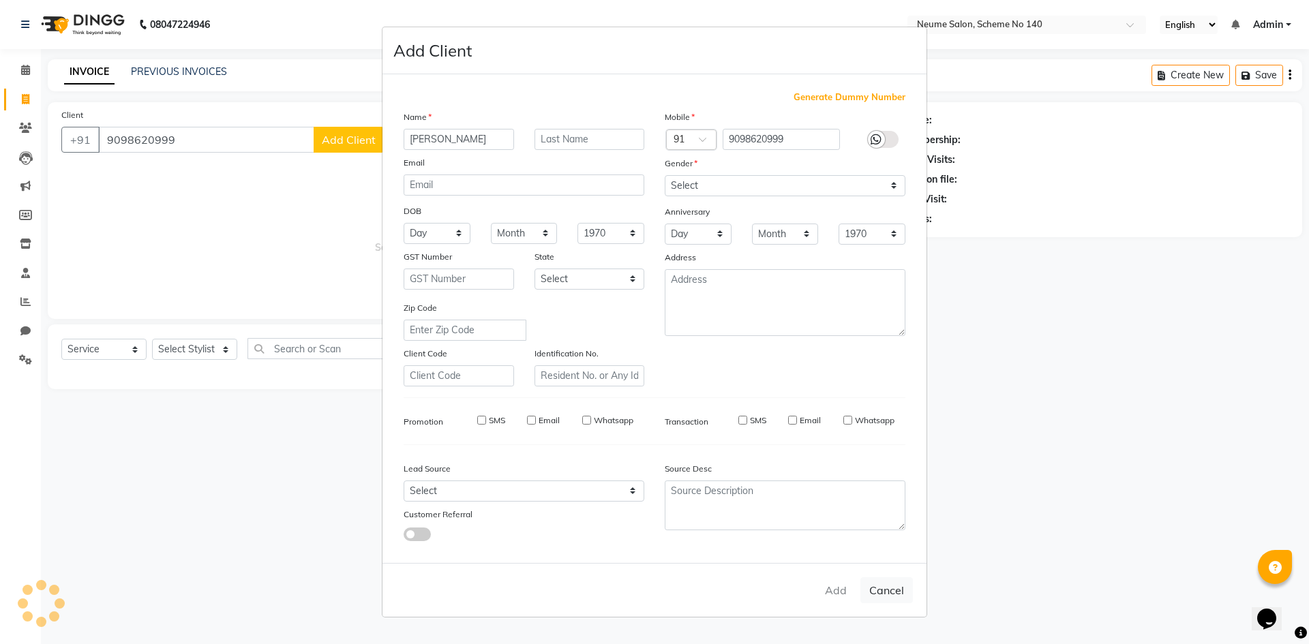
select select
checkbox input "false"
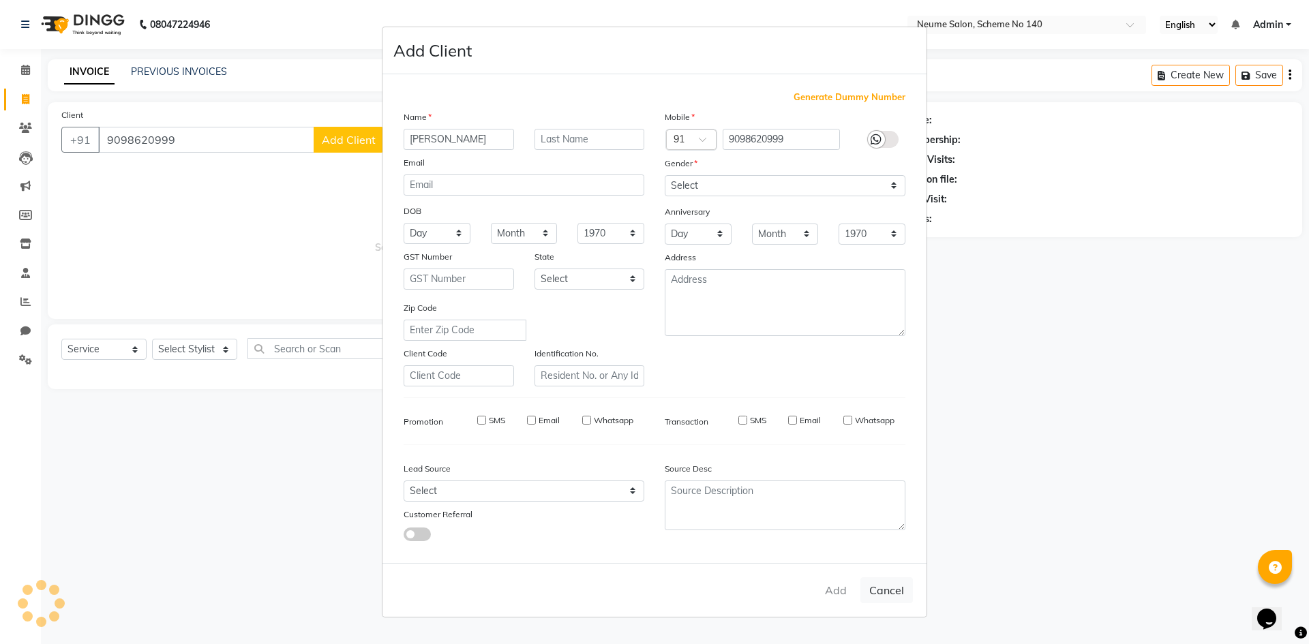
checkbox input "false"
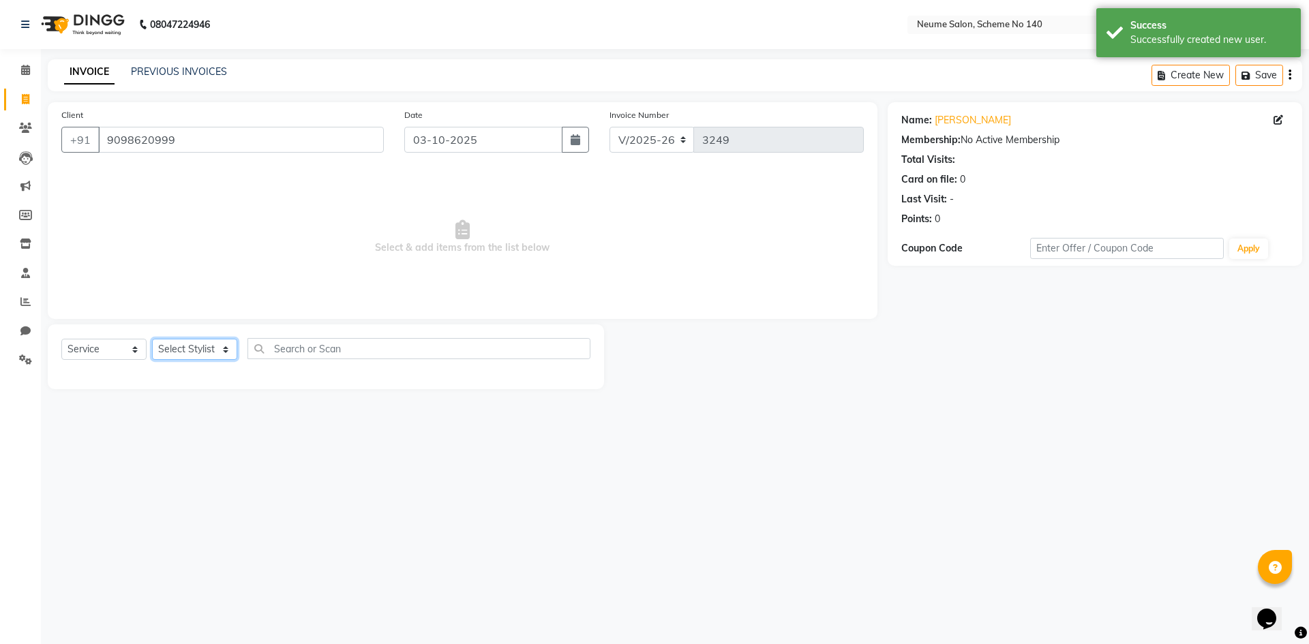
click at [227, 354] on select "Select Stylist [PERSON_NAME] Ashvina [PERSON_NAME] [DATE][PERSON_NAME] Mahi [PE…" at bounding box center [194, 349] width 85 height 21
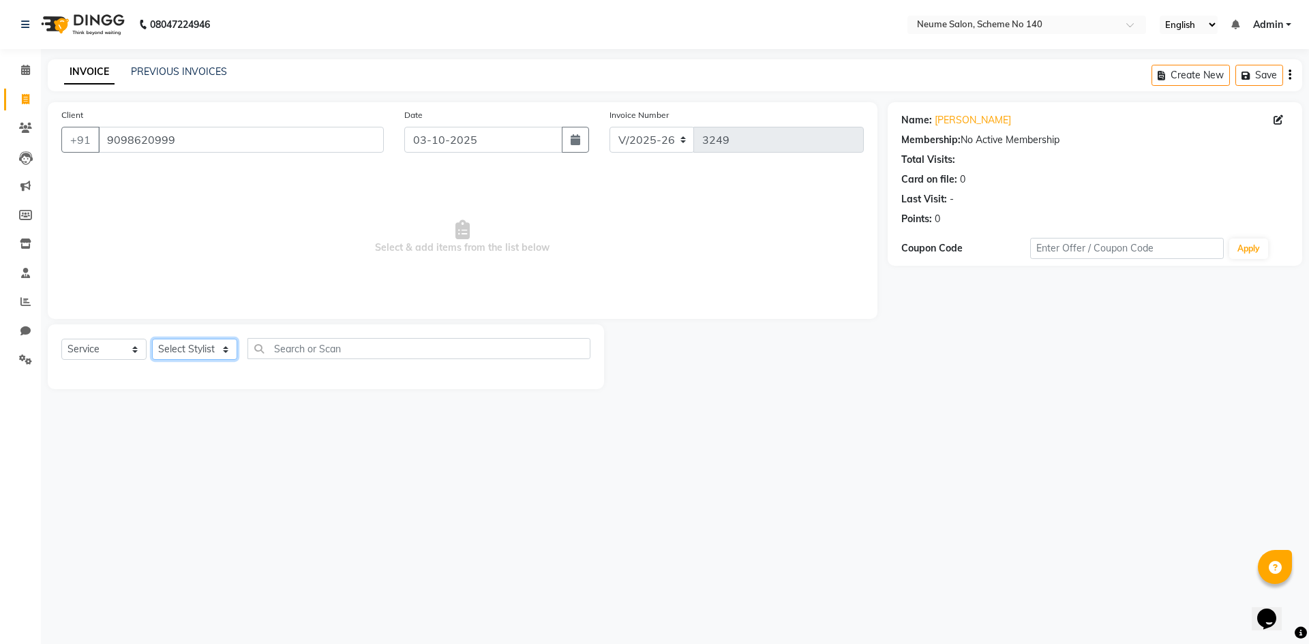
select select "90991"
click at [152, 339] on select "Select Stylist [PERSON_NAME] Ashvina [PERSON_NAME] [DATE][PERSON_NAME] Mahi [PE…" at bounding box center [194, 349] width 85 height 21
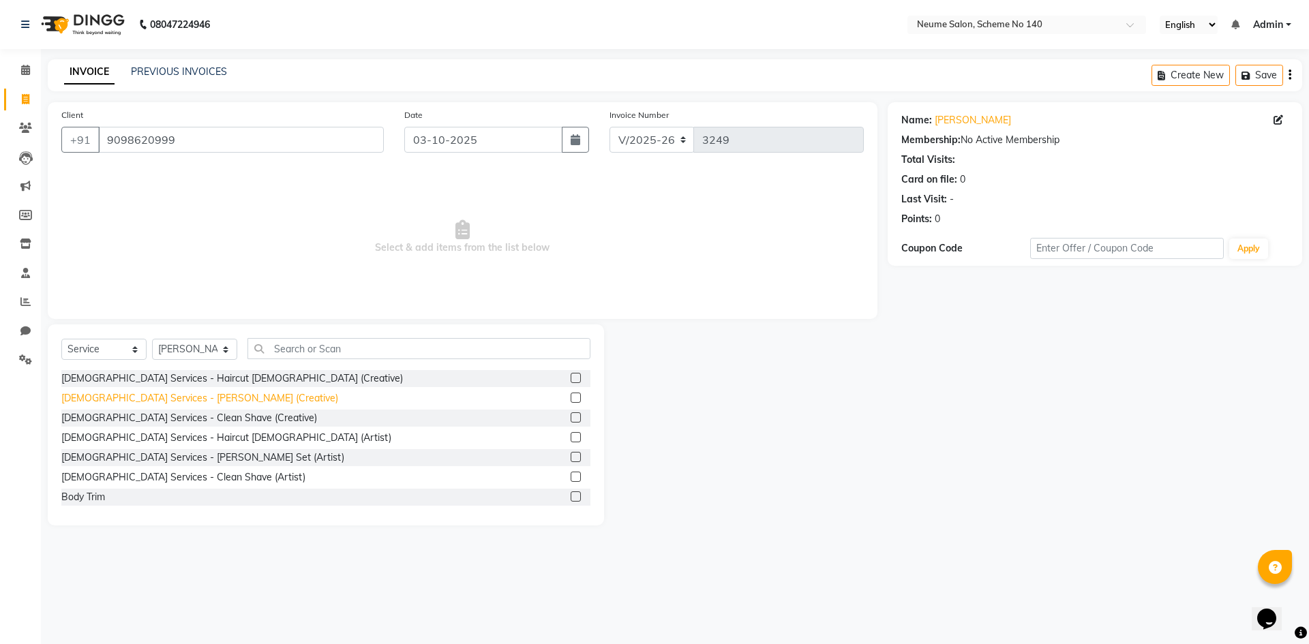
click at [171, 396] on div "[DEMOGRAPHIC_DATA] Services - [PERSON_NAME] (Creative)" at bounding box center [199, 398] width 277 height 14
checkbox input "false"
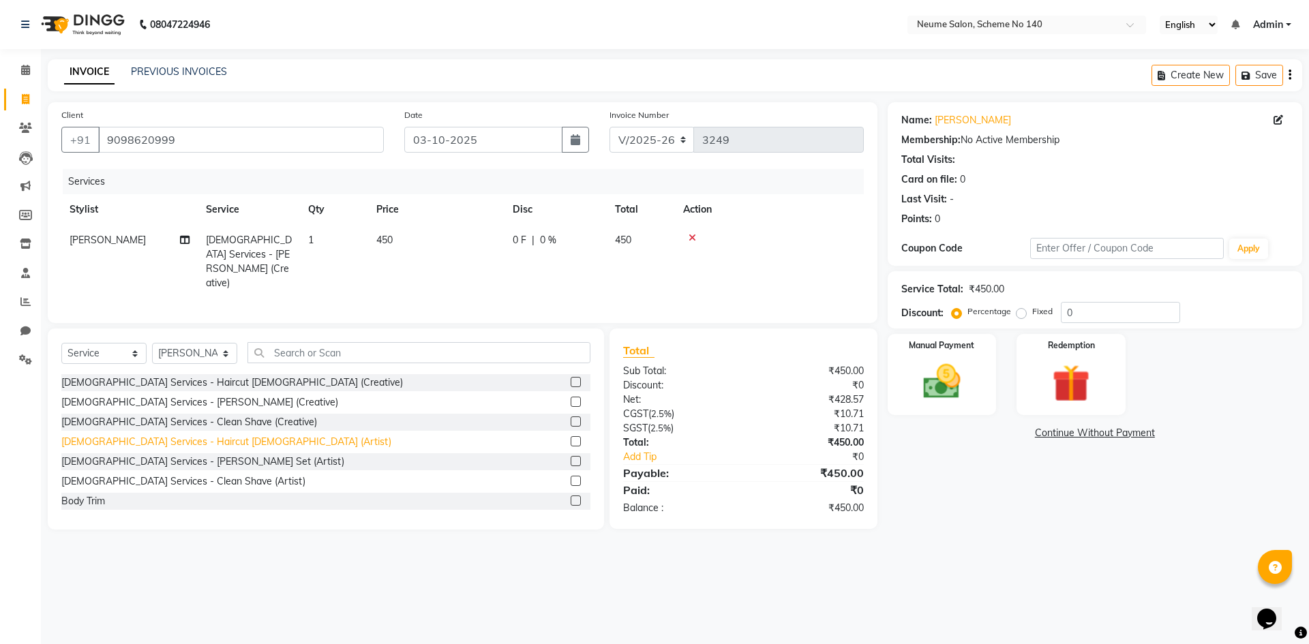
click at [196, 437] on div "[DEMOGRAPHIC_DATA] Services - Haircut [DEMOGRAPHIC_DATA] (Artist)" at bounding box center [226, 442] width 330 height 14
checkbox input "false"
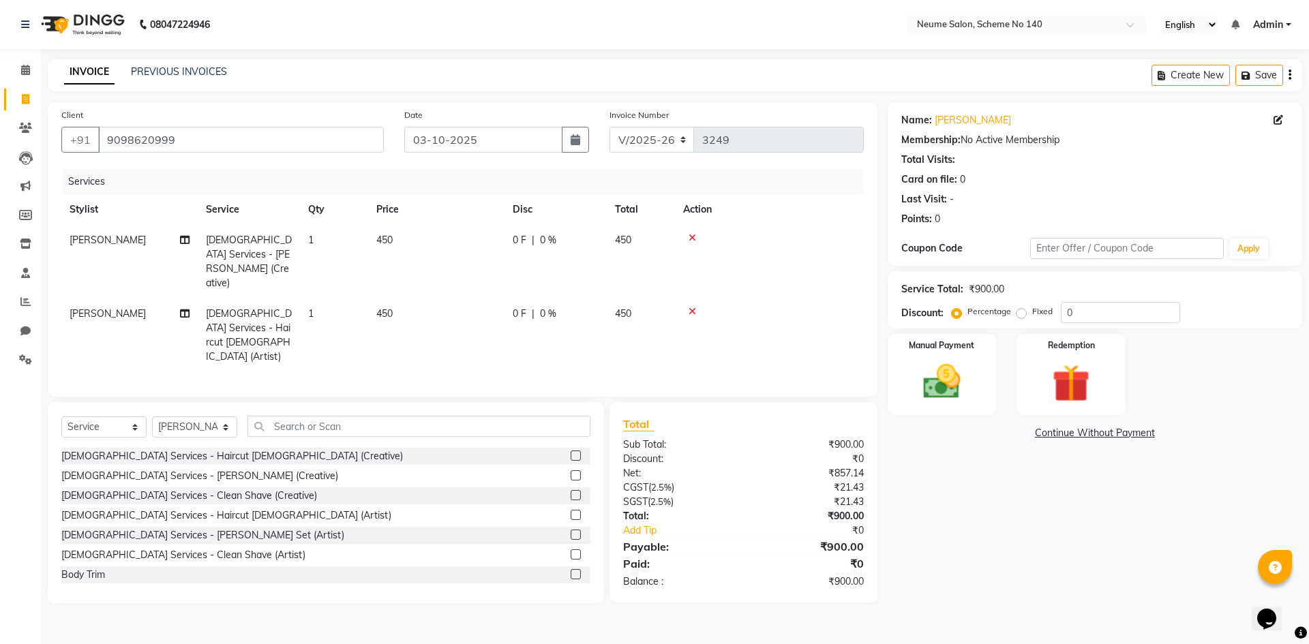
click at [689, 235] on icon at bounding box center [693, 238] width 8 height 10
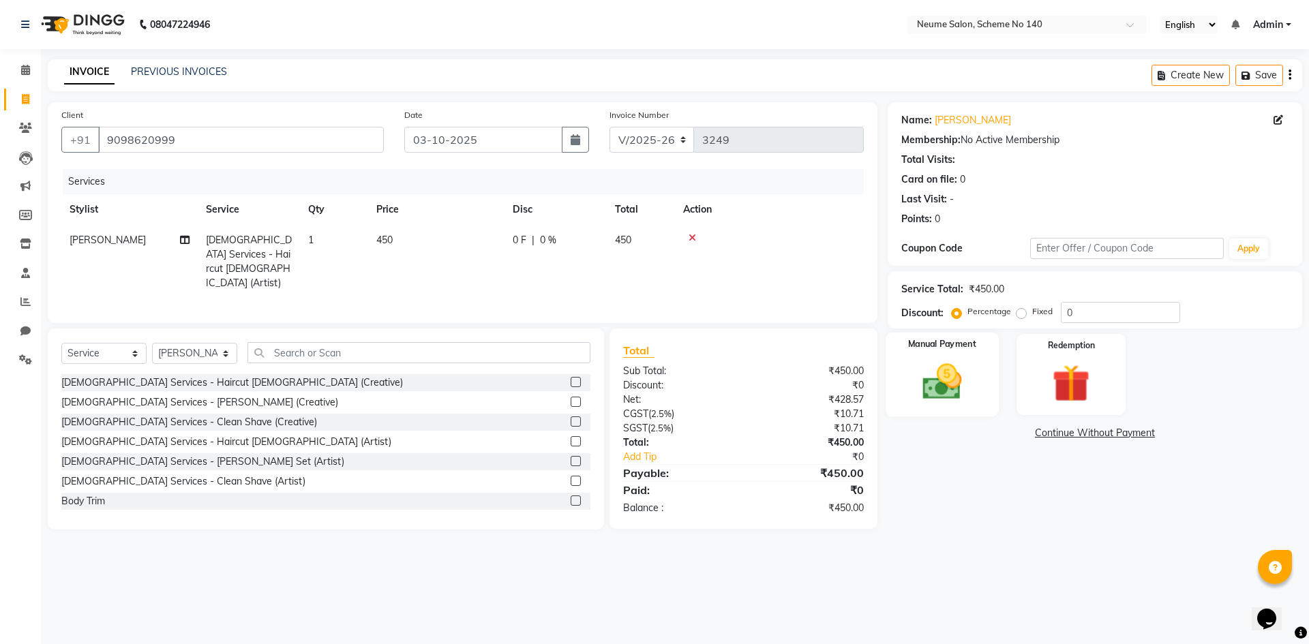
click at [946, 380] on img at bounding box center [941, 381] width 63 height 45
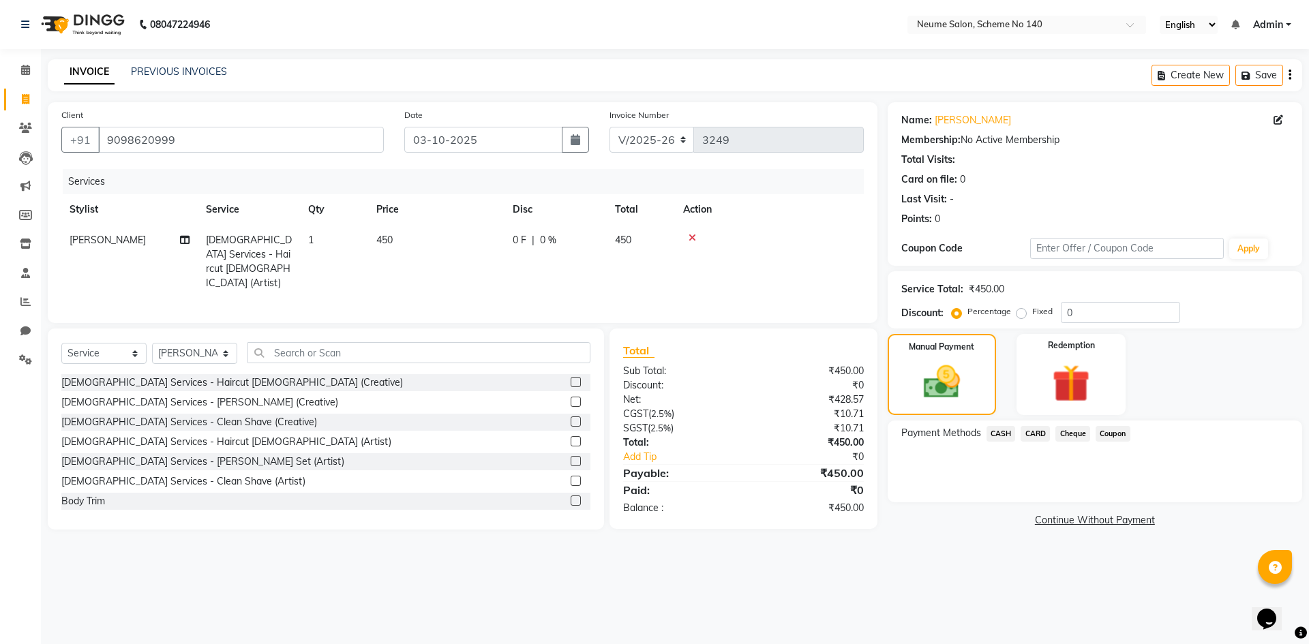
click at [1050, 435] on div "Cheque" at bounding box center [1070, 435] width 40 height 18
click at [1031, 440] on span "CARD" at bounding box center [1035, 434] width 29 height 16
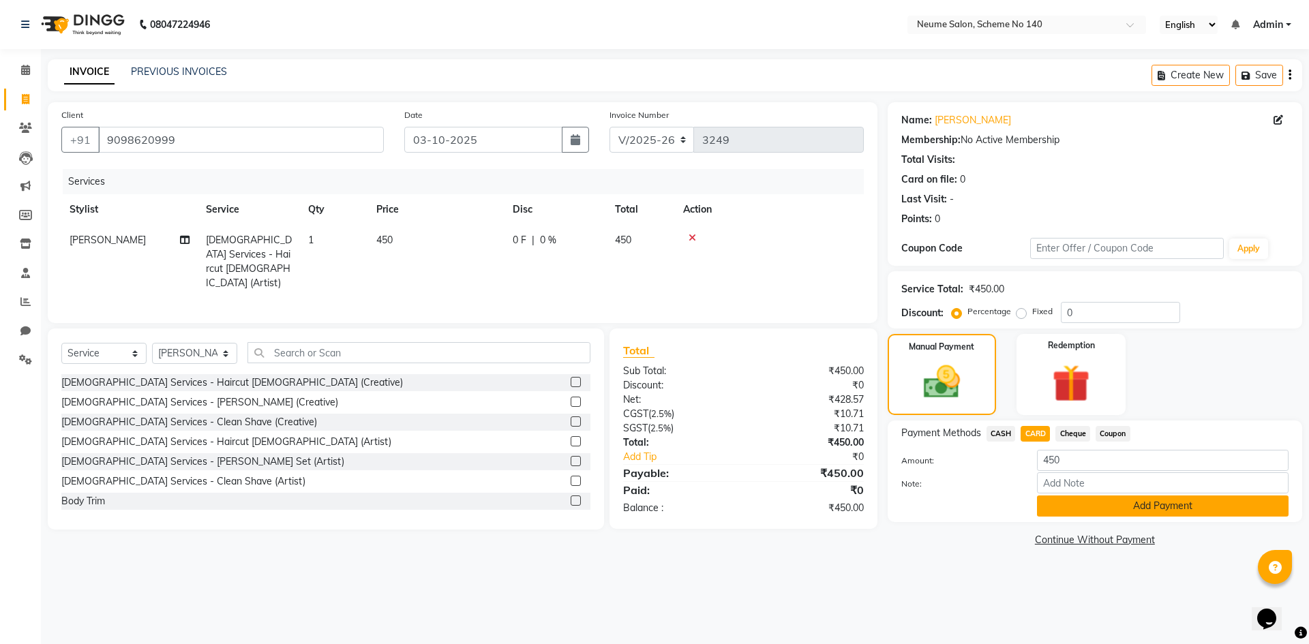
click at [1080, 501] on button "Add Payment" at bounding box center [1163, 506] width 252 height 21
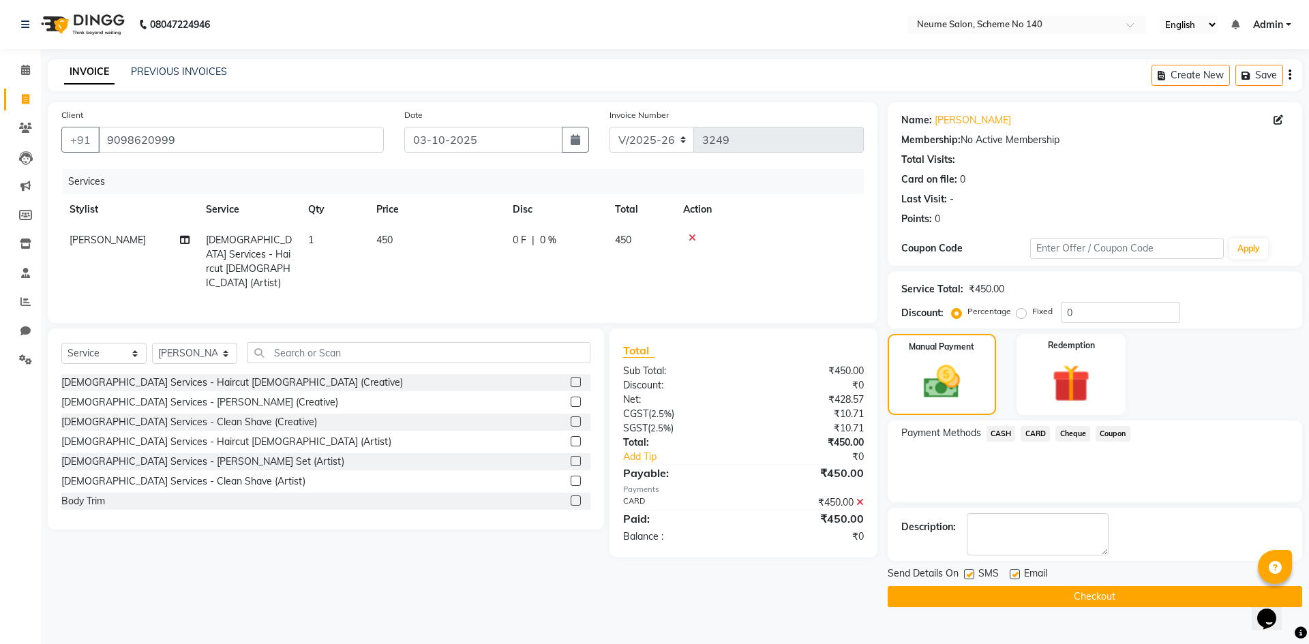
click at [1086, 597] on button "Checkout" at bounding box center [1095, 596] width 415 height 21
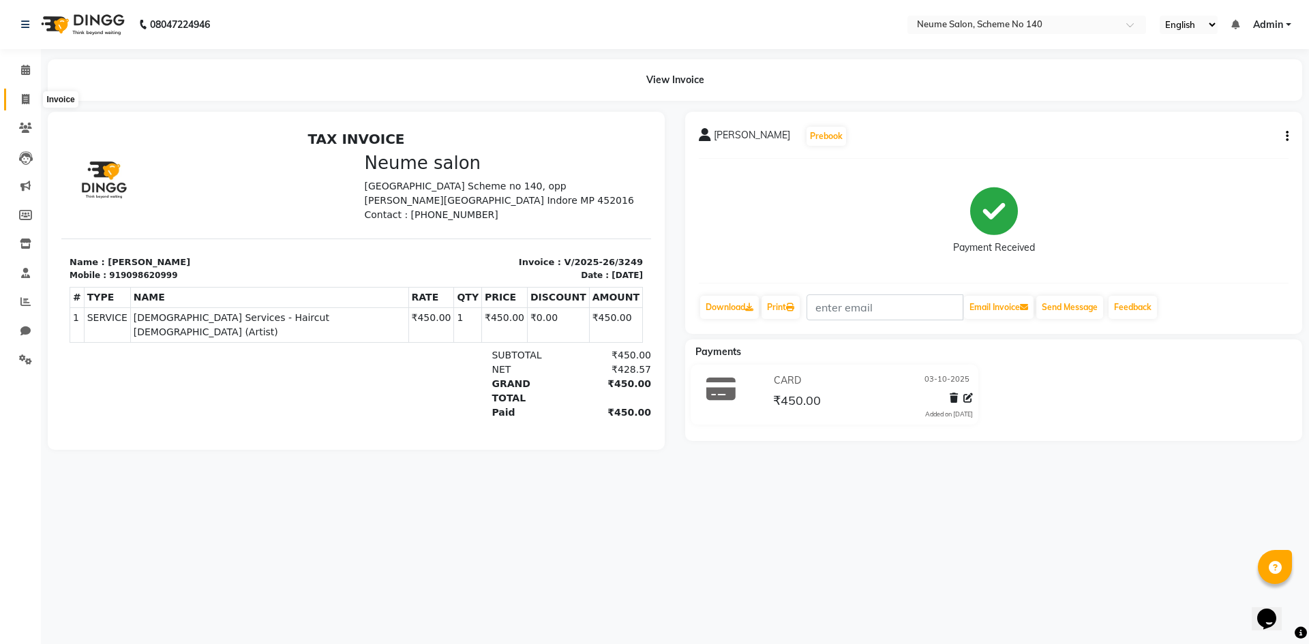
drag, startPoint x: 21, startPoint y: 102, endPoint x: 25, endPoint y: 109, distance: 7.6
click at [22, 102] on icon at bounding box center [26, 99] width 8 height 10
select select "8098"
select select "service"
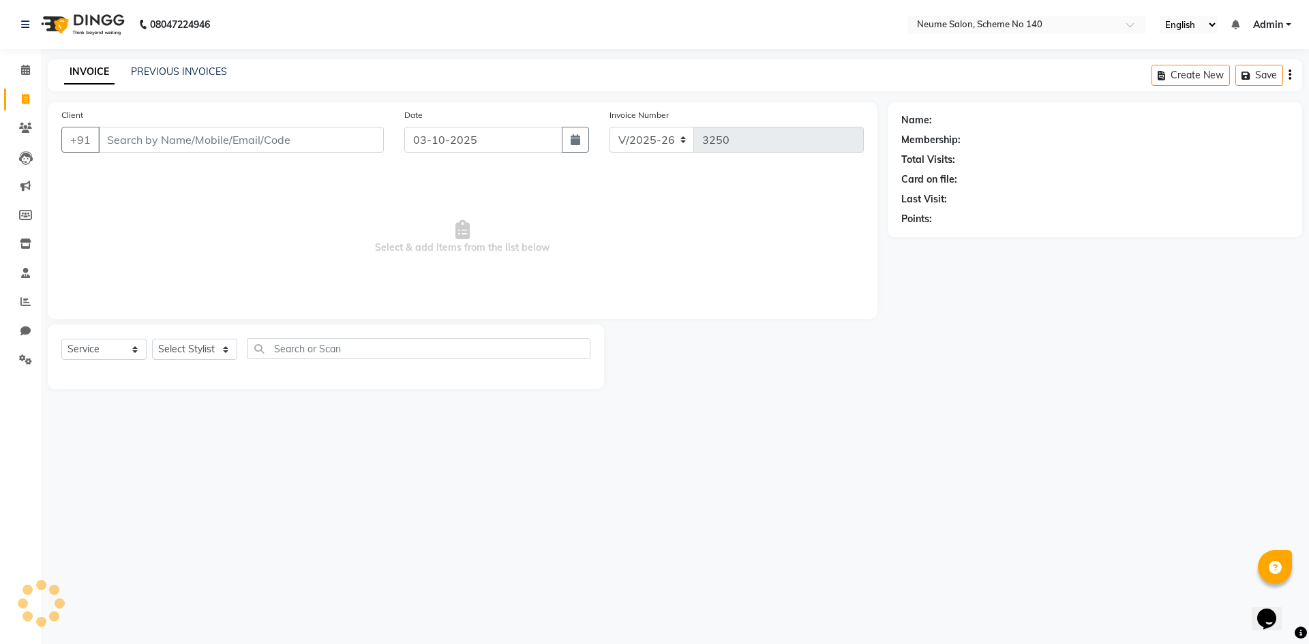
click at [119, 143] on input "Client" at bounding box center [241, 140] width 286 height 26
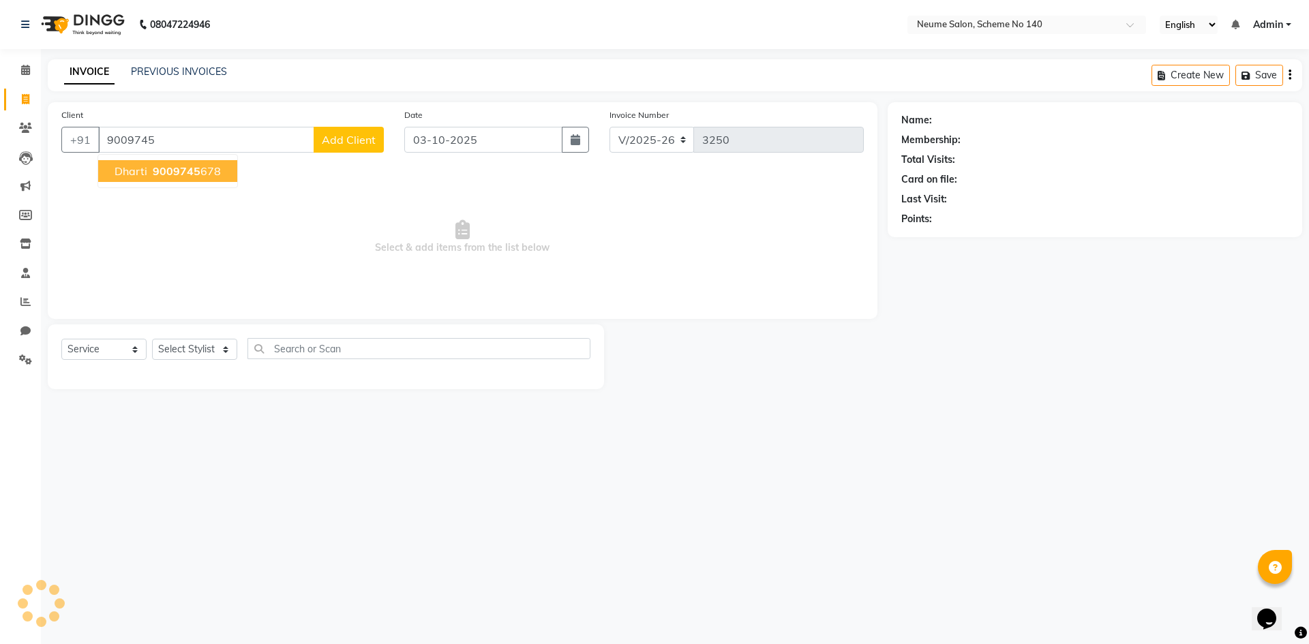
click at [145, 164] on span "Dharti" at bounding box center [131, 171] width 33 height 14
type input "9009745678"
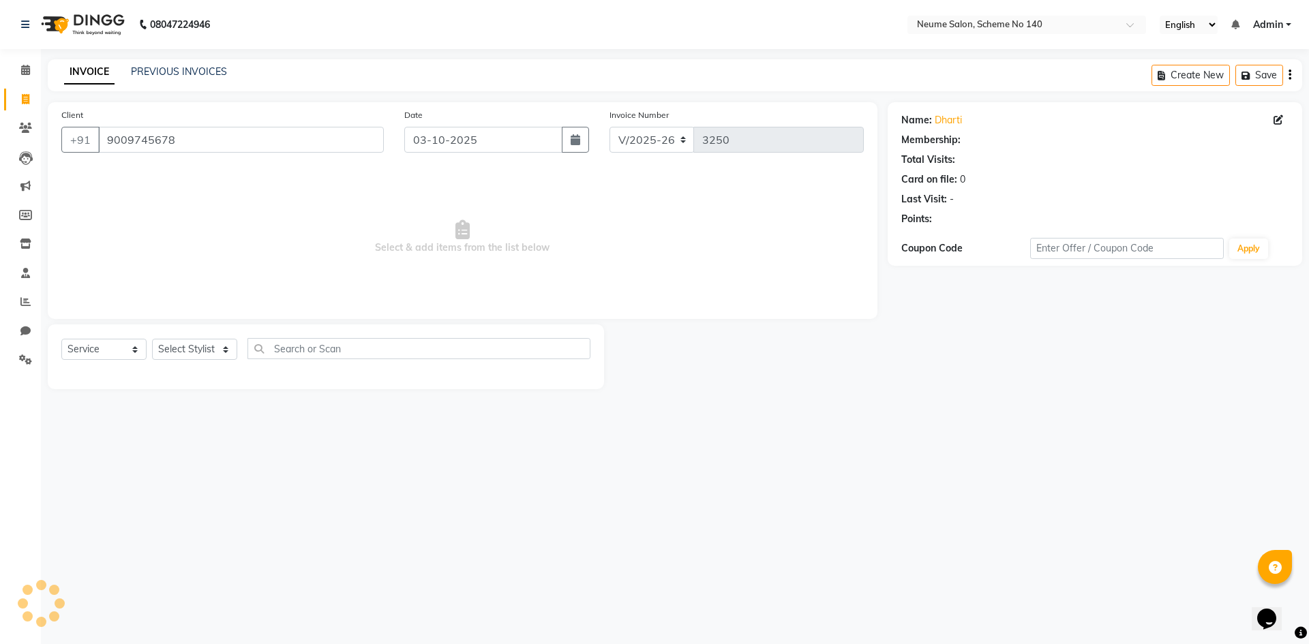
click at [211, 338] on div "Select Service Product Membership Package Voucher Prepaid Gift Card Select Styl…" at bounding box center [325, 354] width 529 height 32
click at [203, 355] on select "Select Stylist [PERSON_NAME] Ashvina [PERSON_NAME] [DATE][PERSON_NAME] Mahi [PE…" at bounding box center [194, 349] width 85 height 21
select select "75330"
click at [152, 339] on select "Select Stylist [PERSON_NAME] Ashvina [PERSON_NAME] [DATE][PERSON_NAME] Mahi [PE…" at bounding box center [194, 349] width 85 height 21
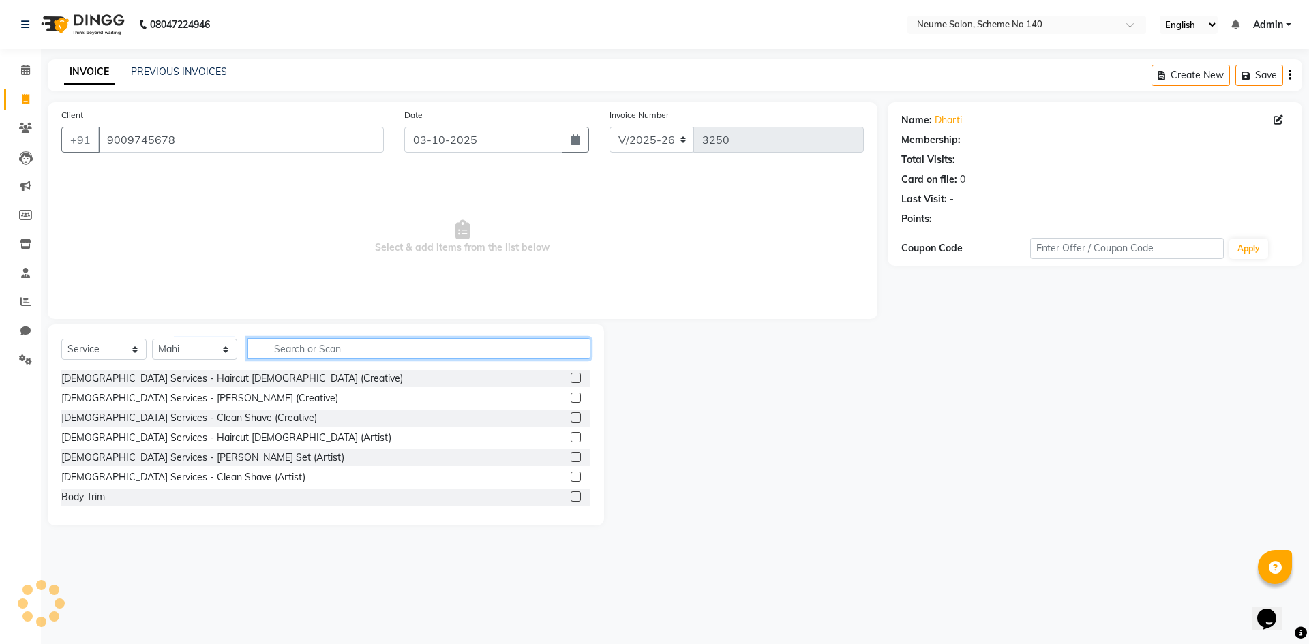
click at [294, 347] on input "text" at bounding box center [419, 348] width 343 height 21
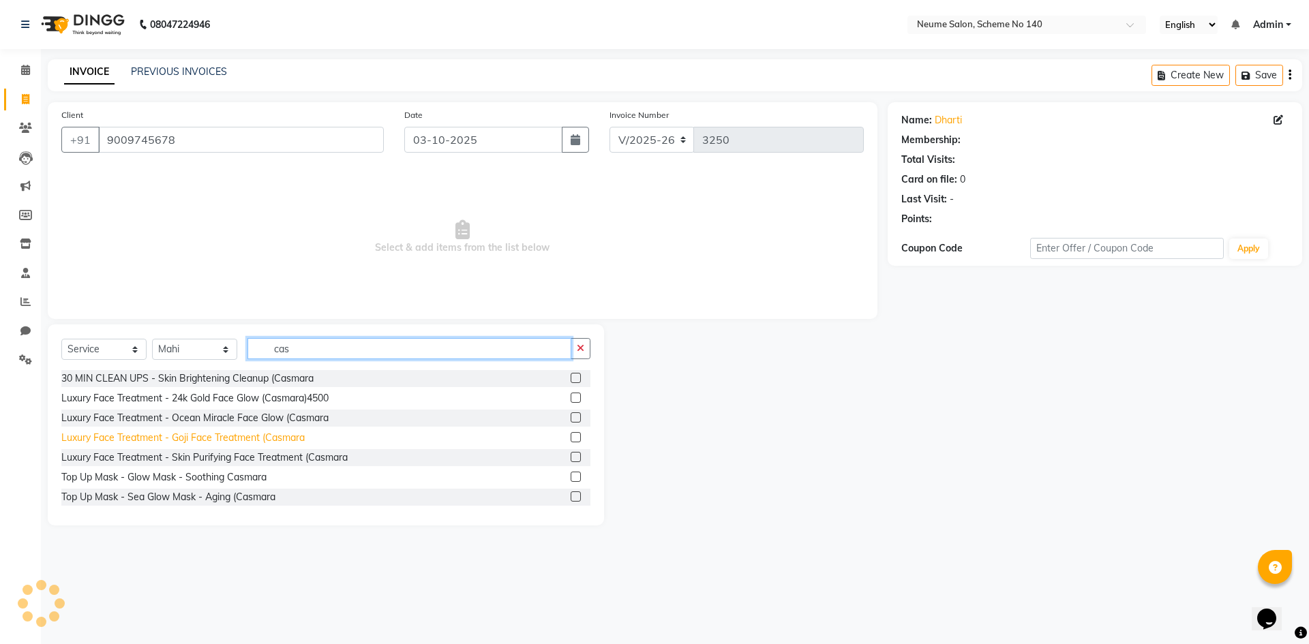
type input "cas"
click at [194, 432] on div "Luxury Face Treatment - Goji Face Treatment (Casmara" at bounding box center [182, 438] width 243 height 14
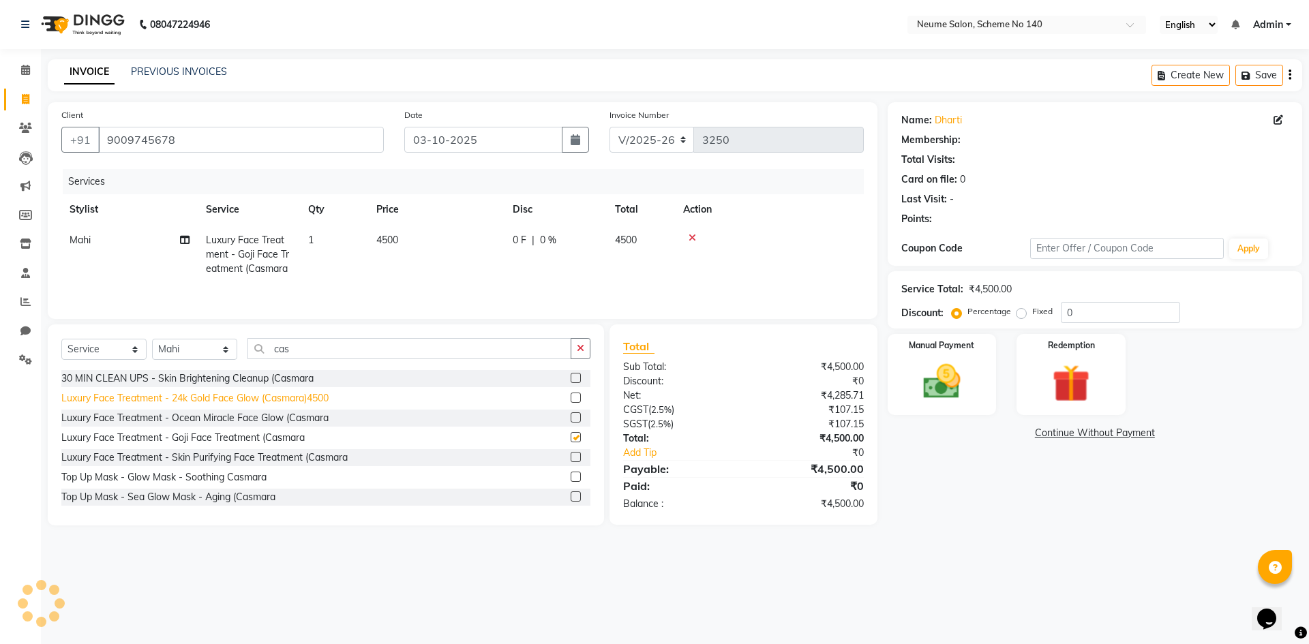
checkbox input "false"
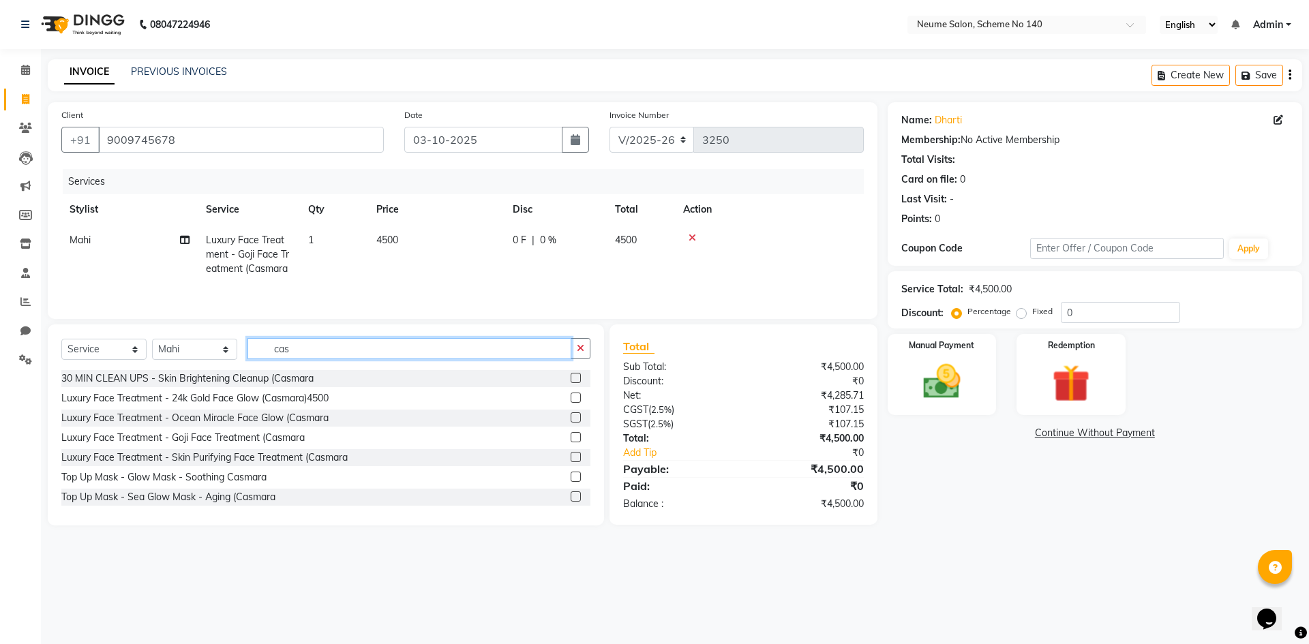
drag, startPoint x: 293, startPoint y: 346, endPoint x: 236, endPoint y: 346, distance: 56.6
click at [236, 346] on div "Select Service Product Membership Package Voucher Prepaid Gift Card Select Styl…" at bounding box center [325, 354] width 529 height 32
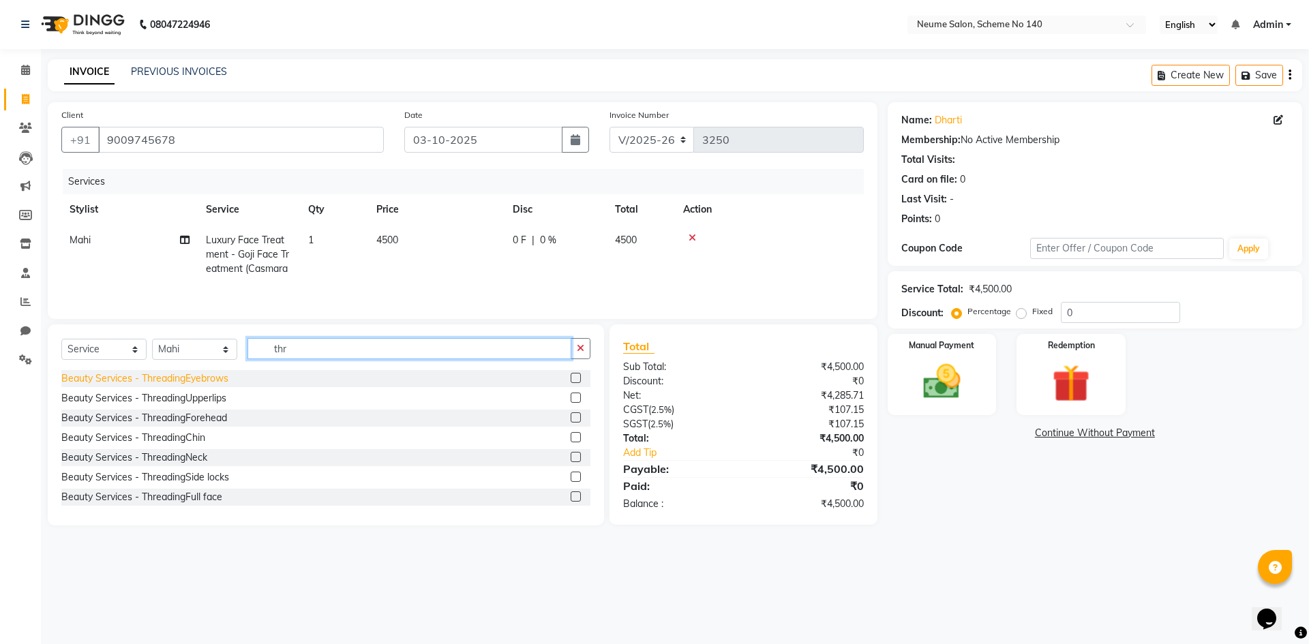
type input "thr"
click at [212, 377] on div "Beauty Services - ThreadingEyebrows" at bounding box center [144, 379] width 167 height 14
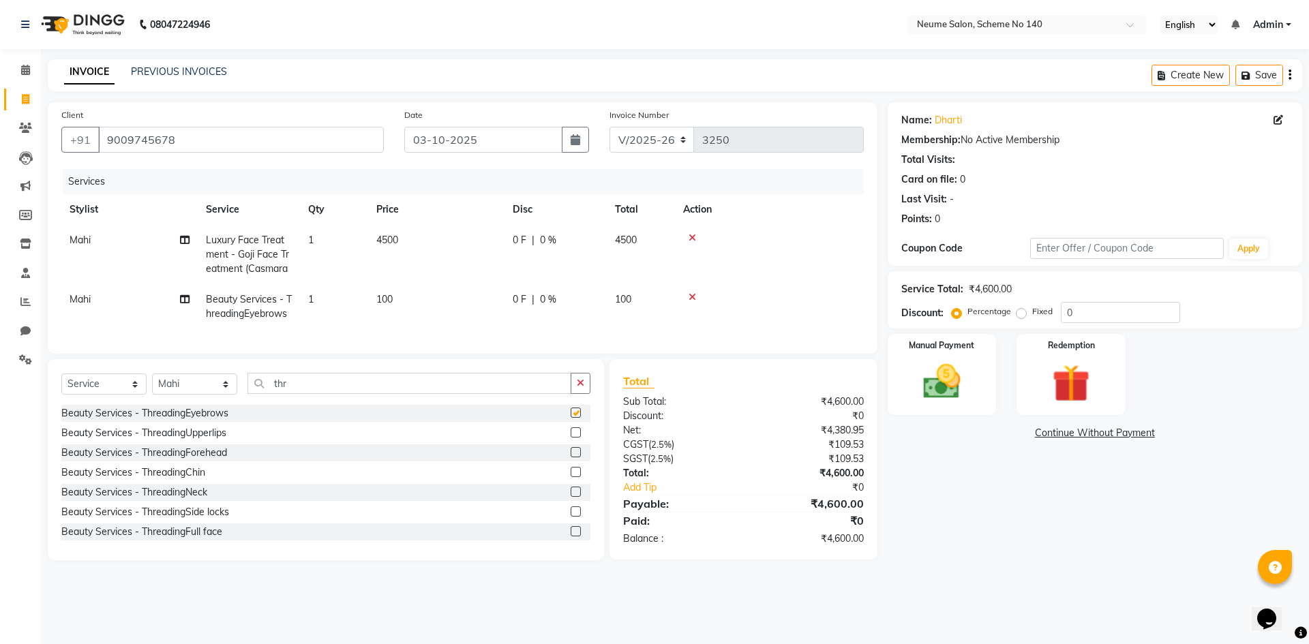
checkbox input "false"
click at [211, 441] on div "Beauty Services - ThreadingUpperlips" at bounding box center [143, 433] width 165 height 14
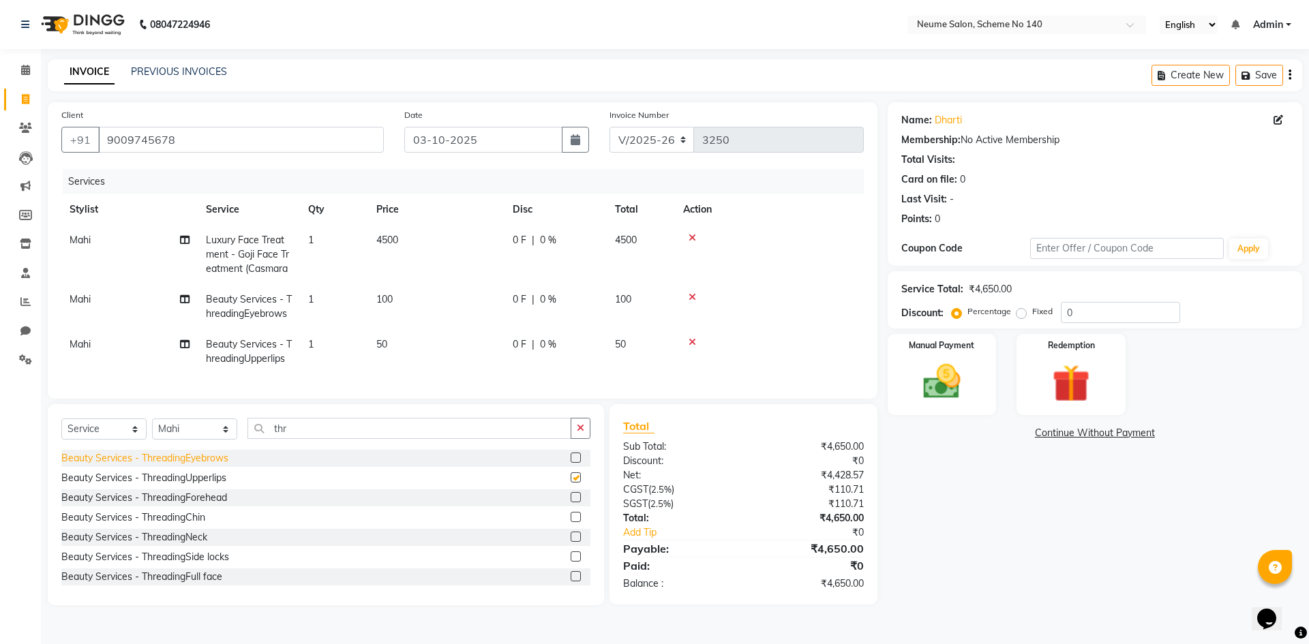
checkbox input "false"
click at [196, 505] on div "Beauty Services - ThreadingForehead" at bounding box center [144, 498] width 166 height 14
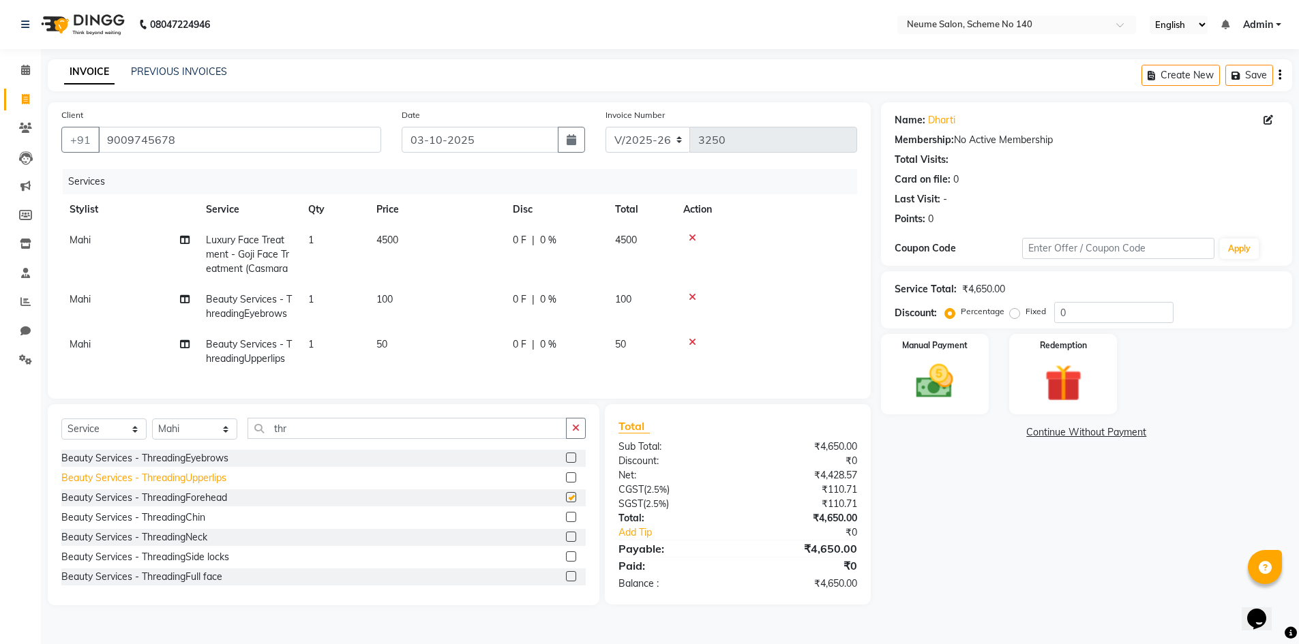
checkbox input "false"
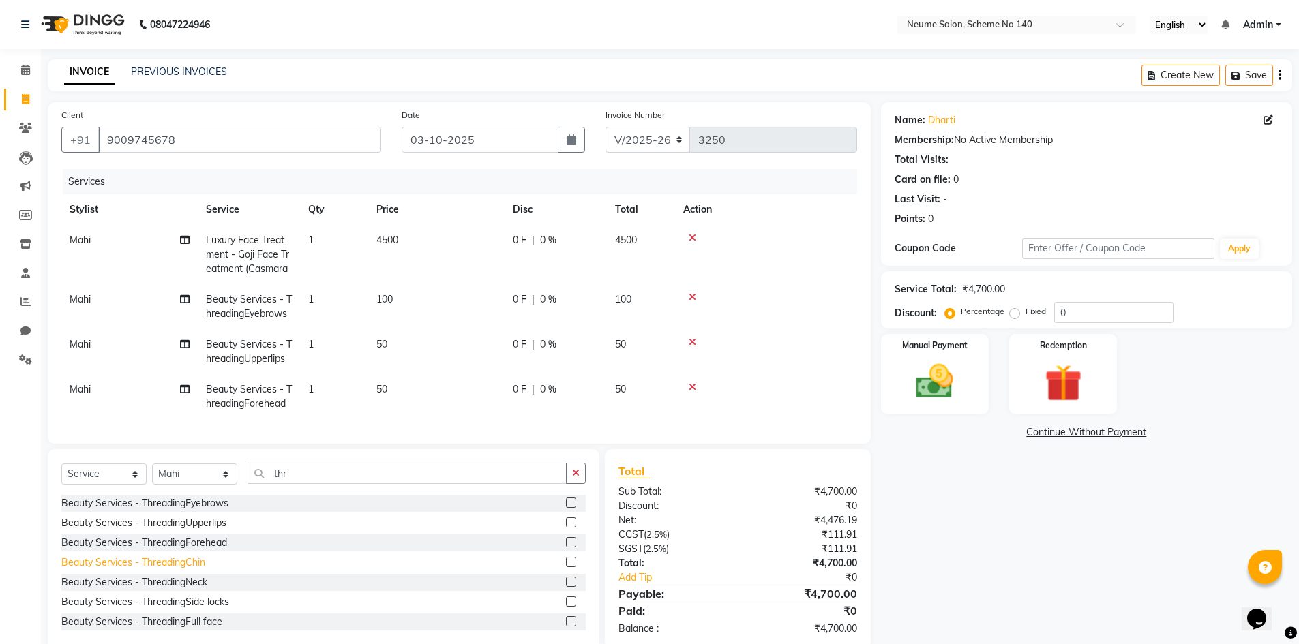
click at [195, 570] on div "Beauty Services - ThreadingChin" at bounding box center [133, 563] width 144 height 14
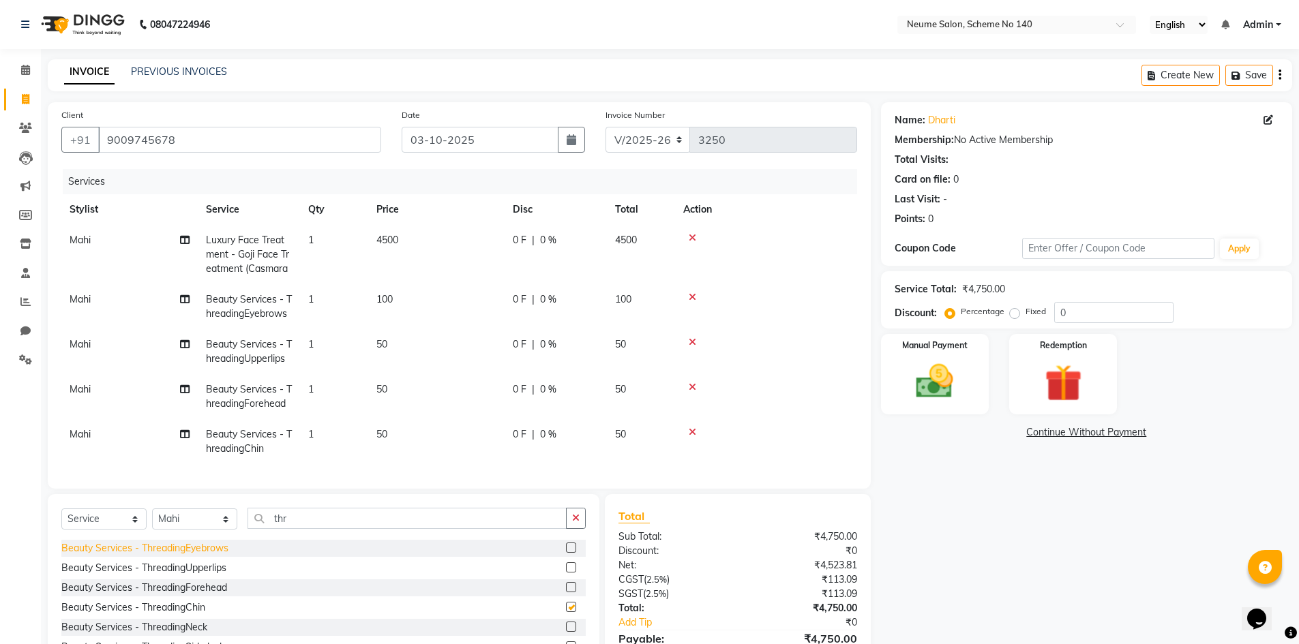
checkbox input "false"
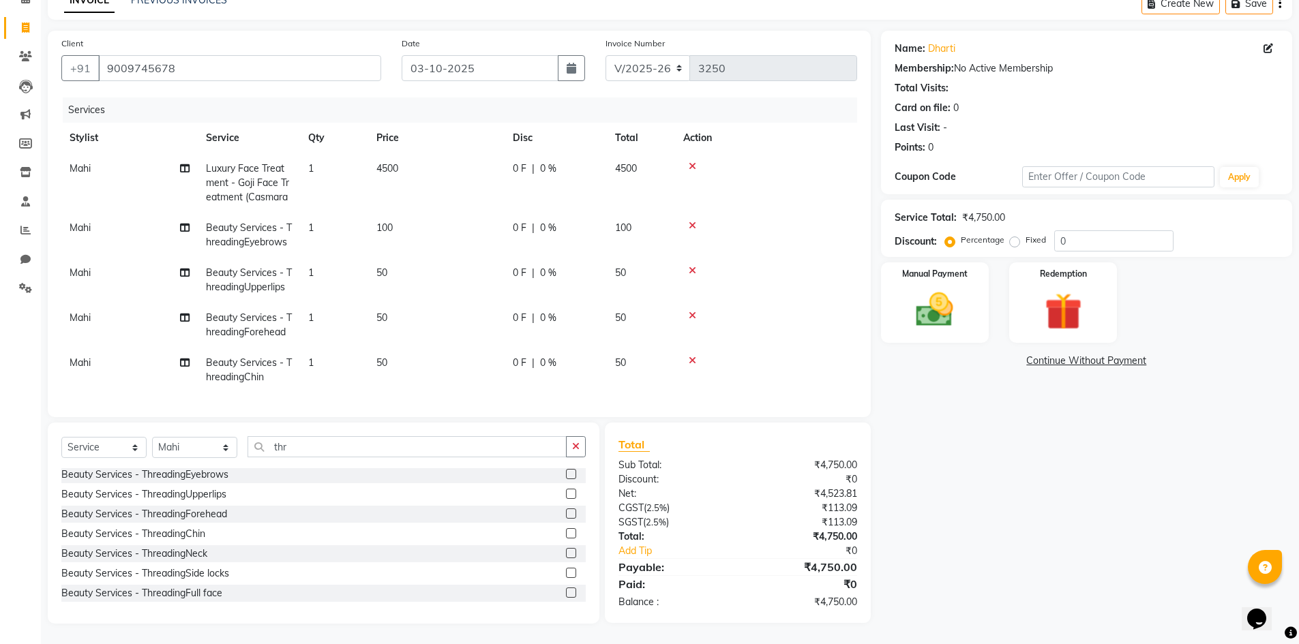
scroll to position [82, 0]
drag, startPoint x: 215, startPoint y: 451, endPoint x: 215, endPoint y: 438, distance: 13.0
click at [215, 451] on select "Select Stylist [PERSON_NAME] Ashvina [PERSON_NAME] [DATE][PERSON_NAME] Mahi [PE…" at bounding box center [194, 447] width 85 height 21
select select "91525"
click at [152, 437] on select "Select Stylist [PERSON_NAME] Ashvina [PERSON_NAME] [DATE][PERSON_NAME] Mahi [PE…" at bounding box center [194, 447] width 85 height 21
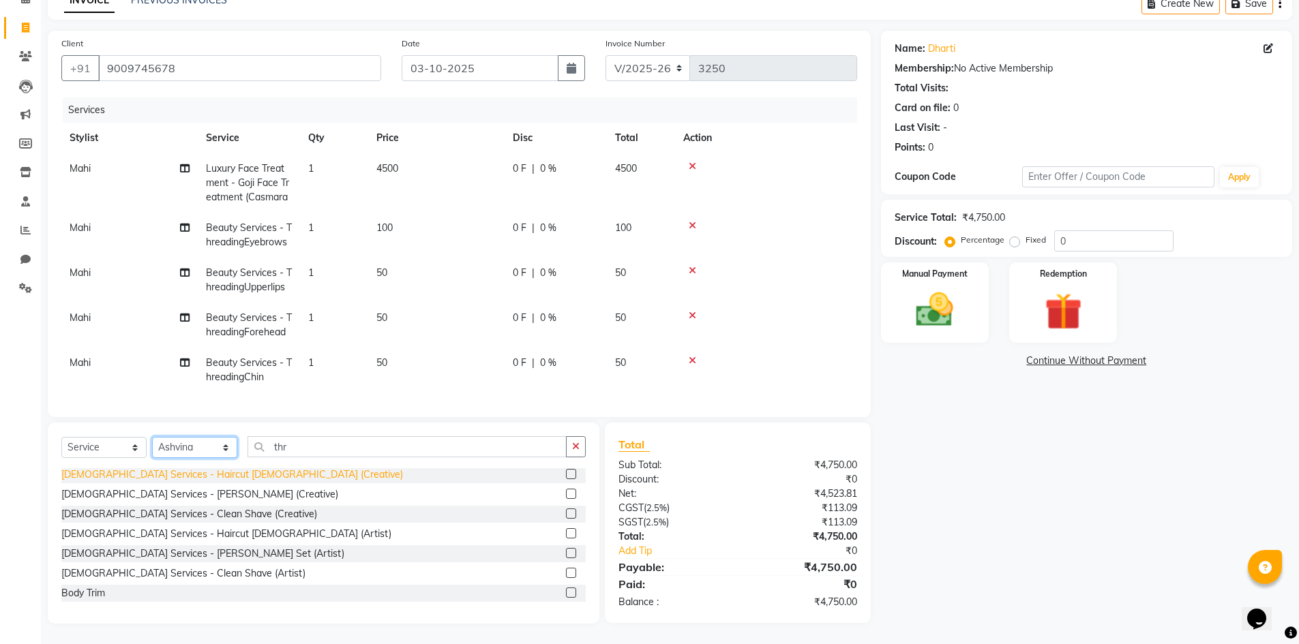
scroll to position [138, 0]
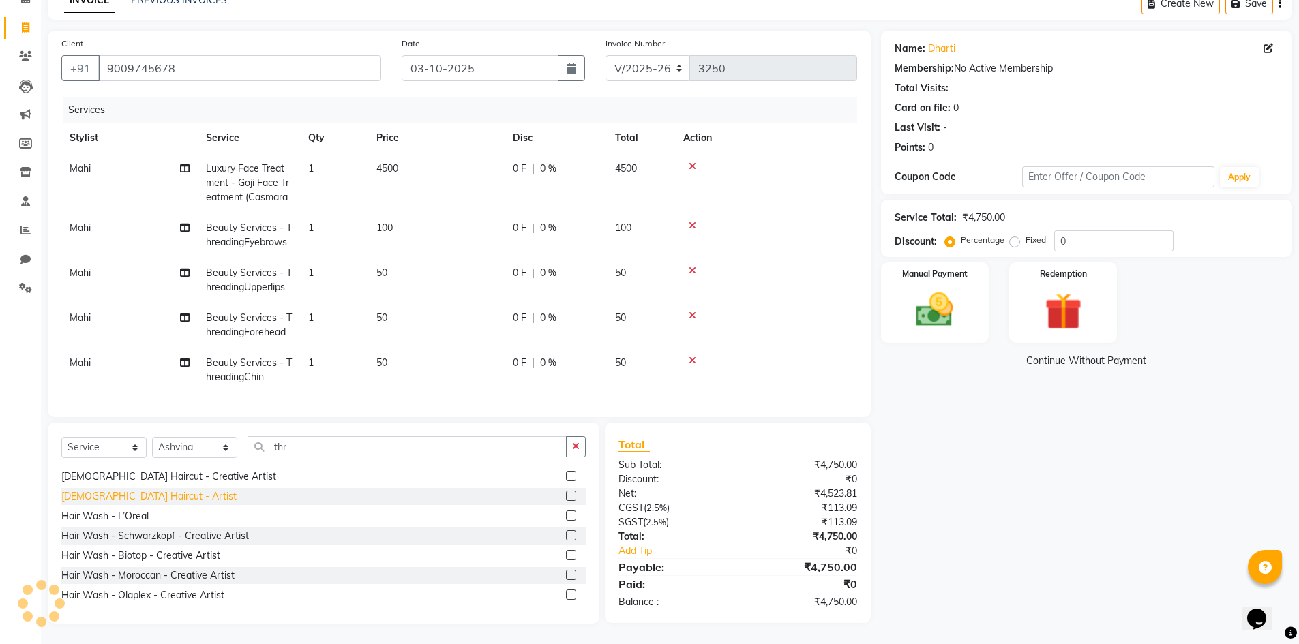
click at [138, 499] on div "[DEMOGRAPHIC_DATA] Haircut - Artist" at bounding box center [148, 497] width 175 height 14
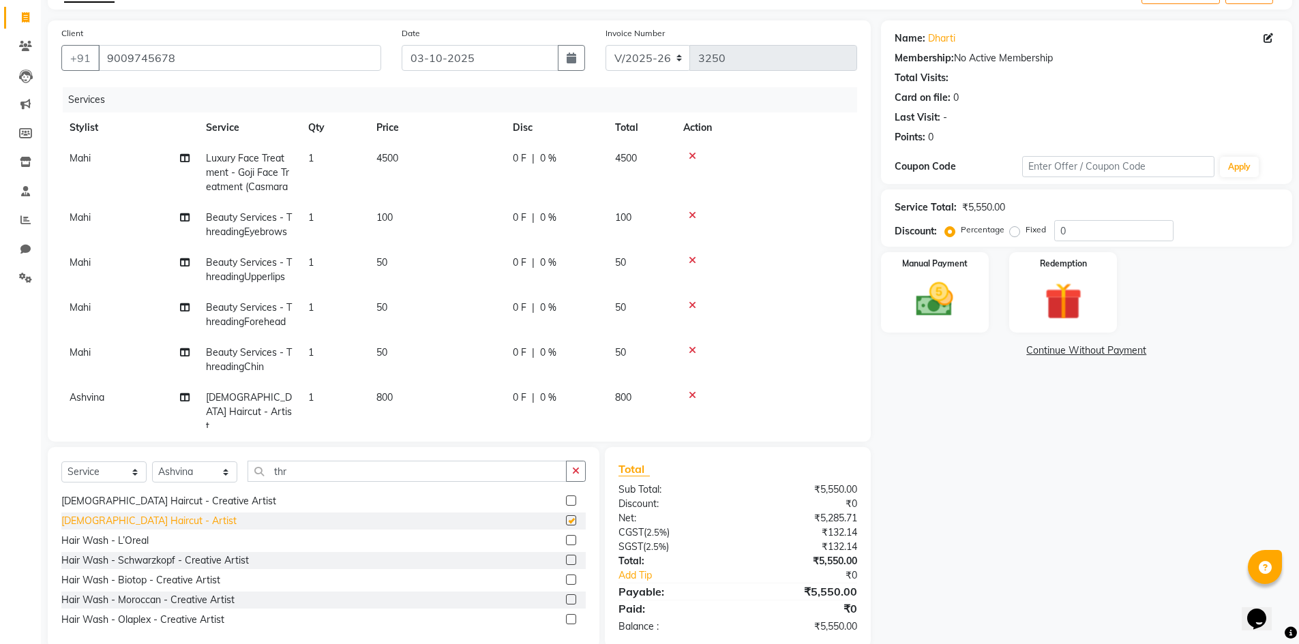
checkbox input "false"
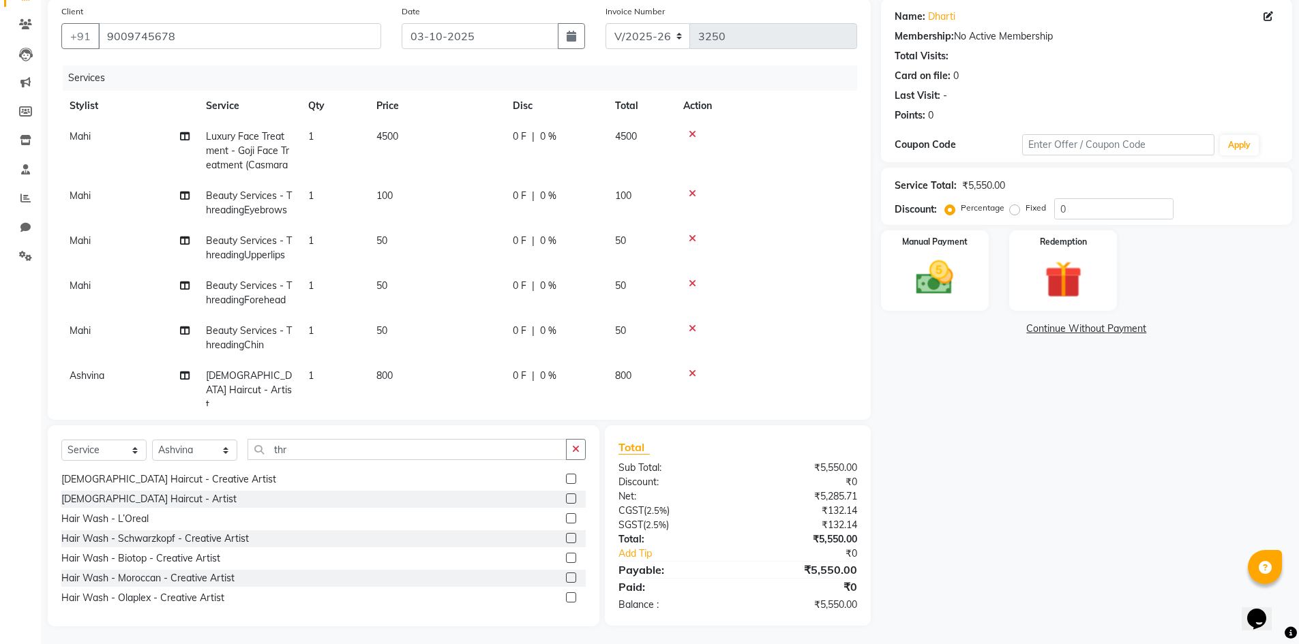
scroll to position [106, 0]
click at [925, 289] on img at bounding box center [935, 275] width 63 height 44
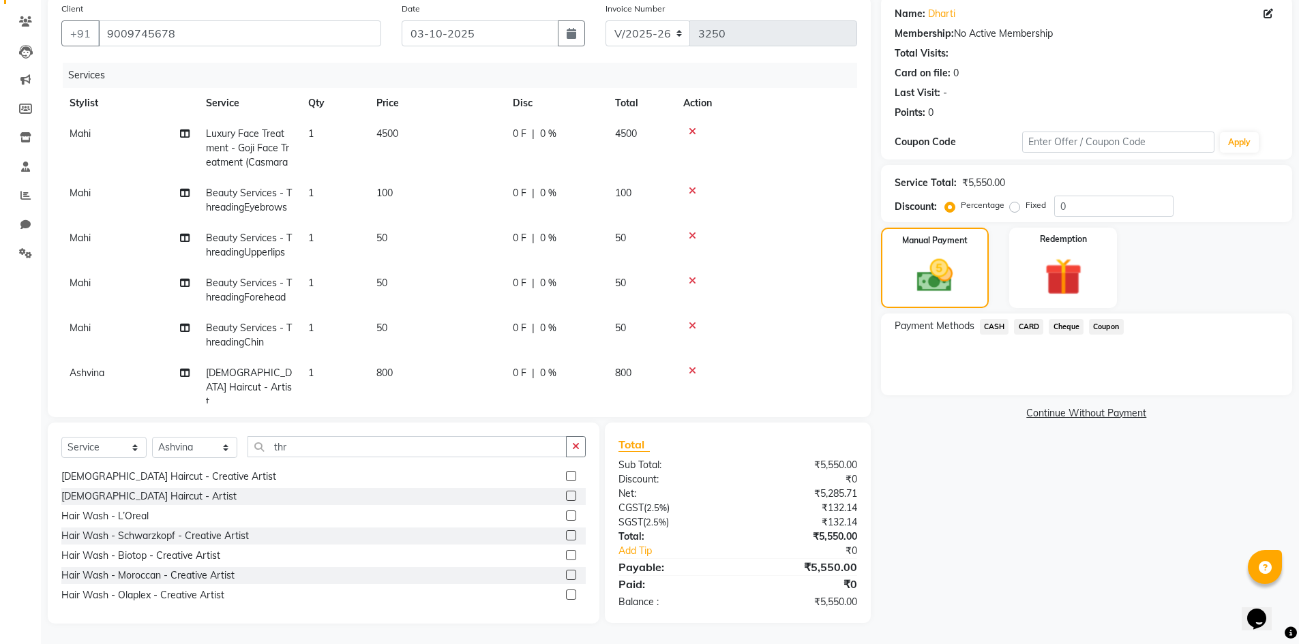
click at [990, 327] on span "CASH" at bounding box center [994, 327] width 29 height 16
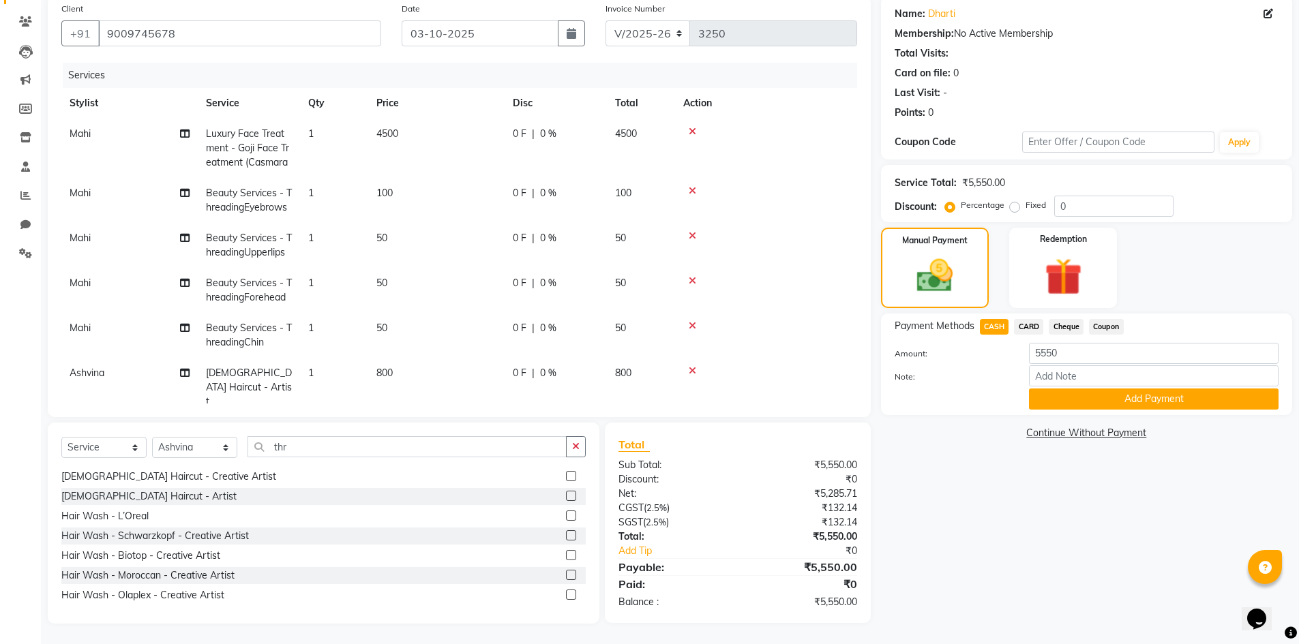
click at [1047, 400] on button "Add Payment" at bounding box center [1154, 399] width 250 height 21
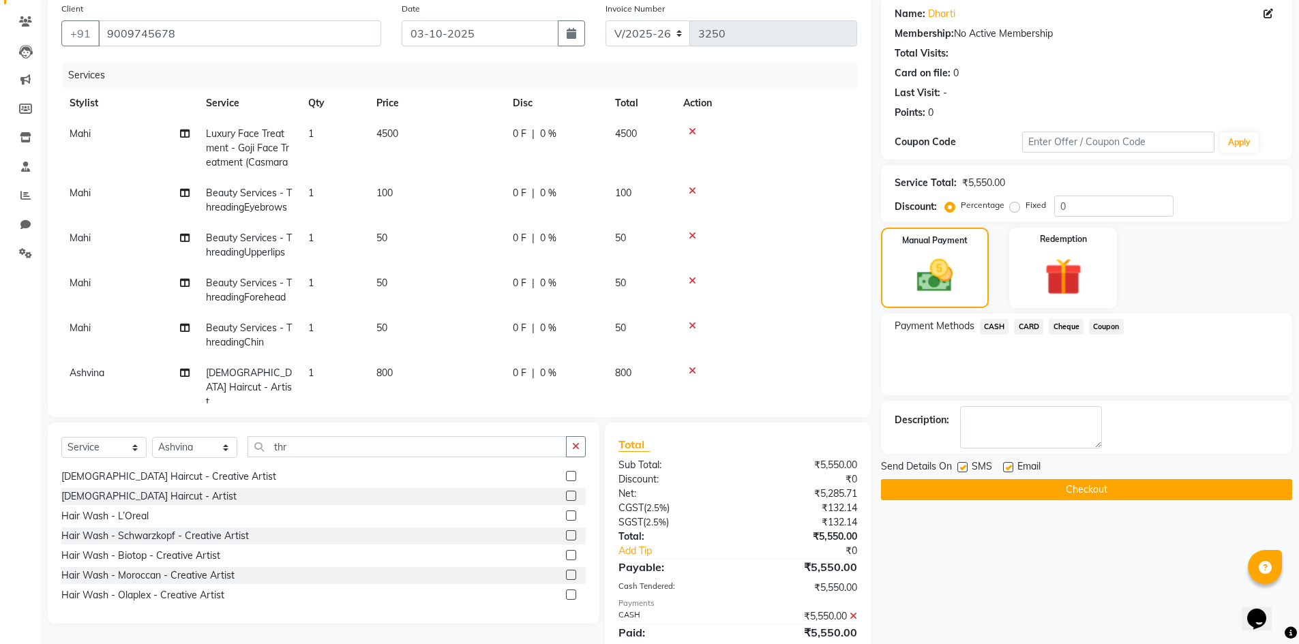
click at [1075, 491] on button "Checkout" at bounding box center [1086, 489] width 411 height 21
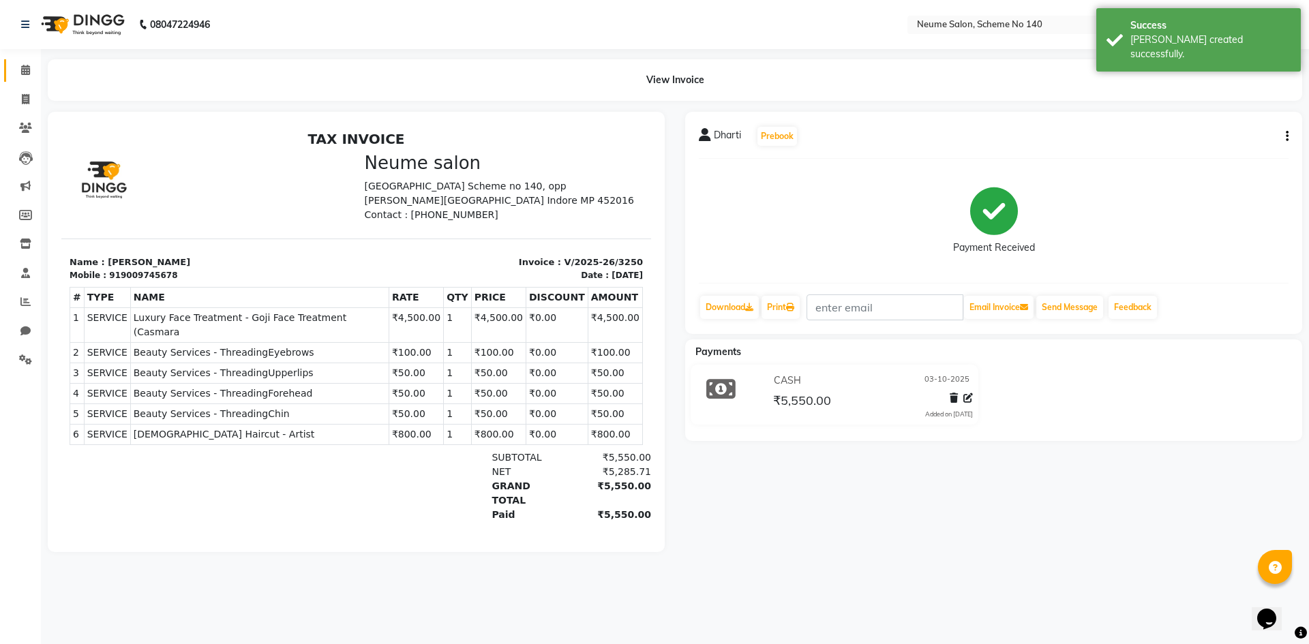
click at [25, 76] on span at bounding box center [26, 71] width 24 height 16
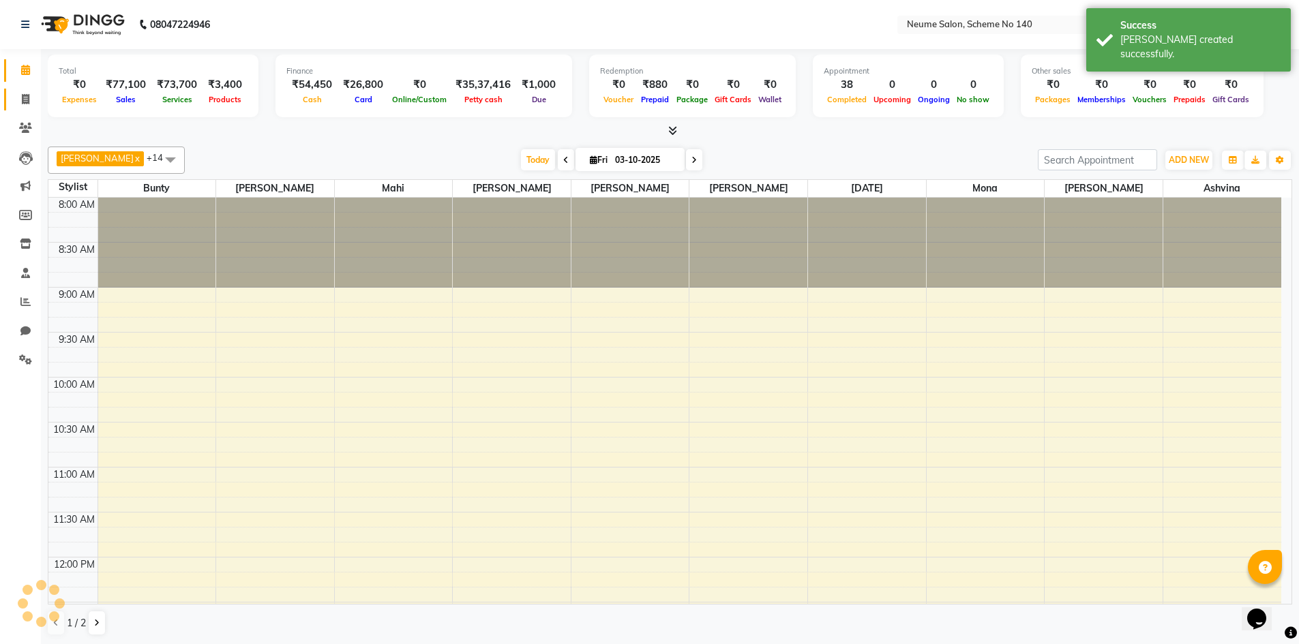
click at [27, 104] on span at bounding box center [26, 100] width 24 height 16
select select "service"
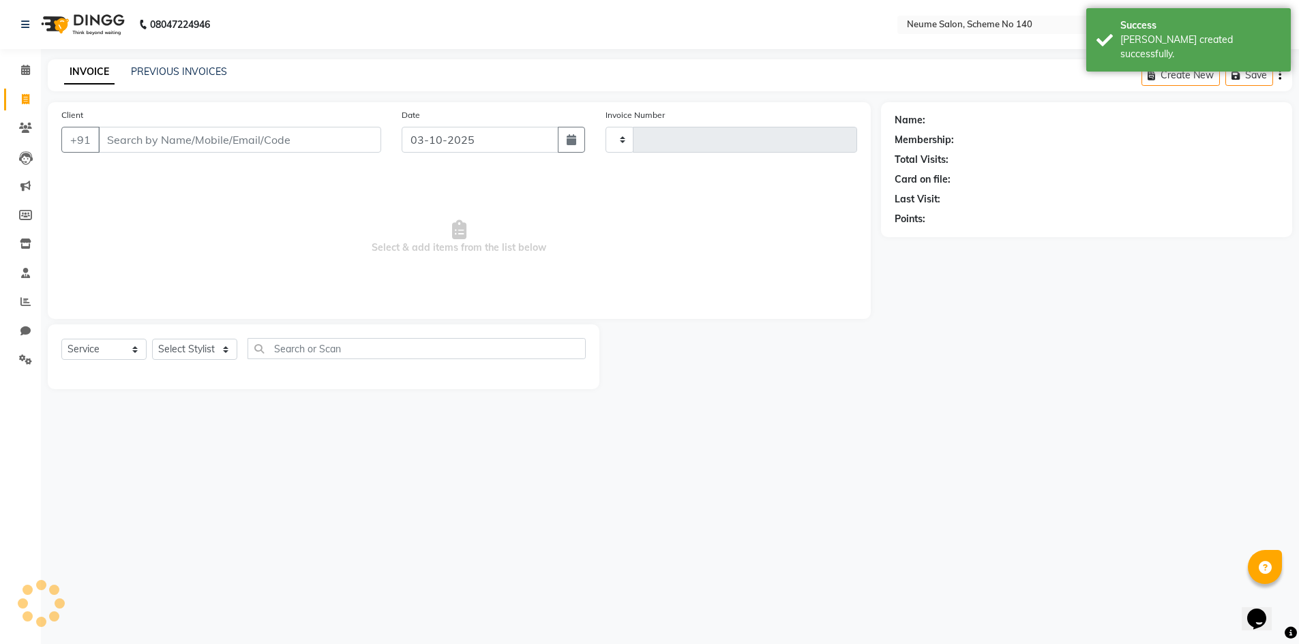
type input "3251"
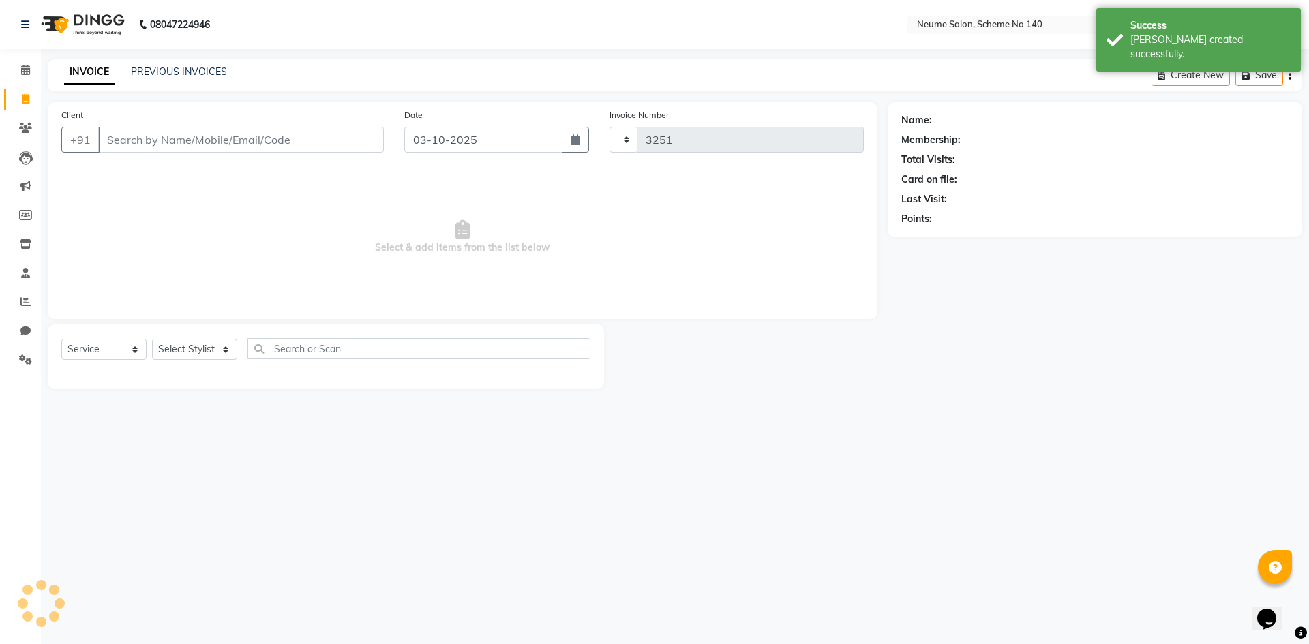
select select "8098"
click at [137, 65] on div "PREVIOUS INVOICES" at bounding box center [179, 72] width 96 height 14
click at [141, 66] on link "PREVIOUS INVOICES" at bounding box center [179, 71] width 96 height 12
